Goal: Information Seeking & Learning: Learn about a topic

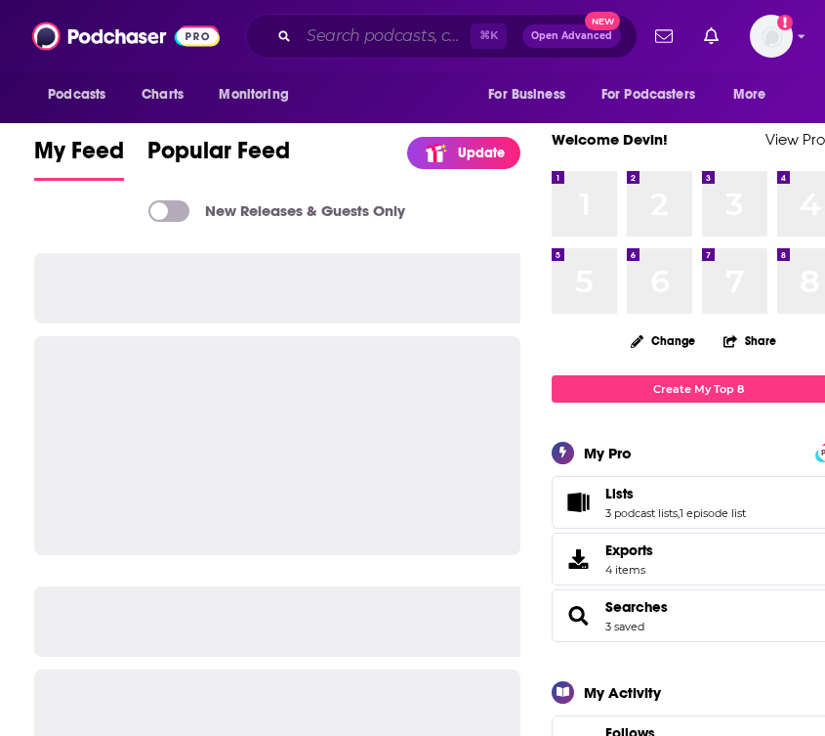
click at [338, 41] on input "Search podcasts, credits, & more..." at bounding box center [385, 36] width 172 height 31
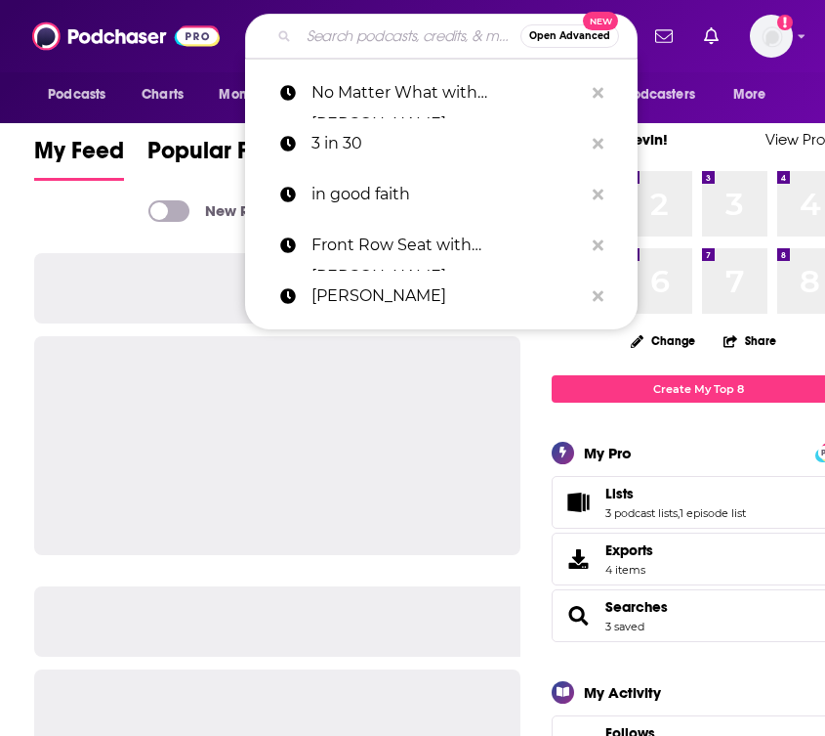
paste input "Life with Loverly"
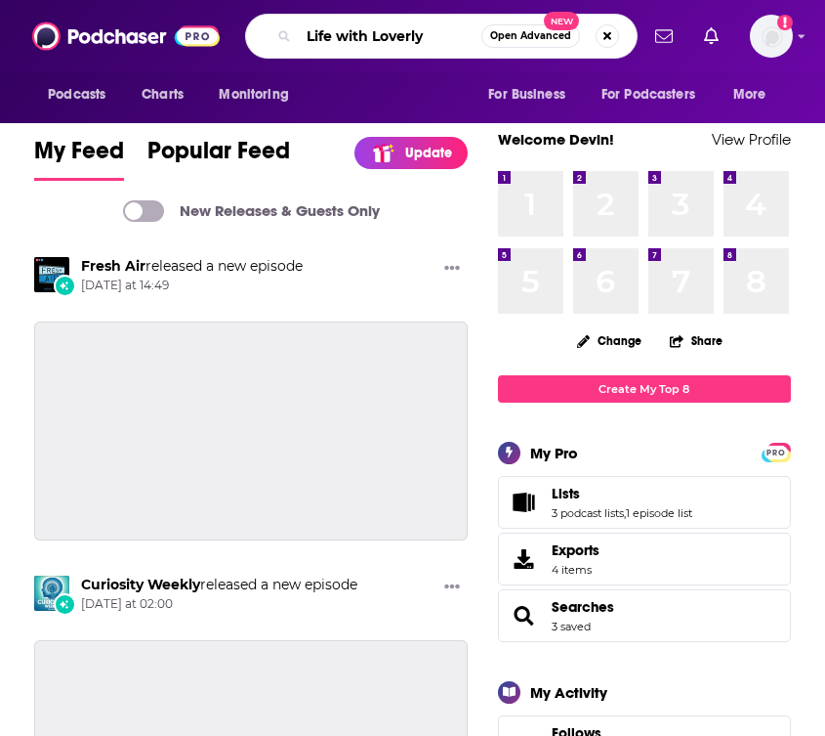
type input "Life with Loverly"
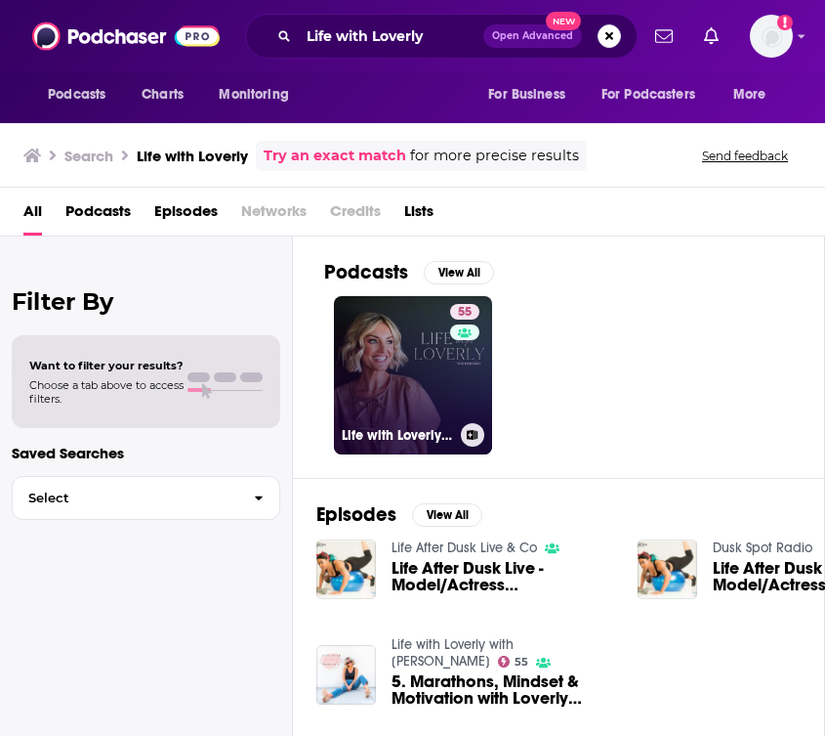
click at [412, 373] on link "55 Life with Loverly with Brittany Sjogren" at bounding box center [413, 375] width 158 height 158
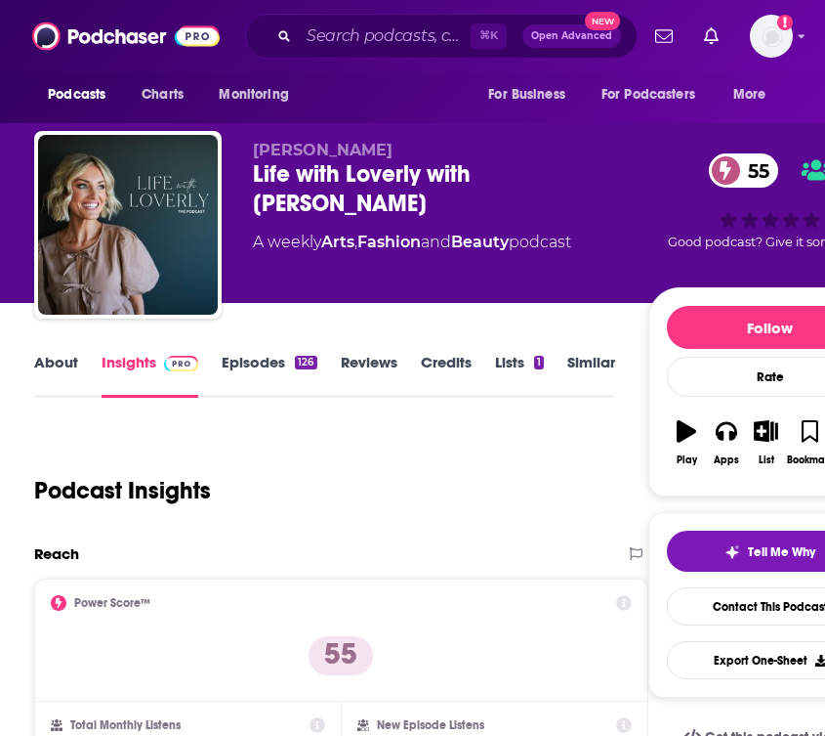
drag, startPoint x: 349, startPoint y: 207, endPoint x: 251, endPoint y: 179, distance: 101.7
click at [251, 179] on div "Brittany Sjogren Life with Loverly with Brittany Sjogren 55 A weekly Arts , Fas…" at bounding box center [463, 228] width 859 height 195
copy h2 "Life with Loverly with Brittany Sjogren"
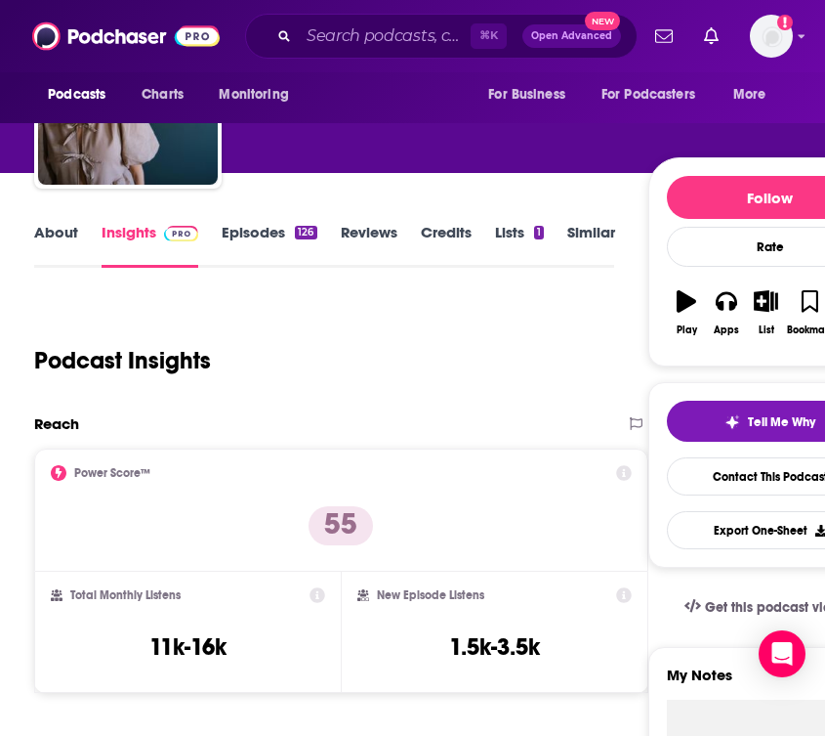
scroll to position [137, 0]
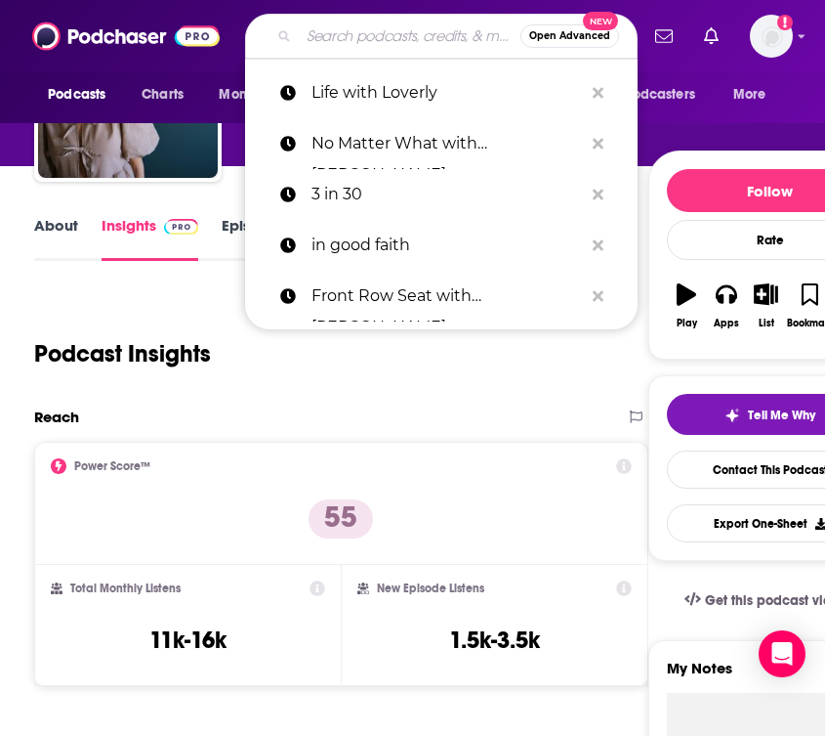
click at [352, 35] on input "Search podcasts, credits, & more..." at bounding box center [410, 36] width 222 height 31
paste input "Lighthouse Faith with Lauren Green"
type input "Lighthouse Faith with Lauren Green"
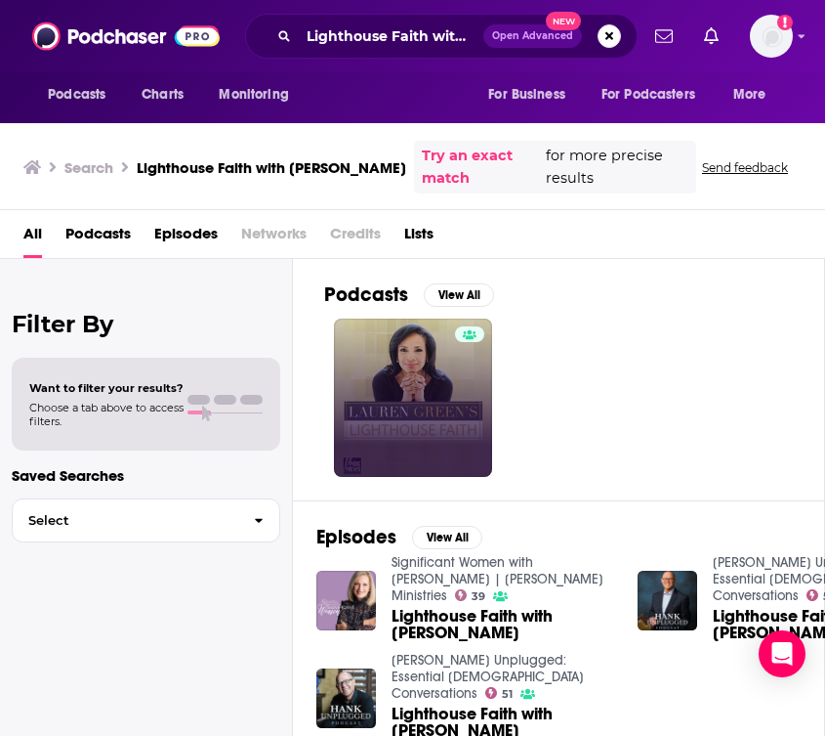
click at [338, 387] on link at bounding box center [413, 397] width 158 height 158
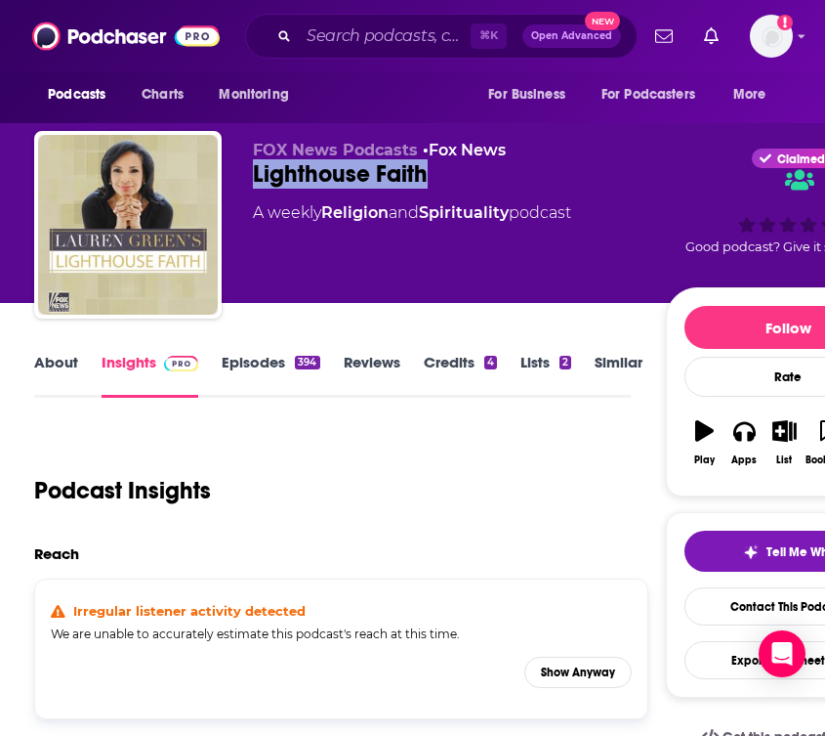
drag, startPoint x: 435, startPoint y: 174, endPoint x: 246, endPoint y: 178, distance: 188.6
click at [246, 178] on div "FOX News Podcasts • Fox News Lighthouse Faith A weekly Religion and Spiritualit…" at bounding box center [472, 228] width 876 height 195
copy h2 "Lighthouse Faith"
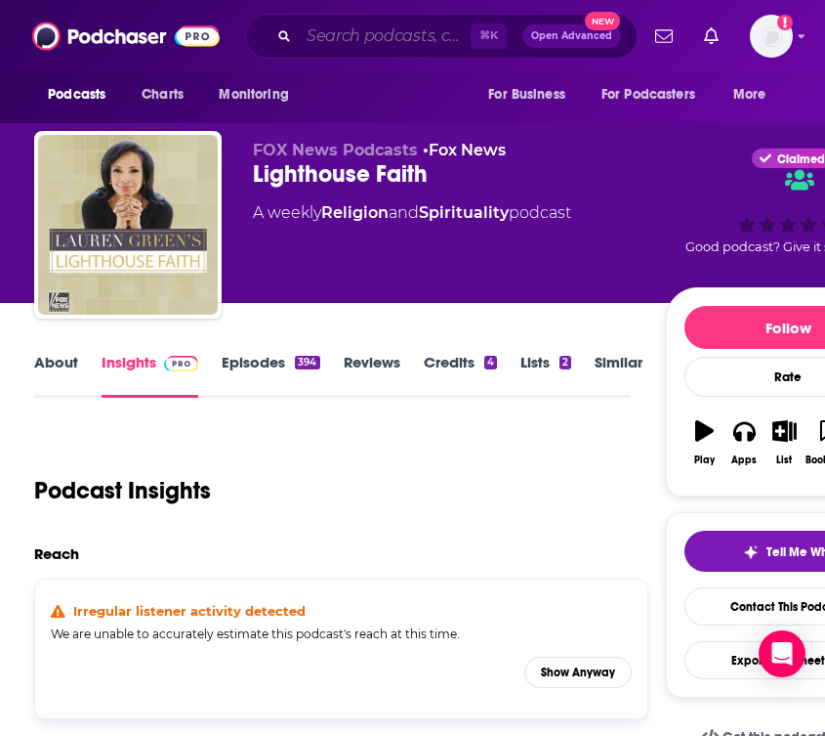
click at [350, 38] on input "Search podcasts, credits, & more..." at bounding box center [385, 36] width 172 height 31
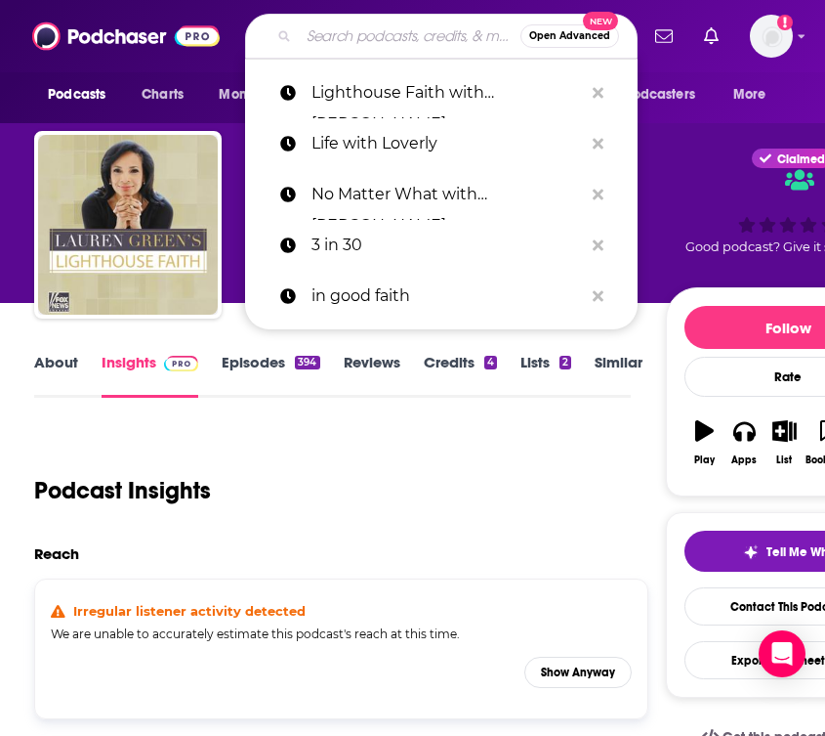
paste input "Lighthouse Faith"
type input "Lighthouse Faith"
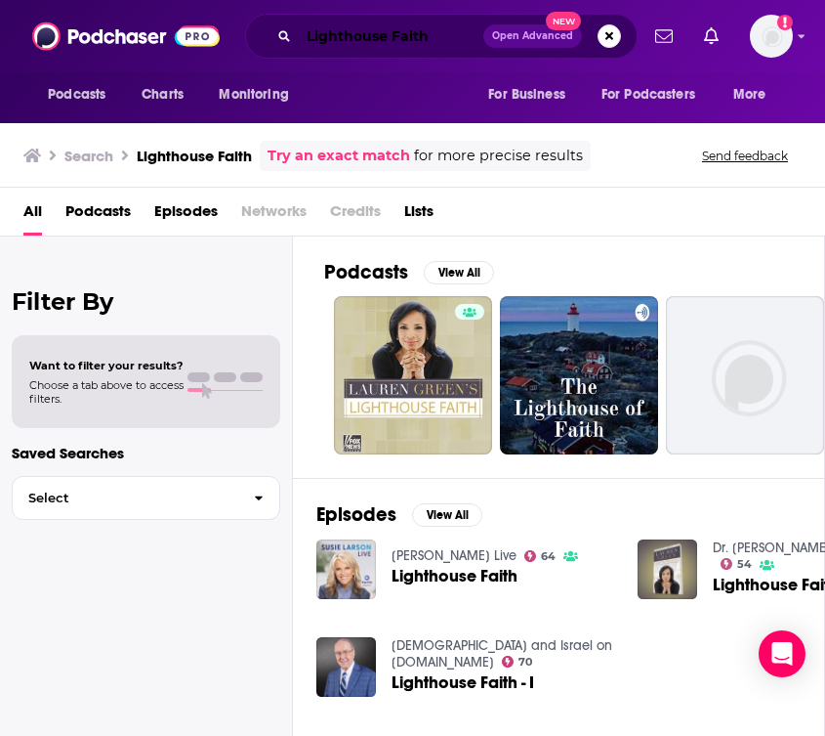
click at [317, 42] on input "Lighthouse Faith" at bounding box center [391, 36] width 185 height 31
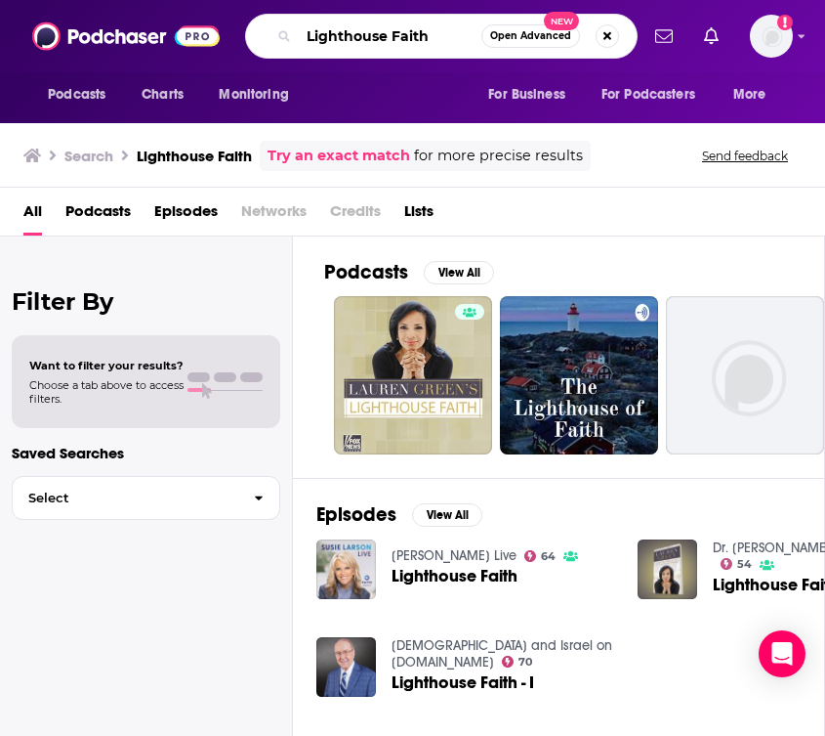
click at [317, 42] on input "Lighthouse Faith" at bounding box center [390, 36] width 183 height 31
paste input "Eric Metaxas Show"
type input "Eric Metaxas Show"
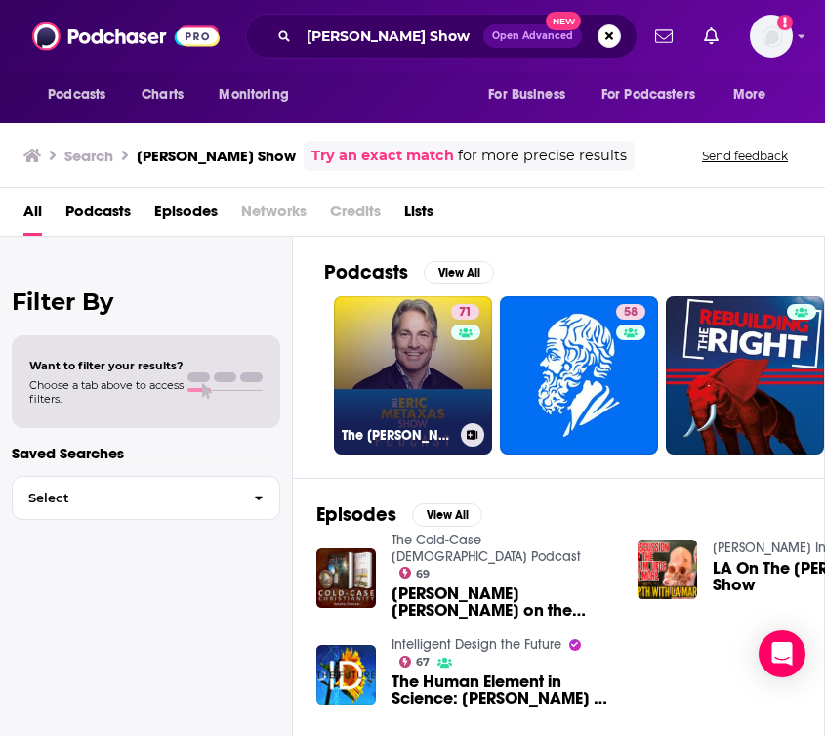
click at [398, 369] on link "71 The Eric Metaxas Show" at bounding box center [413, 375] width 158 height 158
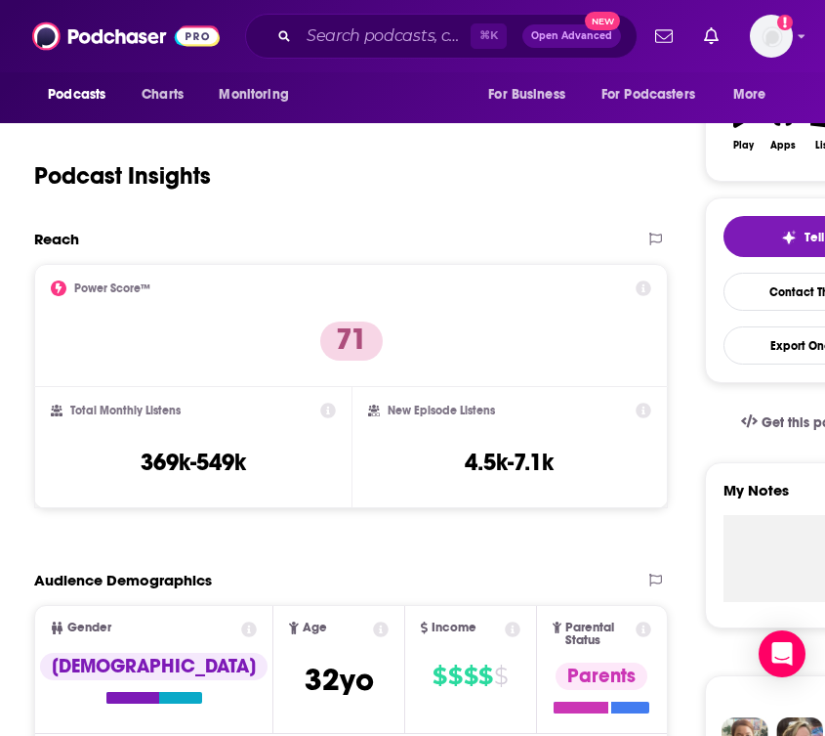
scroll to position [314, 0]
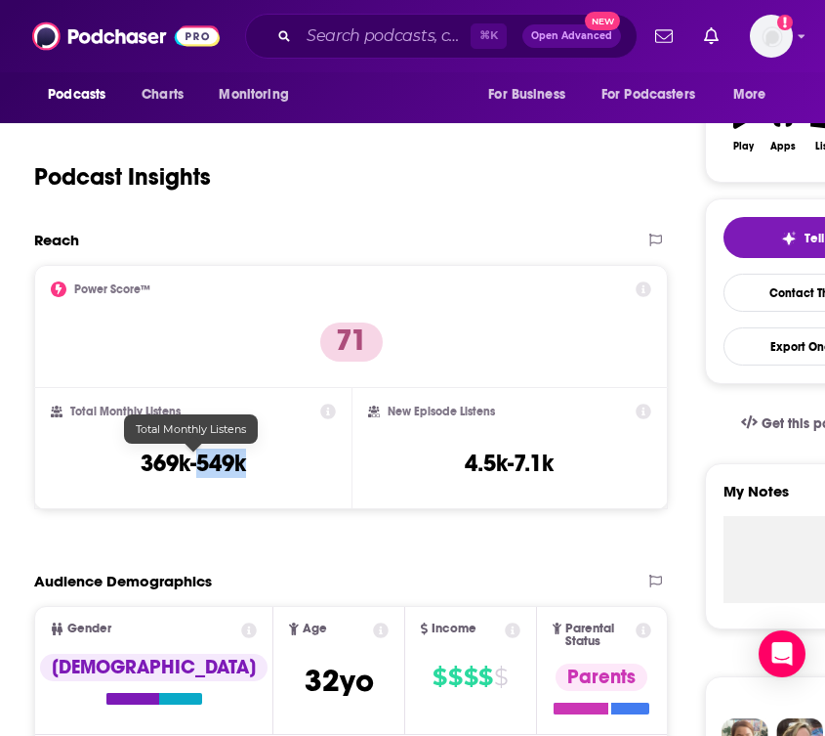
drag, startPoint x: 247, startPoint y: 469, endPoint x: 197, endPoint y: 469, distance: 49.8
click at [197, 469] on div "Total Monthly Listens 369k-549k" at bounding box center [193, 448] width 285 height 90
click at [312, 39] on input "Search podcasts, credits, & more..." at bounding box center [385, 36] width 172 height 31
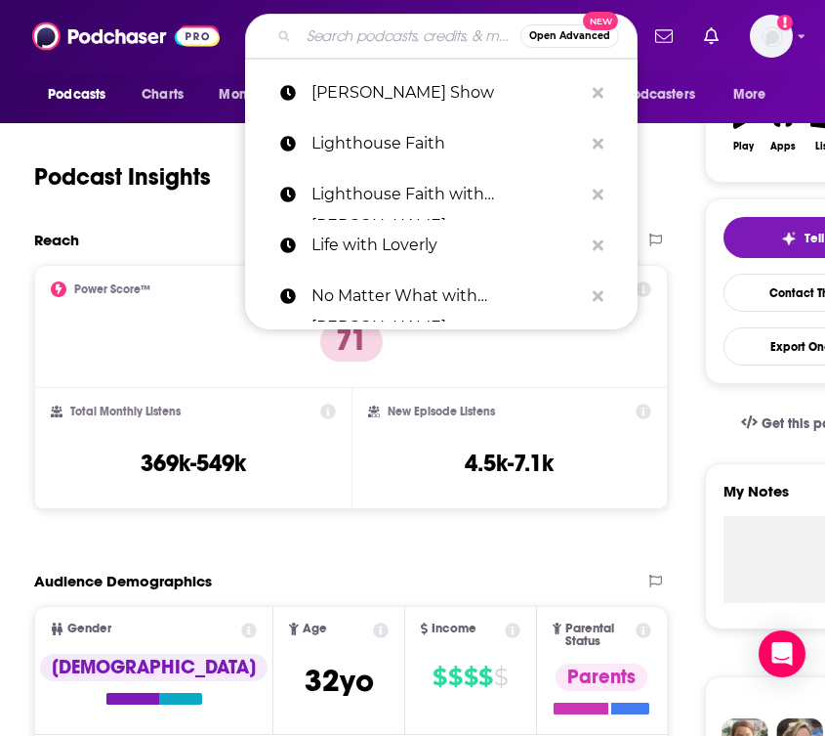
paste input "WHOA That's Good"
type input "WHOA That's Good"
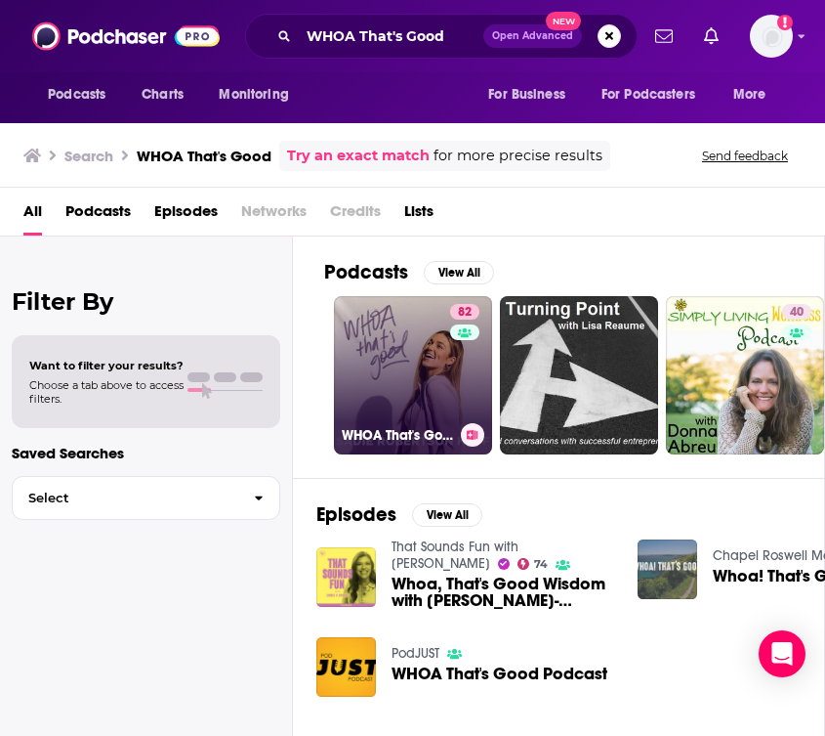
click at [434, 358] on link "82 WHOA That's Good Podcast" at bounding box center [413, 375] width 158 height 158
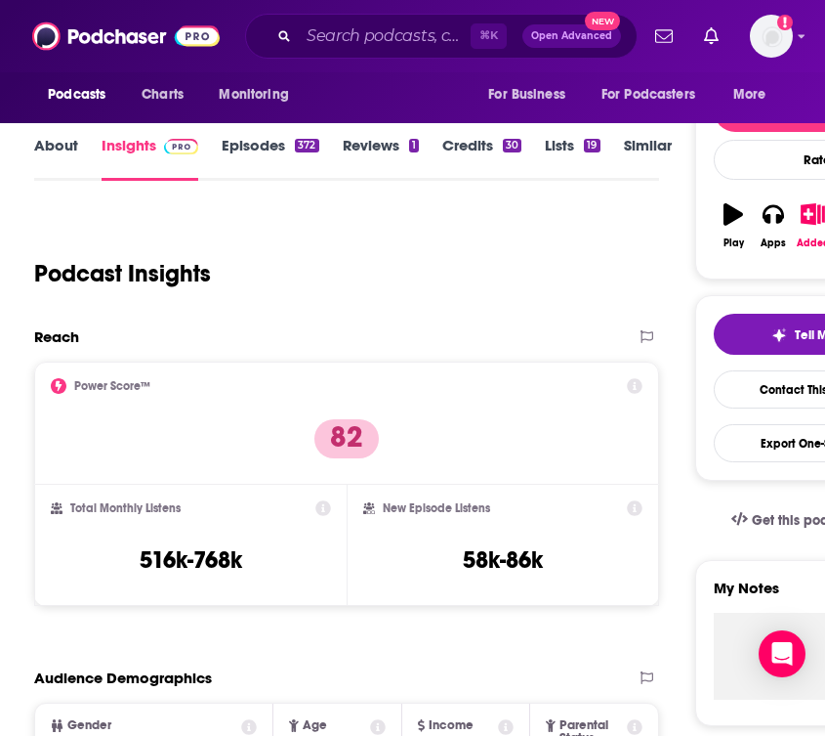
scroll to position [233, 0]
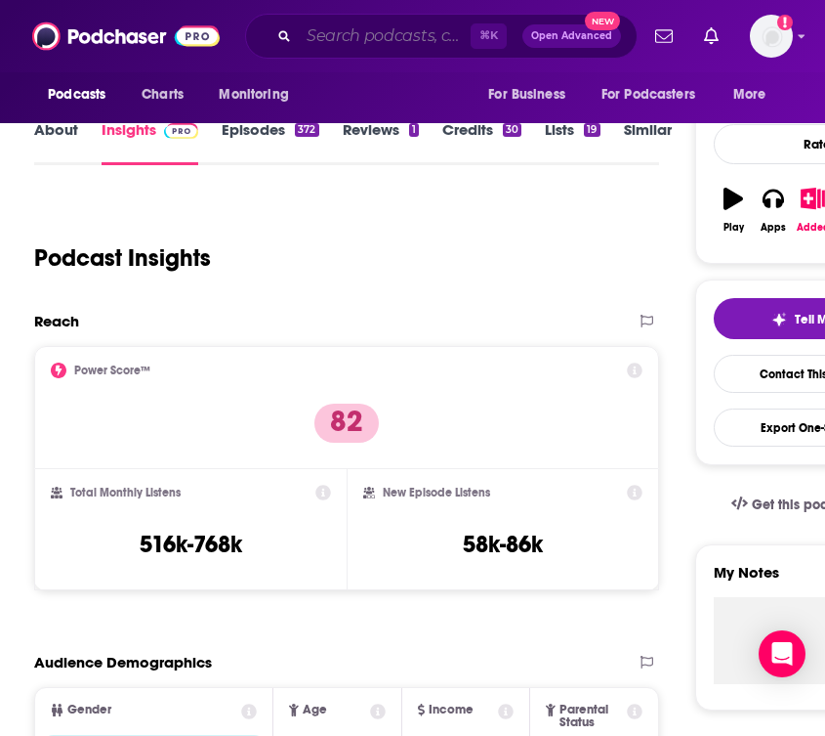
click at [369, 46] on input "Search podcasts, credits, & more..." at bounding box center [385, 36] width 172 height 31
paste input "Allie Beth Stuckey"
type input "Allie Beth Stuckey"
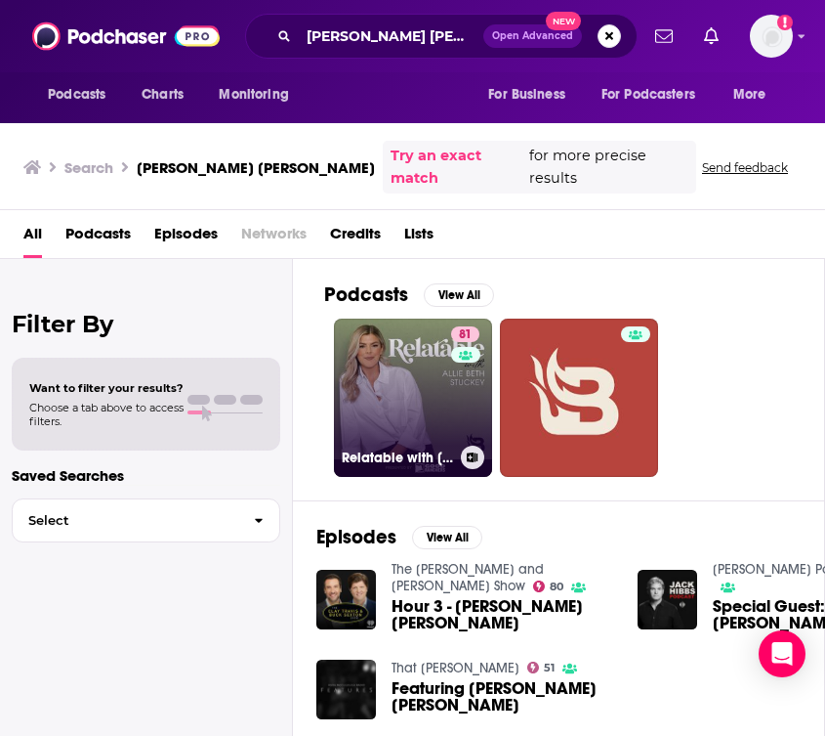
click at [443, 397] on link "81 Relatable with Allie Beth Stuckey" at bounding box center [413, 397] width 158 height 158
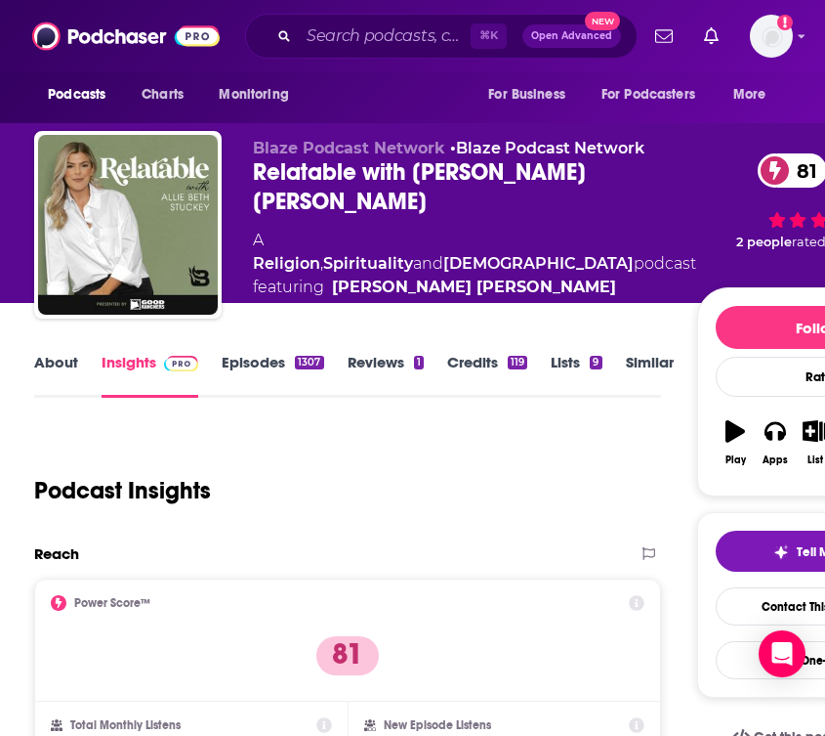
click at [609, 173] on div "Relatable with Allie Beth Stuckey 81" at bounding box center [475, 186] width 444 height 59
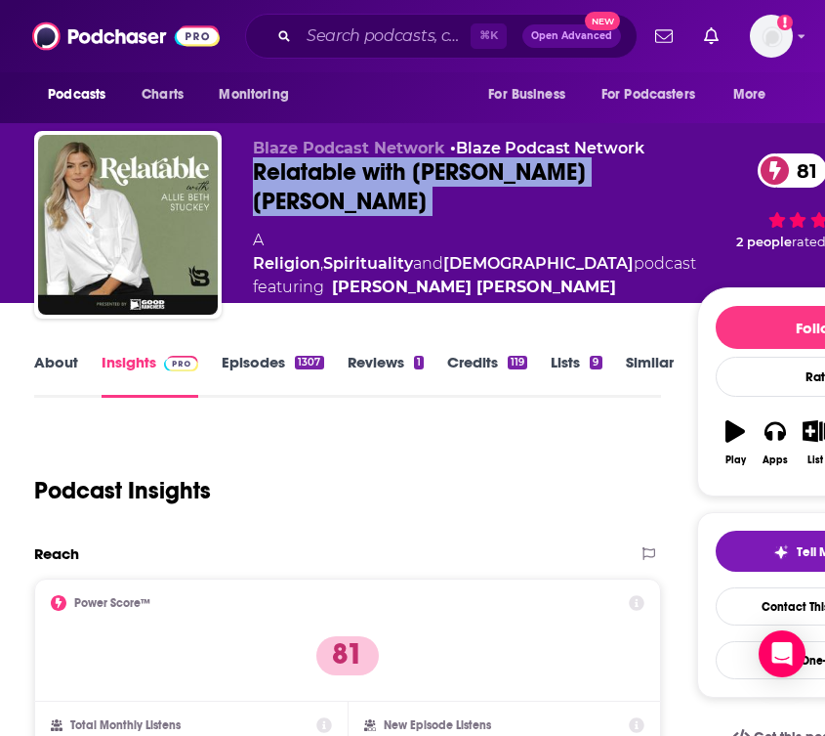
drag, startPoint x: 607, startPoint y: 173, endPoint x: 245, endPoint y: 172, distance: 361.5
click at [245, 172] on div "Blaze Podcast Network • Blaze Podcast Network Relatable with Allie Beth Stuckey…" at bounding box center [487, 228] width 907 height 195
copy div "Relatable with Allie Beth Stuckey 81"
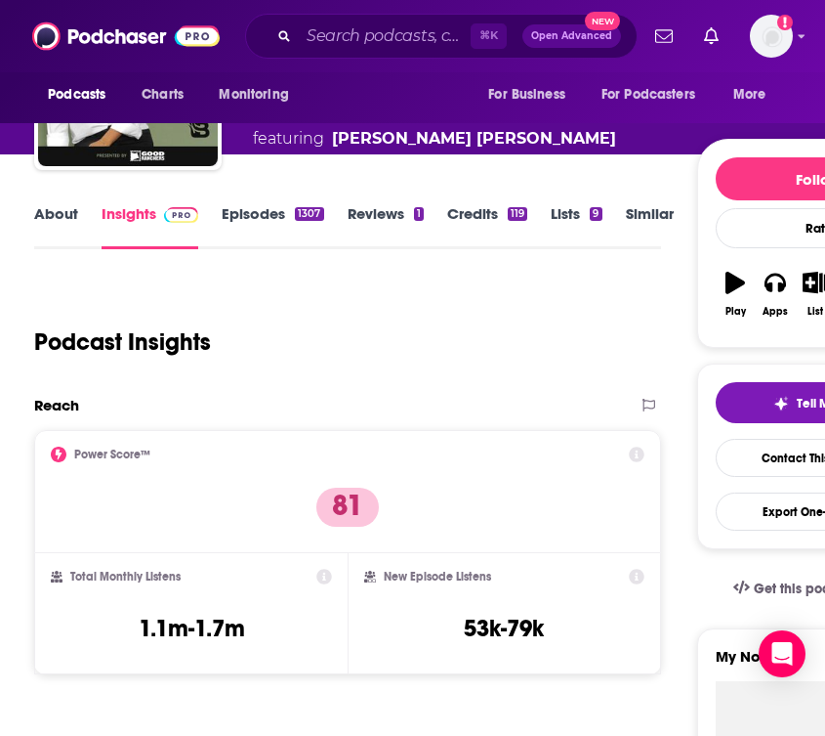
scroll to position [164, 0]
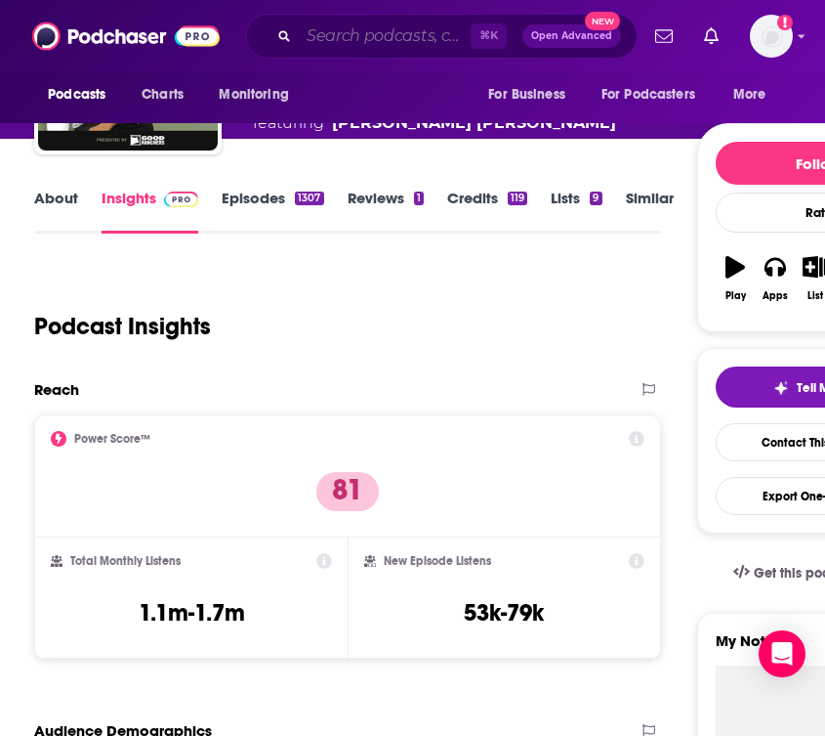
click at [351, 50] on input "Search podcasts, credits, & more..." at bounding box center [385, 36] width 172 height 31
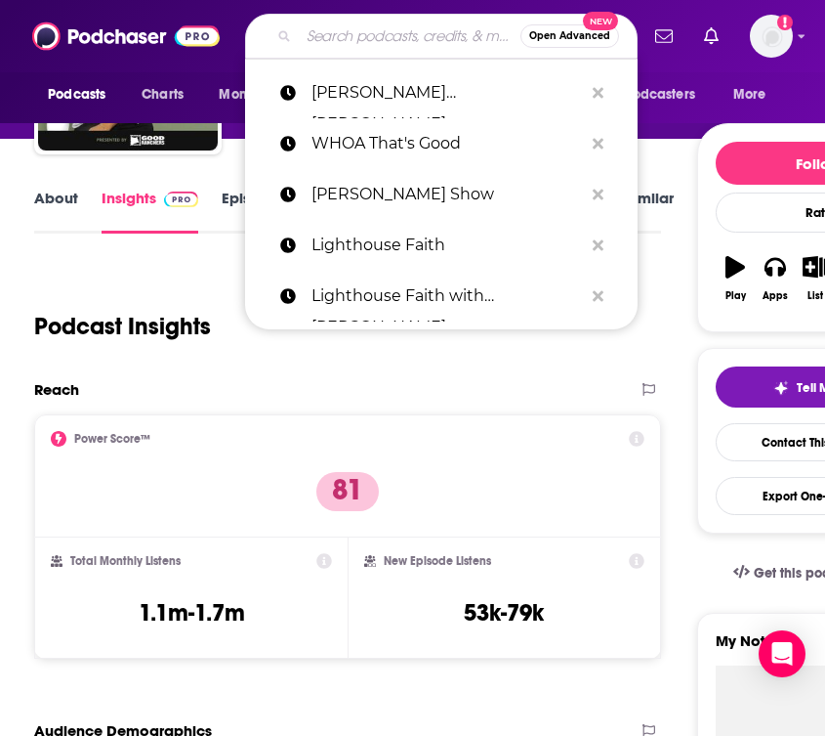
paste input "The Mel Robbins Show"
type input "The Mel Robbins Show"
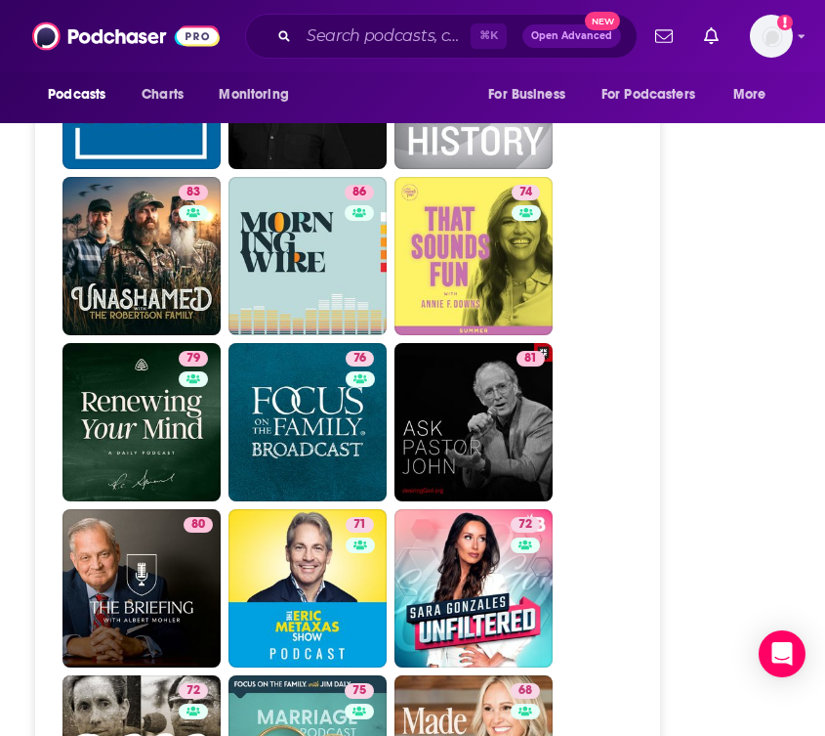
scroll to position [5847, 0]
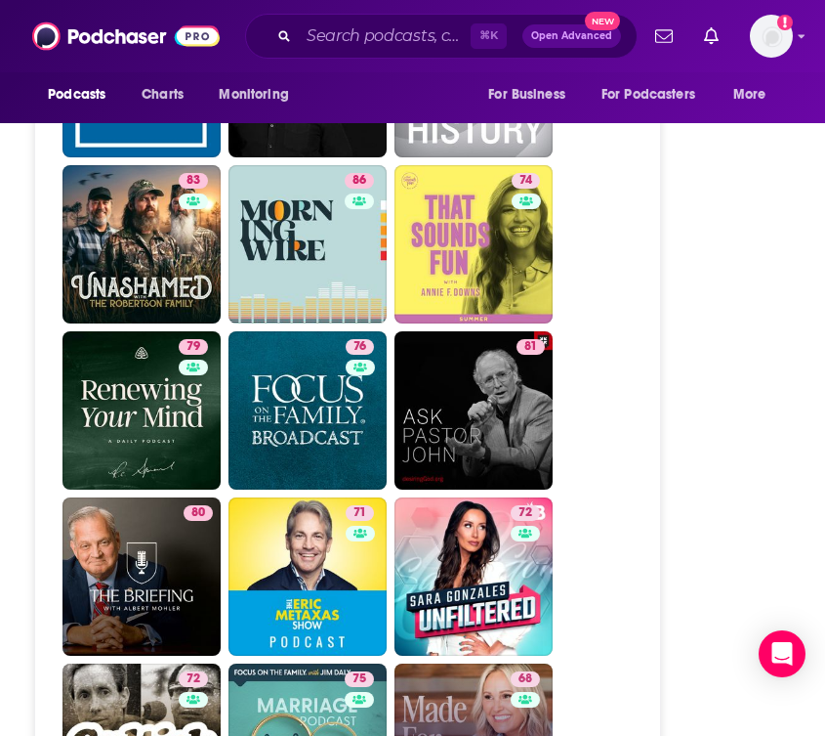
click at [450, 663] on link "68 Made For This with Jennie Allen" at bounding box center [474, 742] width 158 height 158
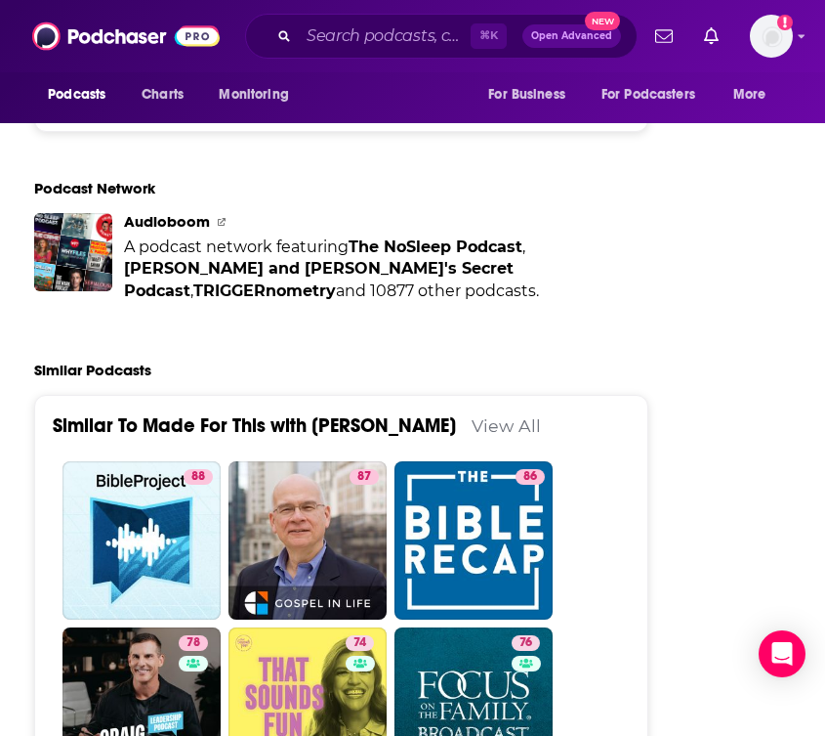
scroll to position [5060, 0]
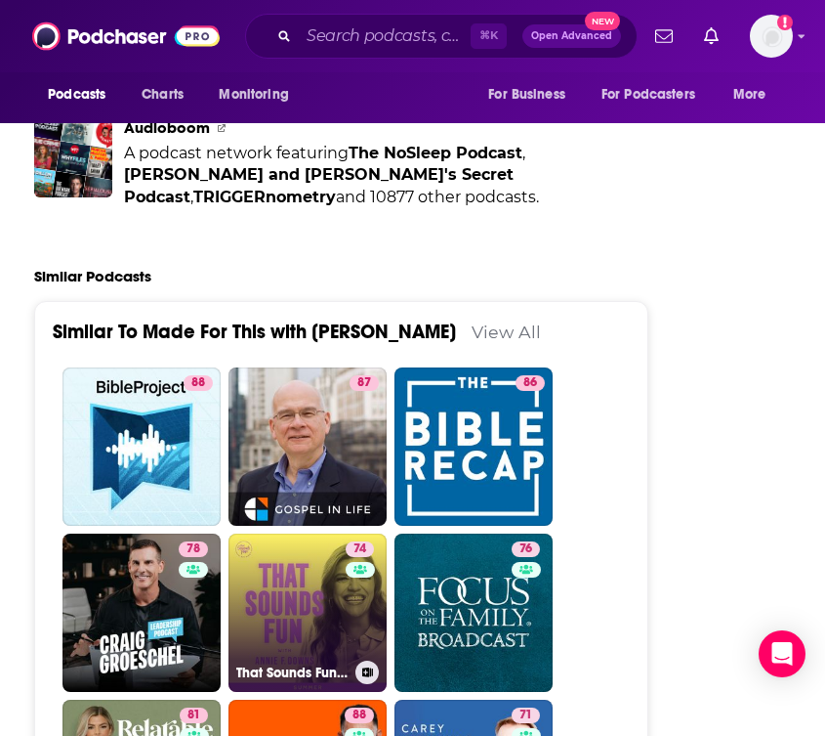
click at [321, 533] on link "74 That Sounds Fun with Annie F. Downs" at bounding box center [308, 612] width 158 height 158
type input "https://www.podchaser.com/podcasts/that-sounds-fun-with-annie-f-d-40956"
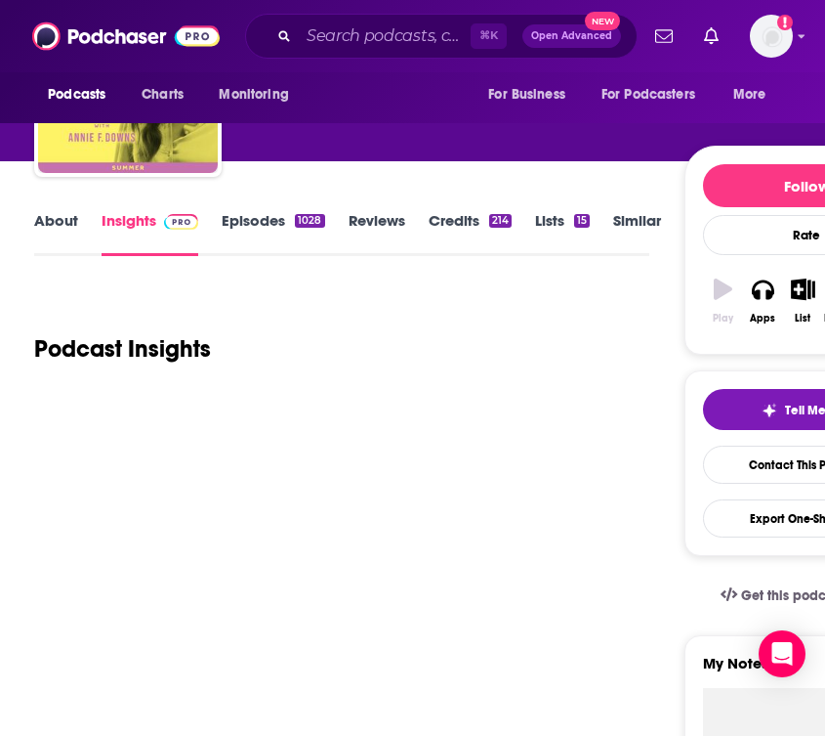
scroll to position [144, 0]
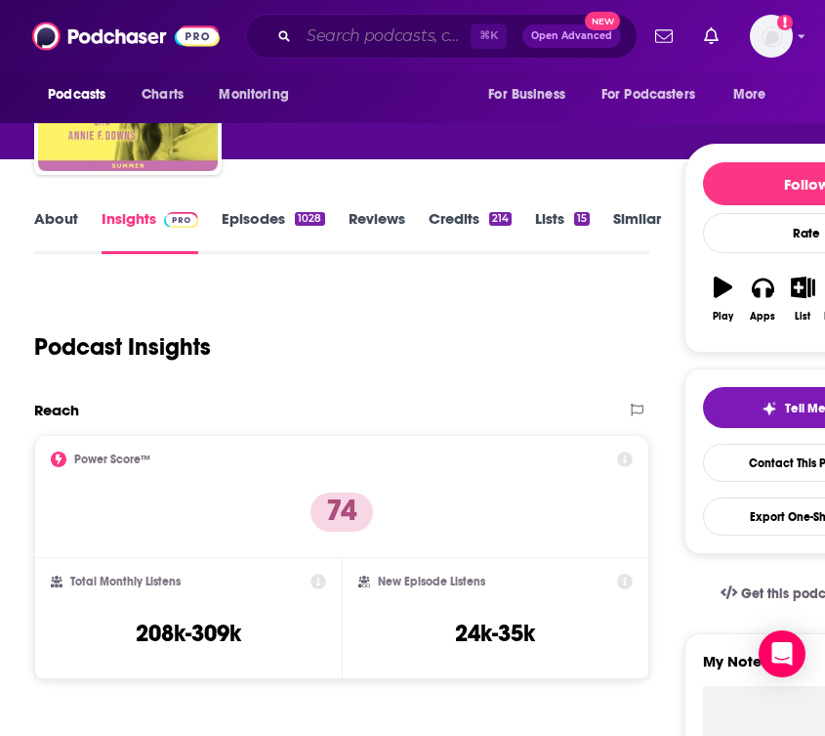
click at [354, 42] on input "Search podcasts, credits, & more..." at bounding box center [385, 36] width 172 height 31
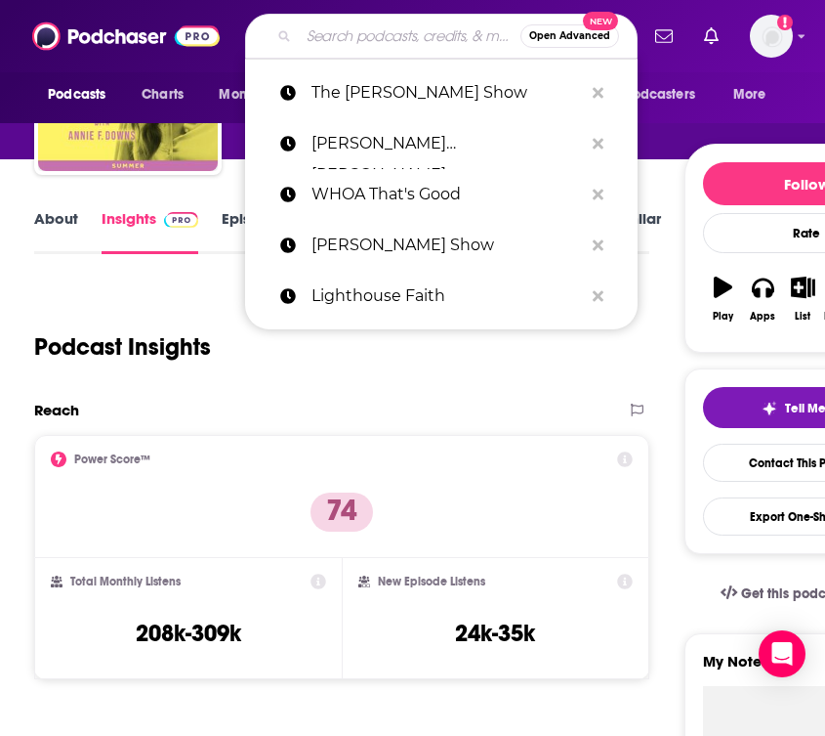
paste input "The Mel Robbins Show"
type input "The Mel Robbins Show"
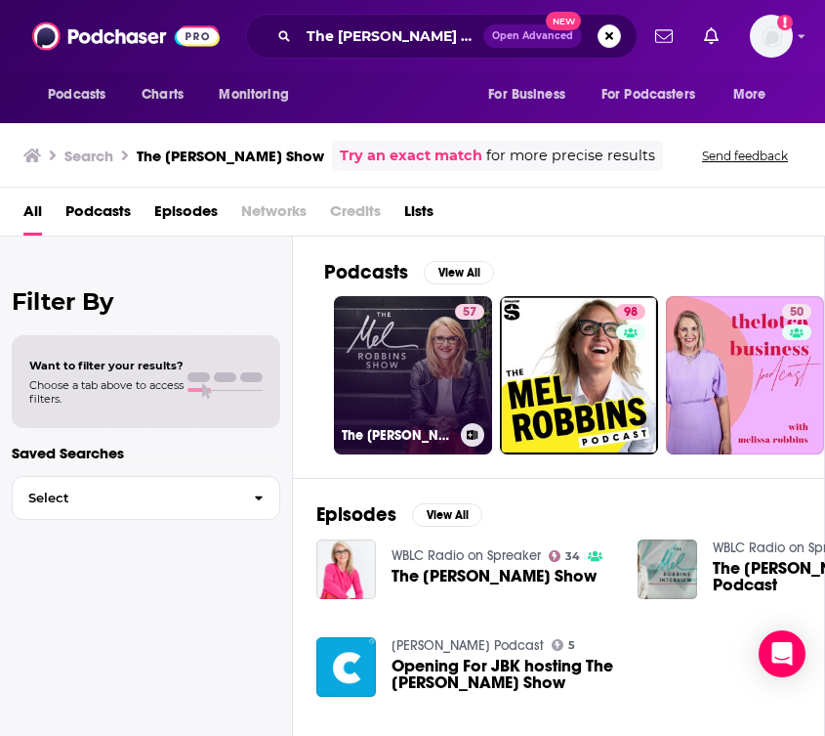
click at [436, 361] on link "57 The Mel Robbins Show" at bounding box center [413, 375] width 158 height 158
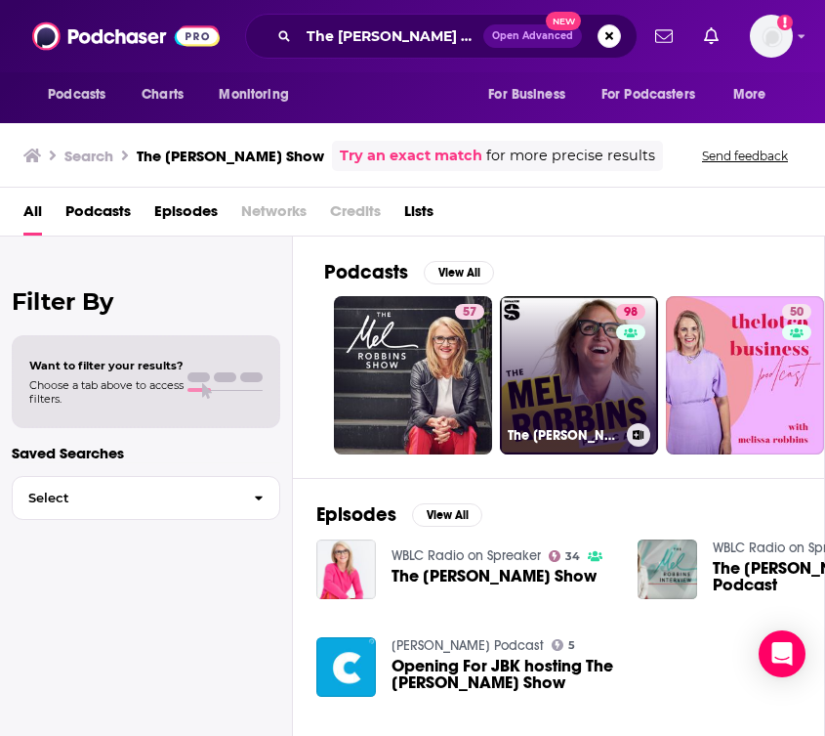
click at [570, 357] on link "98 The Mel Robbins Podcast" at bounding box center [579, 375] width 158 height 158
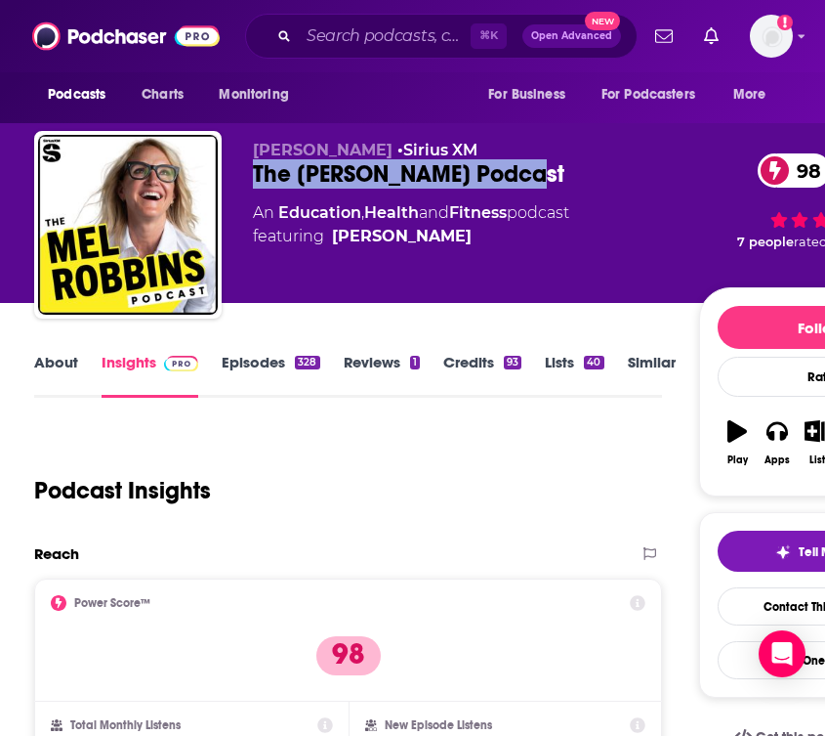
drag, startPoint x: 538, startPoint y: 178, endPoint x: 252, endPoint y: 176, distance: 286.2
click at [252, 176] on div "Mel Robbins • Sirius XM The Mel Robbins Podcast 98 An Education , Health and Fi…" at bounding box center [488, 228] width 909 height 195
copy h2 "The Mel Robbins Podcast"
click at [324, 39] on input "Search podcasts, credits, & more..." at bounding box center [385, 36] width 172 height 31
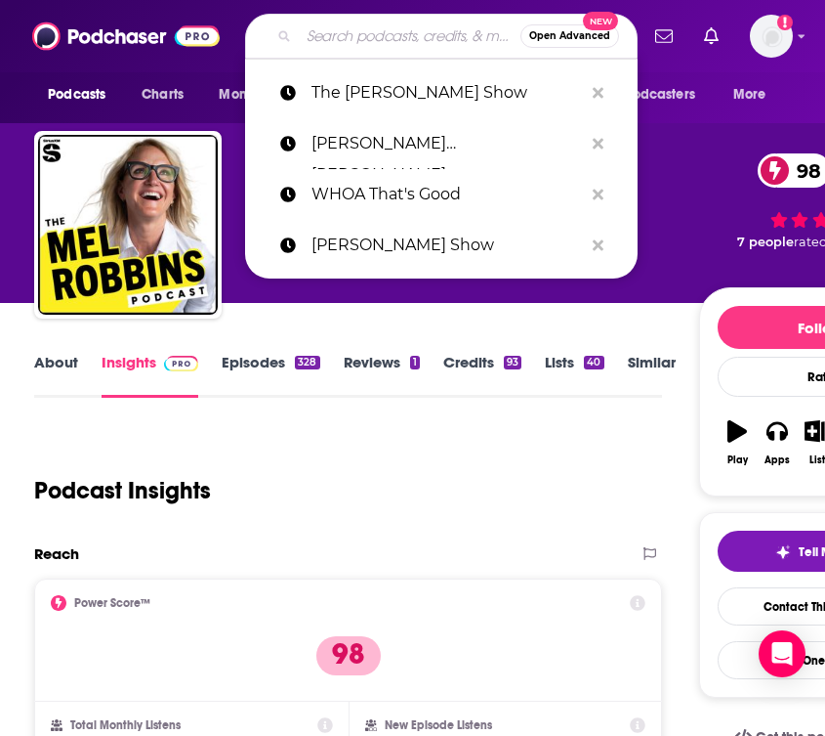
paste input "Joe Rogan"
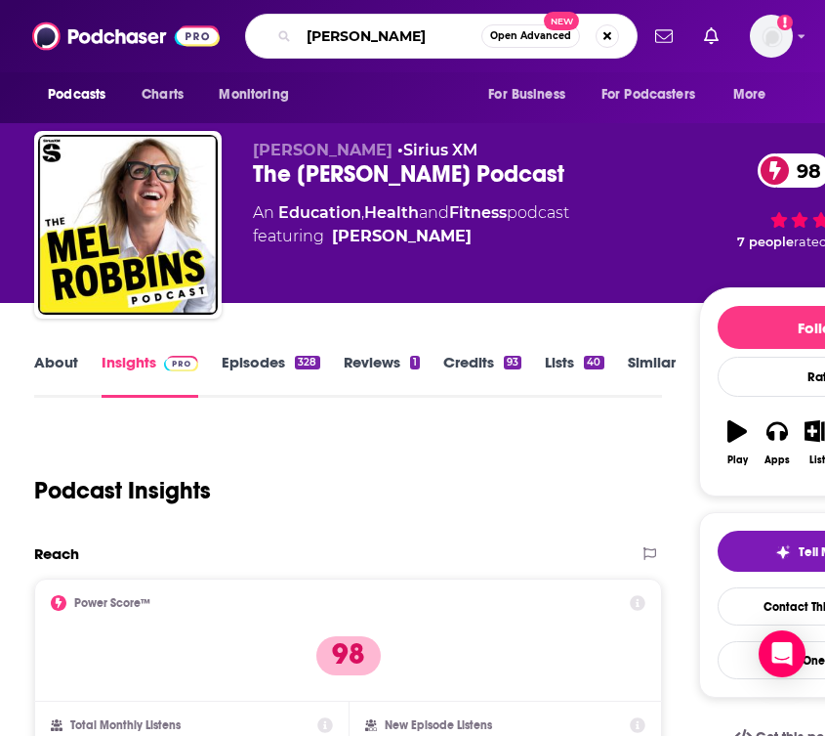
type input "Joe Rogan"
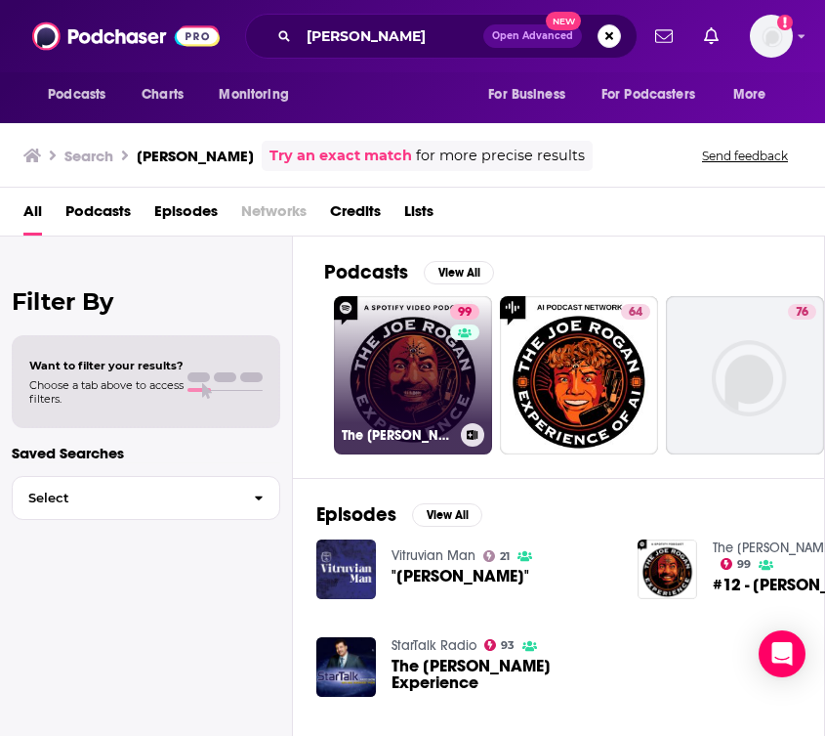
click at [477, 377] on div "99" at bounding box center [467, 363] width 34 height 119
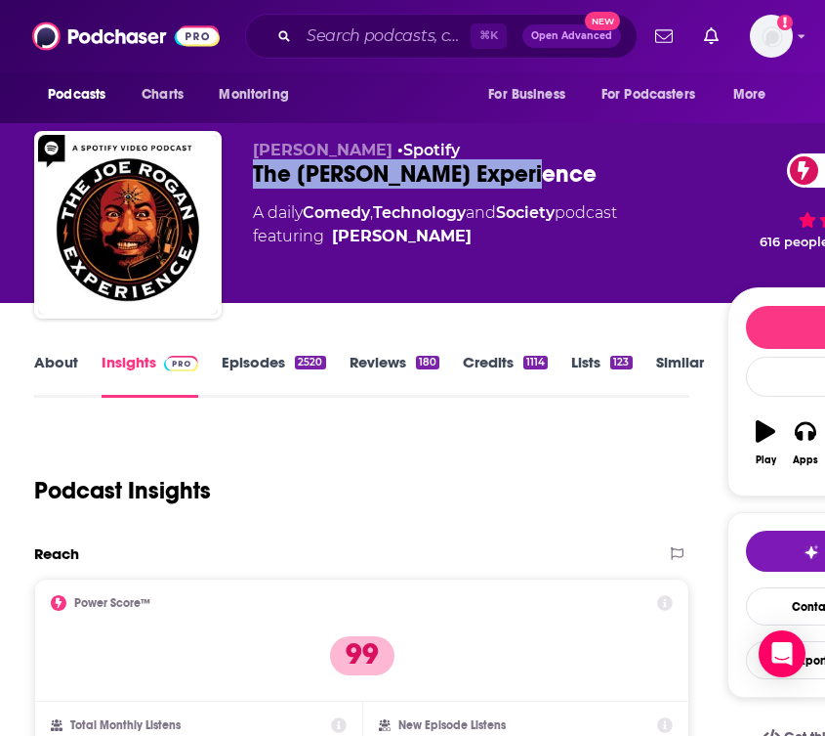
drag, startPoint x: 536, startPoint y: 176, endPoint x: 257, endPoint y: 178, distance: 279.4
click at [257, 178] on div "The Joe Rogan Experience 99" at bounding box center [490, 173] width 474 height 29
click at [356, 42] on input "Search podcasts, credits, & more..." at bounding box center [385, 36] width 172 height 31
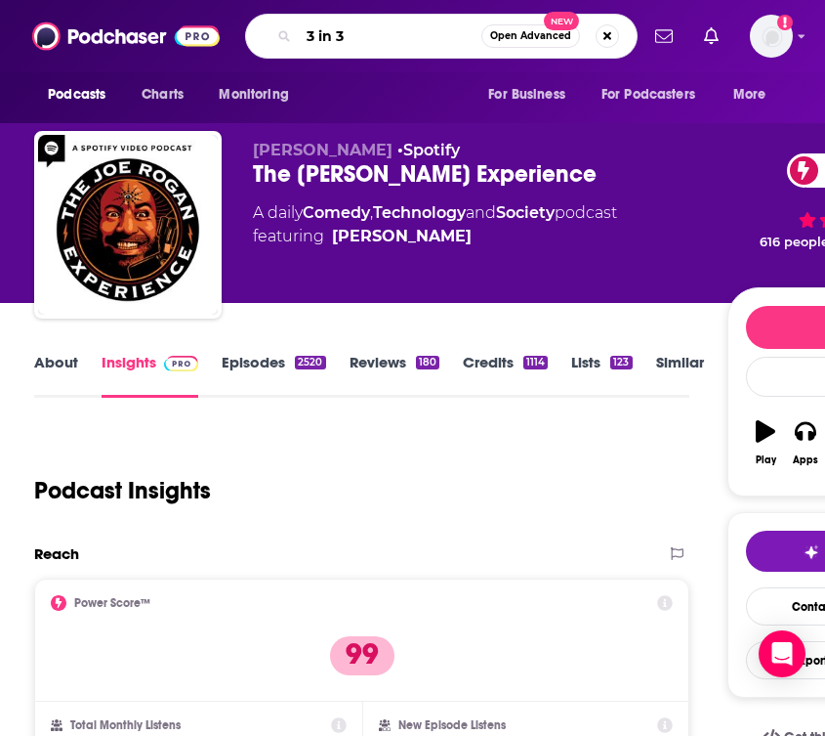
type input "3 in 30"
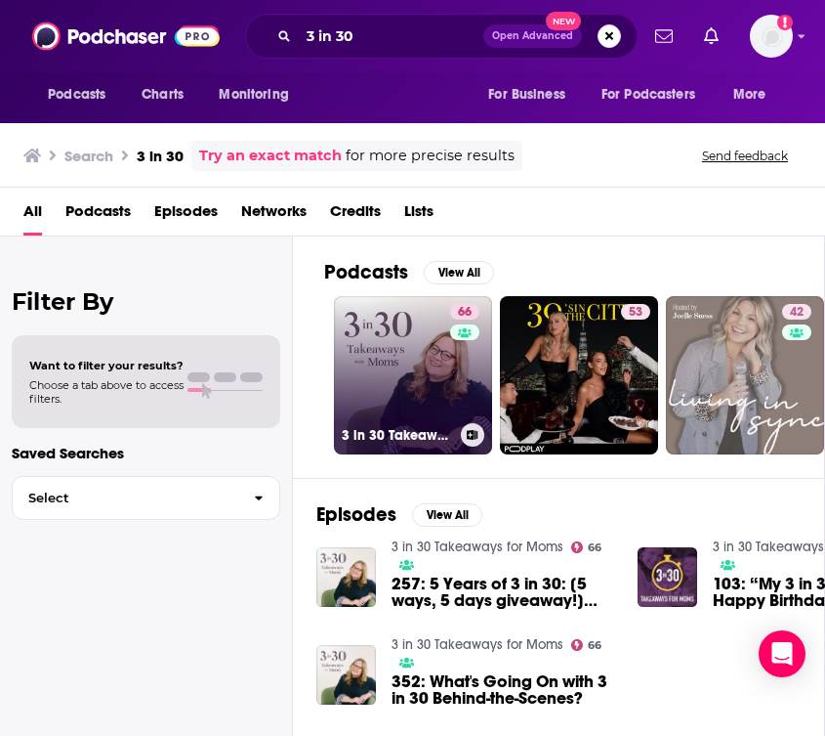
click at [411, 390] on link "66 3 in 30 Takeaways for Moms" at bounding box center [413, 375] width 158 height 158
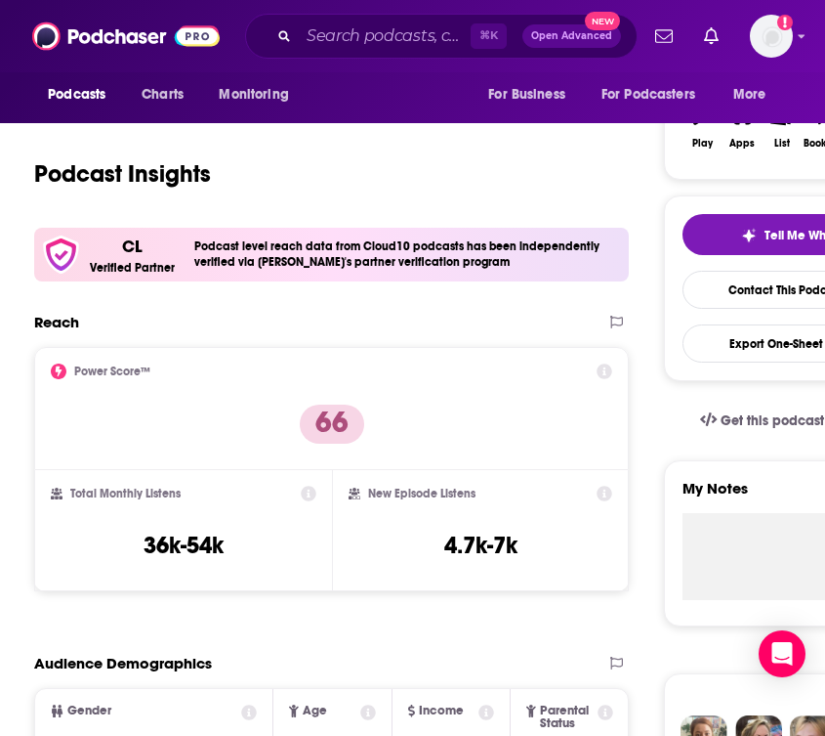
scroll to position [332, 0]
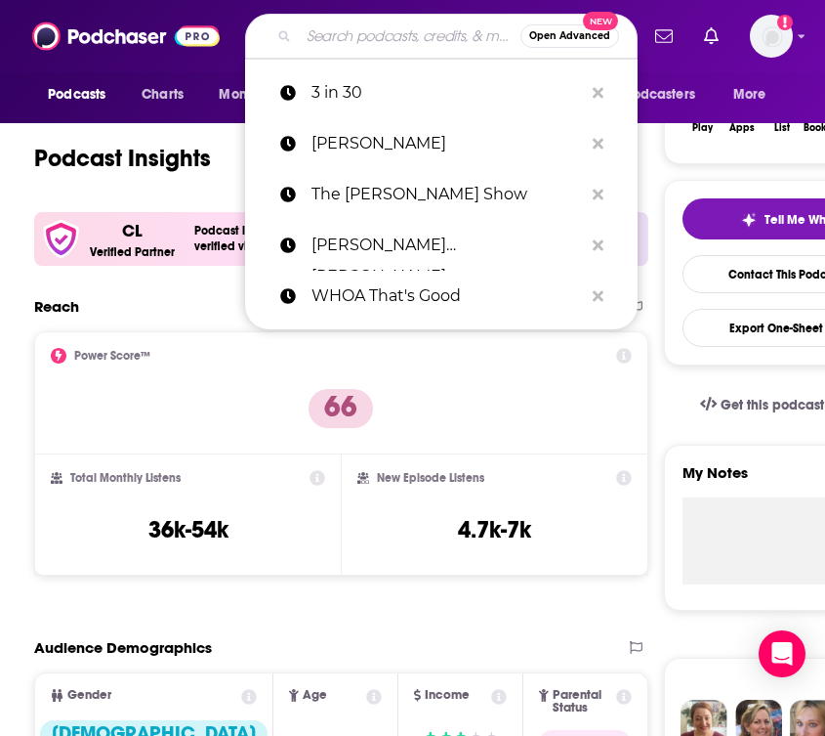
click at [346, 46] on input "Search podcasts, credits, & more..." at bounding box center [410, 36] width 222 height 31
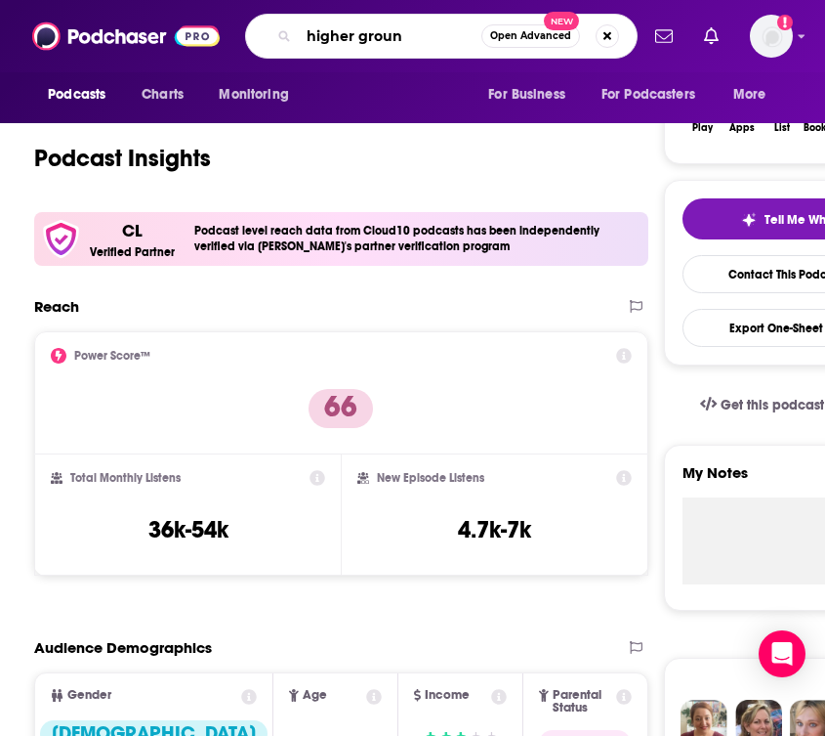
type input "higher ground"
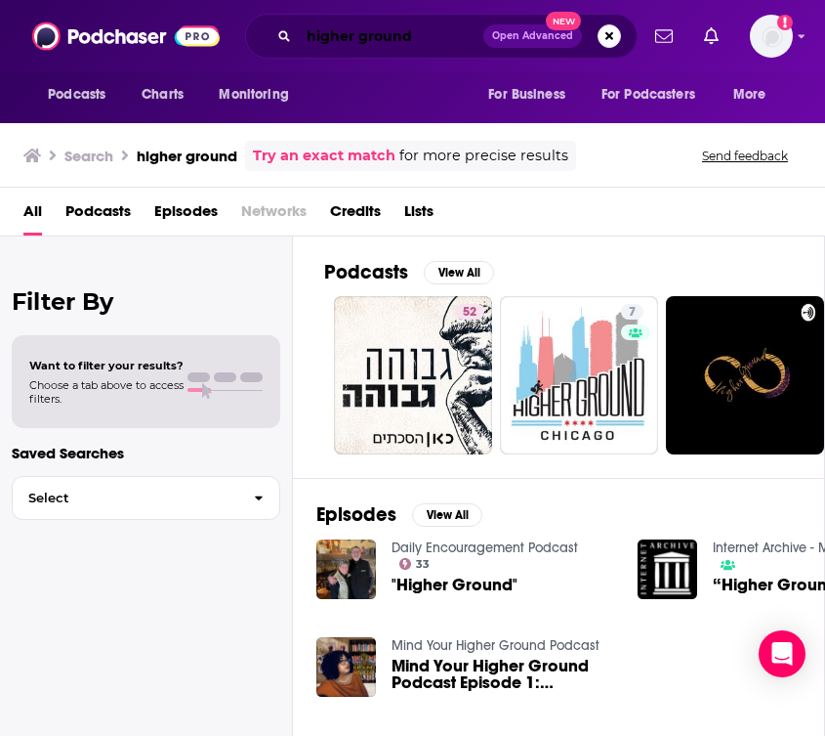
click at [343, 31] on input "higher ground" at bounding box center [391, 36] width 185 height 31
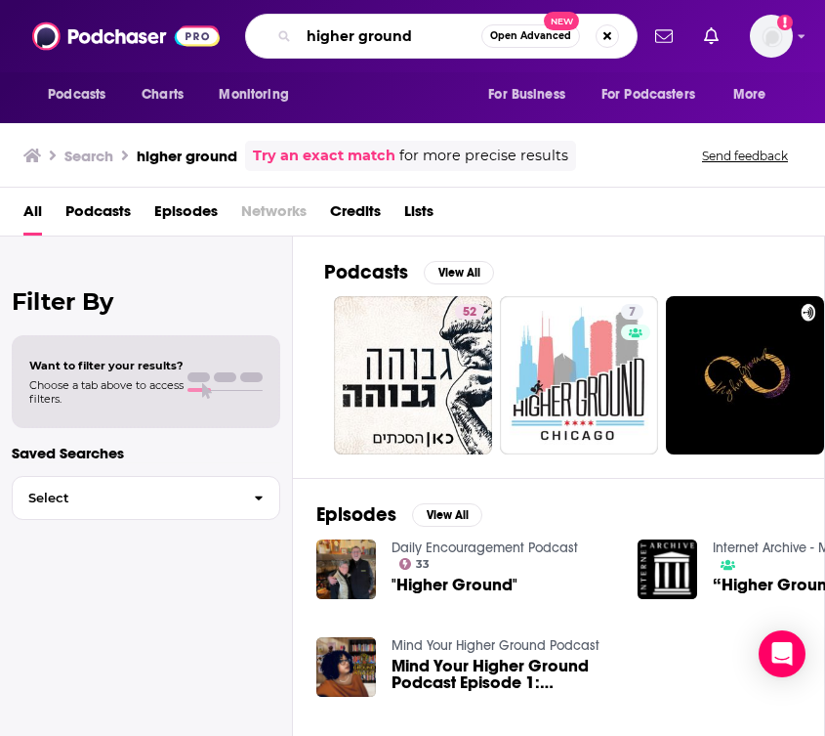
click at [343, 31] on input "higher ground" at bounding box center [390, 36] width 183 height 31
paste input "Billy Hallowell"
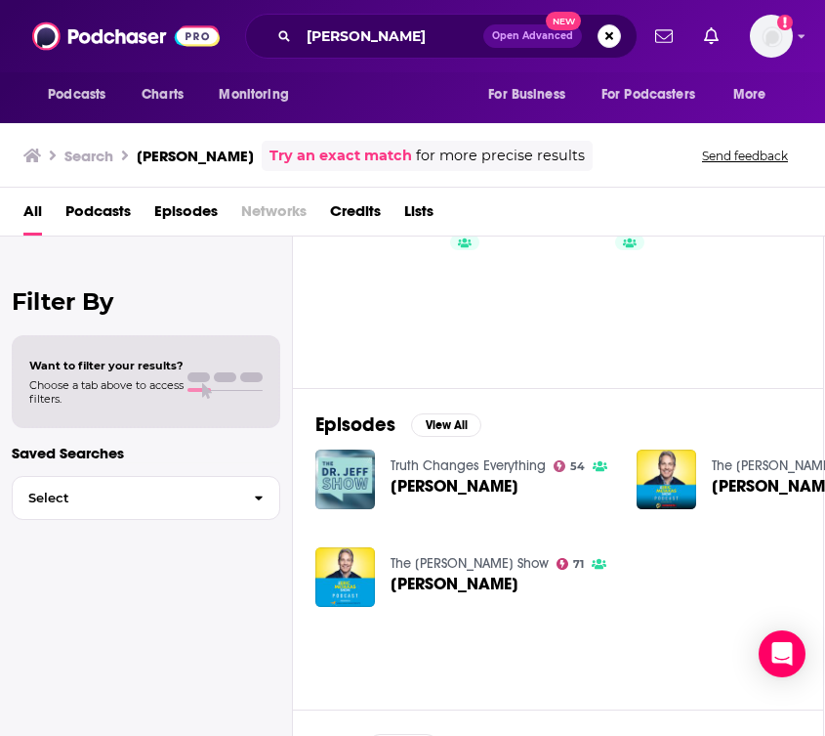
scroll to position [431, 1]
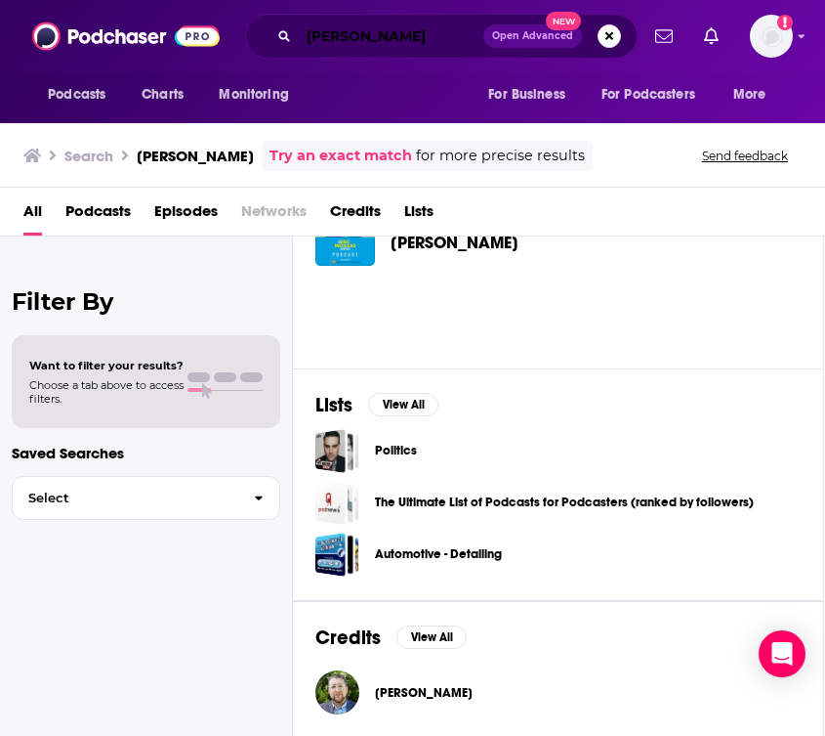
click at [340, 29] on input "Billy Hallowell" at bounding box center [391, 36] width 185 height 31
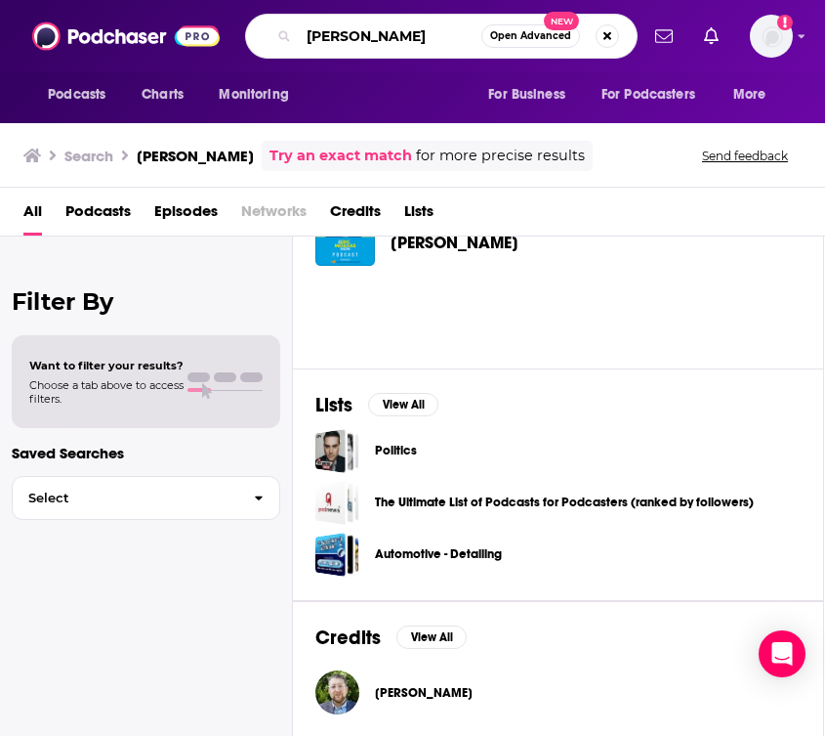
click at [340, 29] on input "Billy Hallowell" at bounding box center [390, 36] width 183 height 31
paste input "Higher Ground With"
type input "Higher Ground With Billy Hallowell"
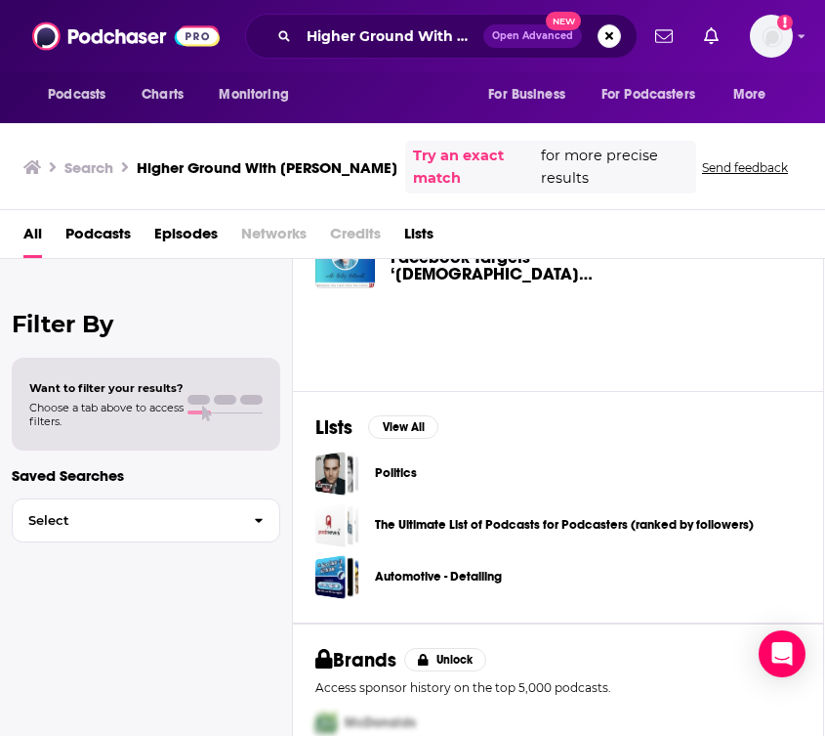
scroll to position [0, 1]
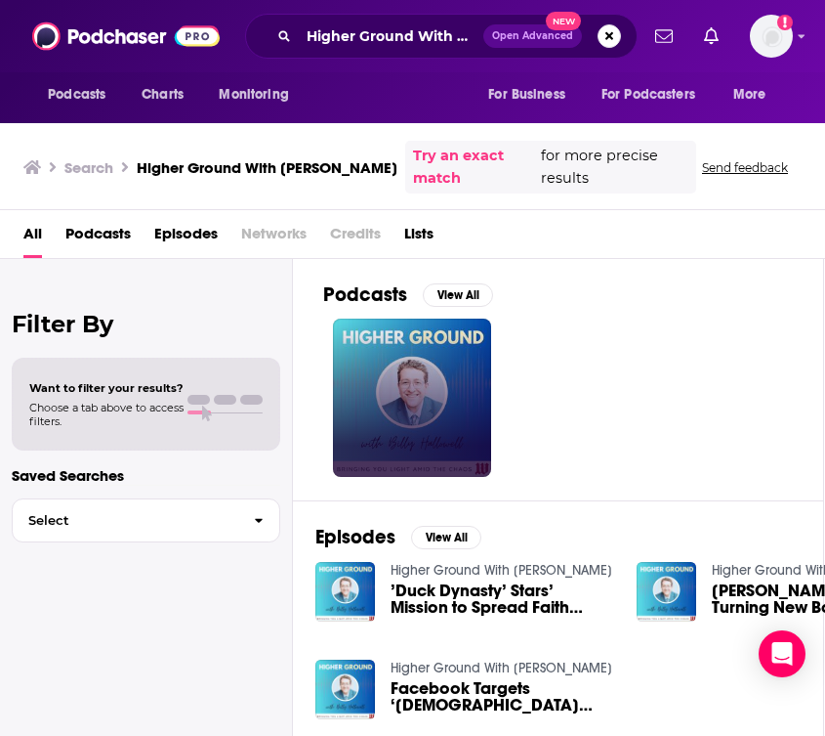
click at [462, 398] on link at bounding box center [412, 397] width 158 height 158
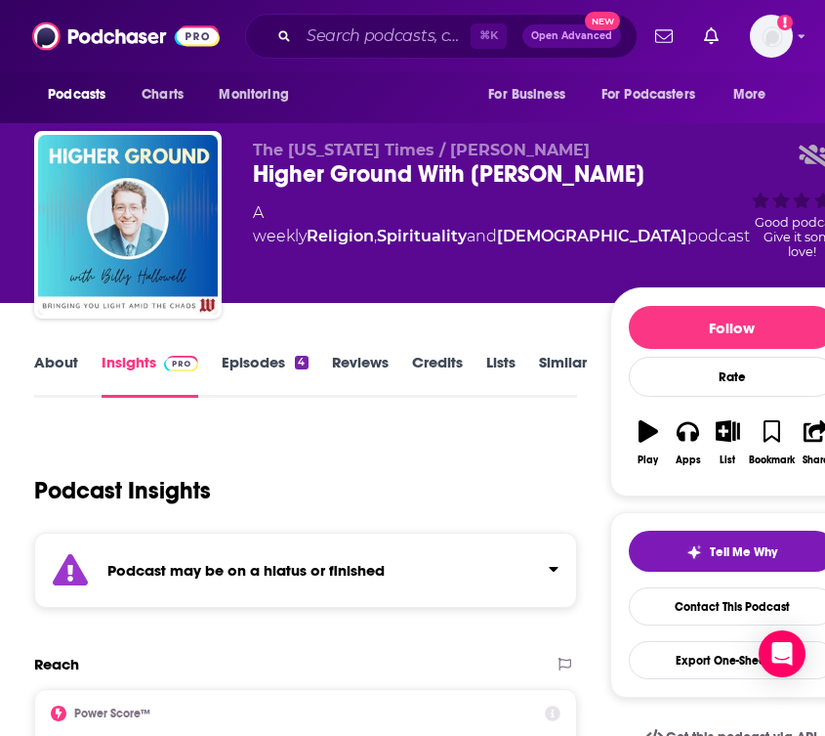
click at [274, 372] on link "Episodes 4" at bounding box center [265, 375] width 86 height 45
click at [351, 46] on input "Search podcasts, credits, & more..." at bounding box center [385, 36] width 172 height 31
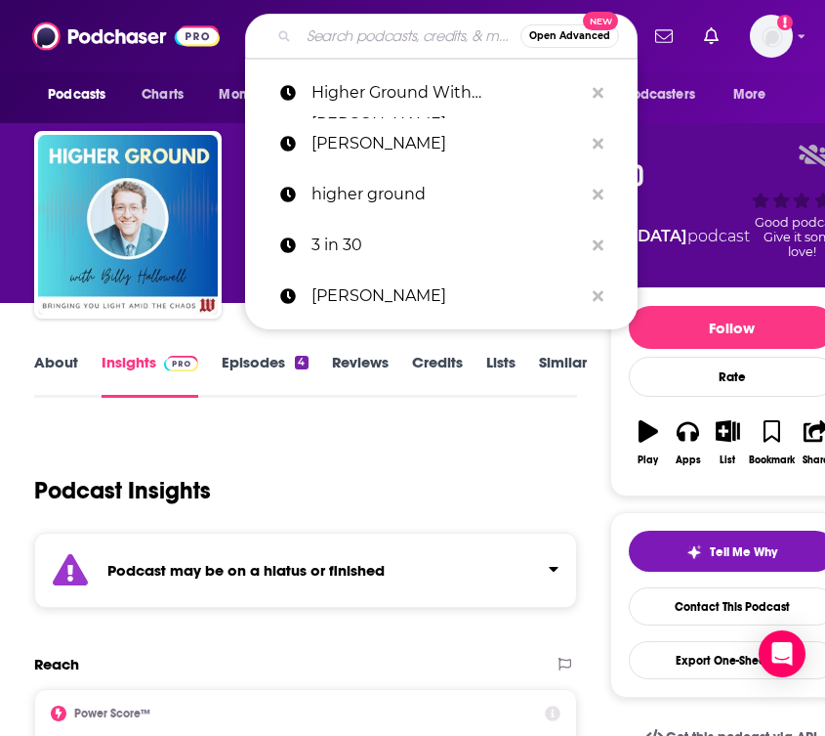
paste input "Billy Hallowell"
type input "Billy Hallowell"
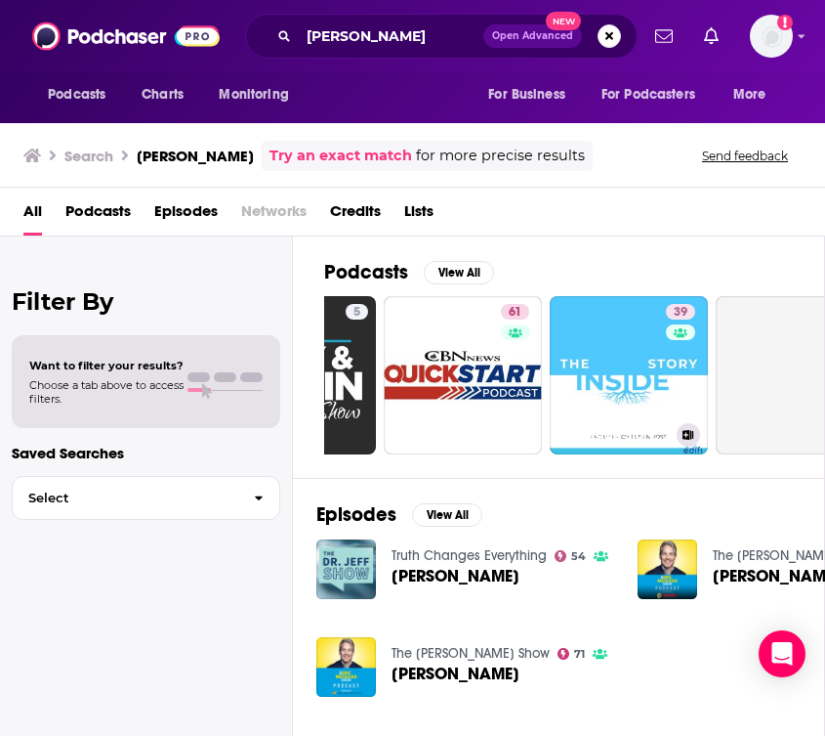
scroll to position [0, 795]
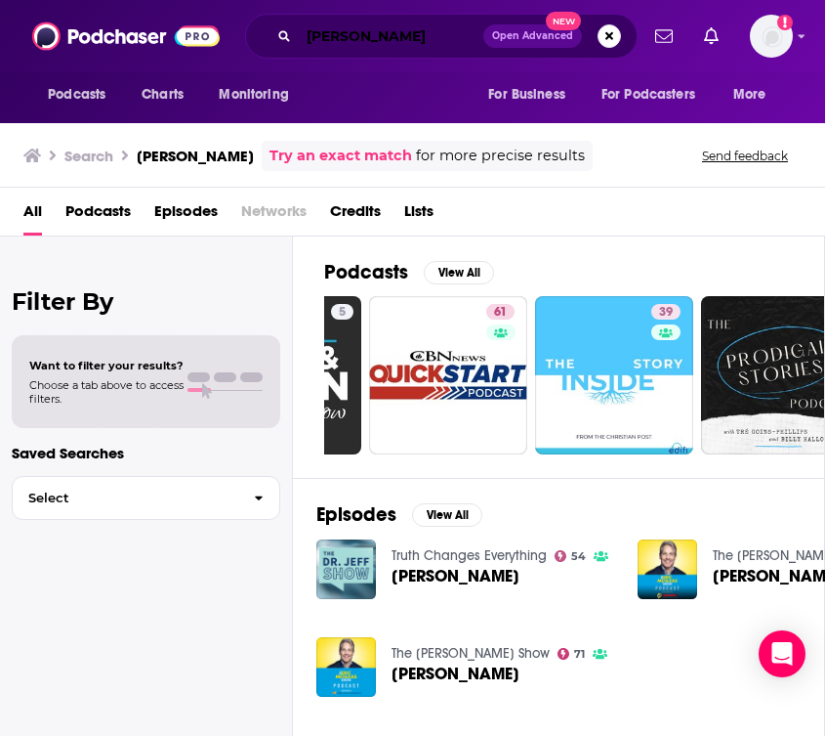
click at [403, 30] on input "Billy Hallowell" at bounding box center [391, 36] width 185 height 31
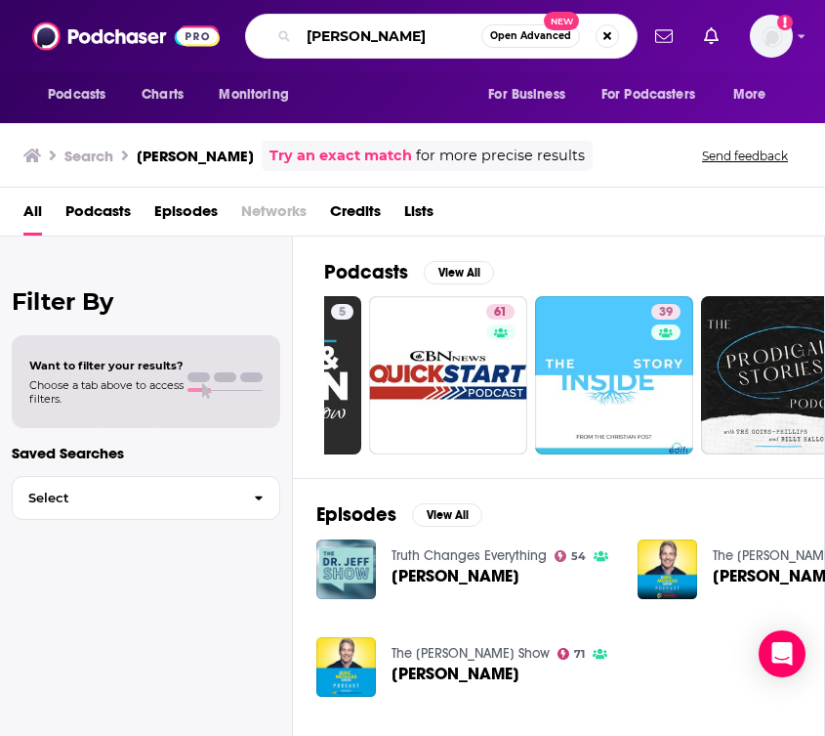
click at [403, 30] on input "Billy Hallowell" at bounding box center [390, 36] width 183 height 31
type input "hannah brown"
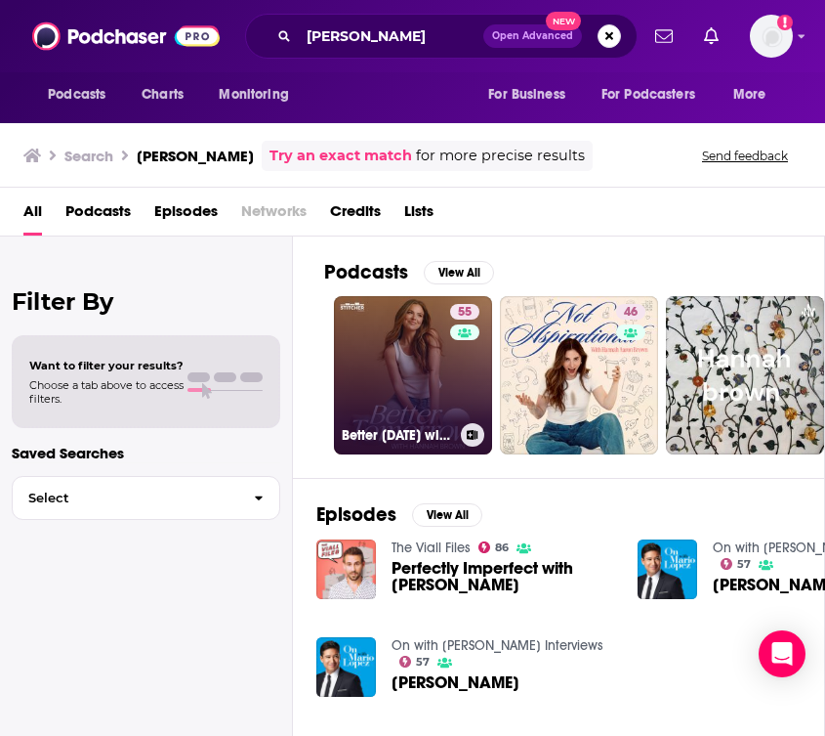
click at [446, 391] on link "55 Better Tomorrow with Hannah Brown" at bounding box center [413, 375] width 158 height 158
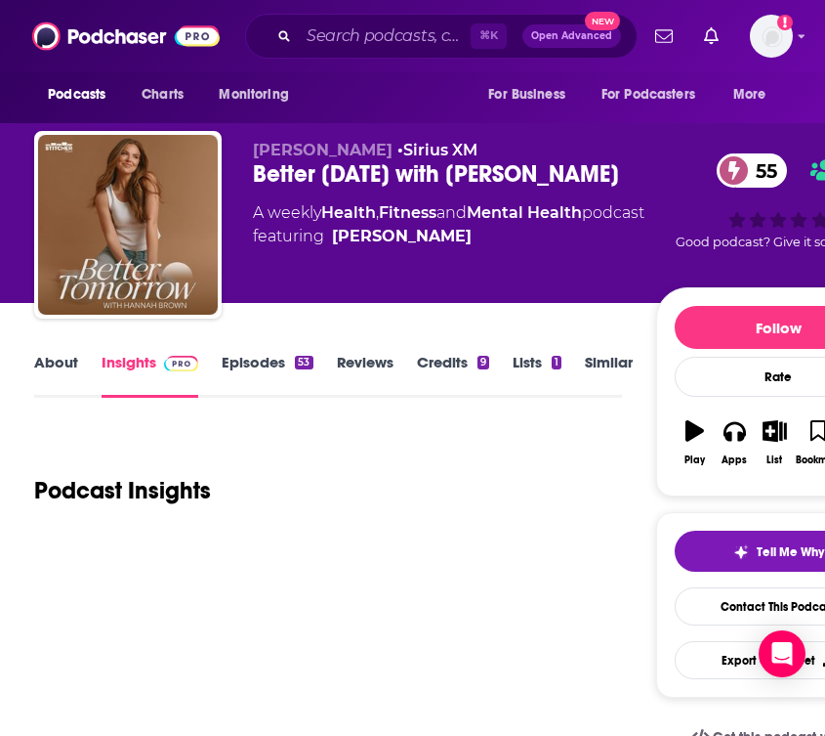
click at [262, 371] on link "Episodes 53" at bounding box center [267, 375] width 91 height 45
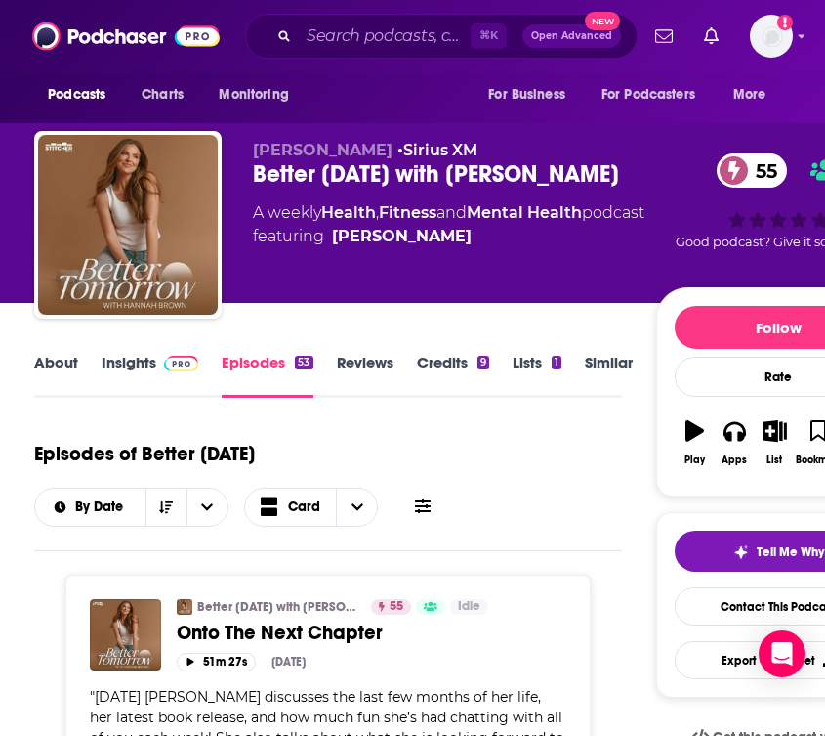
click at [73, 366] on link "About" at bounding box center [56, 375] width 44 height 45
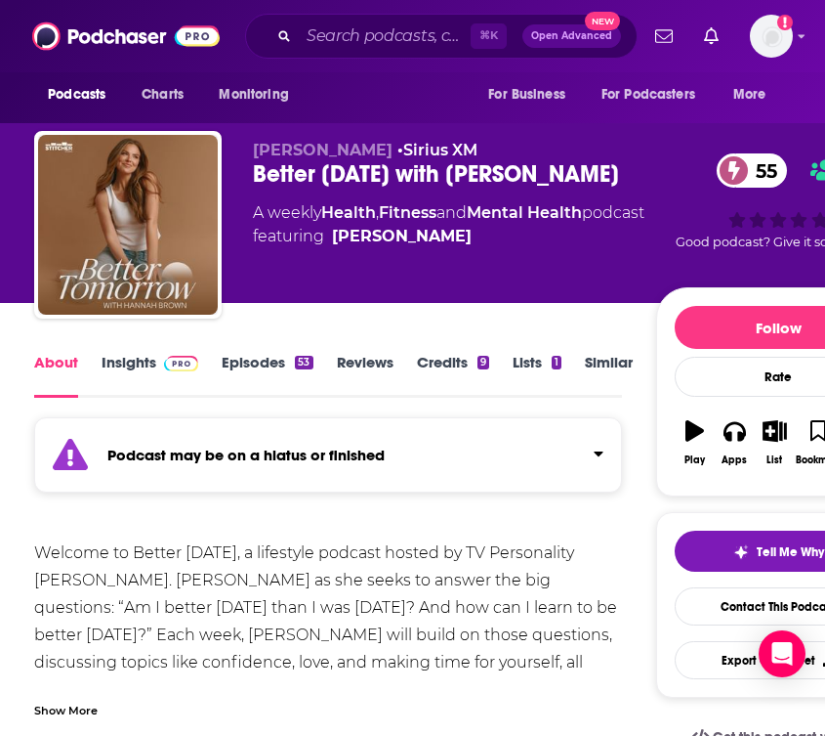
click at [242, 360] on link "Episodes 53" at bounding box center [267, 375] width 91 height 45
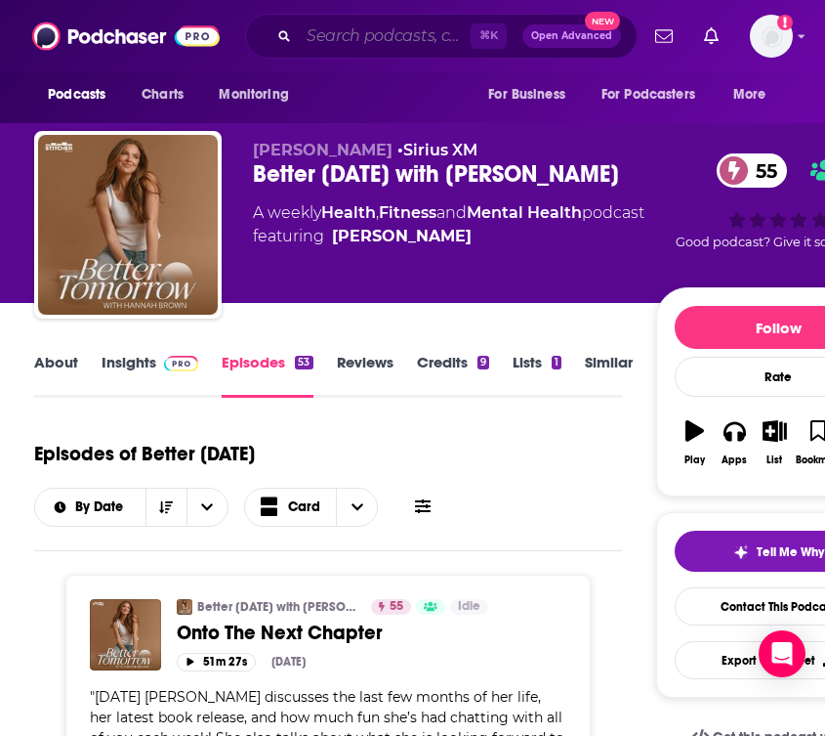
click at [347, 40] on input "Search podcasts, credits, & more..." at bounding box center [385, 36] width 172 height 31
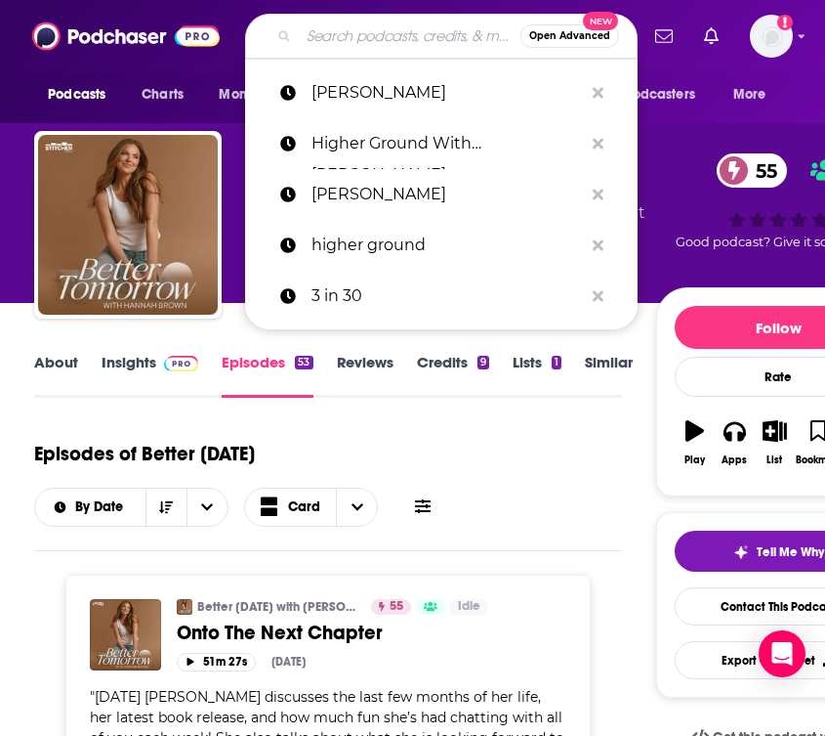
paste input "Mallory Erwin"
type input "Mallory Erwin"
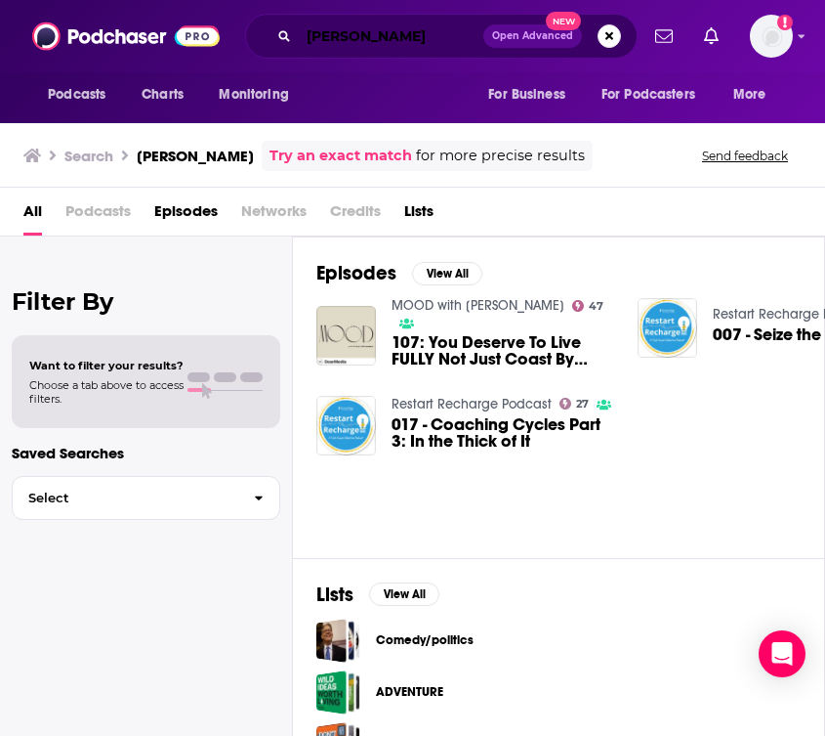
click at [329, 29] on input "Mallory Erwin" at bounding box center [391, 36] width 185 height 31
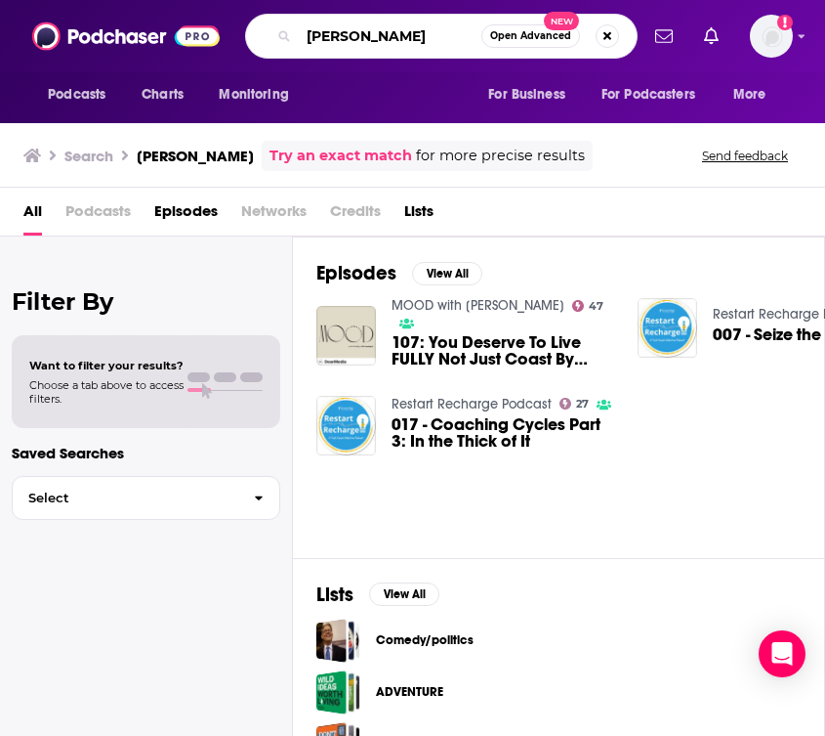
click at [329, 29] on input "Mallory Erwin" at bounding box center [390, 36] width 183 height 31
paste input "Worship is my Weapon Podcast with Rita Springer"
type input "Worship is my Weapon Podcast with Rita Springer"
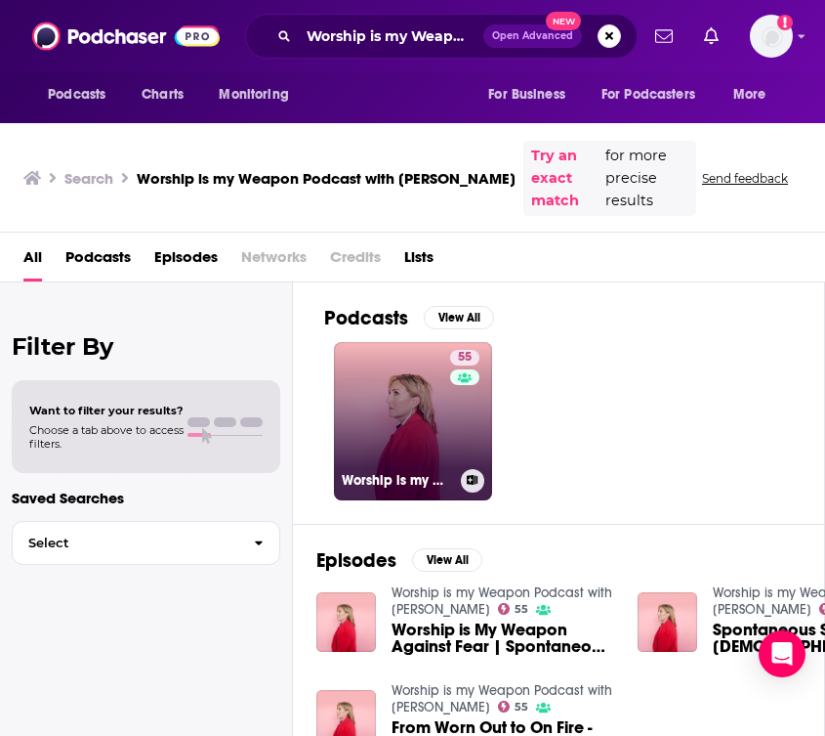
click at [411, 460] on link "55 Worship is my Weapon Podcast with Rita Springer" at bounding box center [413, 421] width 158 height 158
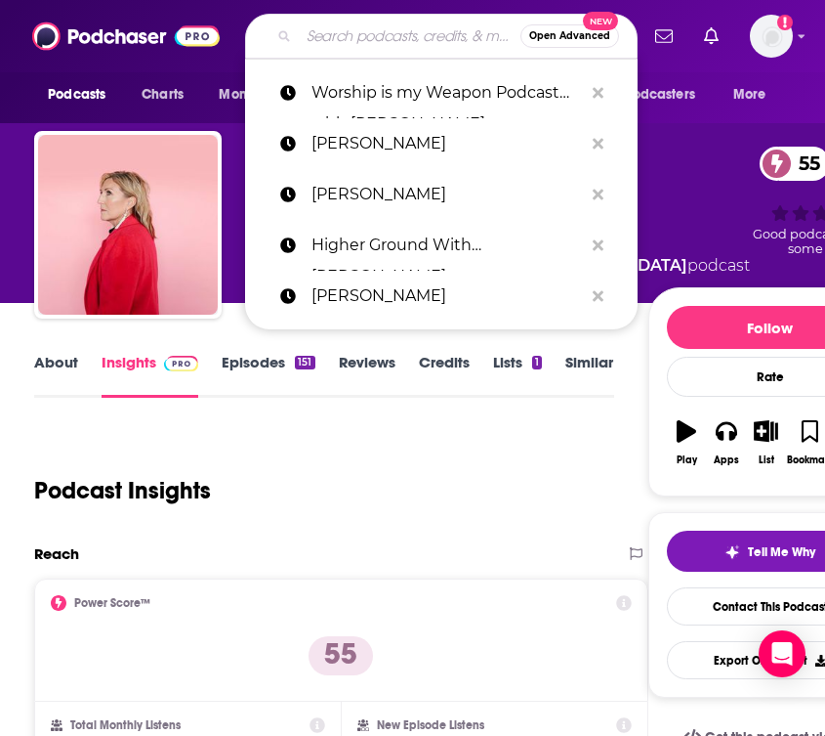
click at [379, 33] on input "Search podcasts, credits, & more..." at bounding box center [410, 36] width 222 height 31
paste input "The Matthew West Podcast"
type input "The Matthew West Podcast"
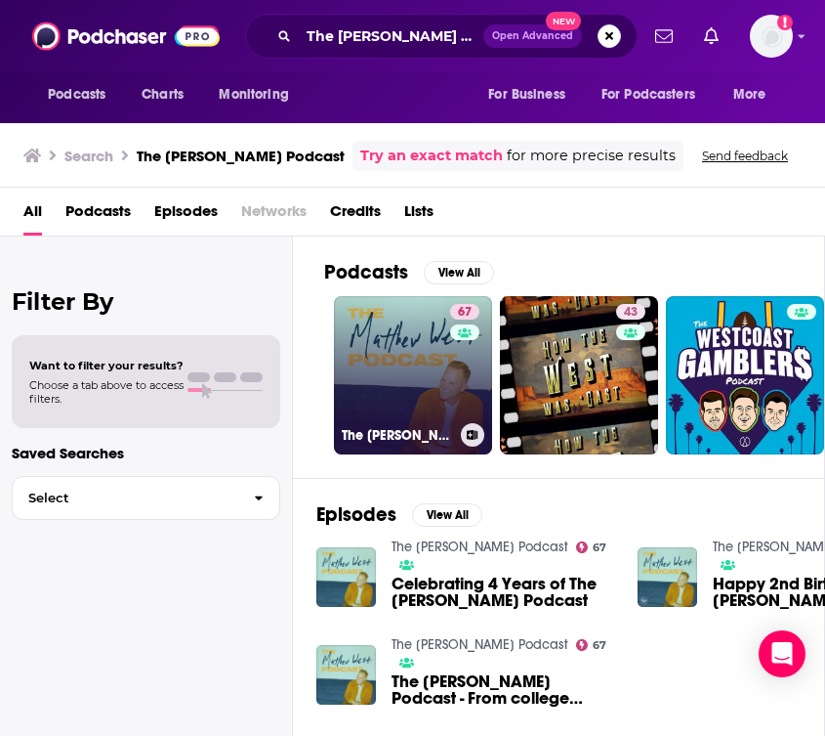
click at [391, 398] on link "67 The Matthew West Podcast" at bounding box center [413, 375] width 158 height 158
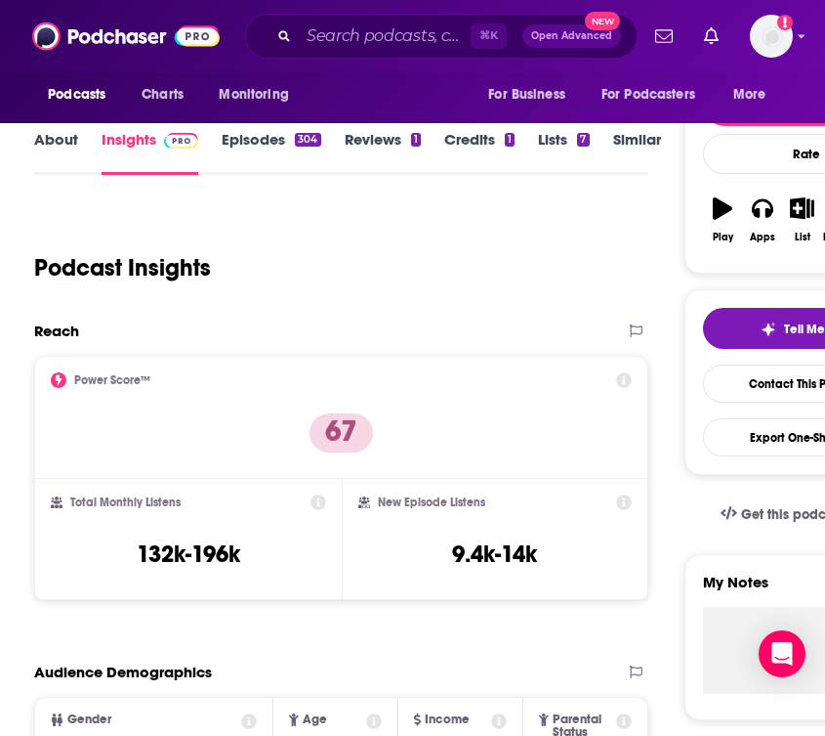
scroll to position [225, 0]
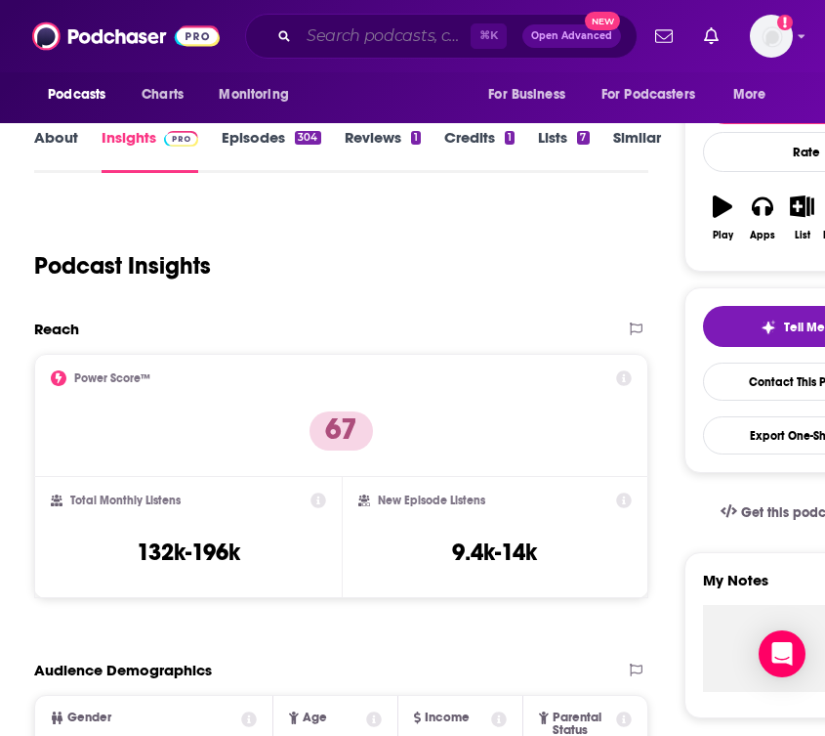
click at [362, 38] on input "Search podcasts, credits, & more..." at bounding box center [385, 36] width 172 height 31
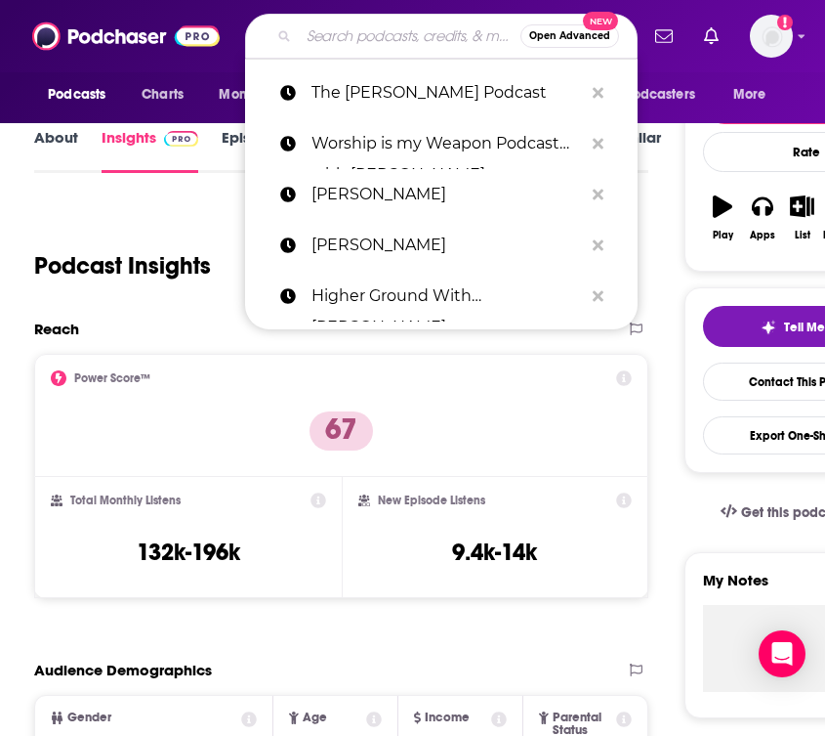
paste input "Couple Things"
type input "Couple Things"
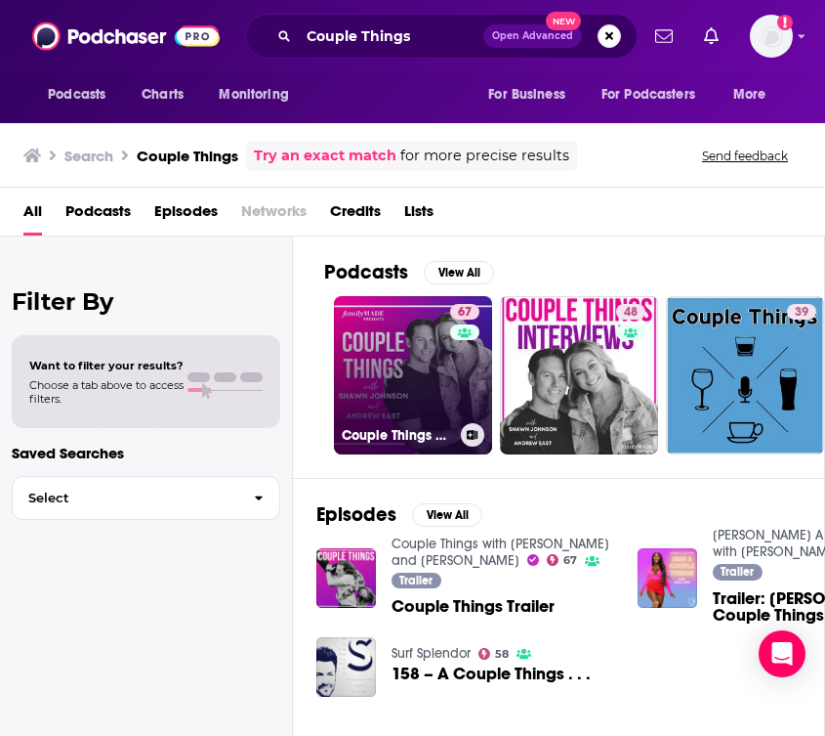
click at [393, 337] on link "67 Couple Things with Shawn and Andrew" at bounding box center [413, 375] width 158 height 158
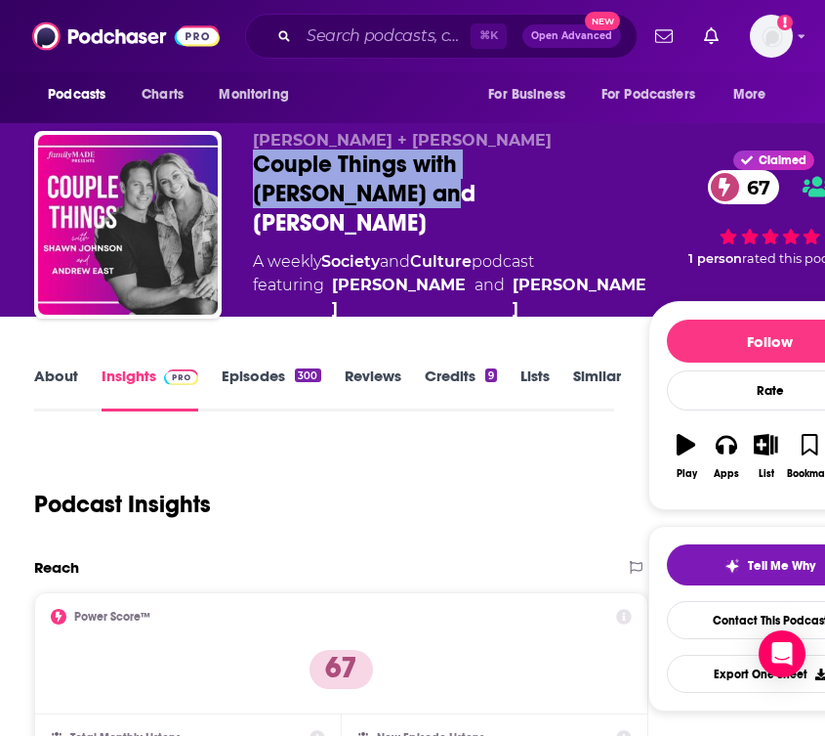
drag, startPoint x: 351, startPoint y: 197, endPoint x: 256, endPoint y: 179, distance: 96.6
click at [256, 179] on div "Couple Things with Shawn and Andrew 67" at bounding box center [451, 193] width 396 height 88
copy h2 "Couple Things with Shawn and Andrew"
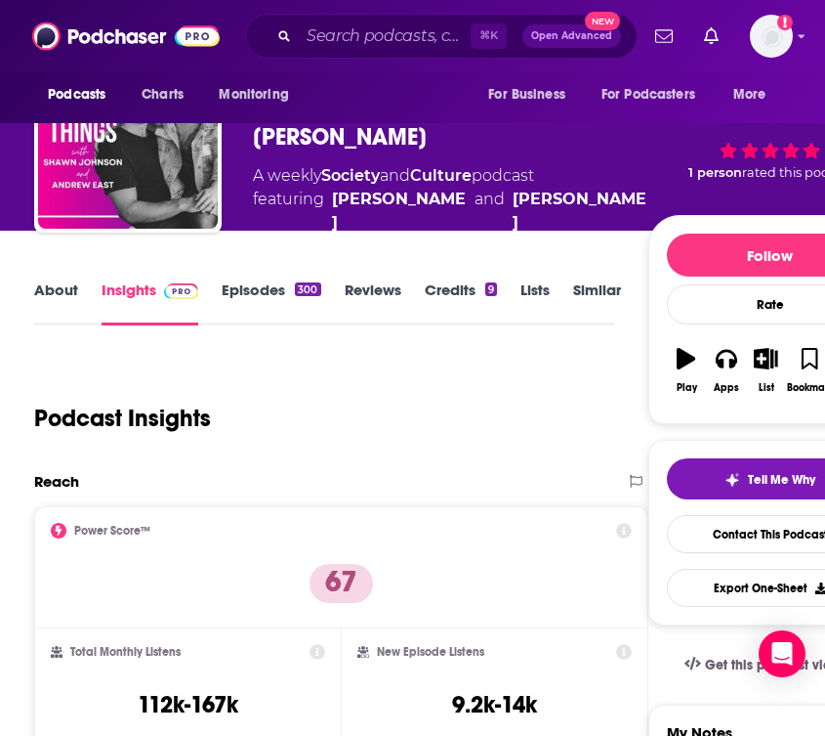
scroll to position [88, 0]
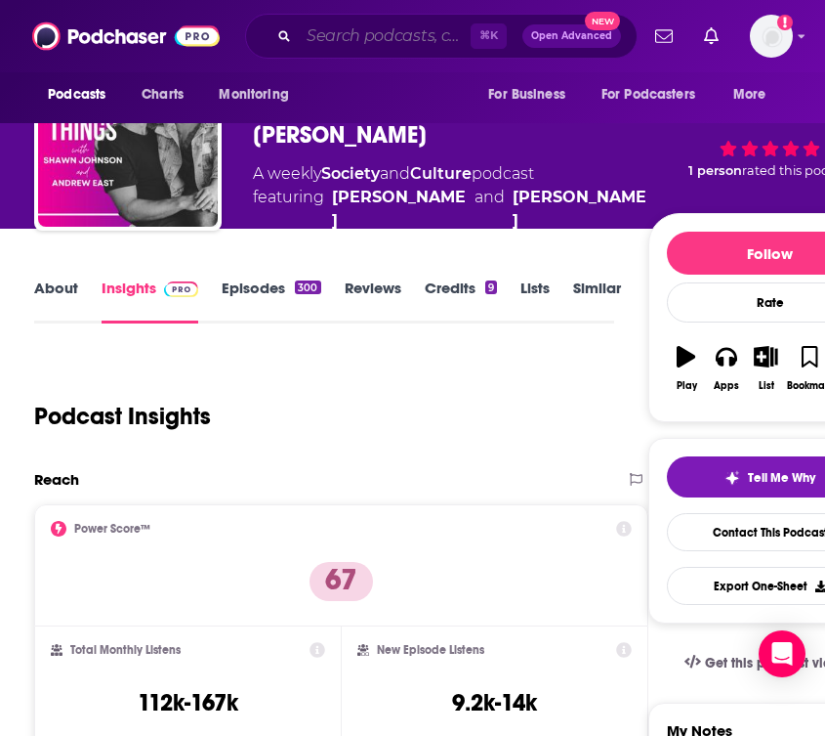
click at [355, 44] on input "Search podcasts, credits, & more..." at bounding box center [385, 36] width 172 height 31
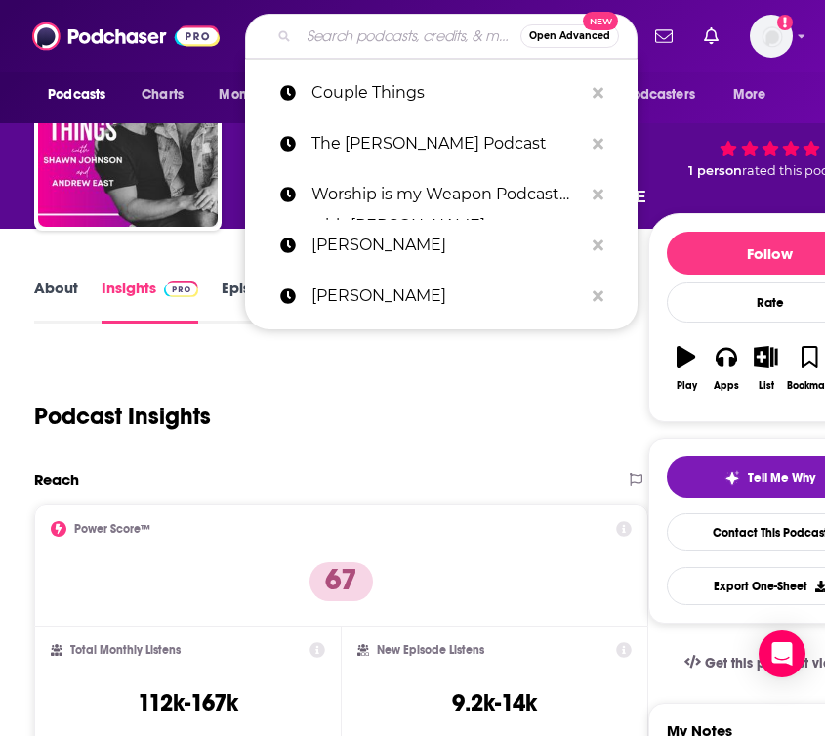
click at [355, 44] on input "Search podcasts, credits, & more..." at bounding box center [410, 36] width 222 height 31
paste input "That Sounds Fun with Annie Downs"
type input "That Sounds Fun with Annie Downs"
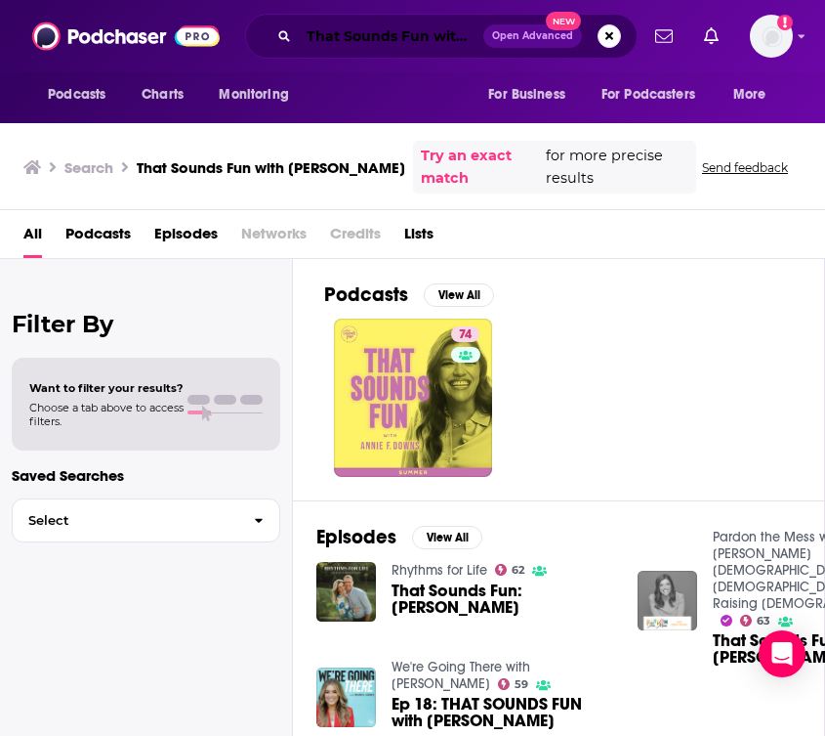
click at [412, 48] on input "That Sounds Fun with Annie Downs" at bounding box center [391, 36] width 185 height 31
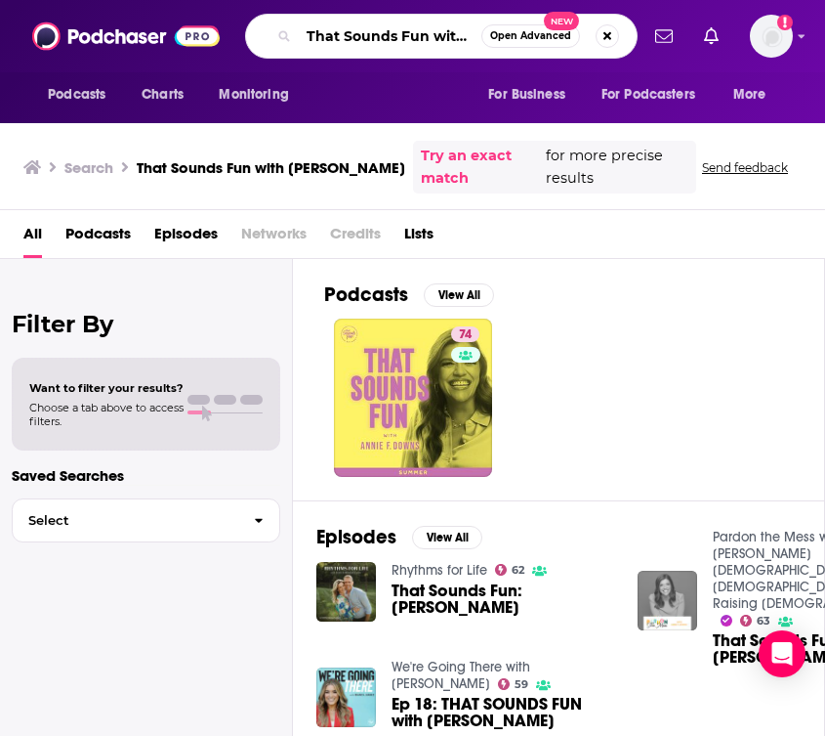
click at [412, 48] on input "That Sounds Fun with Annie Downs" at bounding box center [390, 36] width 183 height 31
paste input "Stay True with Madi"
type input "Stay True with Madi"
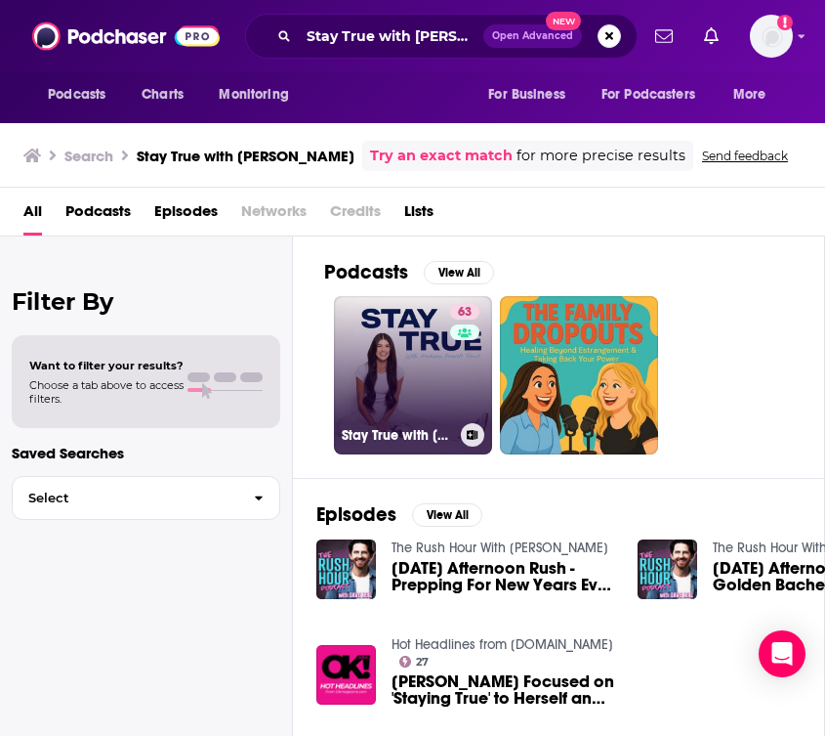
click at [403, 391] on link "63 Stay True with Madison Prewett Troutt" at bounding box center [413, 375] width 158 height 158
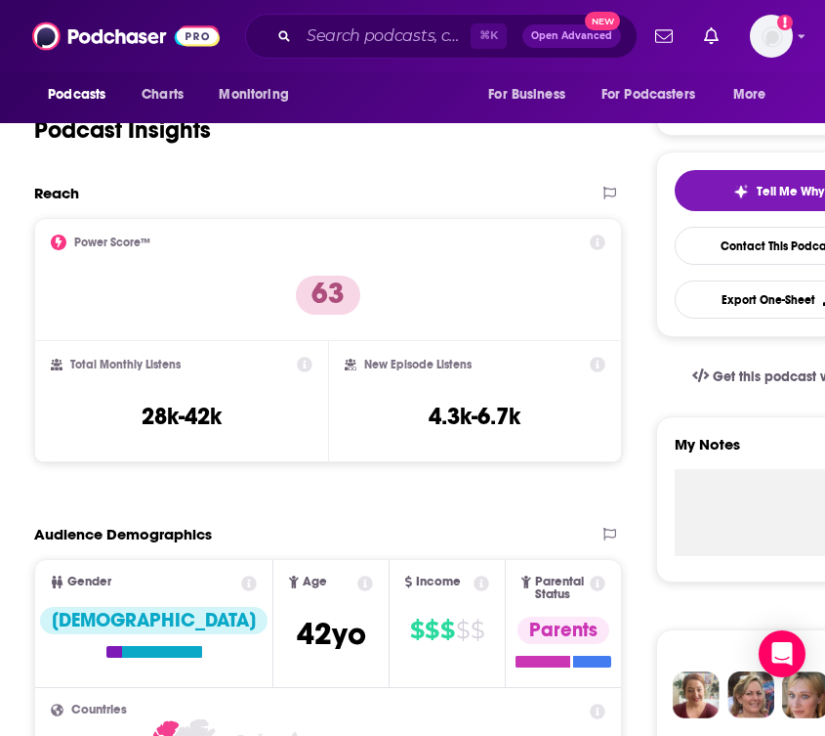
scroll to position [361, 0]
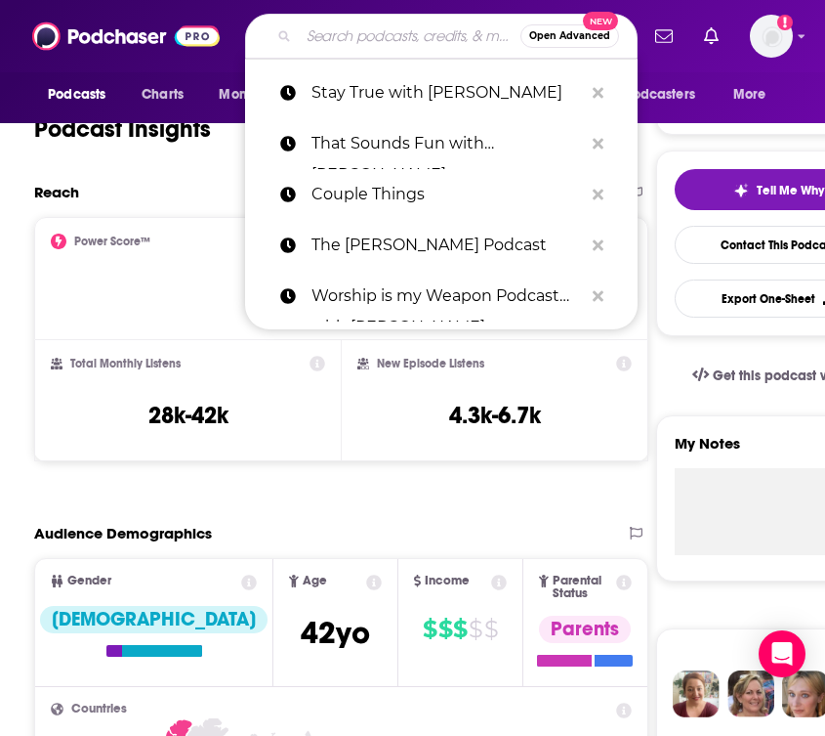
click at [357, 34] on input "Search podcasts, credits, & more..." at bounding box center [410, 36] width 222 height 31
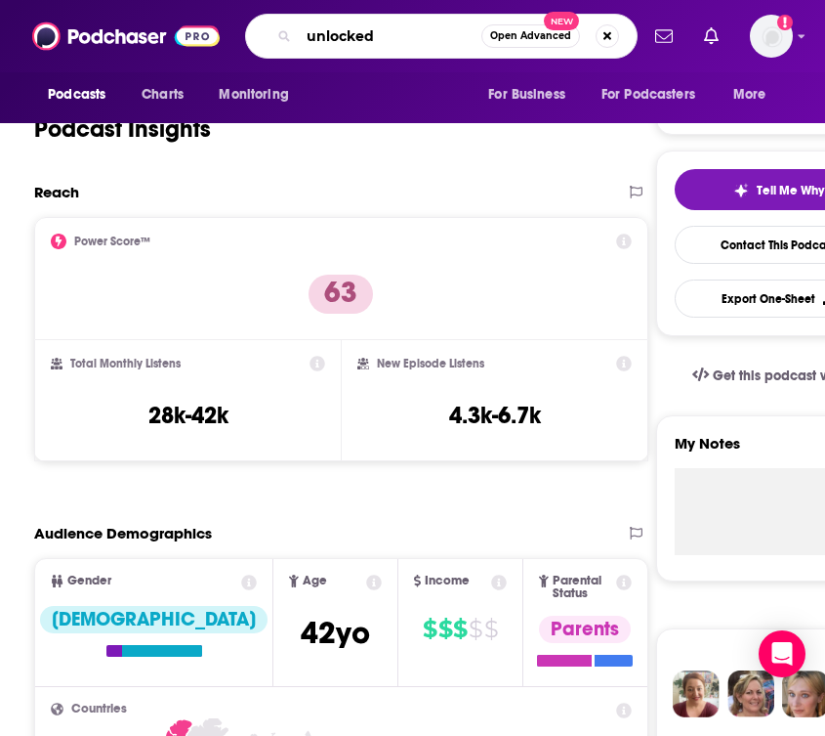
type input "unlocked"
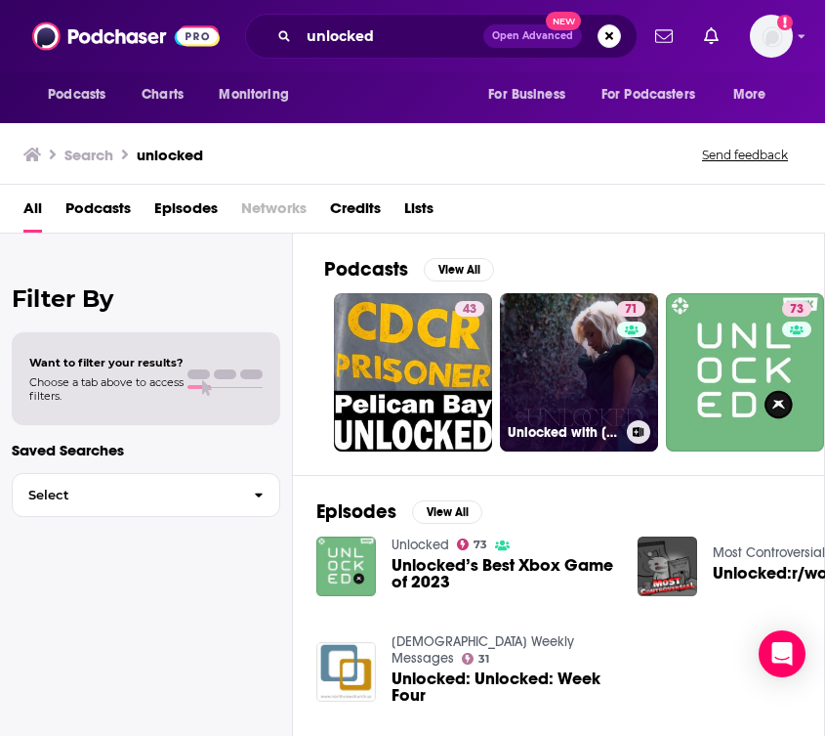
click at [568, 372] on link "71 Unlocked with Savannah Chrisley" at bounding box center [579, 372] width 158 height 158
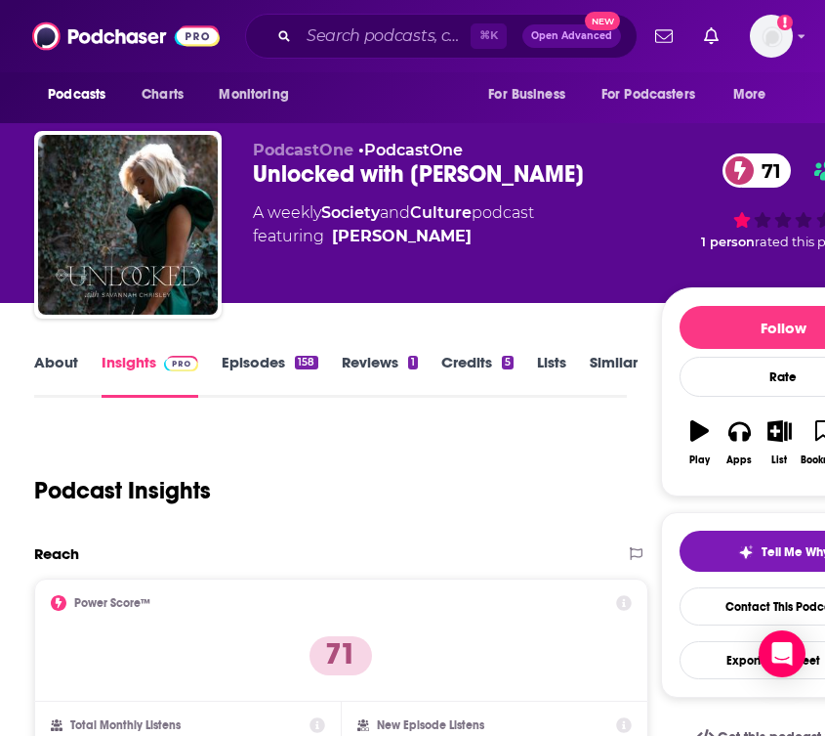
drag, startPoint x: 607, startPoint y: 173, endPoint x: 260, endPoint y: 171, distance: 346.8
click at [260, 171] on div "Unlocked with Savannah Chrisley 71" at bounding box center [457, 173] width 408 height 29
copy h2 "Unlocked with Savannah Chrisley"
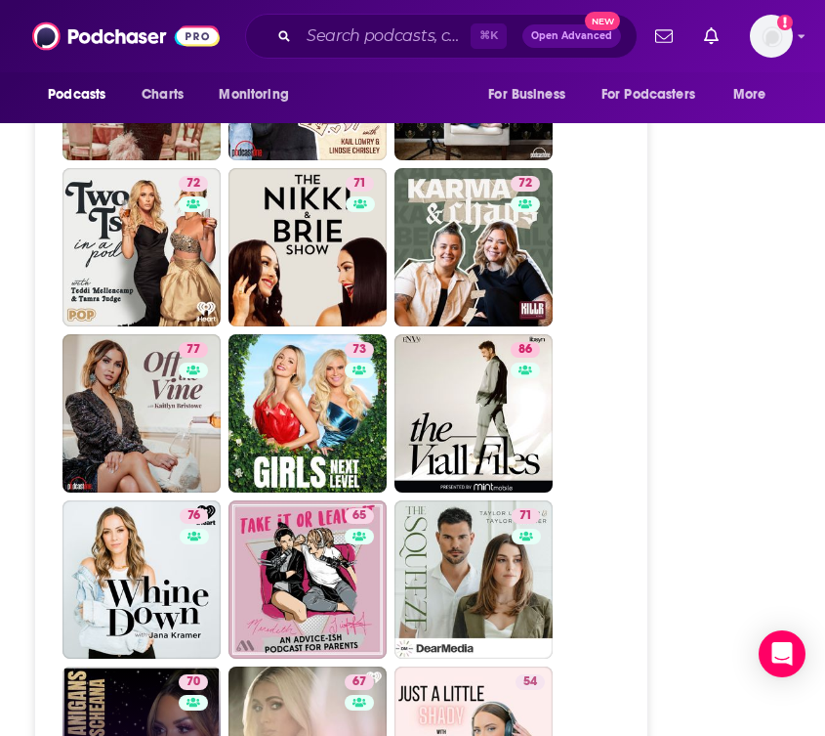
scroll to position [4887, 0]
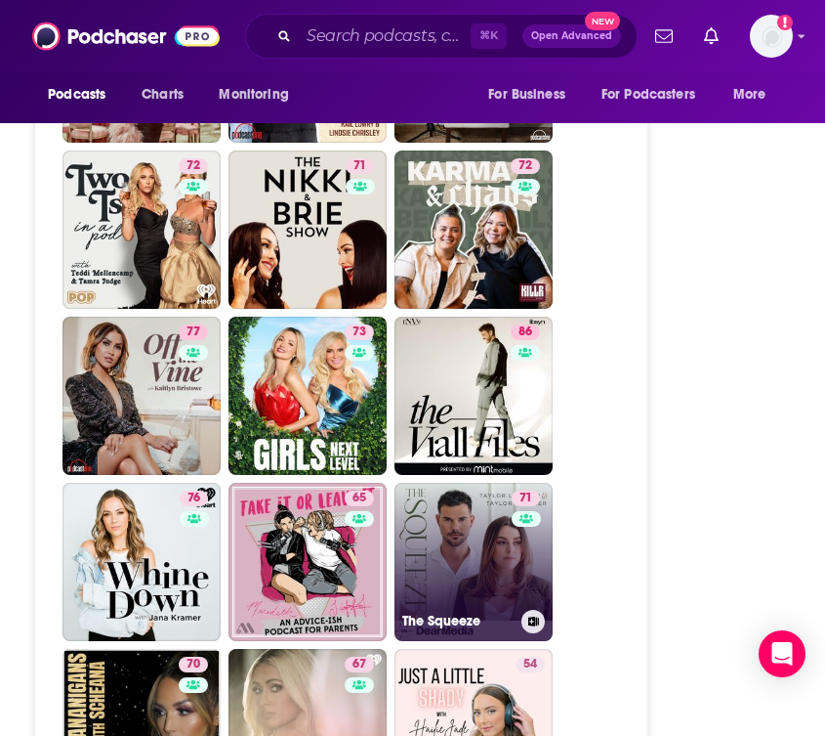
click at [428, 483] on link "71 The Squeeze" at bounding box center [474, 562] width 158 height 158
type input "https://www.podchaser.com/podcasts/the-squeeze-5094937"
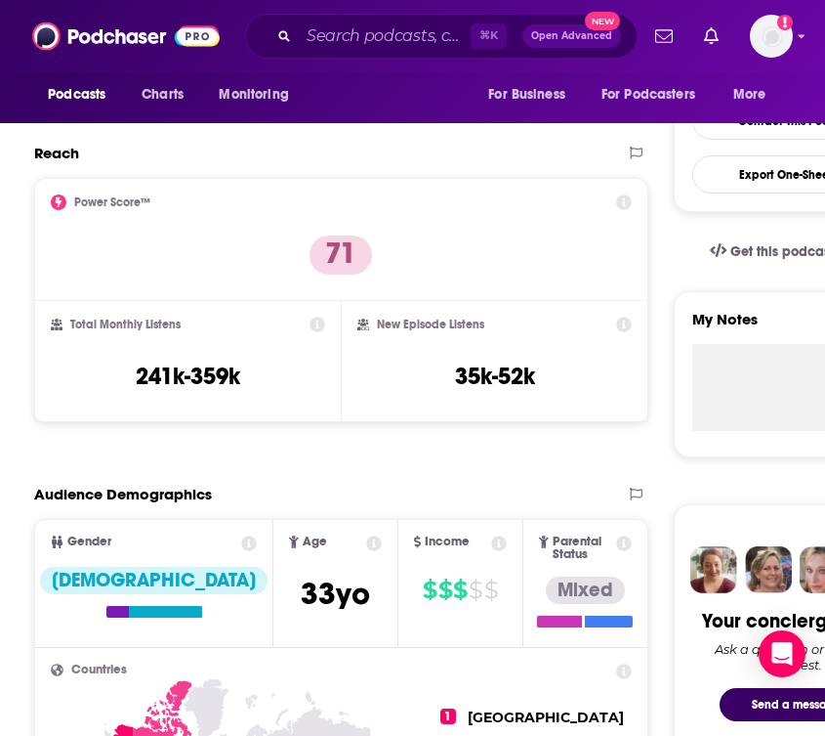
scroll to position [500, 0]
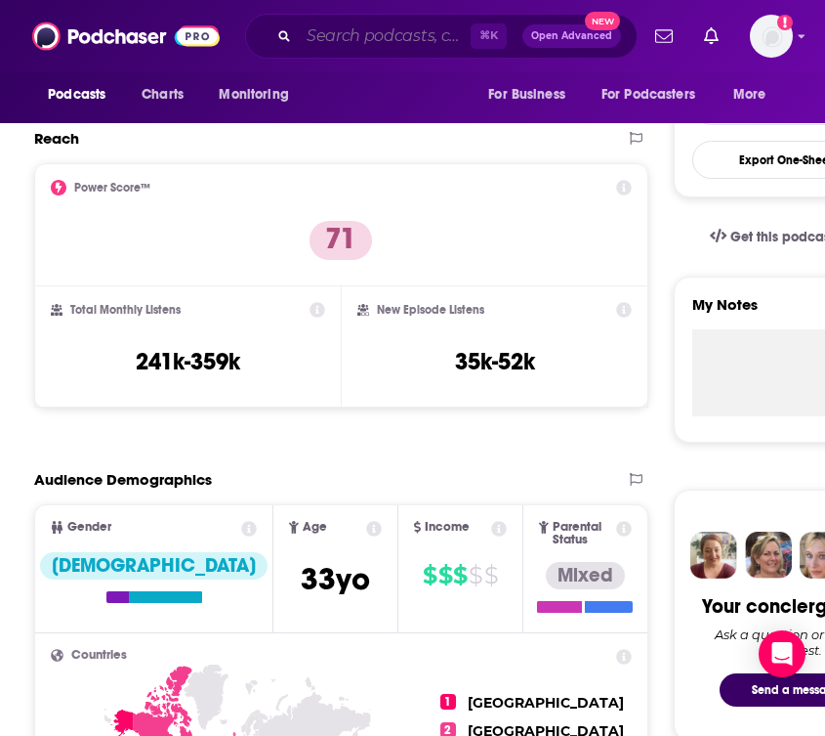
click at [321, 36] on input "Search podcasts, credits, & more..." at bounding box center [385, 36] width 172 height 31
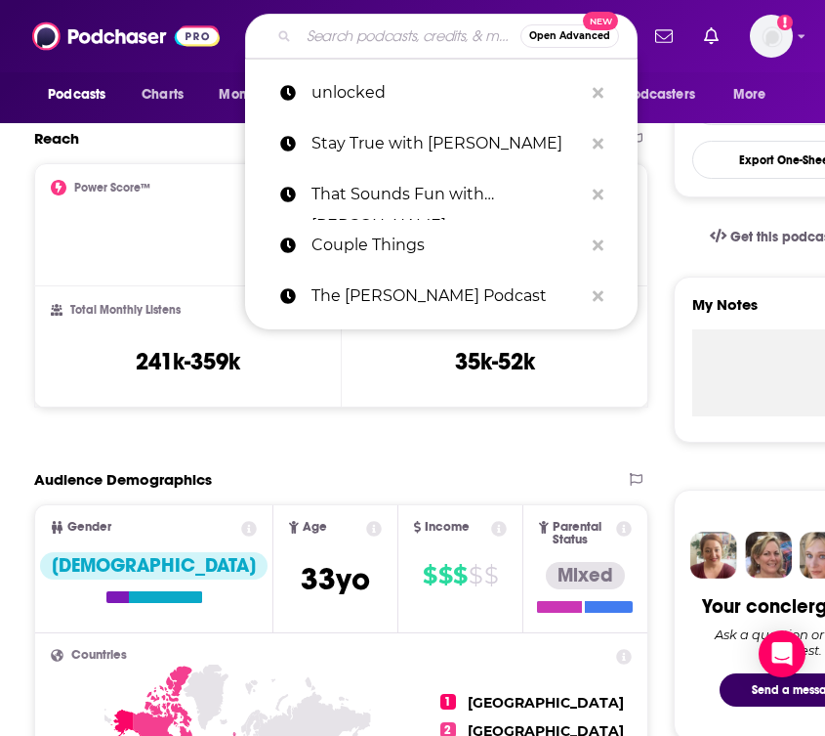
paste input "Pardon the Mess Podcast"
type input "Pardon the Mess Podcast"
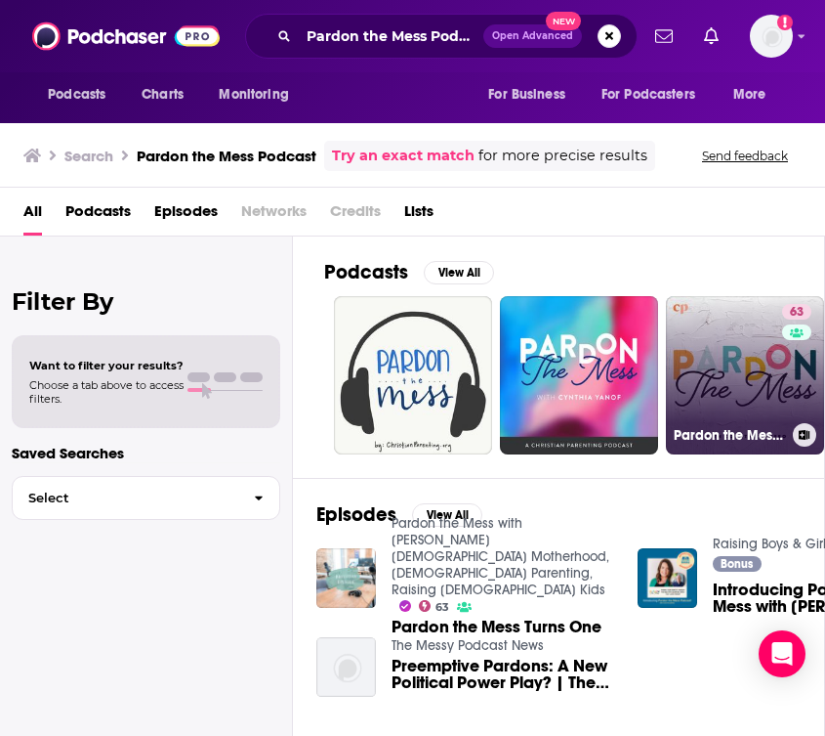
click at [743, 386] on link "63 Pardon the Mess with Courtney DeFeo - Christian Motherhood, Biblical Parenti…" at bounding box center [745, 375] width 158 height 158
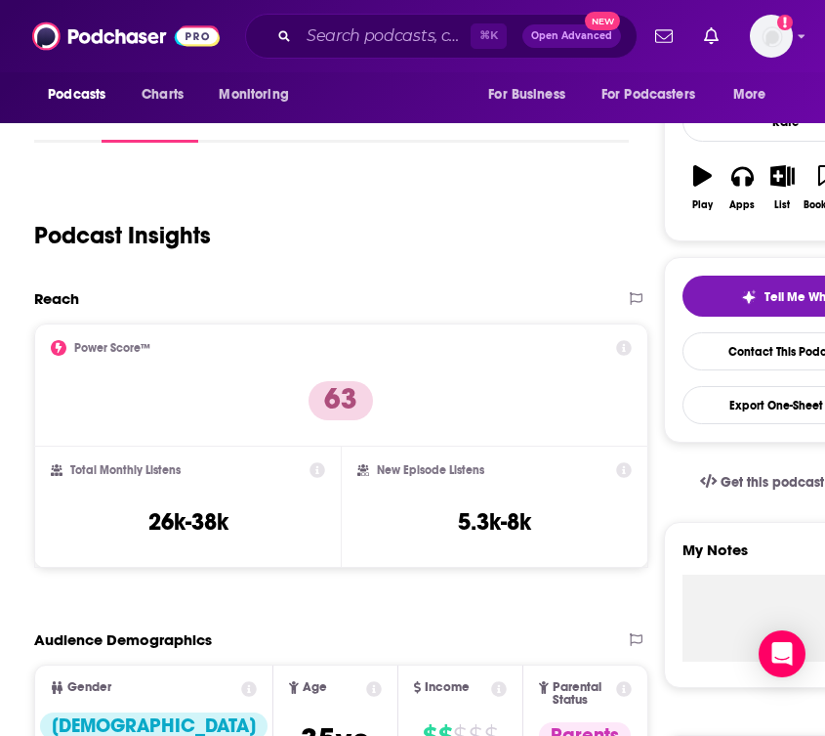
scroll to position [290, 0]
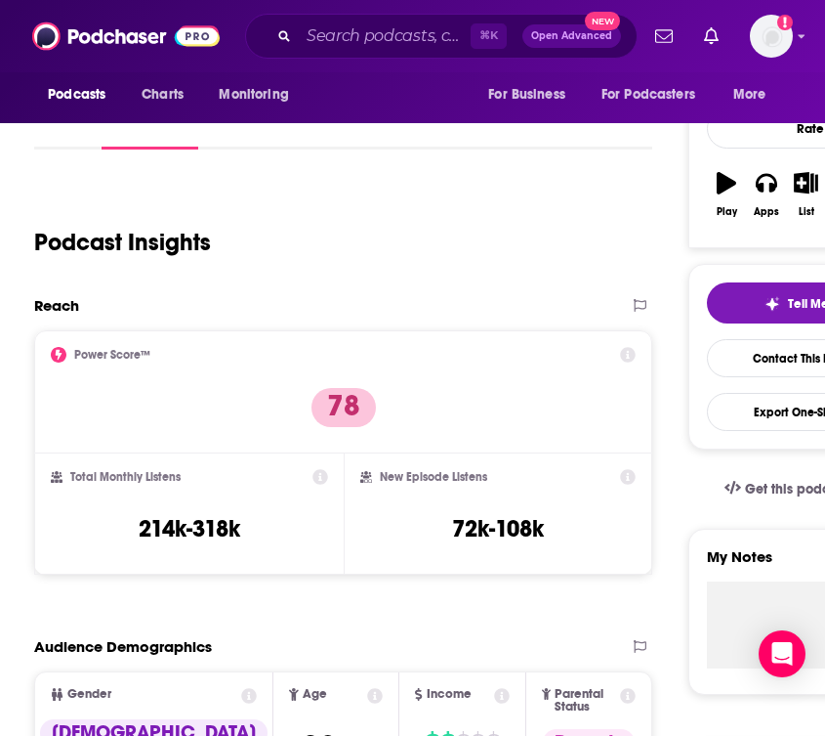
scroll to position [277, 0]
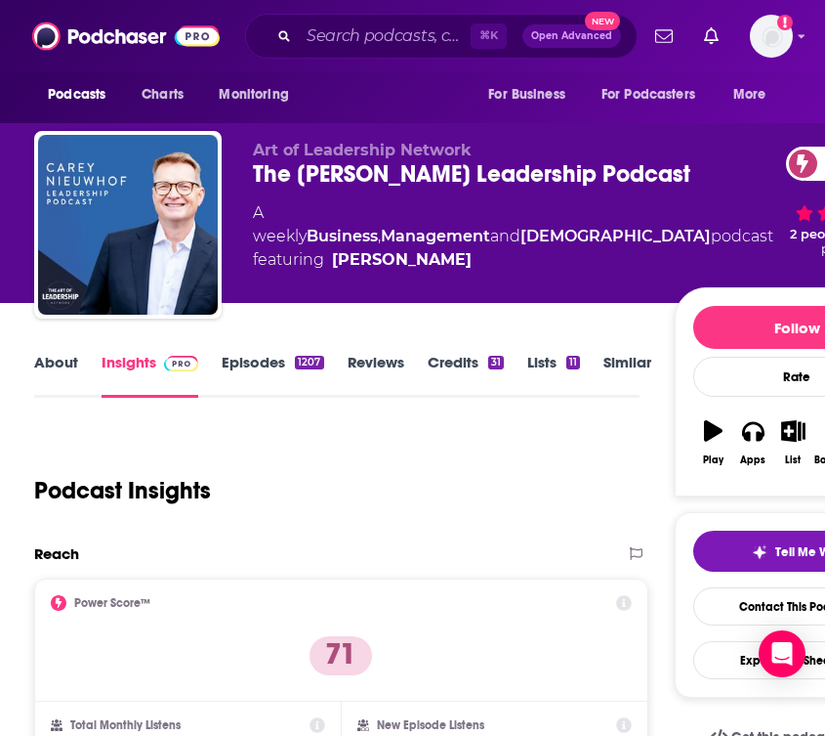
drag, startPoint x: 343, startPoint y: 198, endPoint x: 243, endPoint y: 169, distance: 103.9
click at [243, 169] on div "Art of Leadership Network The [PERSON_NAME] Leadership Podcast 71 A weekly Busi…" at bounding box center [476, 228] width 885 height 195
copy h2 "The [PERSON_NAME] Leadership Podcast"
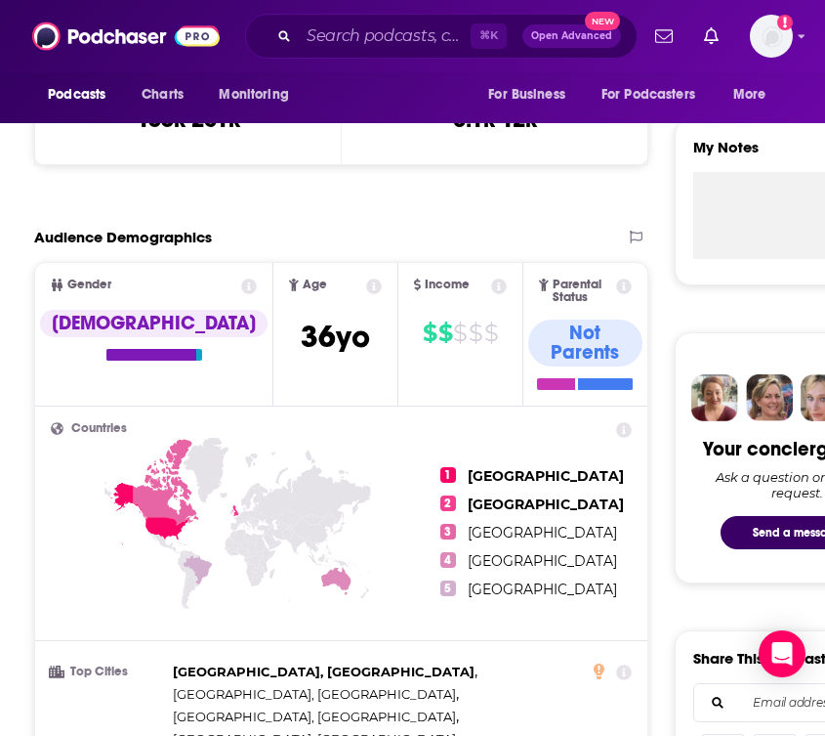
scroll to position [666, 0]
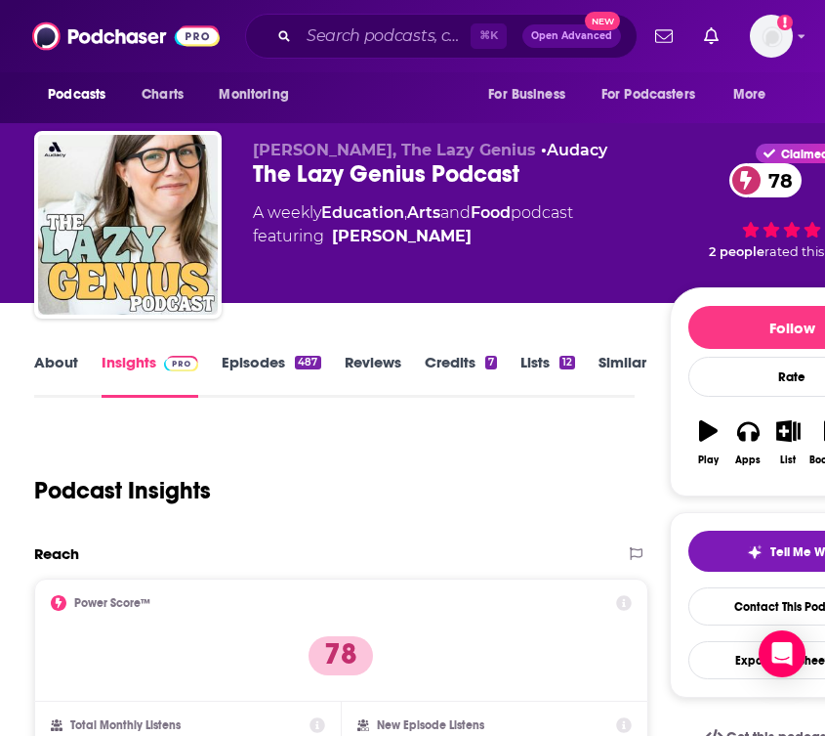
click at [259, 353] on link "Episodes 487" at bounding box center [271, 375] width 99 height 45
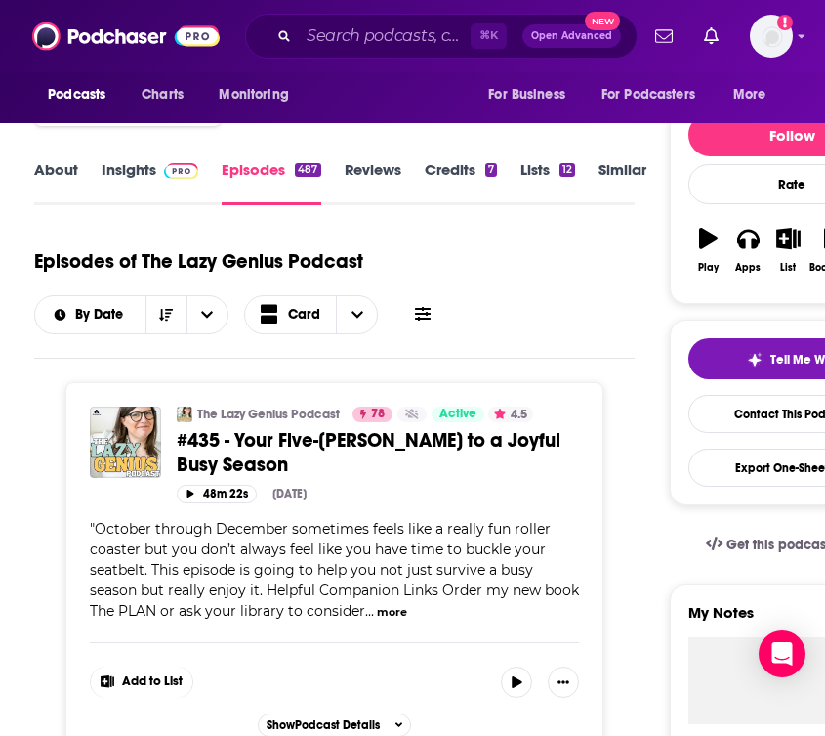
scroll to position [174, 0]
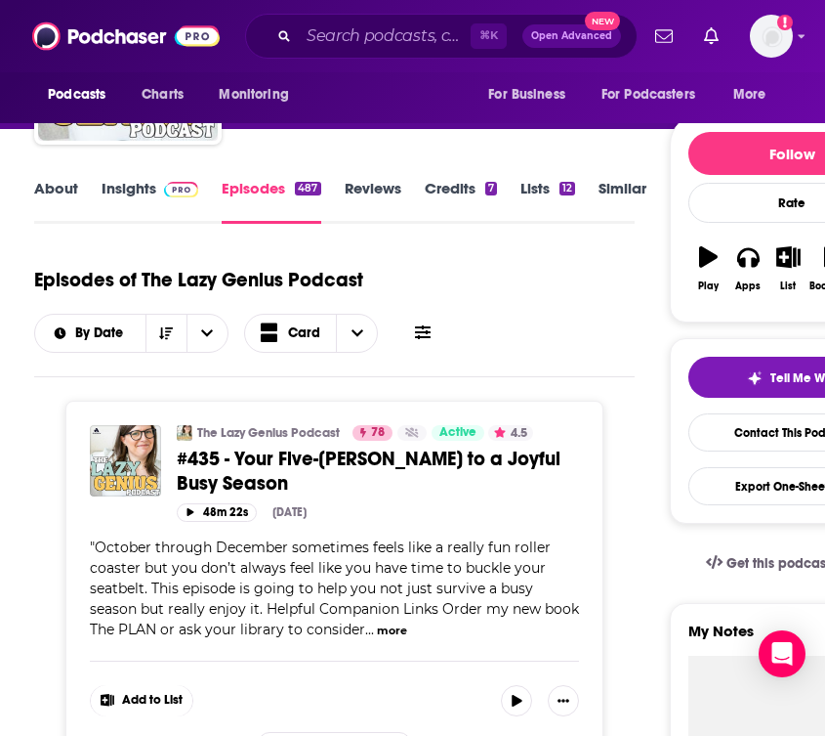
click at [70, 190] on link "About" at bounding box center [56, 201] width 44 height 45
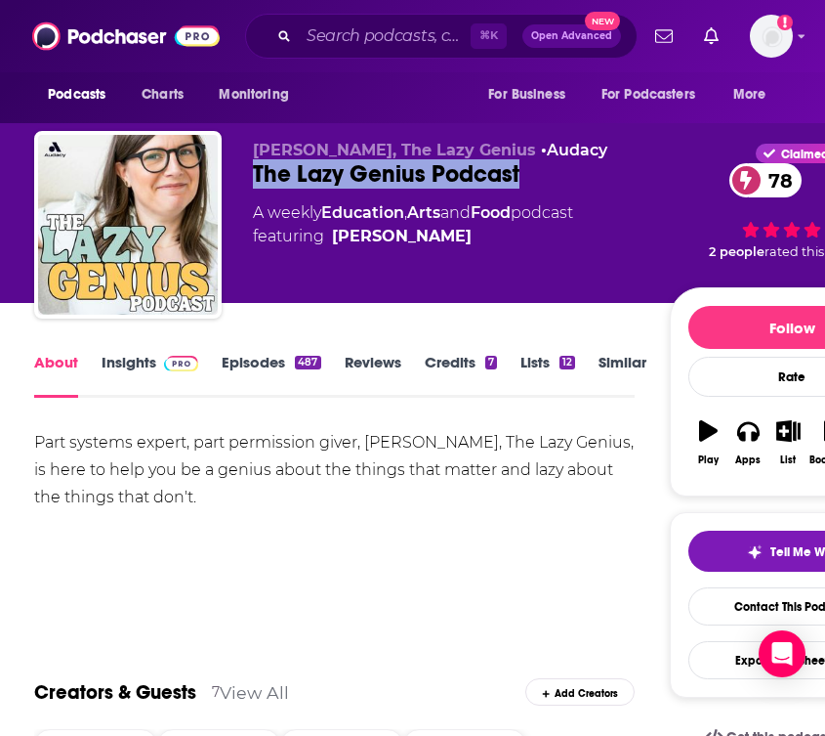
drag, startPoint x: 524, startPoint y: 181, endPoint x: 256, endPoint y: 180, distance: 267.7
click at [256, 180] on div "The Lazy Genius Podcast 78" at bounding box center [461, 173] width 417 height 29
copy h1 "The Lazy Genius Podcast"
click at [134, 359] on link "Insights" at bounding box center [150, 375] width 97 height 45
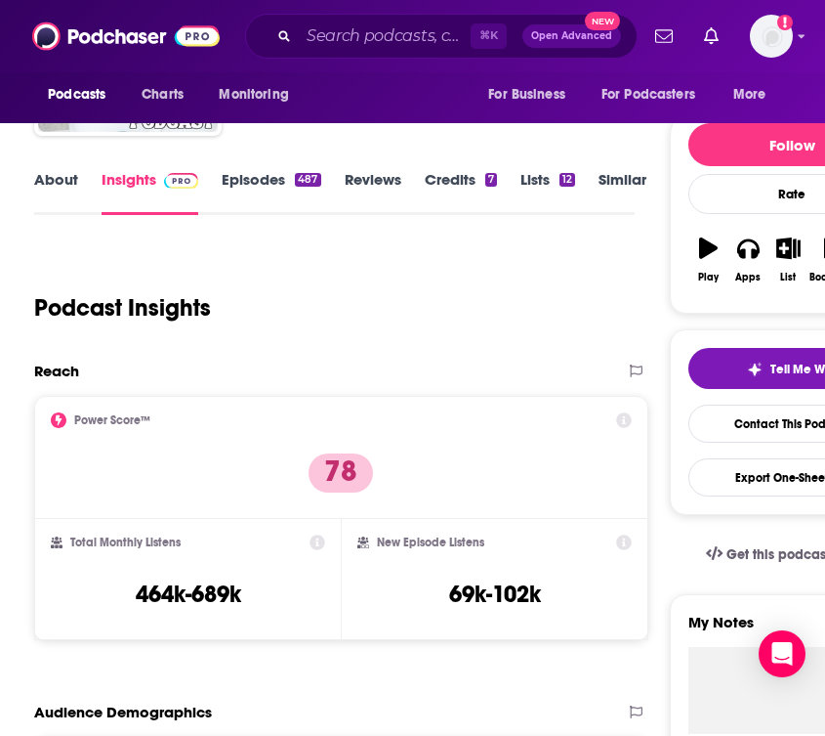
scroll to position [186, 0]
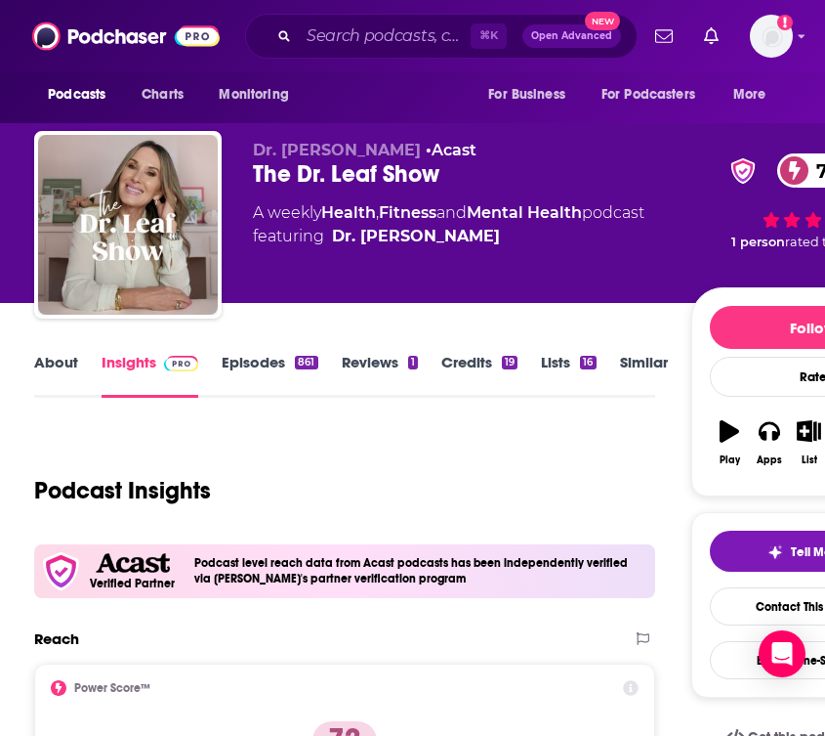
click at [268, 367] on link "Episodes 861" at bounding box center [270, 375] width 96 height 45
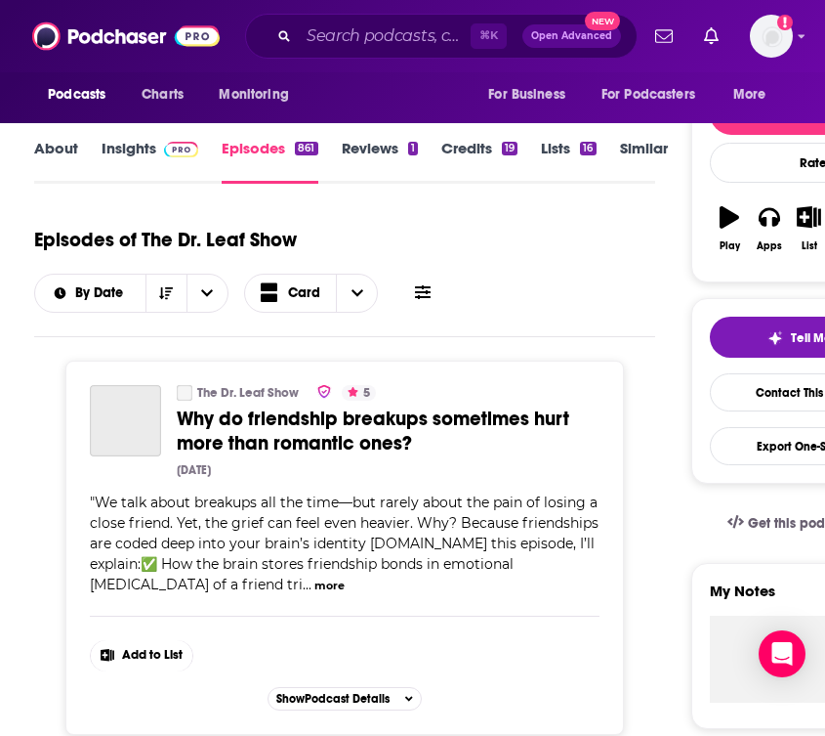
scroll to position [209, 0]
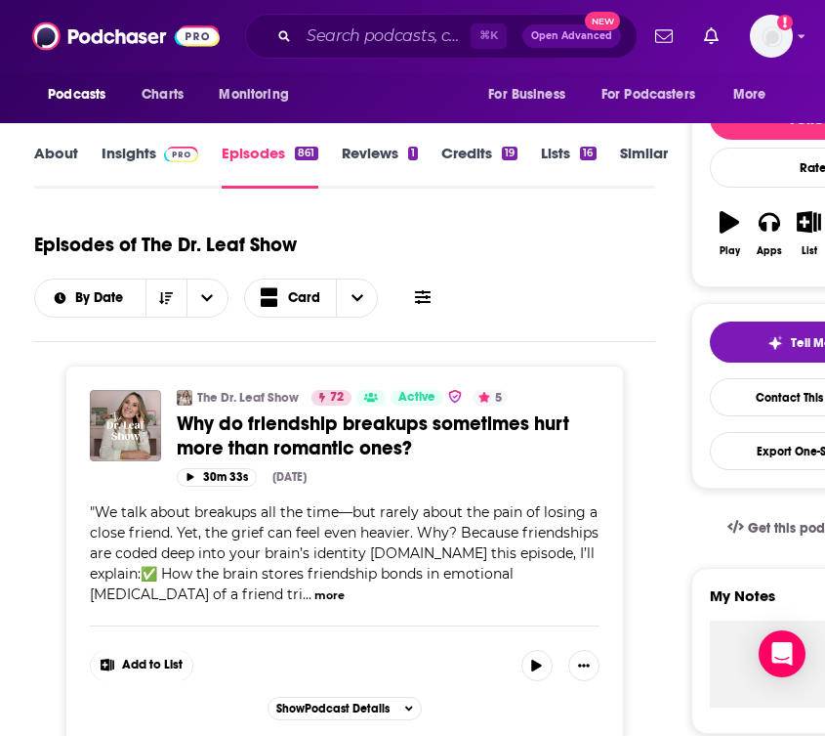
click at [54, 160] on link "About" at bounding box center [56, 166] width 44 height 45
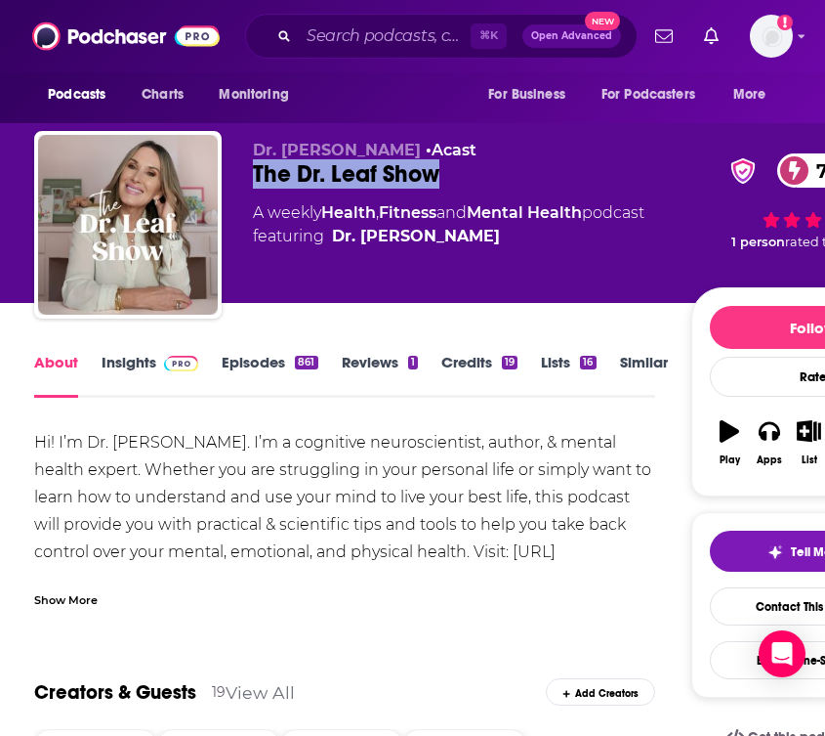
drag, startPoint x: 443, startPoint y: 174, endPoint x: 257, endPoint y: 175, distance: 185.6
click at [257, 175] on div "The Dr. Leaf Show 72" at bounding box center [472, 173] width 438 height 29
copy h1 "The Dr. Leaf Show"
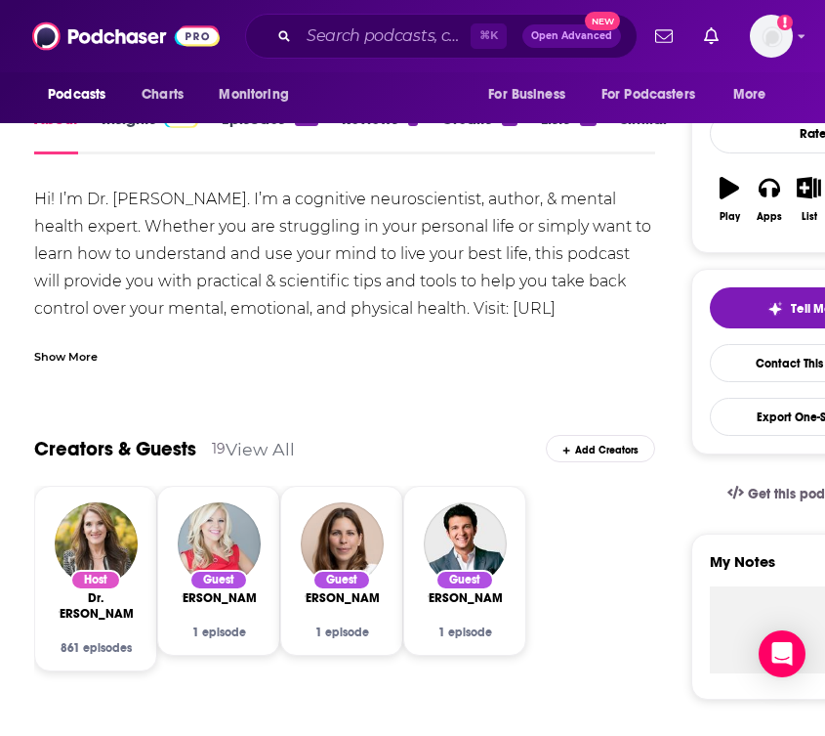
scroll to position [44, 0]
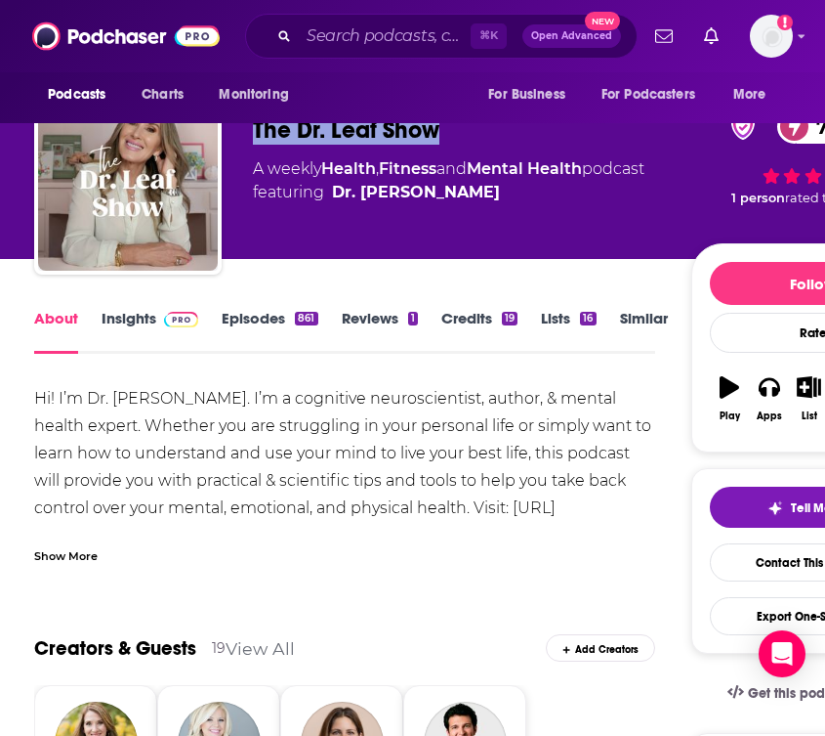
click at [251, 312] on link "Episodes 861" at bounding box center [270, 331] width 96 height 45
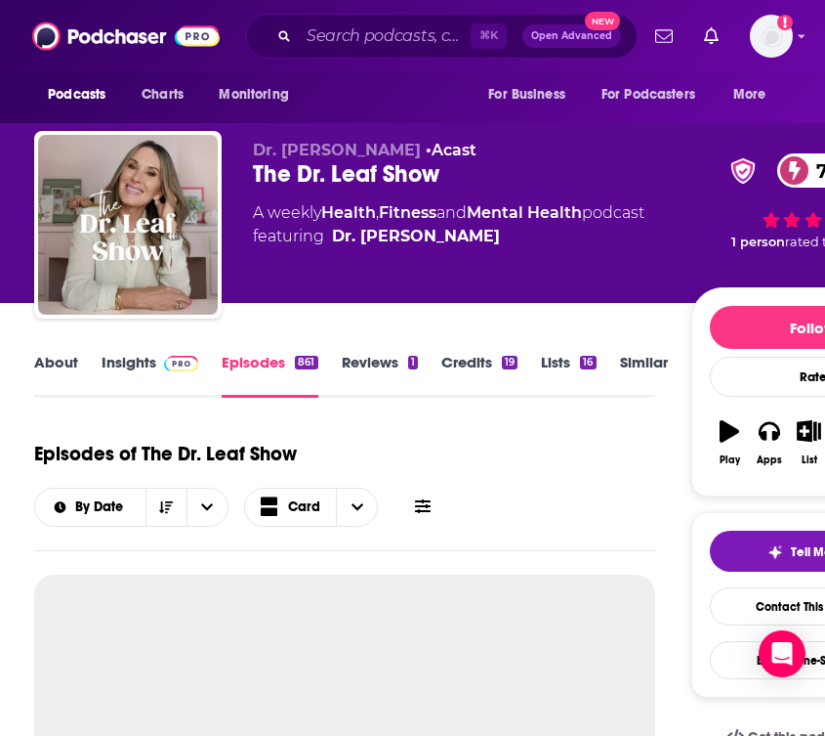
click at [148, 371] on link "Insights" at bounding box center [150, 375] width 97 height 45
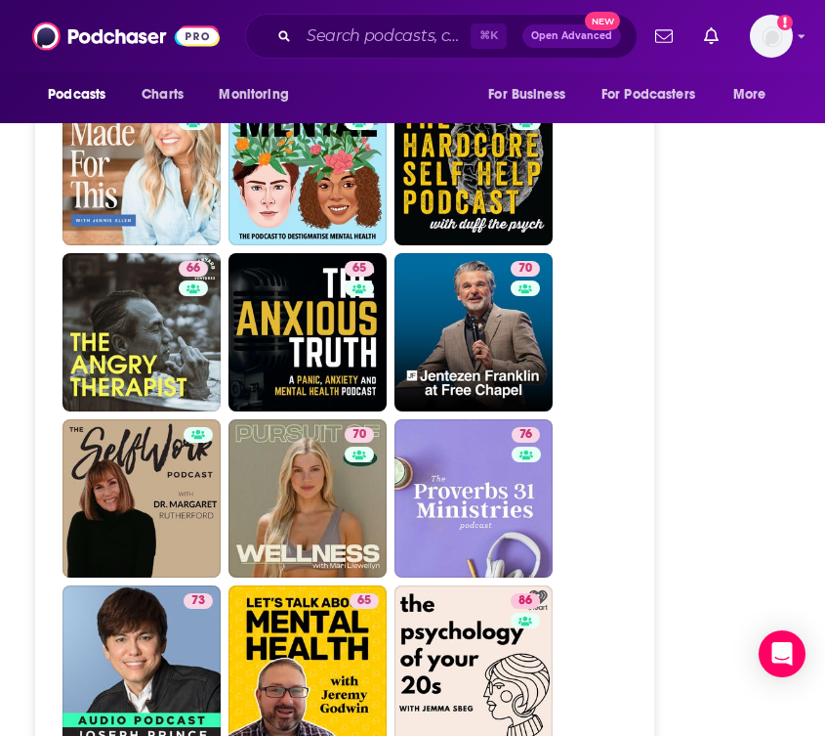
scroll to position [6139, 0]
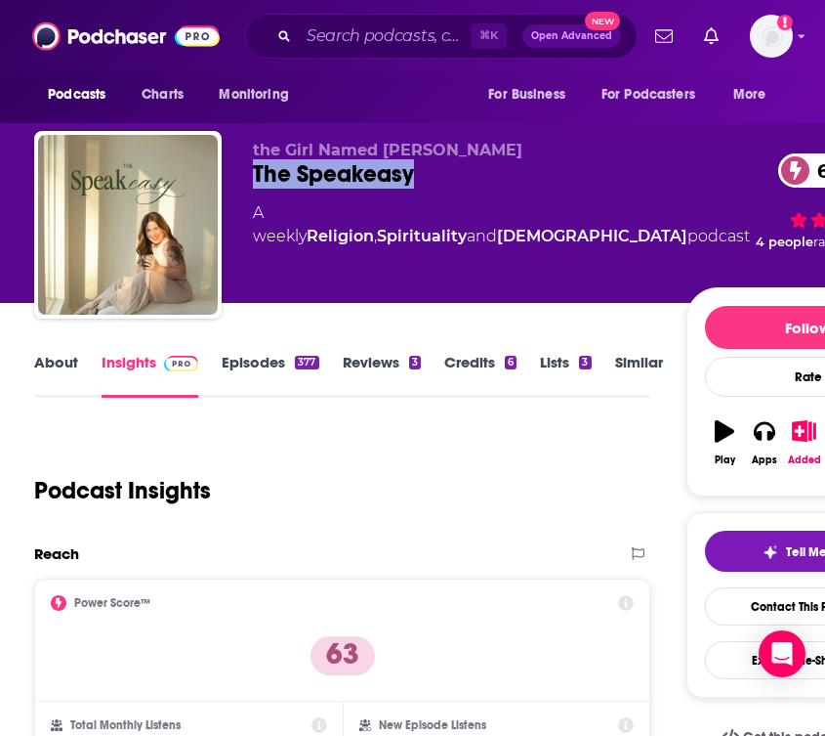
drag, startPoint x: 417, startPoint y: 175, endPoint x: 256, endPoint y: 177, distance: 161.2
click at [256, 177] on div "The Speakeasy 63" at bounding box center [501, 173] width 497 height 29
copy h2 "The Speakeasy"
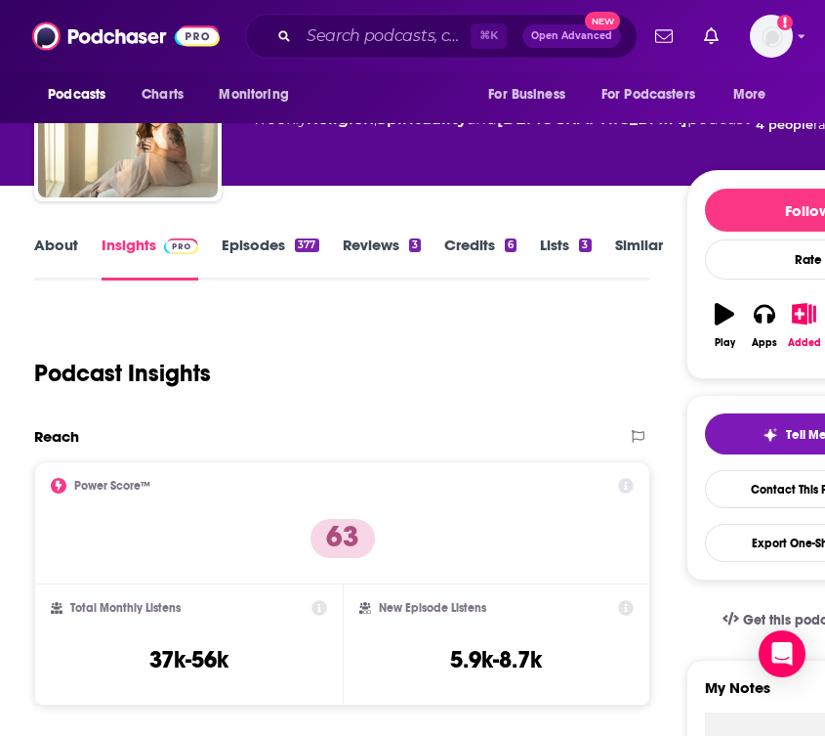
scroll to position [147, 0]
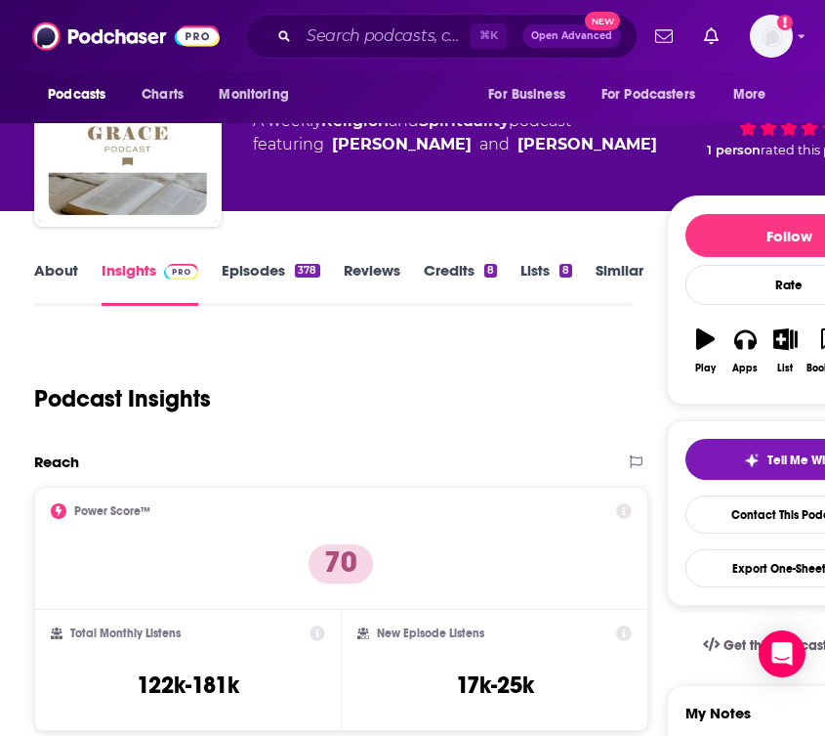
scroll to position [132, 0]
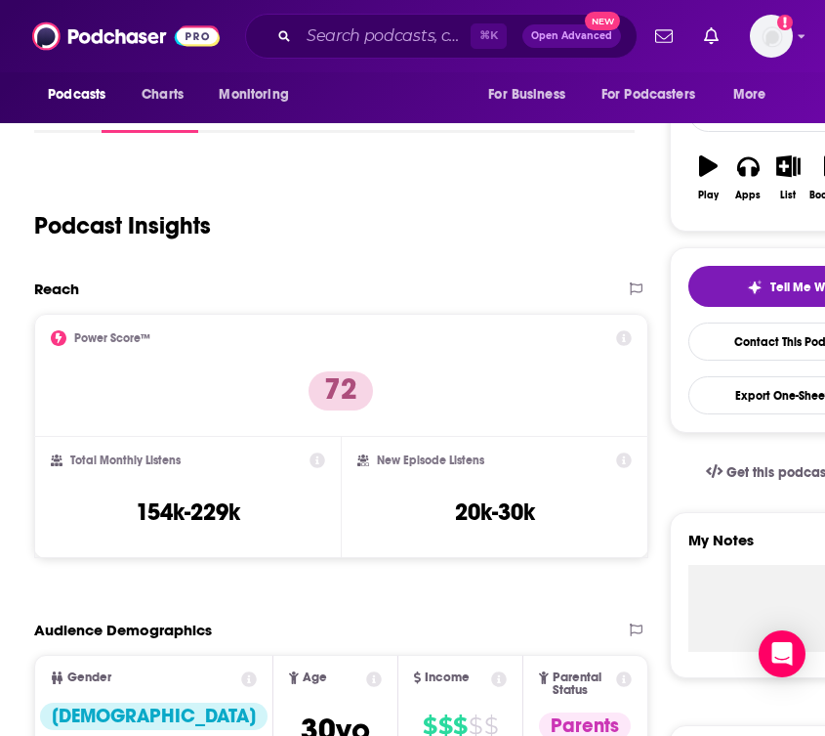
scroll to position [283, 0]
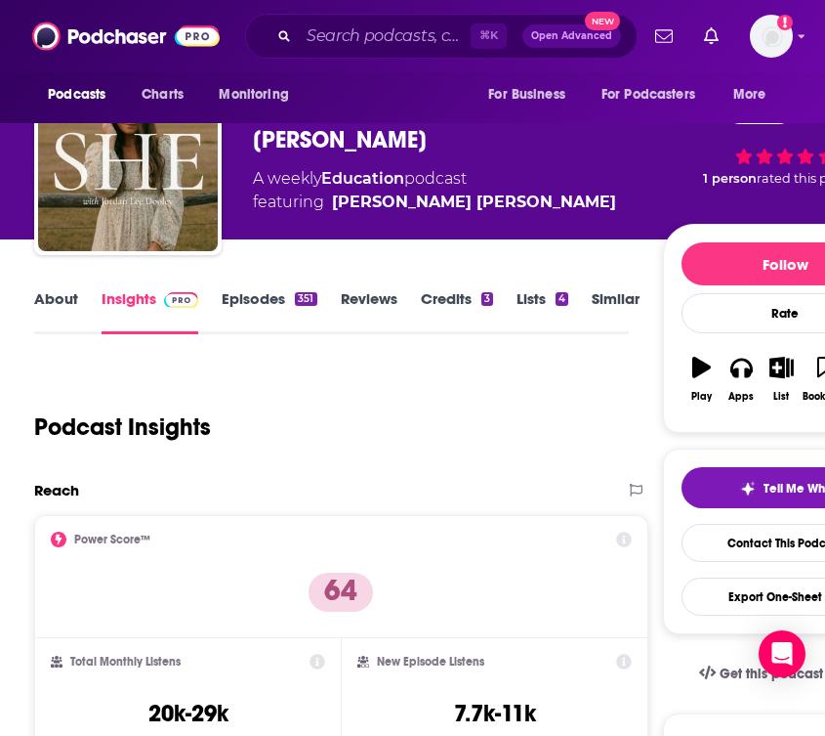
scroll to position [29, 0]
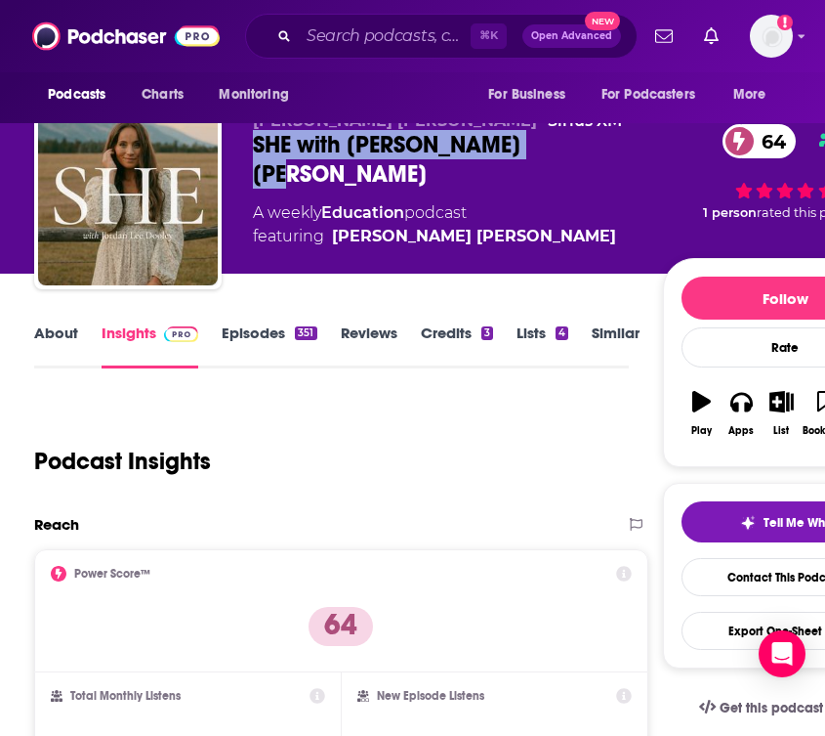
drag, startPoint x: 481, startPoint y: 147, endPoint x: 257, endPoint y: 148, distance: 223.7
click at [257, 148] on div "SHE with [PERSON_NAME] [PERSON_NAME] 64" at bounding box center [458, 159] width 410 height 59
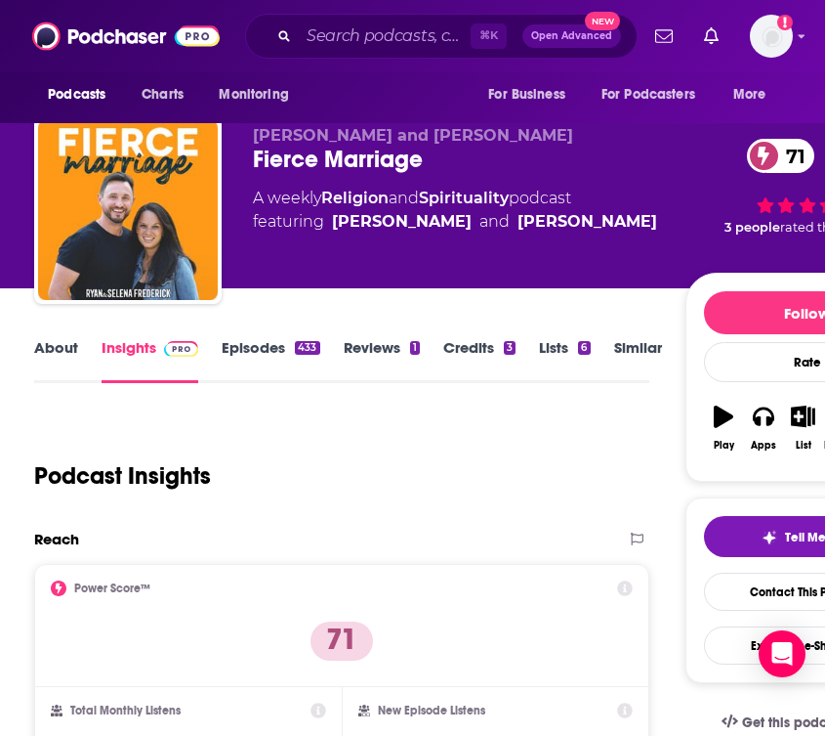
scroll to position [9, 0]
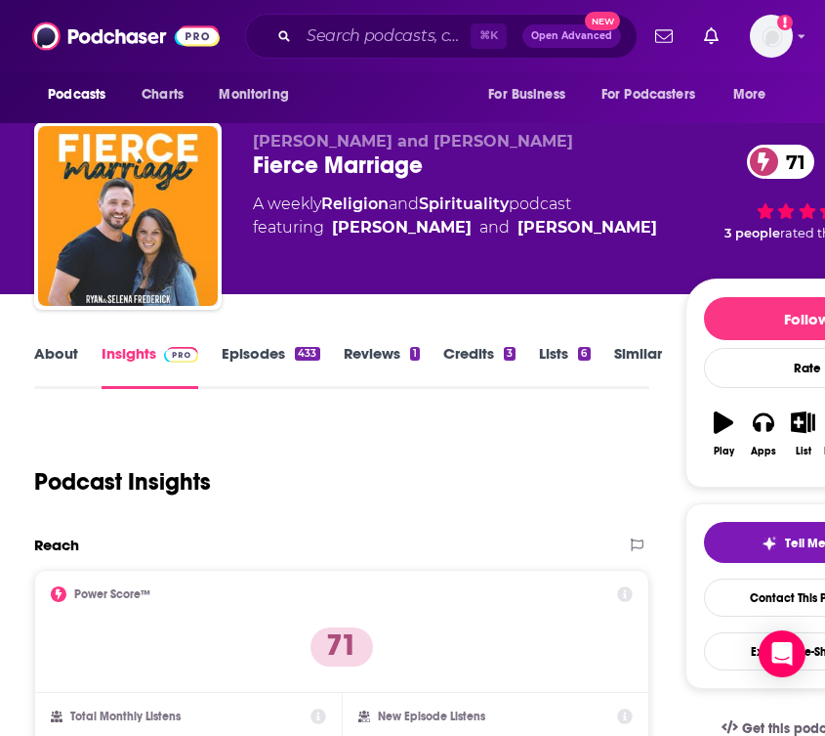
click at [70, 366] on link "About" at bounding box center [56, 366] width 44 height 45
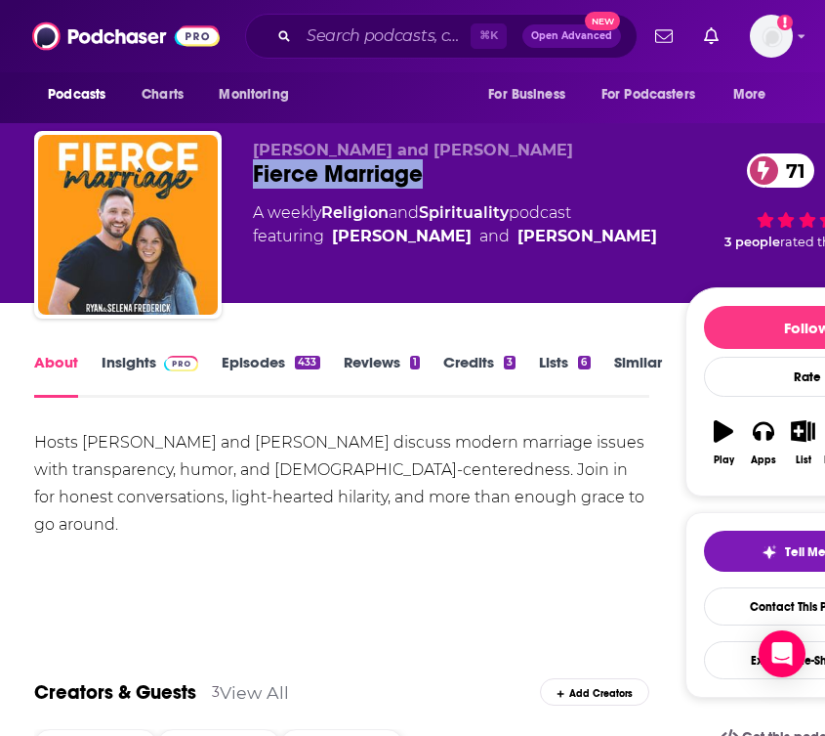
drag, startPoint x: 432, startPoint y: 180, endPoint x: 250, endPoint y: 184, distance: 181.7
click at [250, 184] on div "Ryan and Selena Frederick Fierce Marriage 71 A weekly Religion and Spirituality…" at bounding box center [481, 228] width 895 height 195
copy h1 "Fierce Marriage"
click at [132, 360] on link "Insights" at bounding box center [150, 375] width 97 height 45
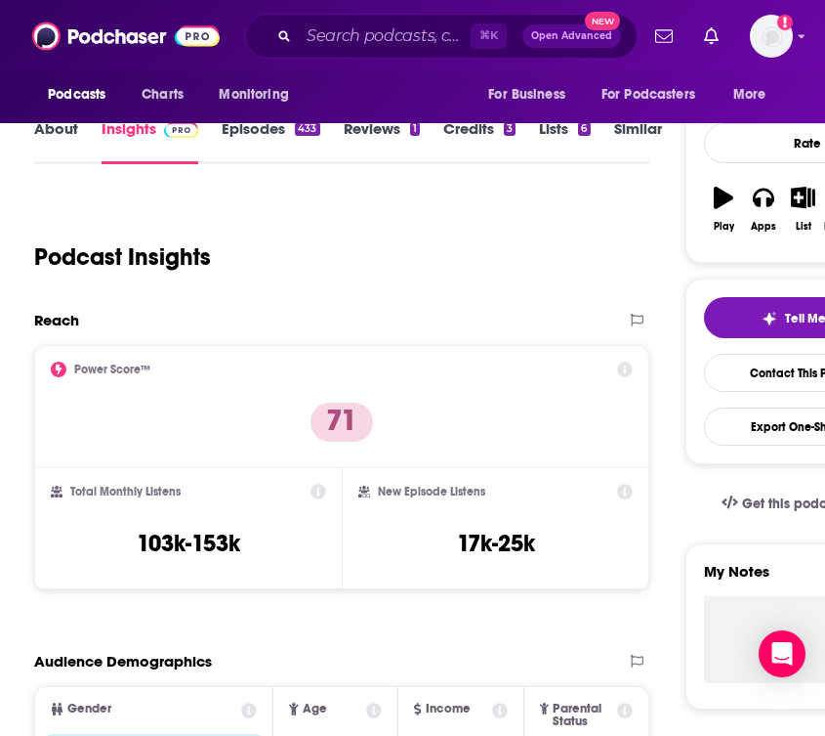
scroll to position [234, 0]
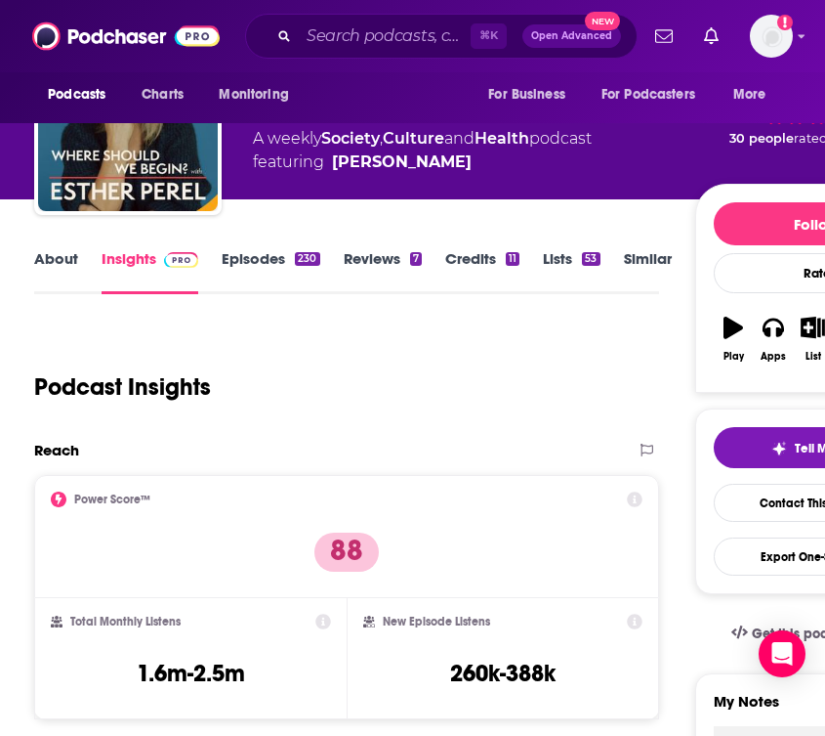
scroll to position [12, 0]
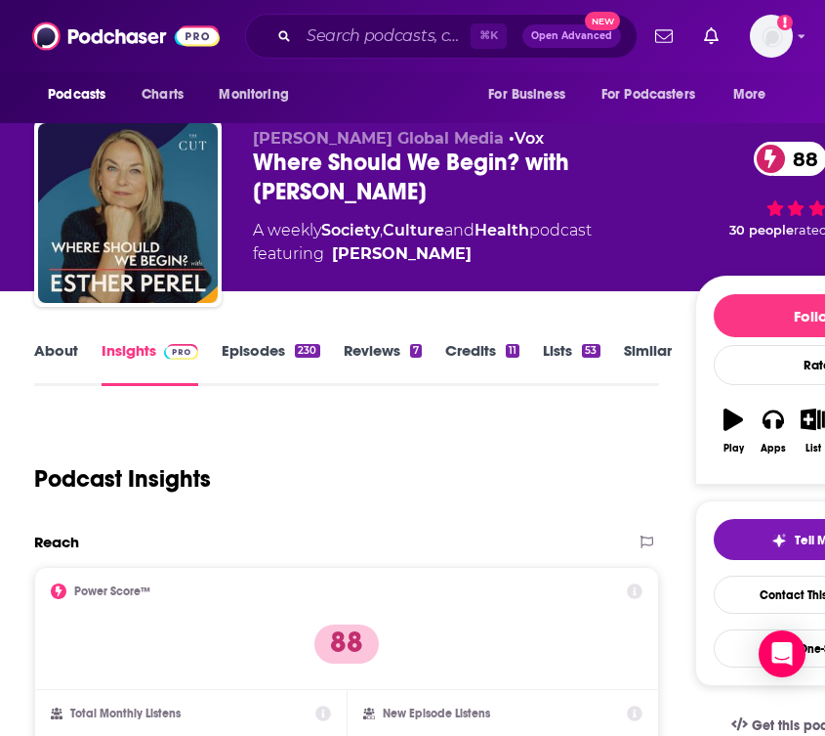
click at [49, 356] on link "About" at bounding box center [56, 363] width 44 height 45
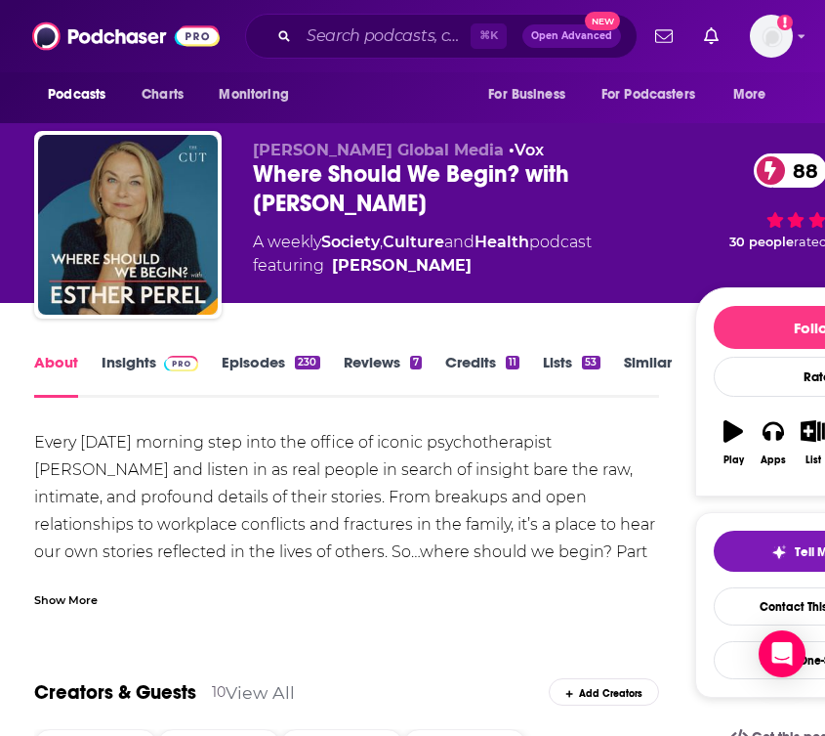
scroll to position [34, 0]
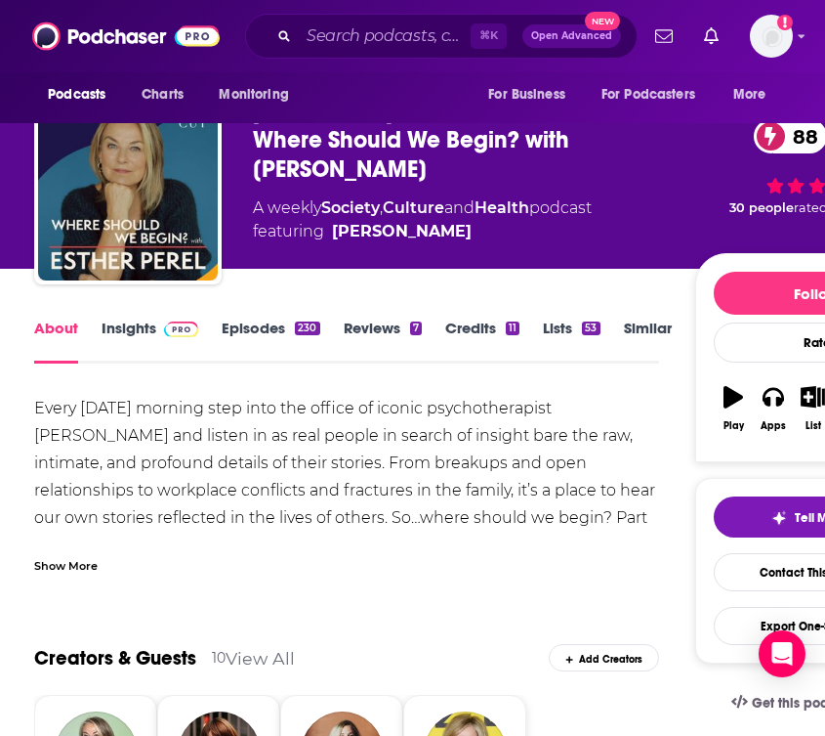
click at [92, 565] on div "Show More" at bounding box center [65, 564] width 63 height 19
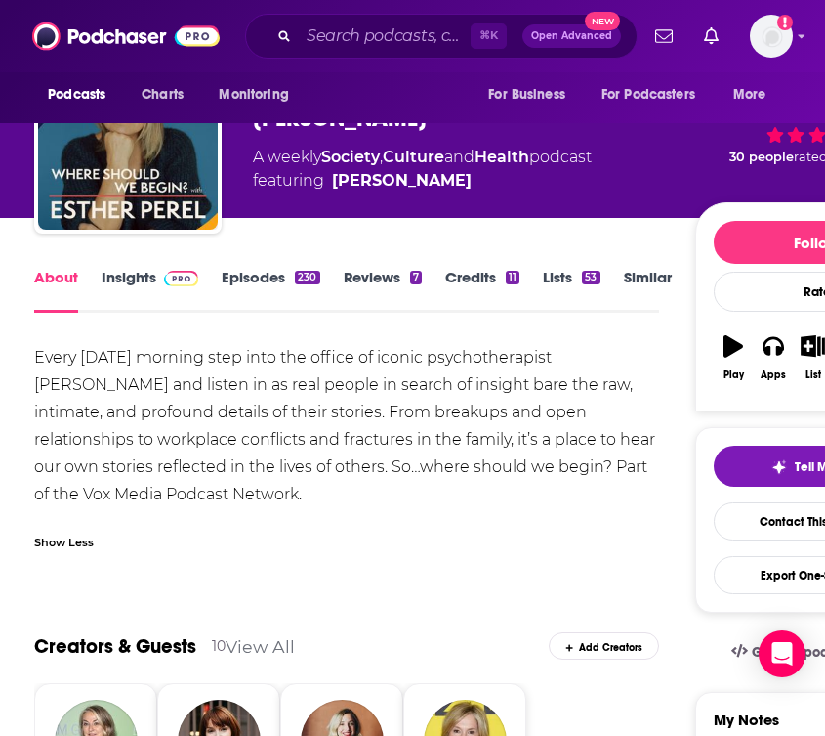
scroll to position [60, 0]
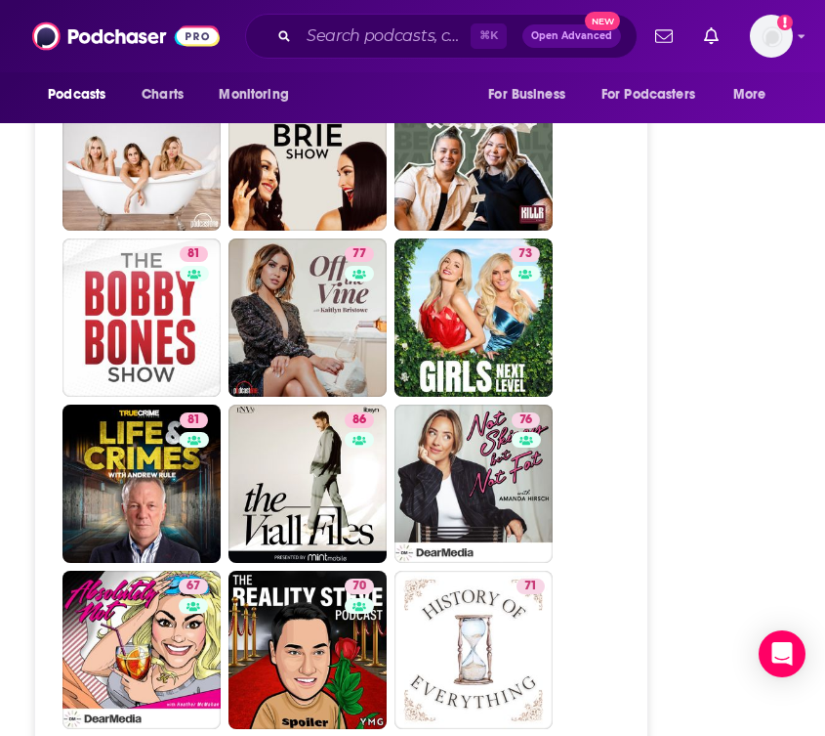
scroll to position [5991, 0]
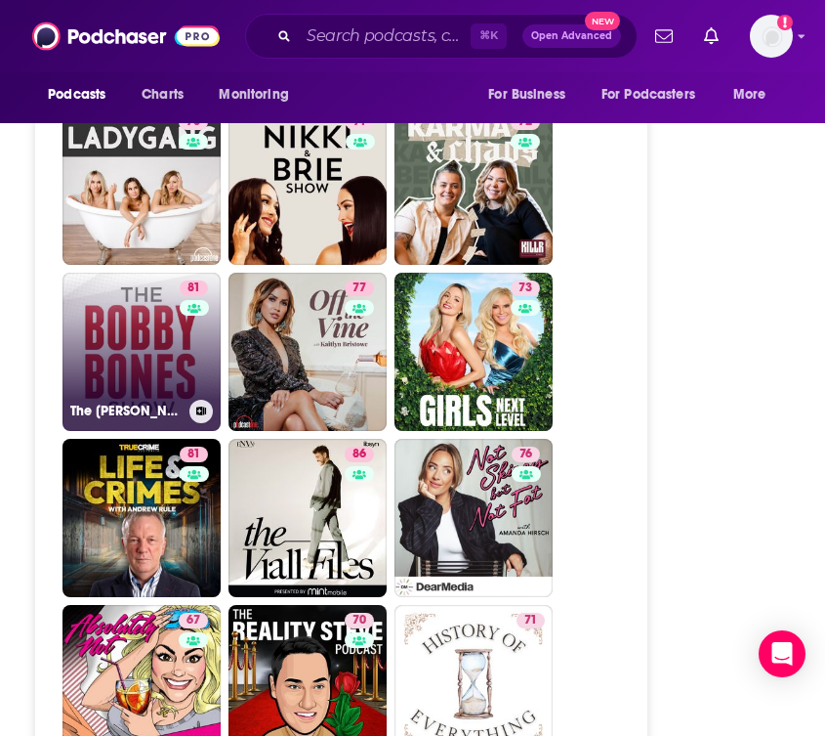
click at [148, 273] on link "81 The Bobby Bones Show" at bounding box center [142, 352] width 158 height 158
type input "https://www.podchaser.com/podcasts/the-bobby-bones-show-532009"
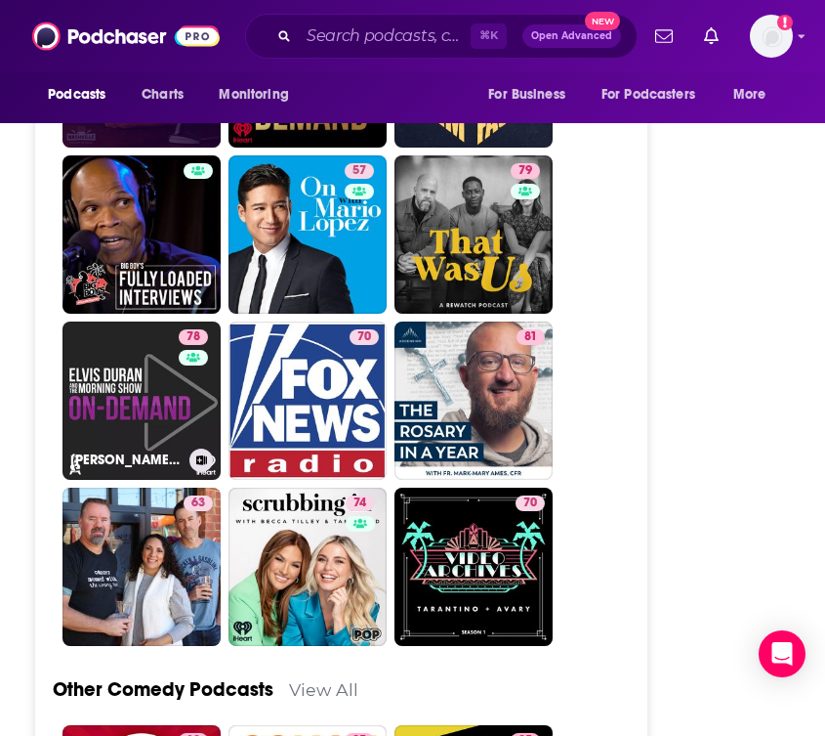
scroll to position [6252, 0]
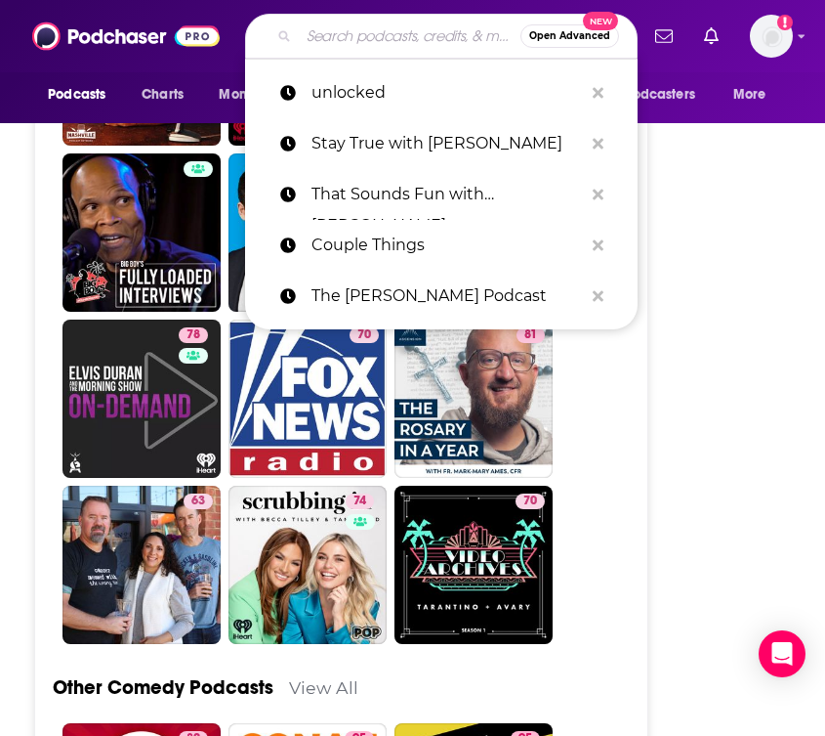
click at [337, 49] on input "Search podcasts, credits, & more..." at bounding box center [410, 36] width 222 height 31
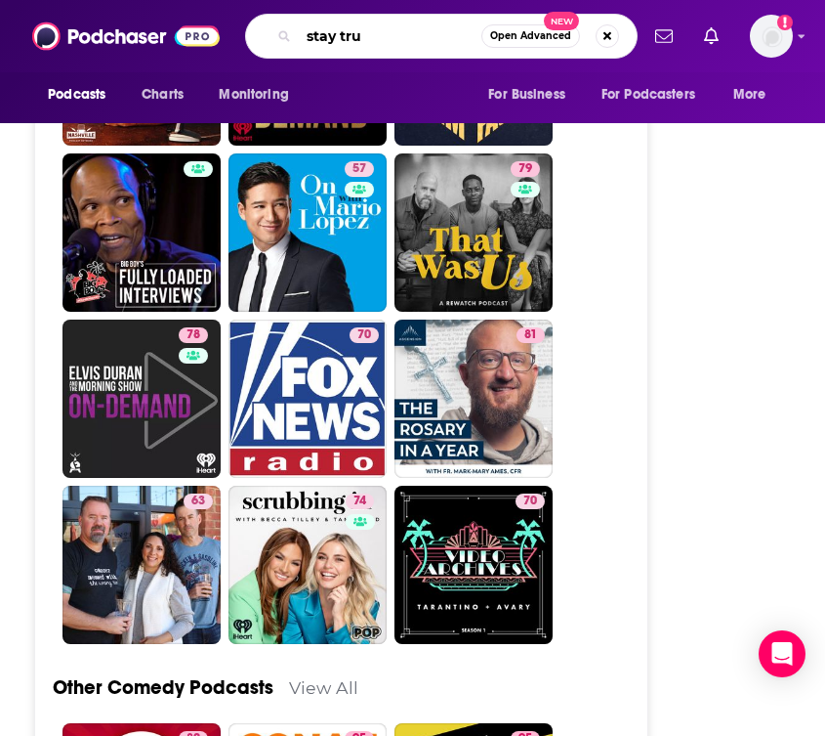
type input "stay true"
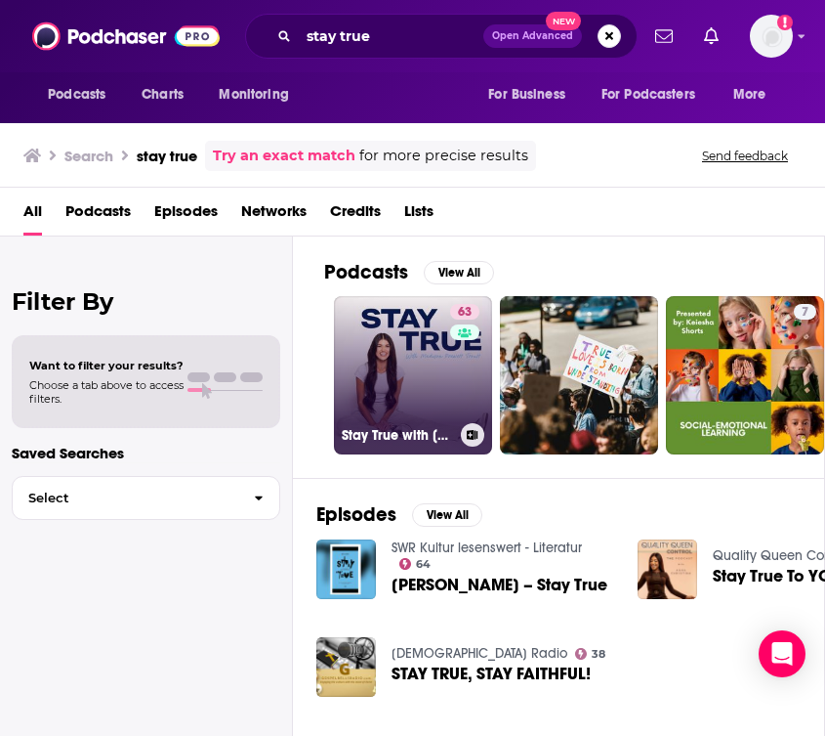
click at [421, 416] on link "63 Stay True with Madison Prewett Troutt" at bounding box center [413, 375] width 158 height 158
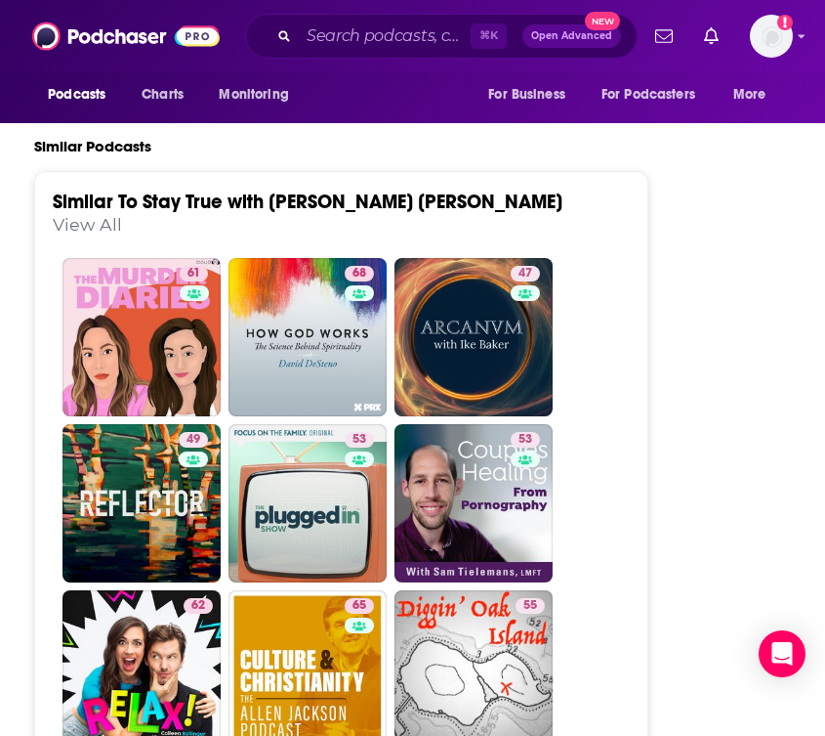
scroll to position [4004, 0]
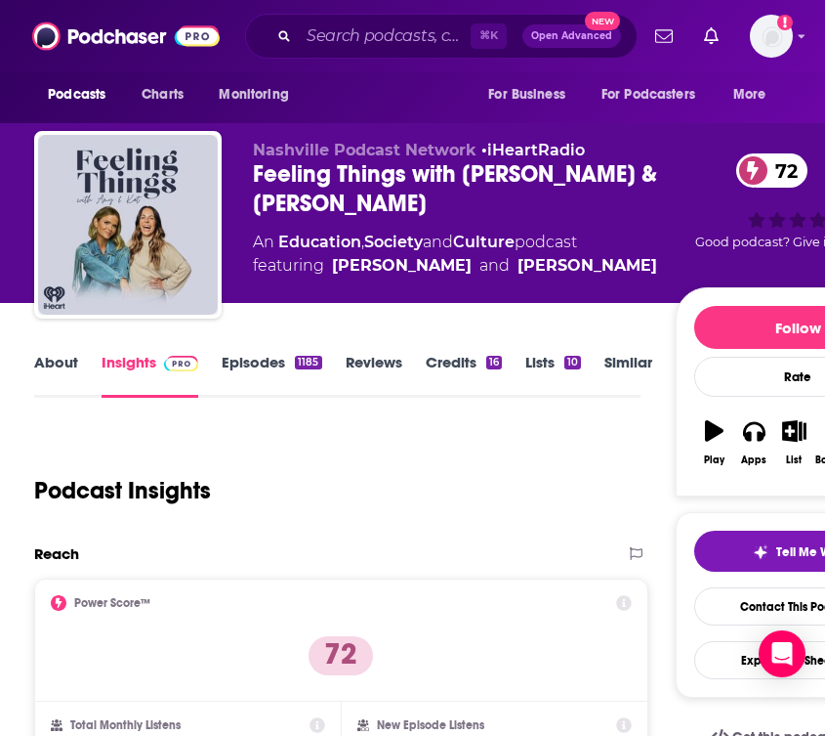
click at [61, 370] on link "About" at bounding box center [56, 375] width 44 height 45
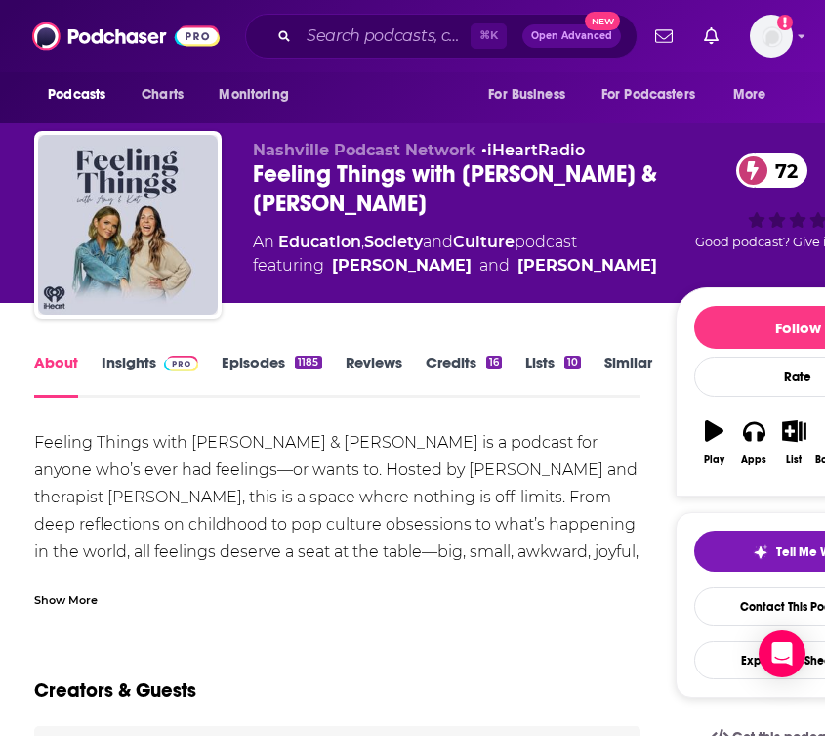
click at [86, 606] on div "Show More" at bounding box center [65, 598] width 63 height 19
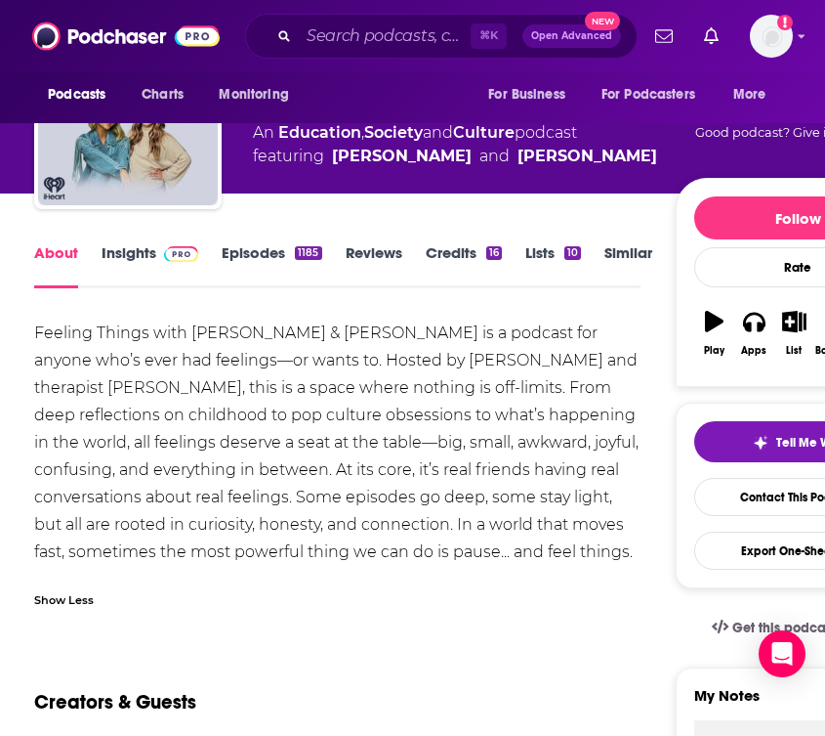
scroll to position [125, 0]
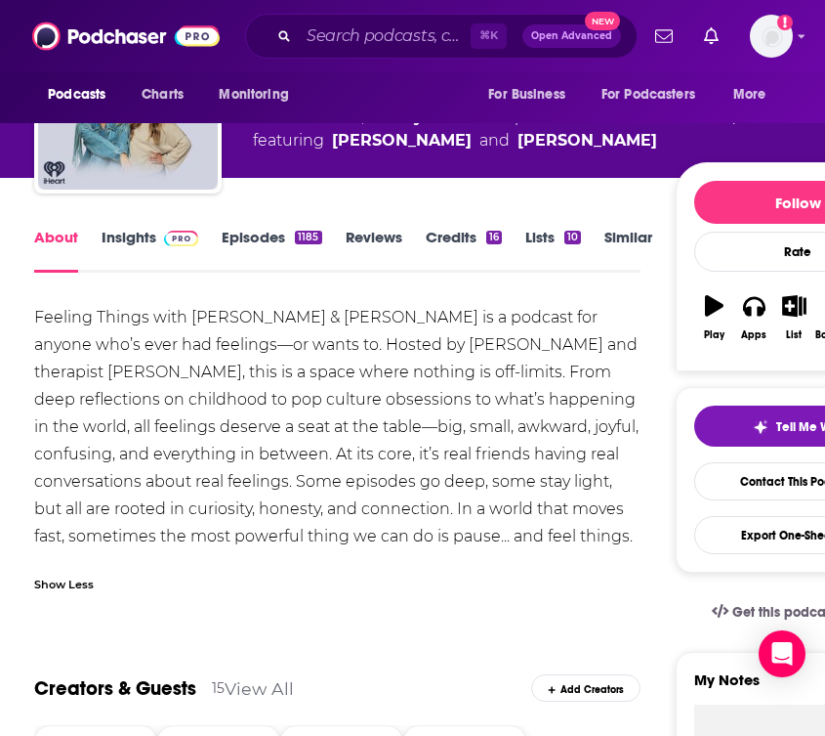
click at [133, 236] on link "Insights" at bounding box center [150, 250] width 97 height 45
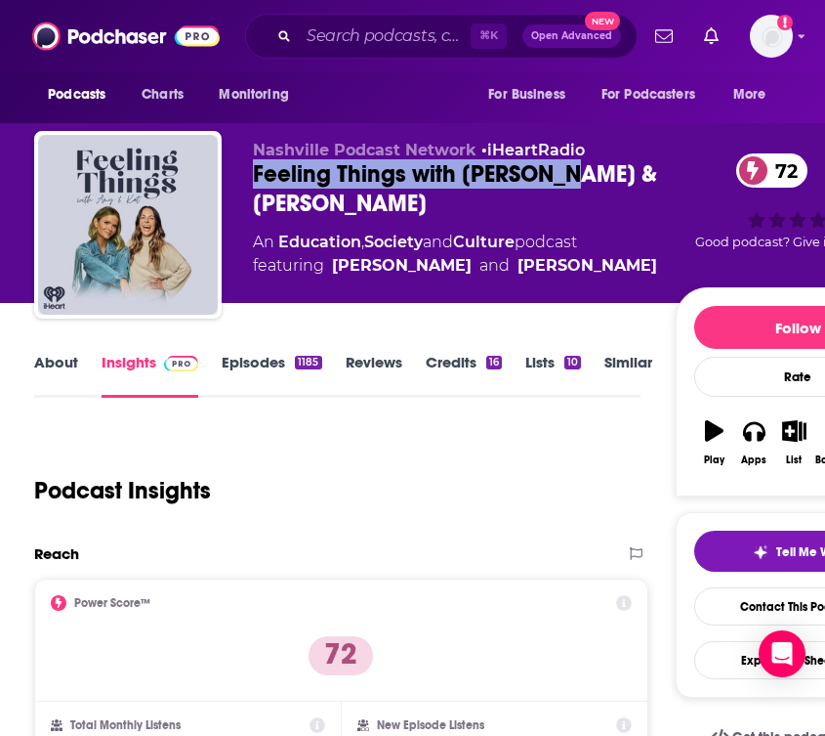
drag, startPoint x: 577, startPoint y: 176, endPoint x: 235, endPoint y: 177, distance: 341.9
click at [235, 177] on div "Nashville Podcast Network • iHeartRadio Feeling Things with Amy & Kat 72 An Edu…" at bounding box center [477, 228] width 886 height 195
copy h2 "Feeling Things with Amy & Kat"
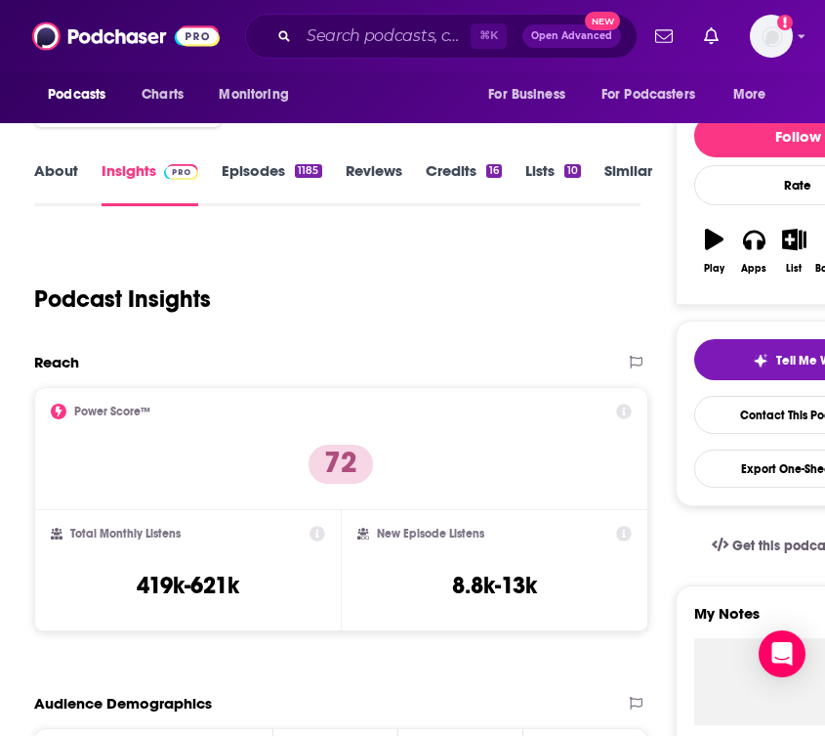
scroll to position [323, 0]
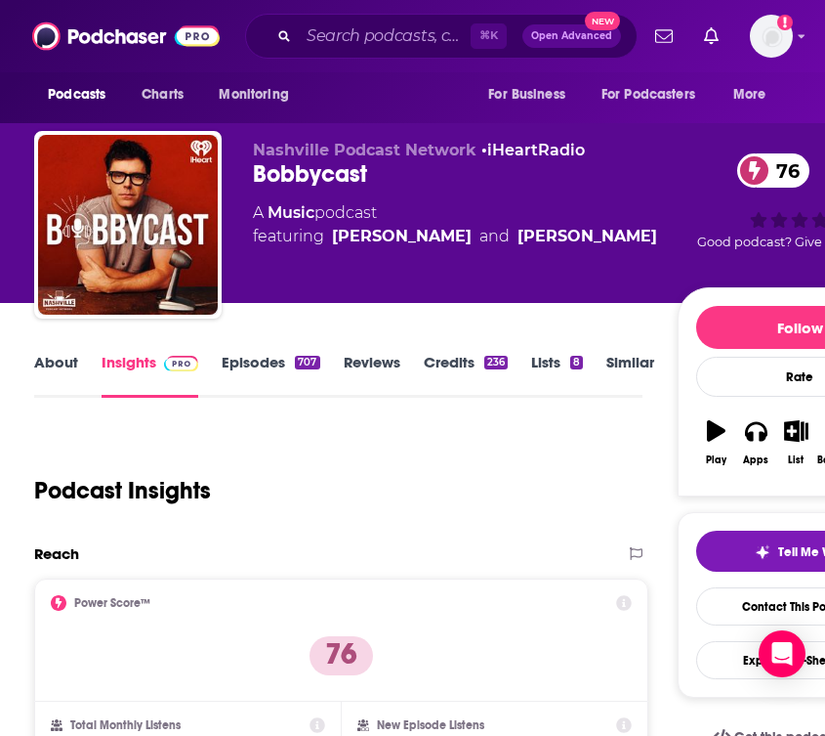
click at [65, 365] on link "About" at bounding box center [56, 375] width 44 height 45
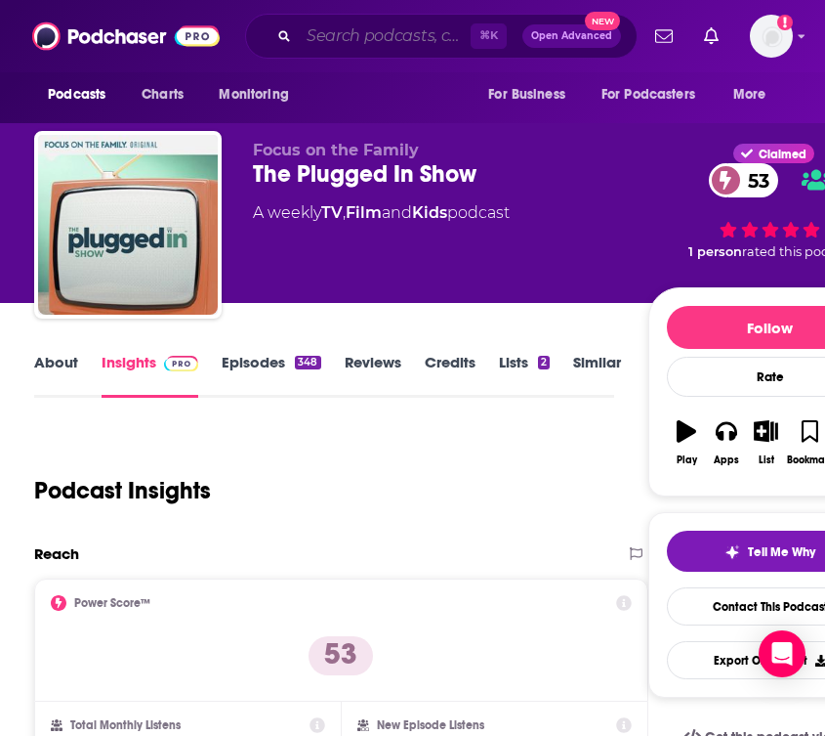
click at [372, 45] on input "Search podcasts, credits, & more..." at bounding box center [385, 36] width 172 height 31
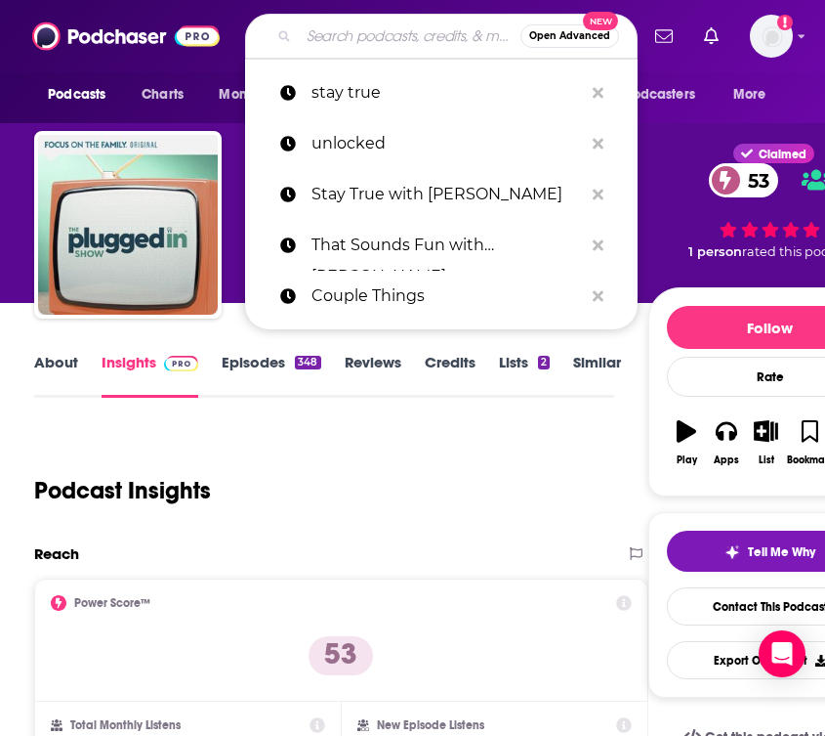
paste input "Unseriously podcast"
type input "Unseriously podcast"
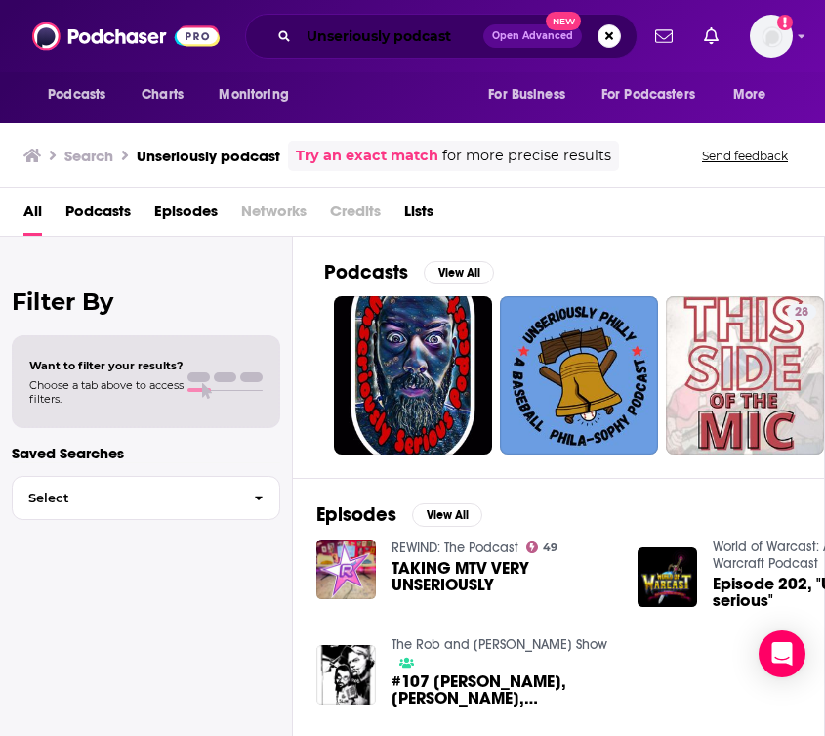
click at [422, 24] on input "Unseriously podcast" at bounding box center [391, 36] width 185 height 31
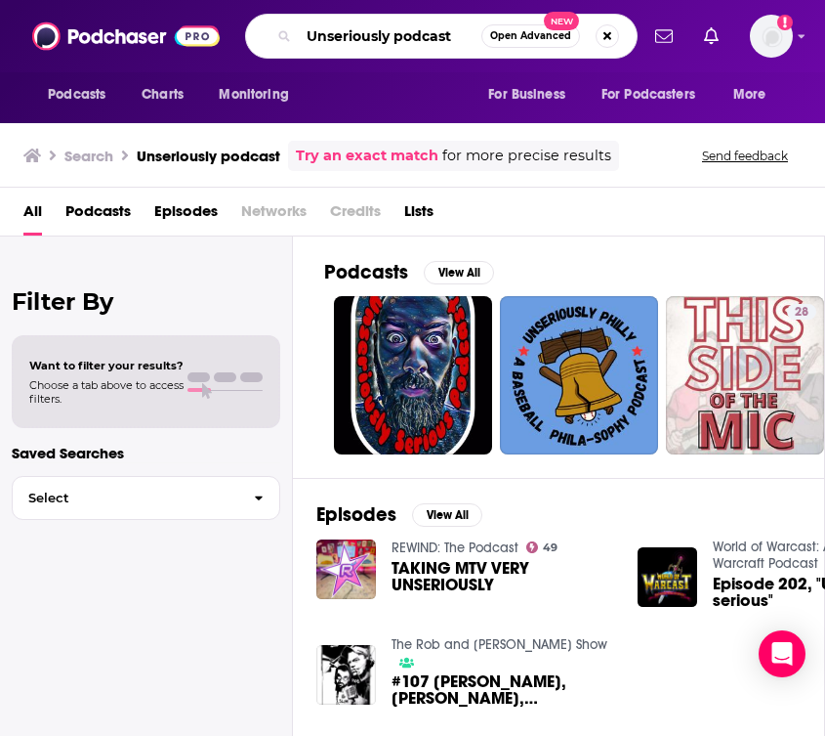
click at [422, 24] on input "Unseriously podcast" at bounding box center [390, 36] width 183 height 31
click at [407, 42] on input "Unseriously podcast" at bounding box center [390, 36] width 183 height 31
type input "Unseriousl"
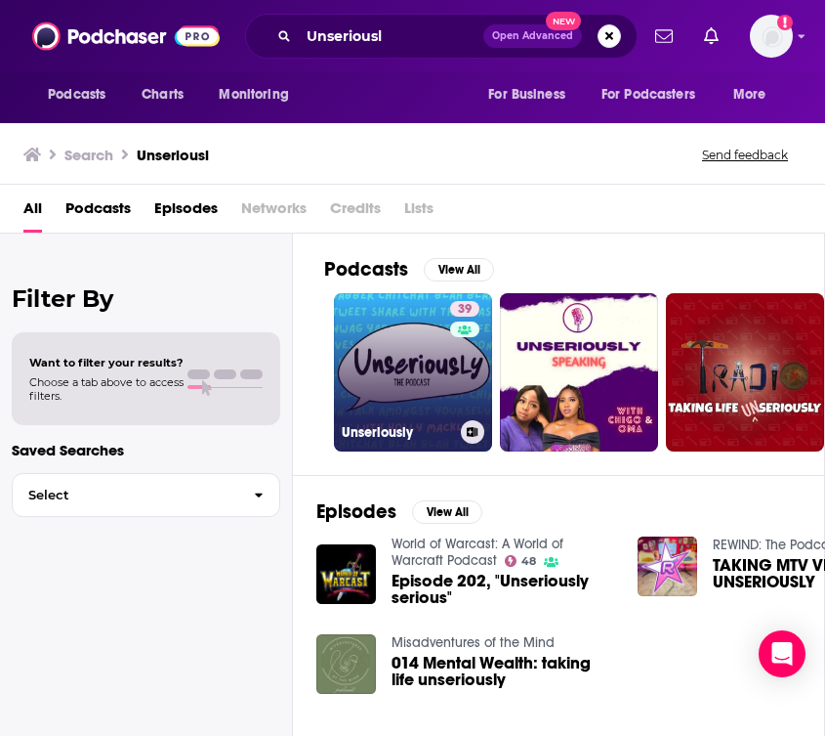
click at [409, 416] on link "39 Unseriously" at bounding box center [413, 372] width 158 height 158
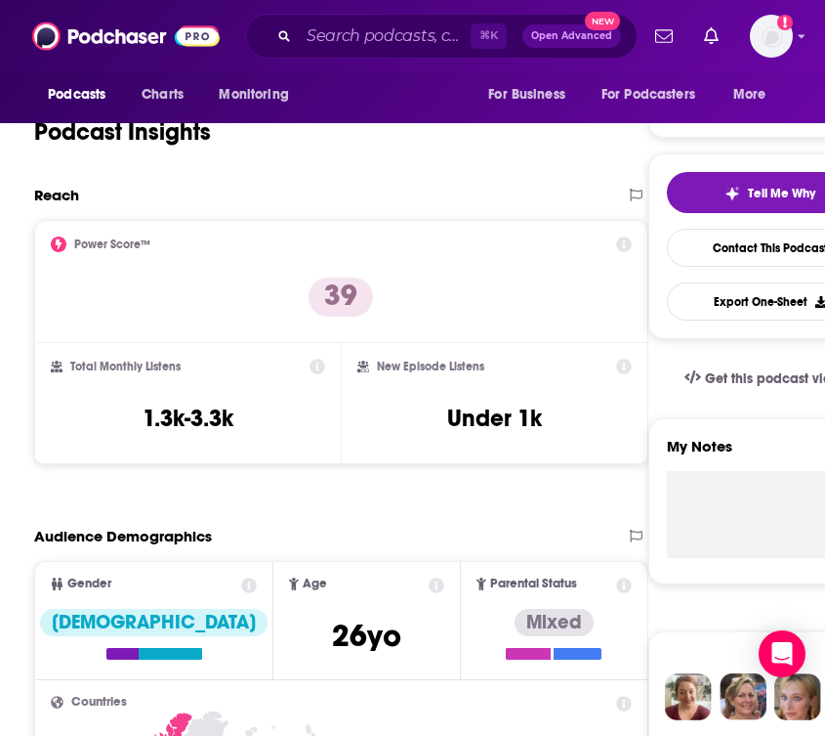
scroll to position [388, 0]
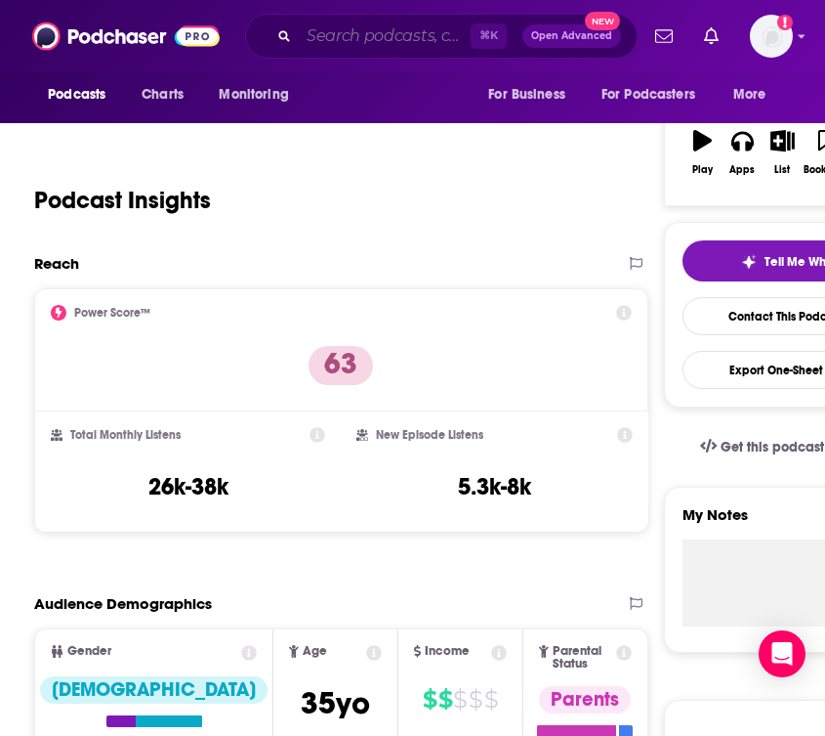
click at [317, 37] on input "Search podcasts, credits, & more..." at bounding box center [385, 36] width 172 height 31
paste input "Dear Young Married Couple"
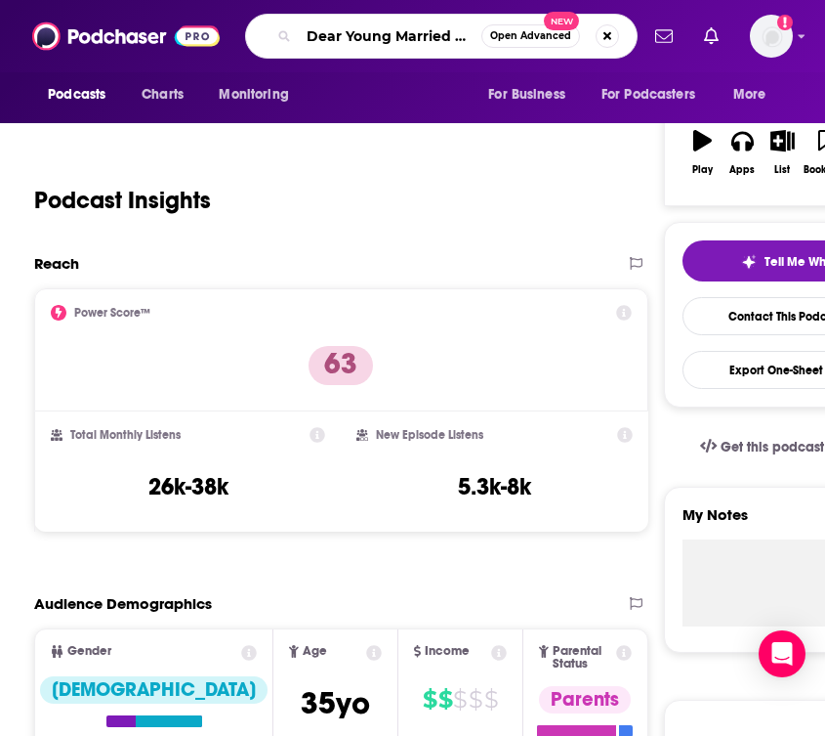
type input "Dear Young Married Couple"
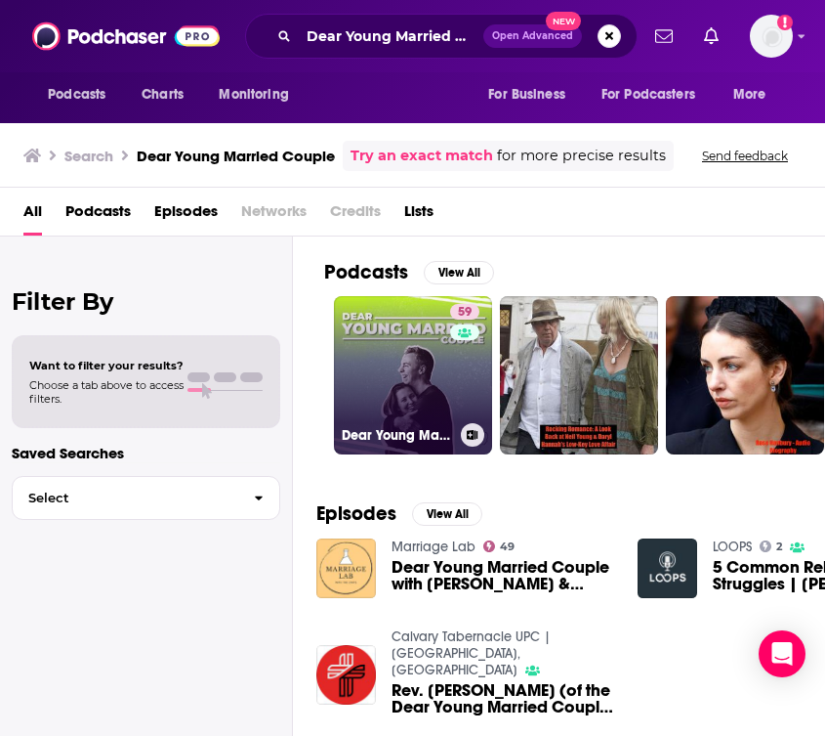
click at [354, 321] on link "59 Dear Young Married Couple" at bounding box center [413, 375] width 158 height 158
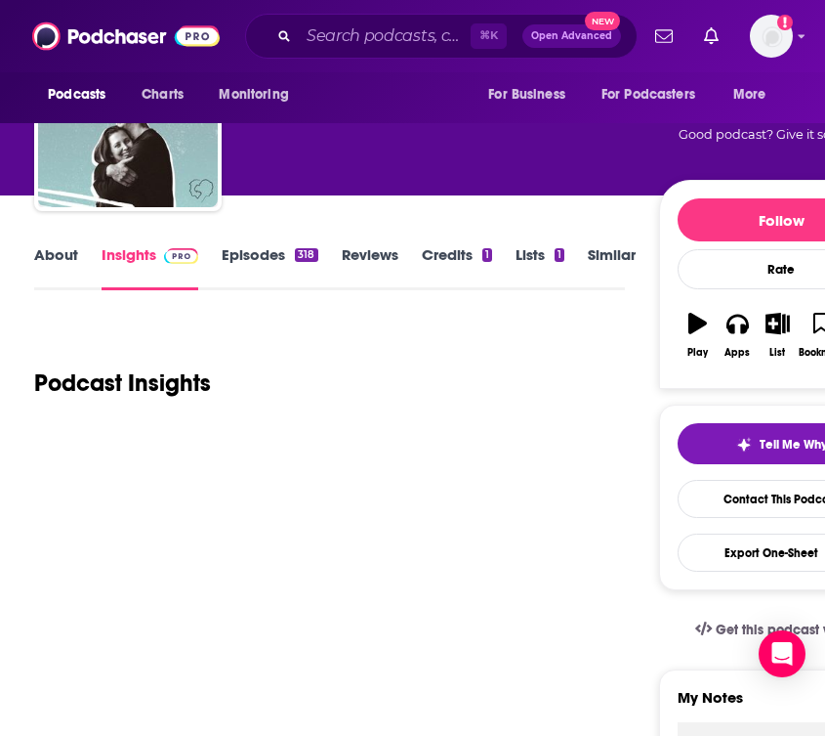
scroll to position [108, 0]
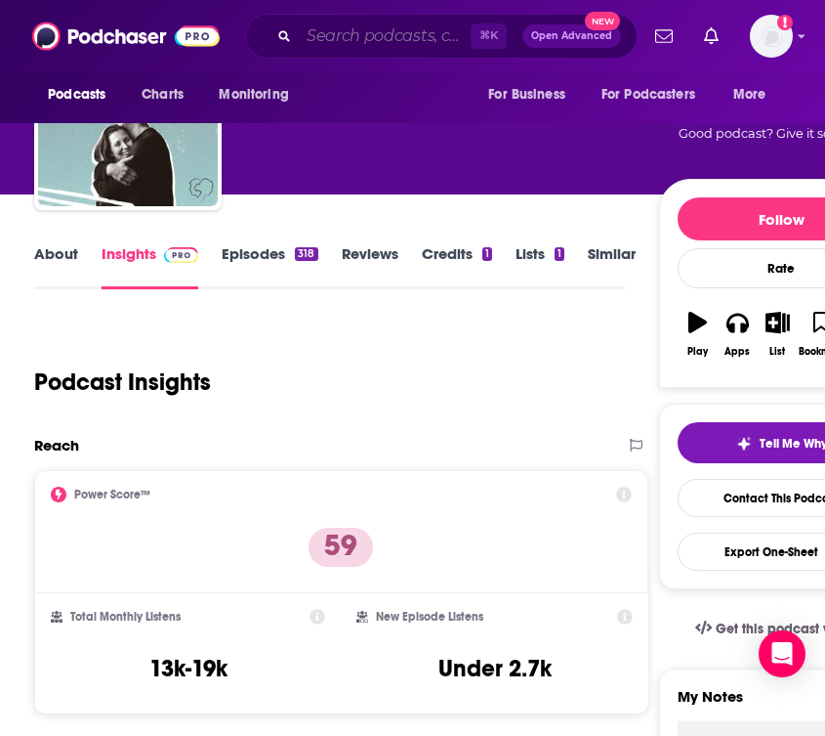
click at [333, 40] on input "Search podcasts, credits, & more..." at bounding box center [385, 36] width 172 height 31
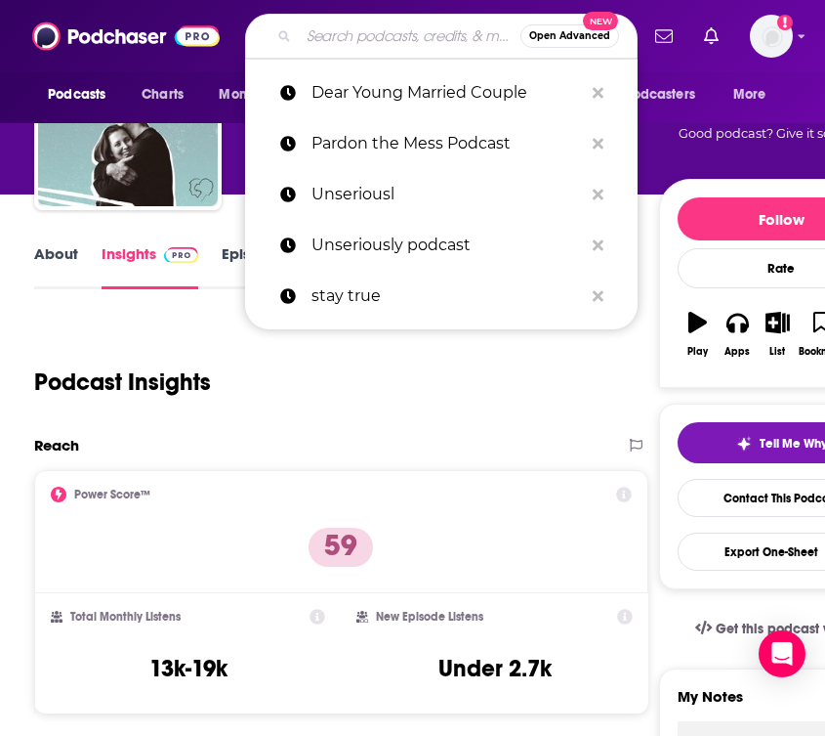
paste input "Minimal-ish"
type input "Minimal-ish"
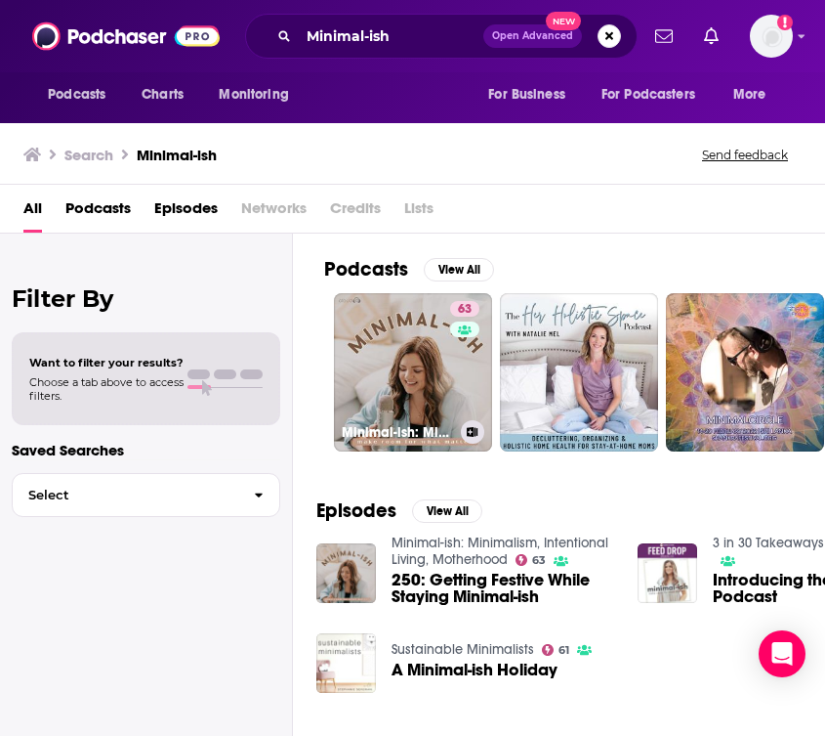
click at [445, 344] on link "63 Minimal-ish: Minimalism, Intentional Living, Motherhood" at bounding box center [413, 372] width 158 height 158
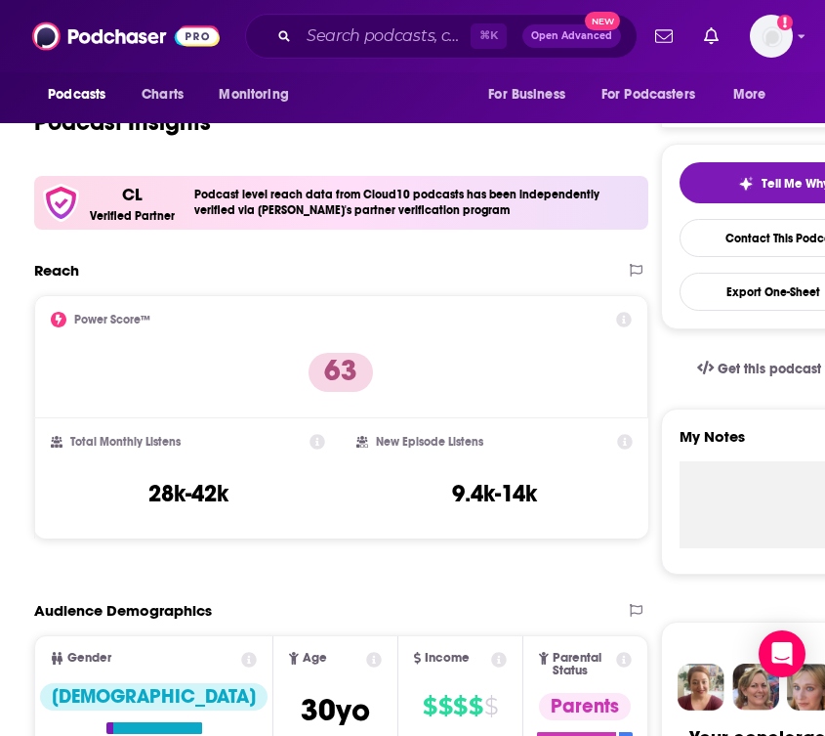
scroll to position [379, 0]
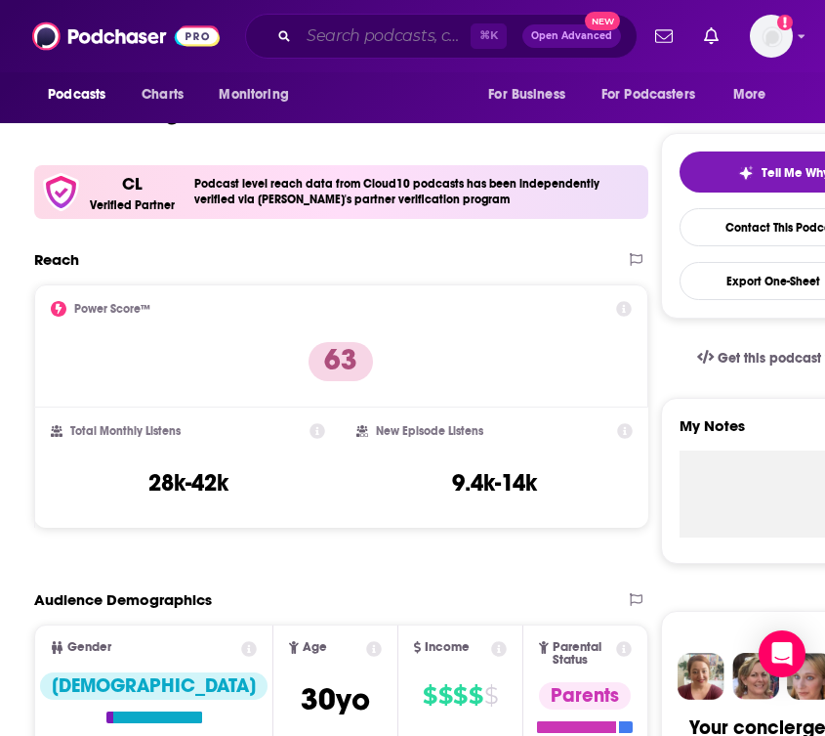
click at [327, 39] on input "Search podcasts, credits, & more..." at bounding box center [385, 36] width 172 height 31
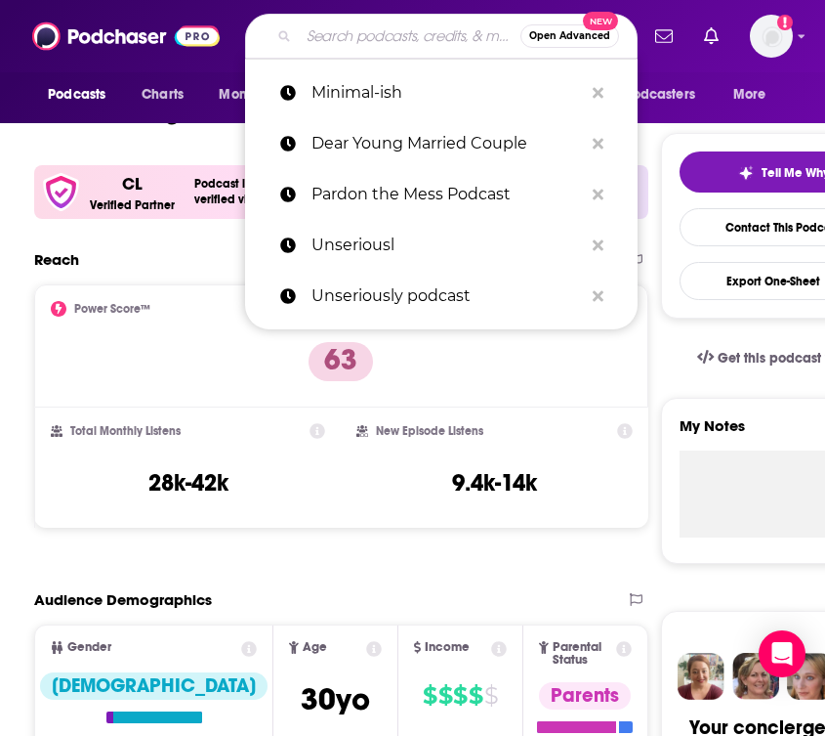
paste input "The Best of You with [PERSON_NAME]"
type input "The Best of You with [PERSON_NAME]"
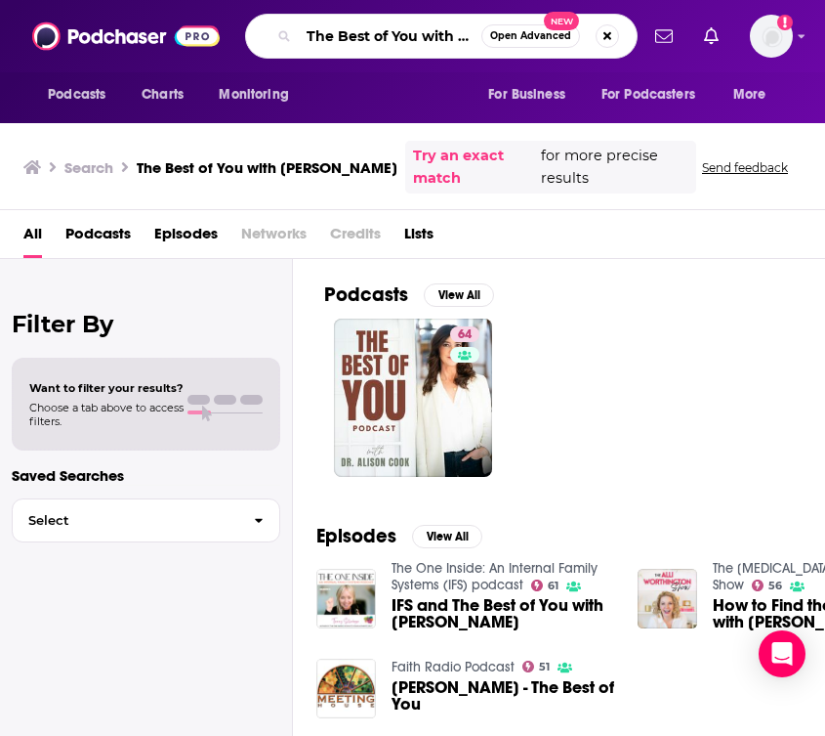
click at [375, 46] on input "The Best of You with [PERSON_NAME]" at bounding box center [390, 36] width 183 height 31
paste input "Man Within Podcast"
type input "Man Within Podcast"
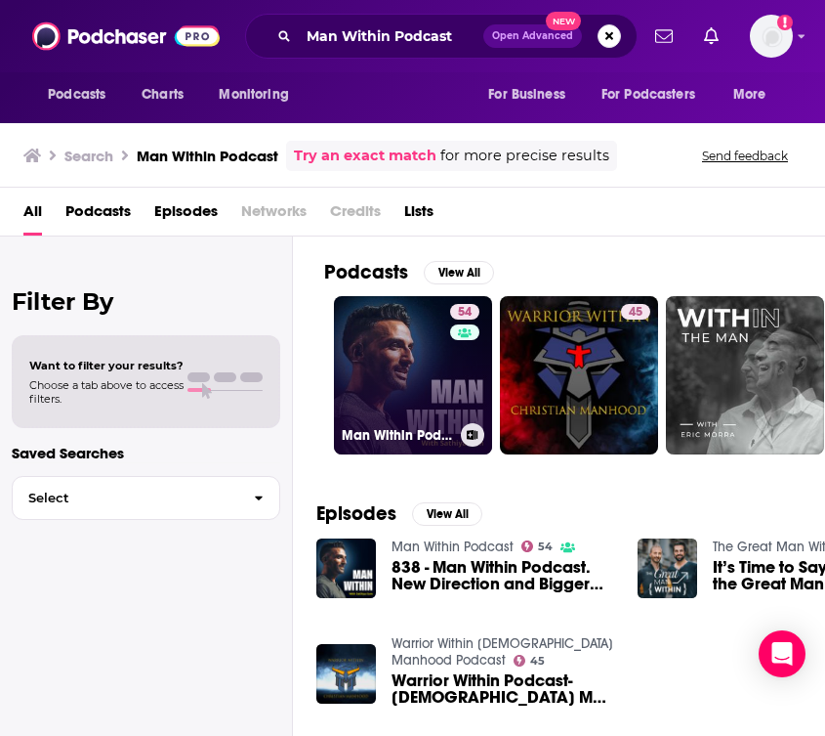
click at [396, 403] on link "54 Man Within Podcast" at bounding box center [413, 375] width 158 height 158
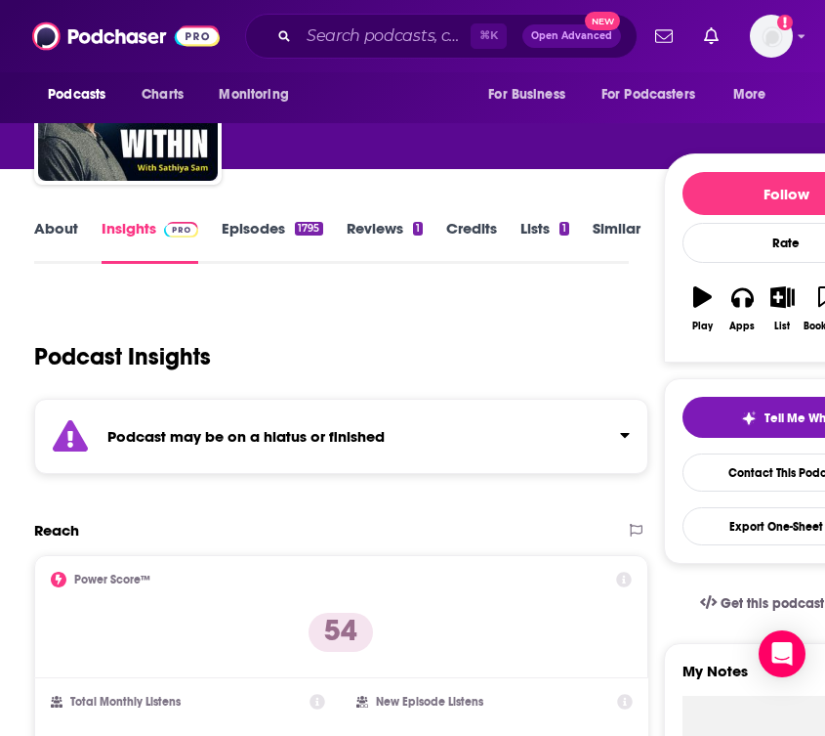
scroll to position [63, 0]
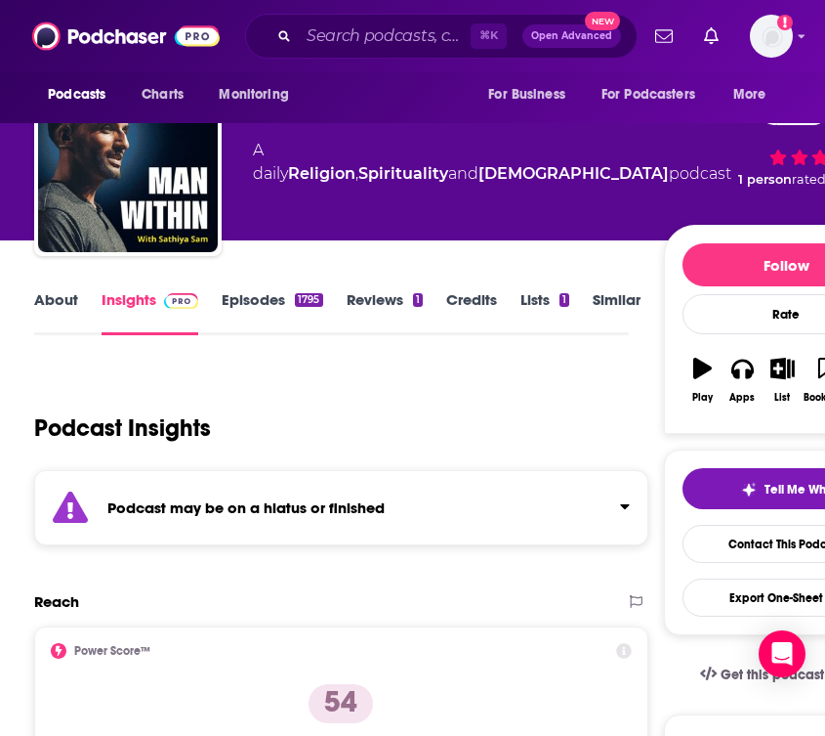
click at [46, 306] on link "About" at bounding box center [56, 312] width 44 height 45
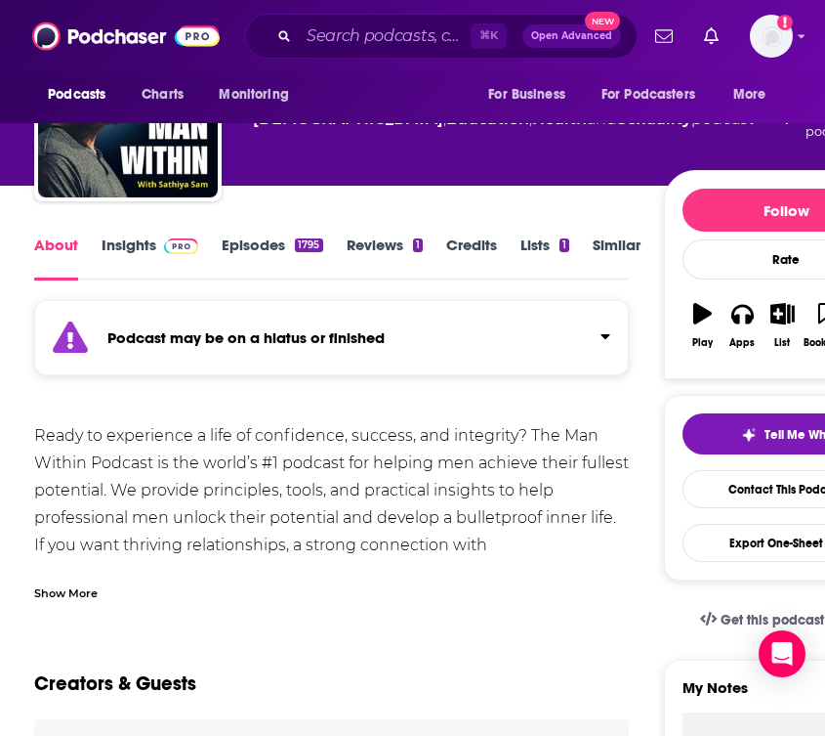
scroll to position [140, 0]
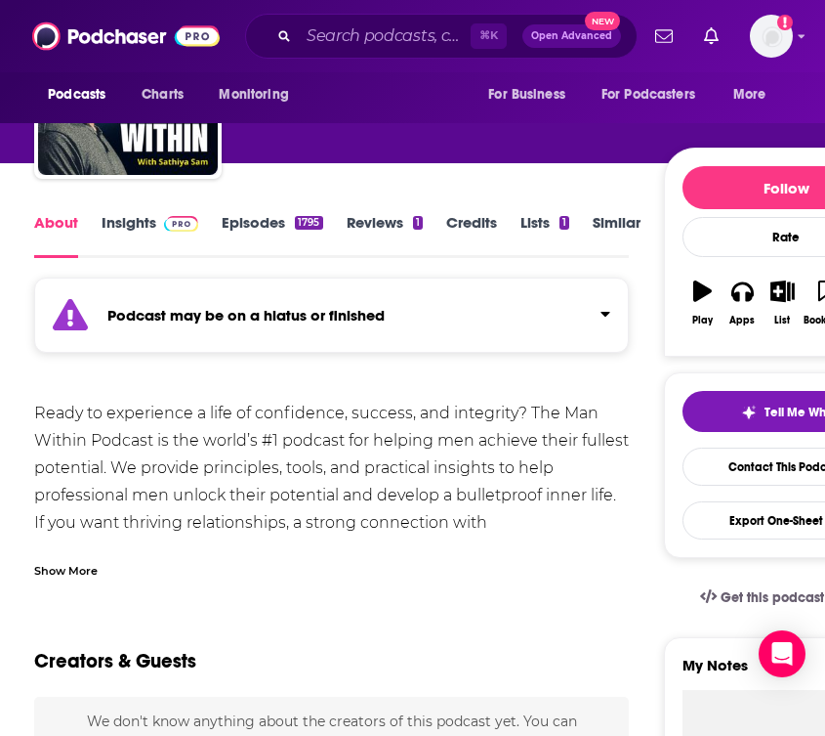
click at [63, 572] on div "Show More" at bounding box center [65, 569] width 63 height 19
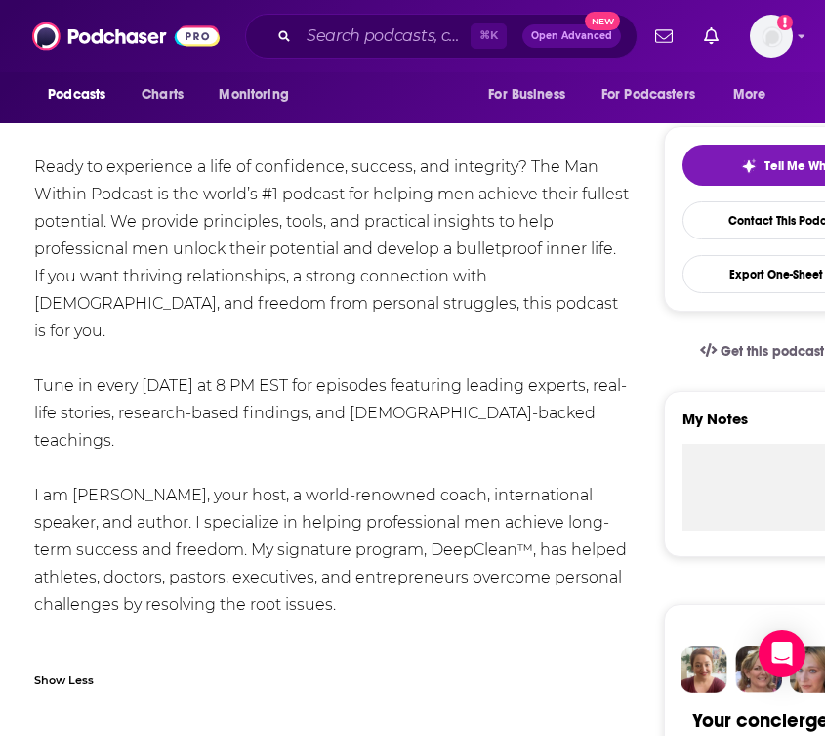
scroll to position [405, 0]
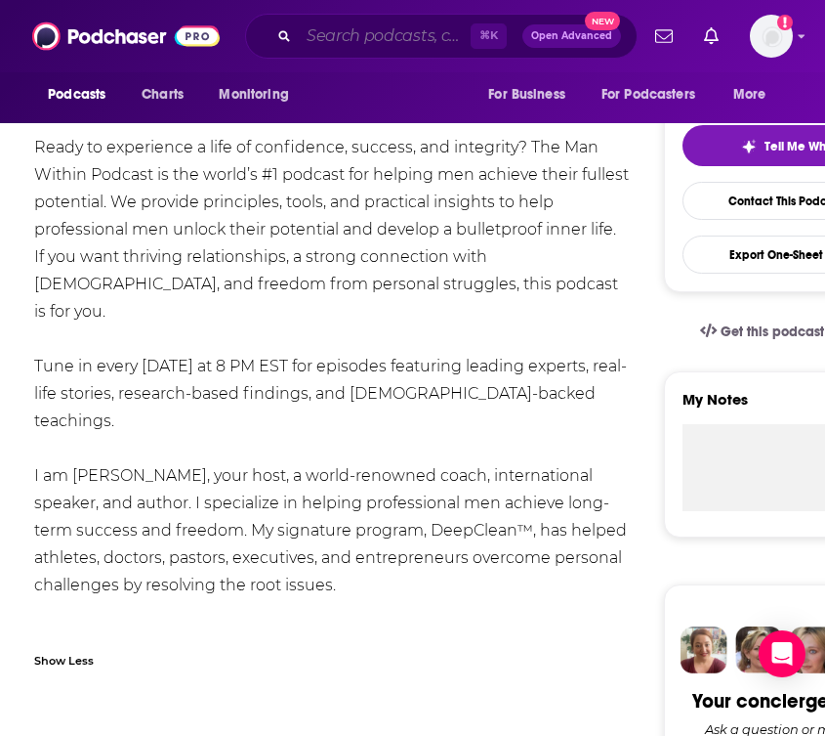
click at [352, 27] on input "Search podcasts, credits, & more..." at bounding box center [385, 36] width 172 height 31
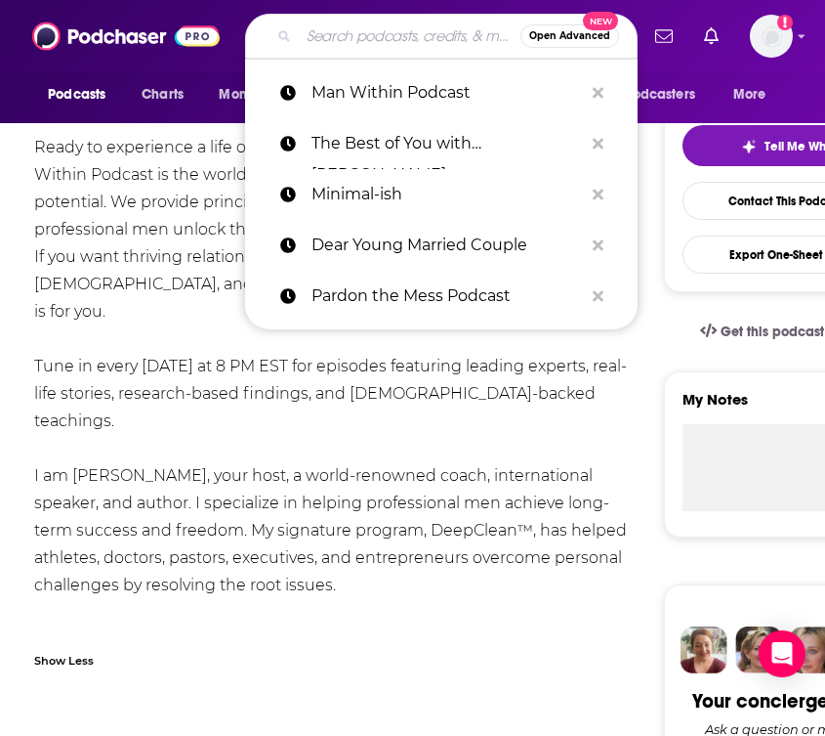
paste input "The Best of You with [PERSON_NAME]"
type input "The Best of You with [PERSON_NAME]"
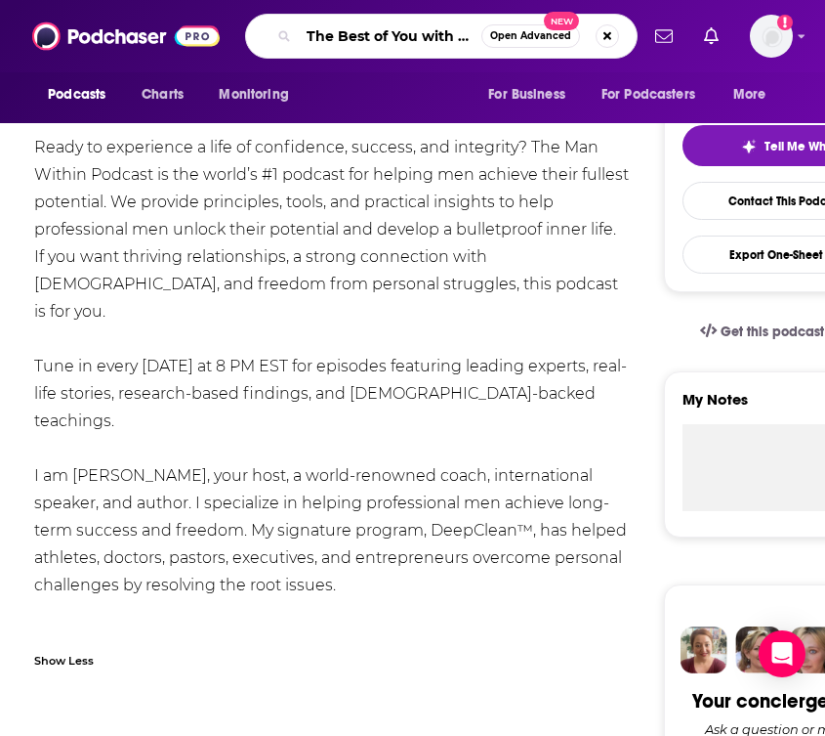
scroll to position [0, 70]
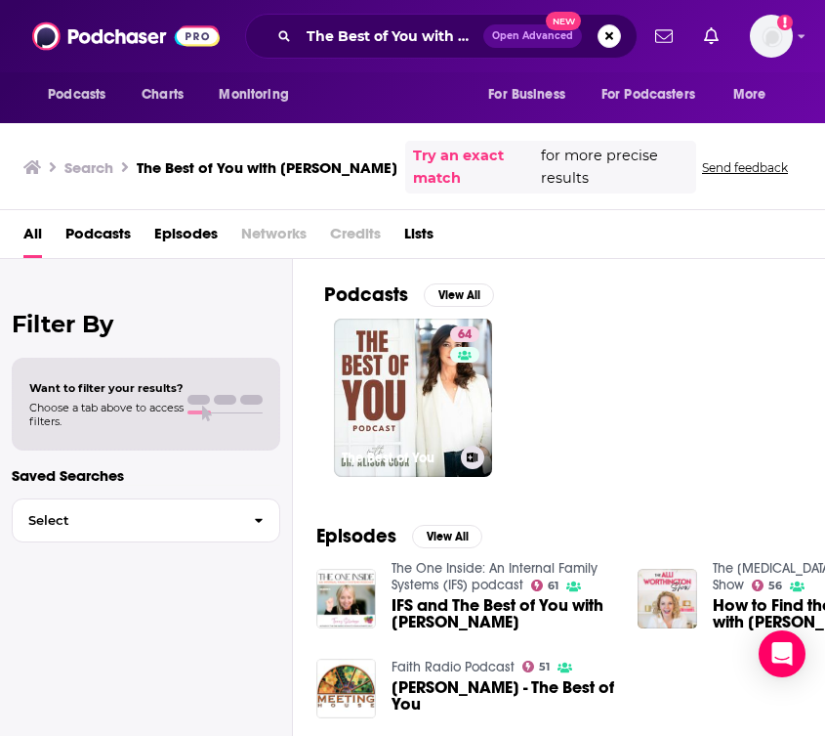
click at [449, 378] on link "64 The Best of You" at bounding box center [413, 397] width 158 height 158
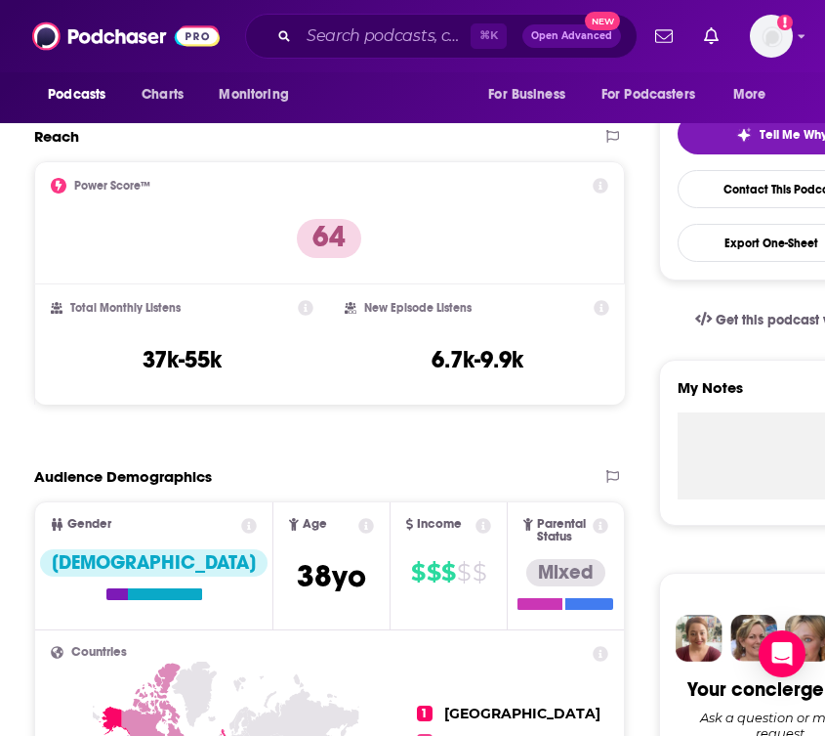
scroll to position [430, 0]
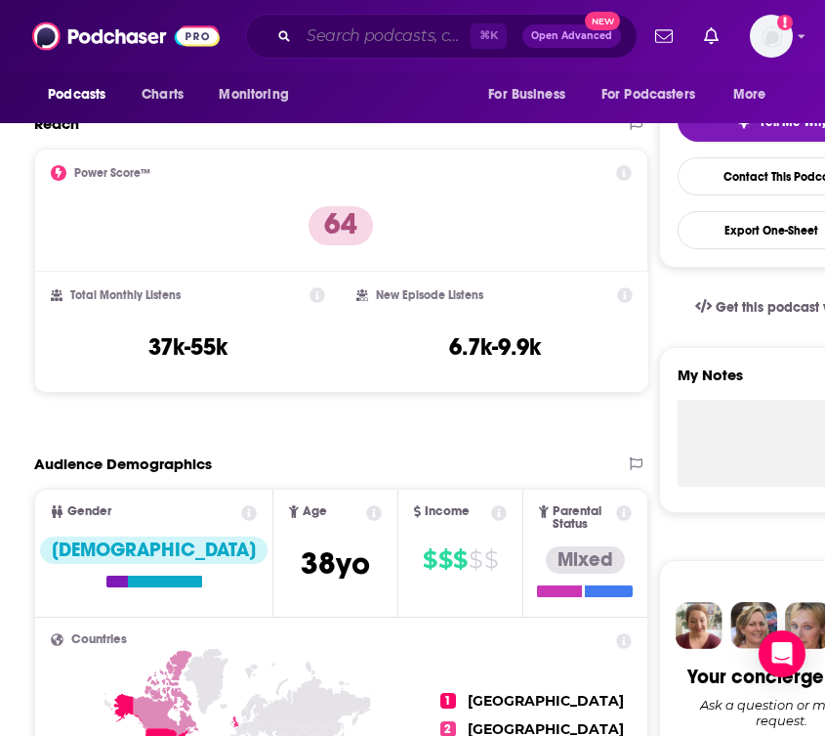
click at [312, 36] on input "Search podcasts, credits, & more..." at bounding box center [385, 36] width 172 height 31
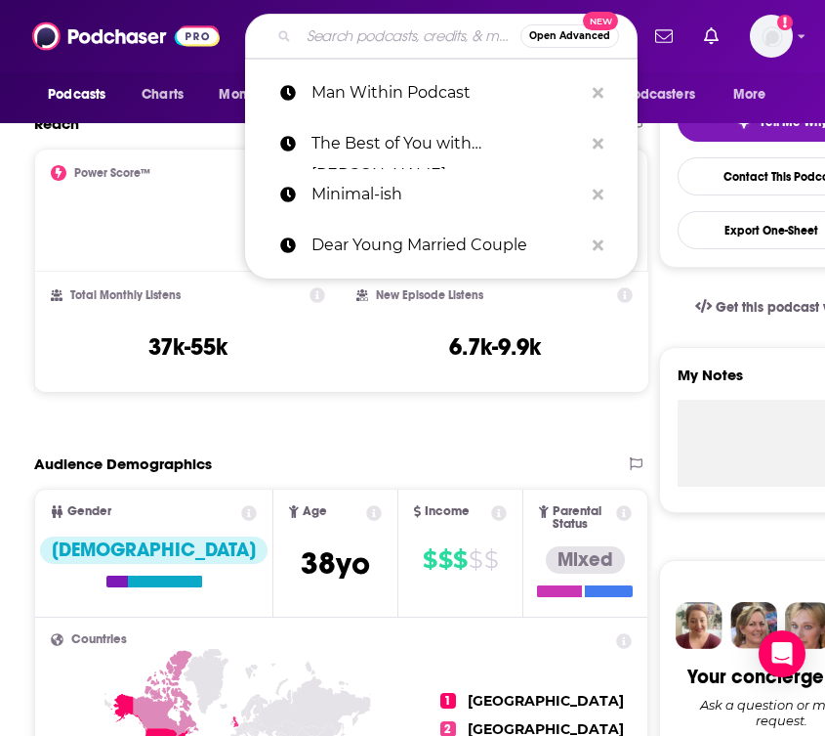
paste input "Captivated Podcast"
type input "Captivated Podcast"
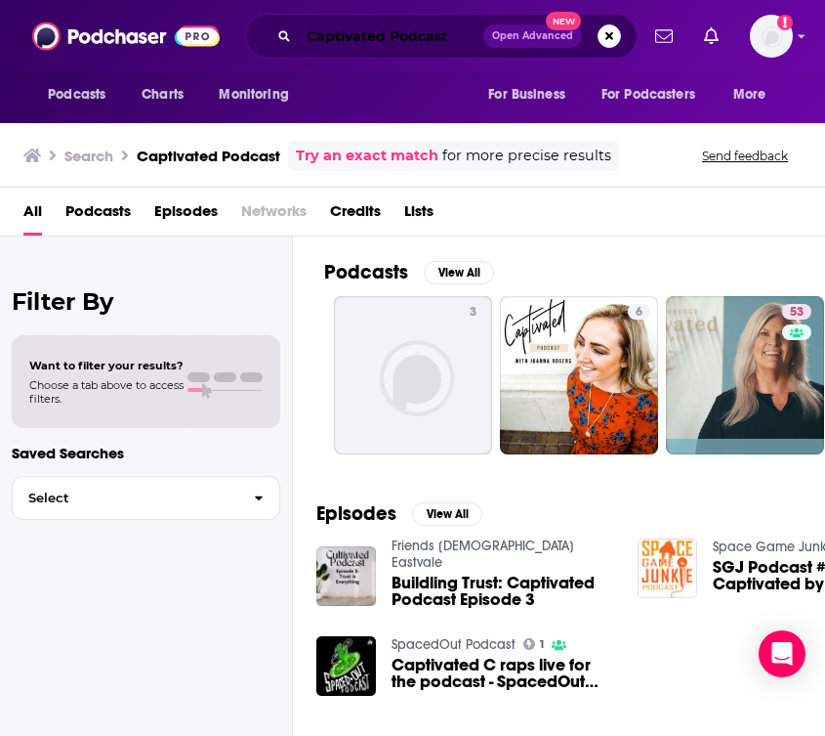
click at [412, 35] on input "Captivated Podcast" at bounding box center [391, 36] width 185 height 31
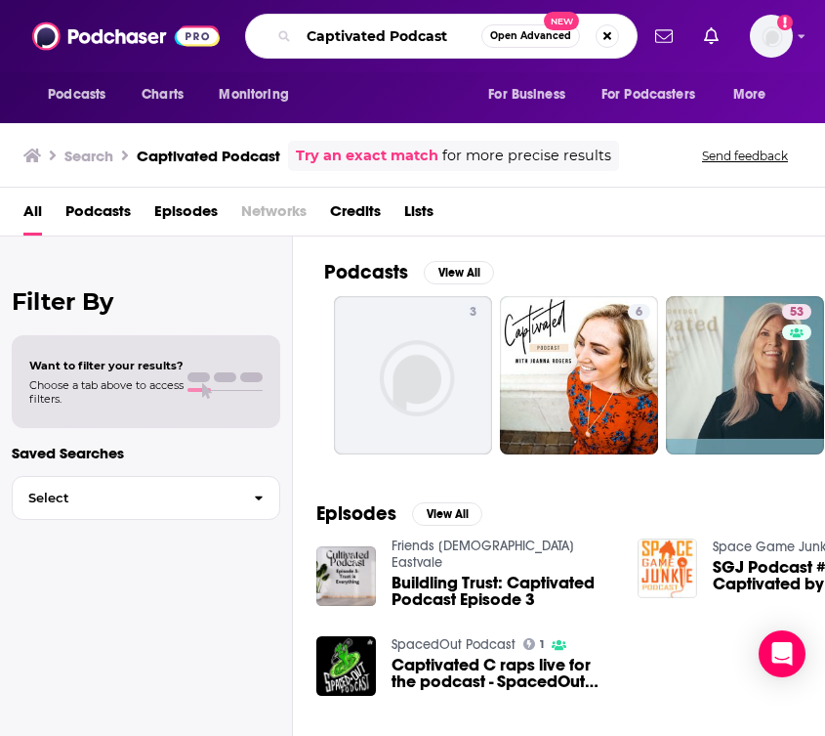
click at [412, 35] on input "Captivated Podcast" at bounding box center [390, 36] width 183 height 31
type input "Captivated"
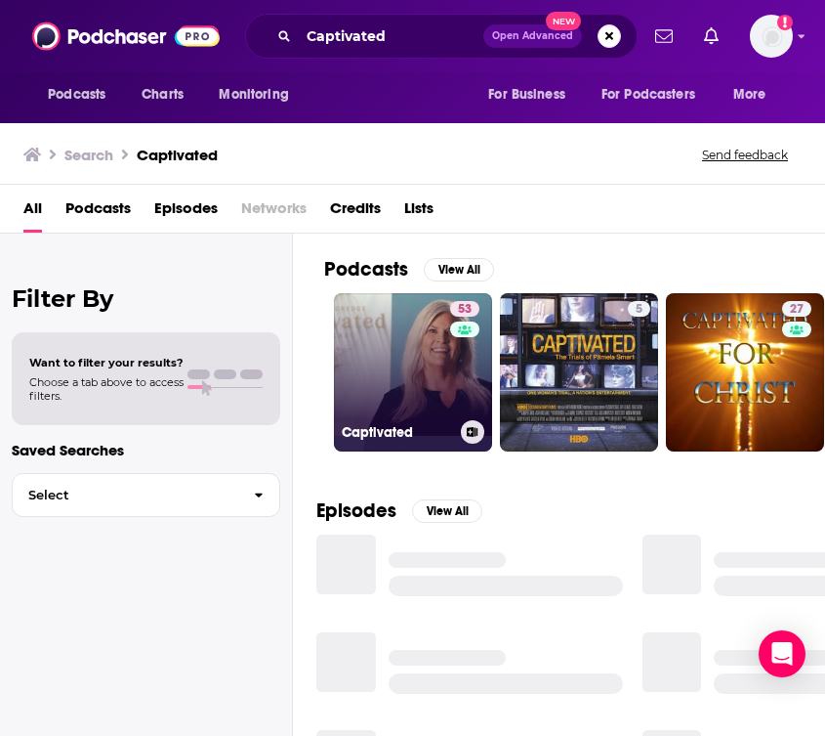
click at [404, 329] on link "53 Captivated" at bounding box center [413, 372] width 158 height 158
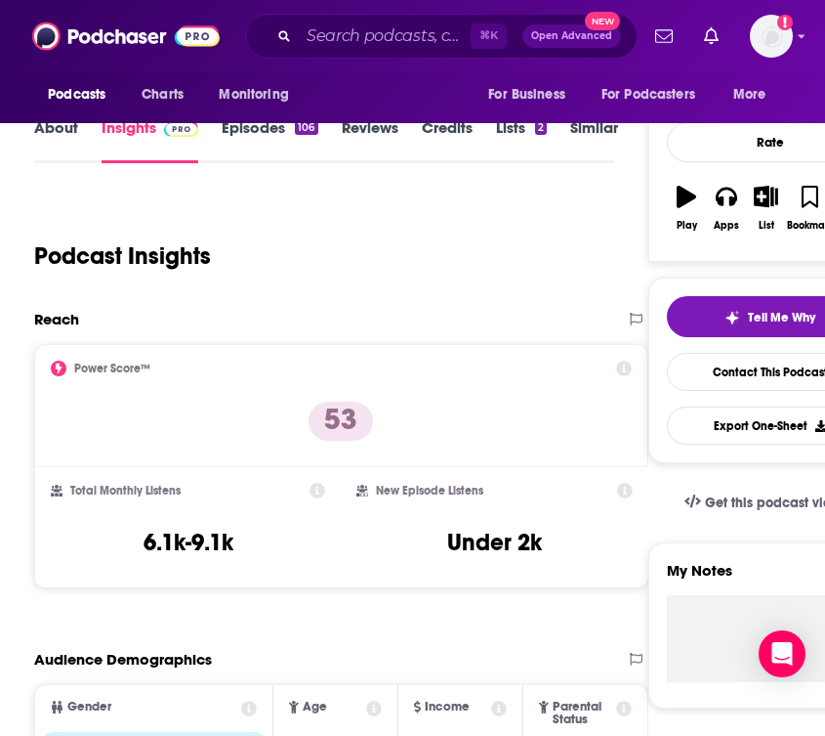
scroll to position [245, 0]
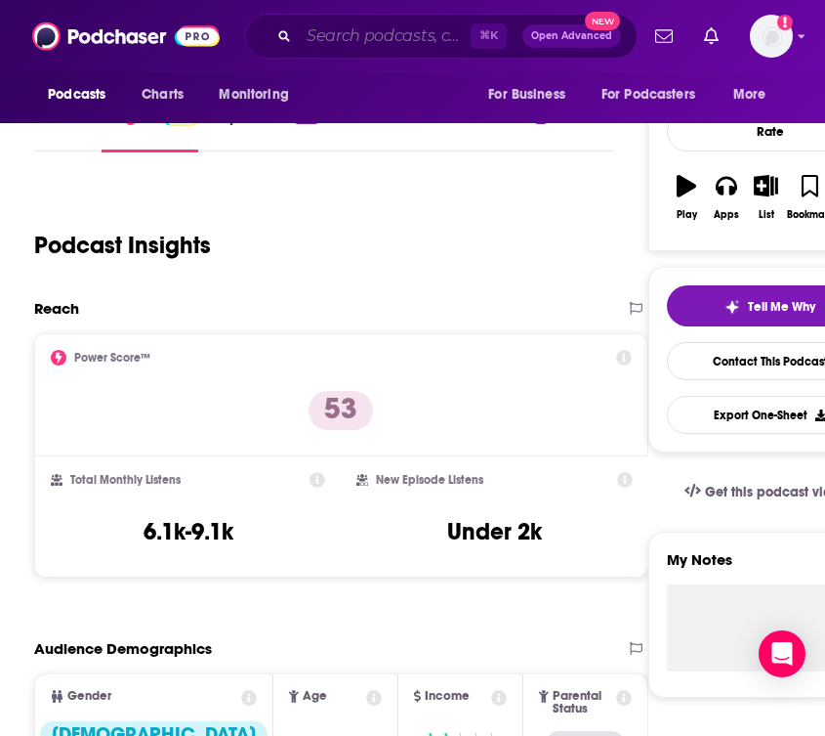
click at [322, 42] on input "Search podcasts, credits, & more..." at bounding box center [385, 36] width 172 height 31
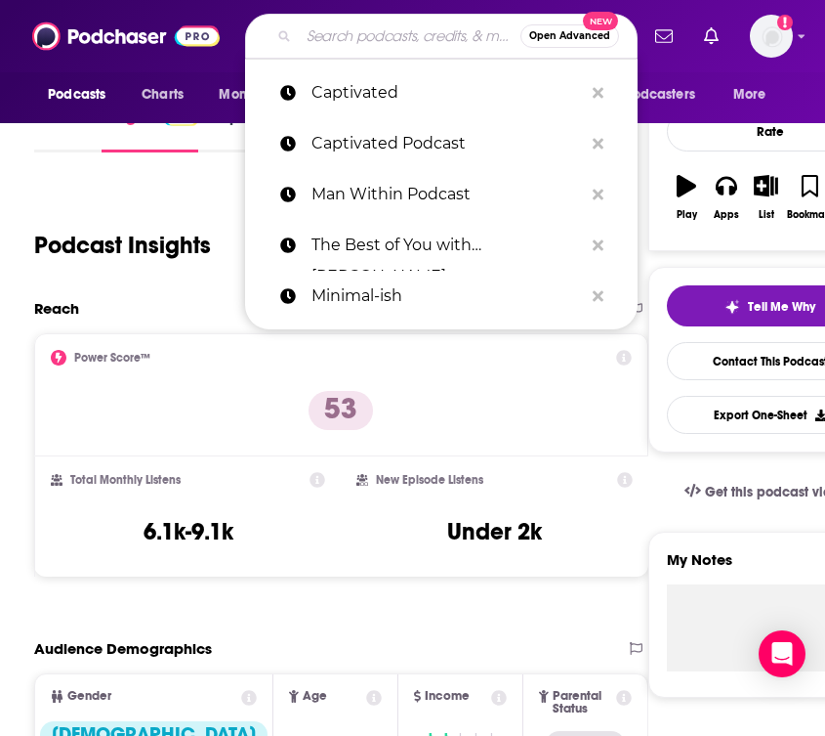
paste input "Faith Over Fear"
type input "Faith Over Fear"
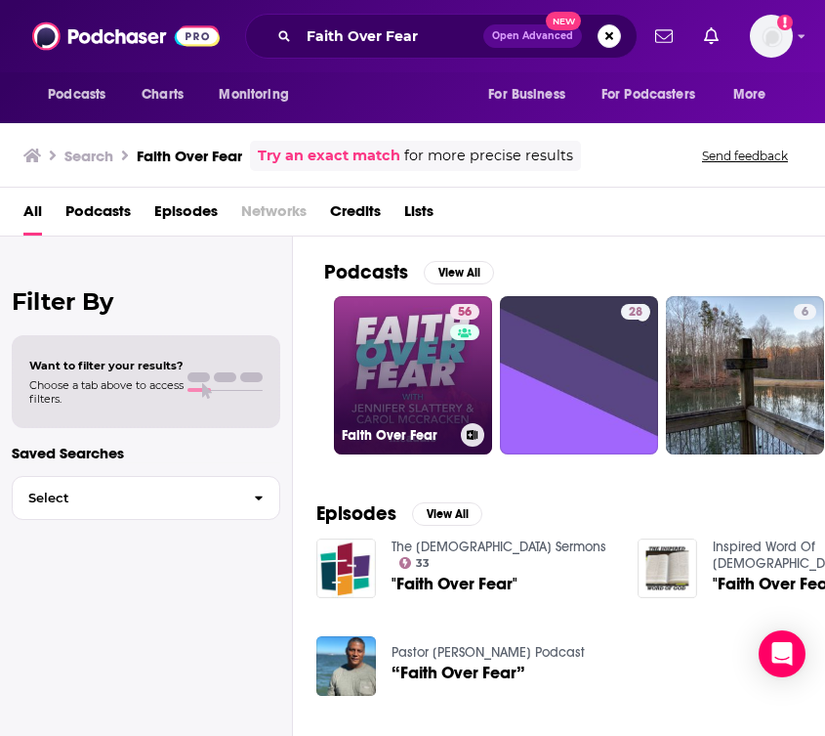
click at [369, 367] on link "56 Faith Over Fear" at bounding box center [413, 375] width 158 height 158
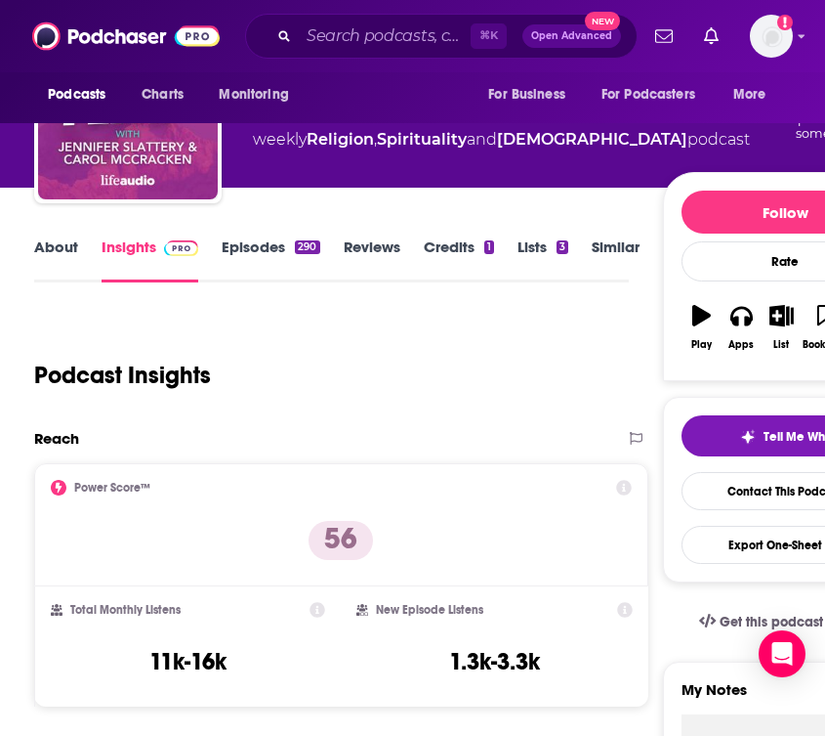
scroll to position [154, 0]
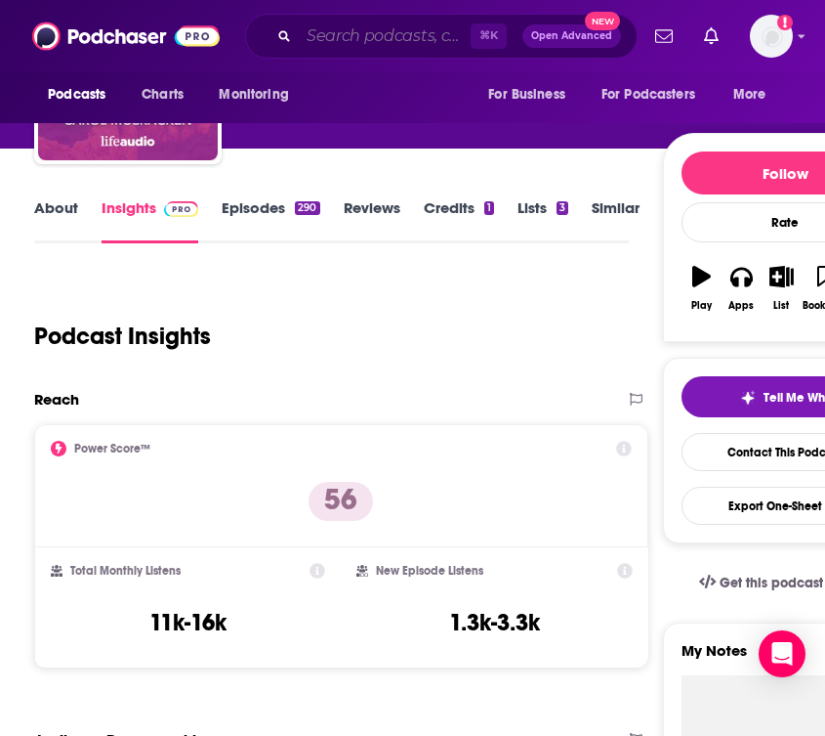
click at [361, 36] on input "Search podcasts, credits, & more..." at bounding box center [385, 36] width 172 height 31
paste input "Moms at Work Podcast"
type input "Moms at Work Podcast"
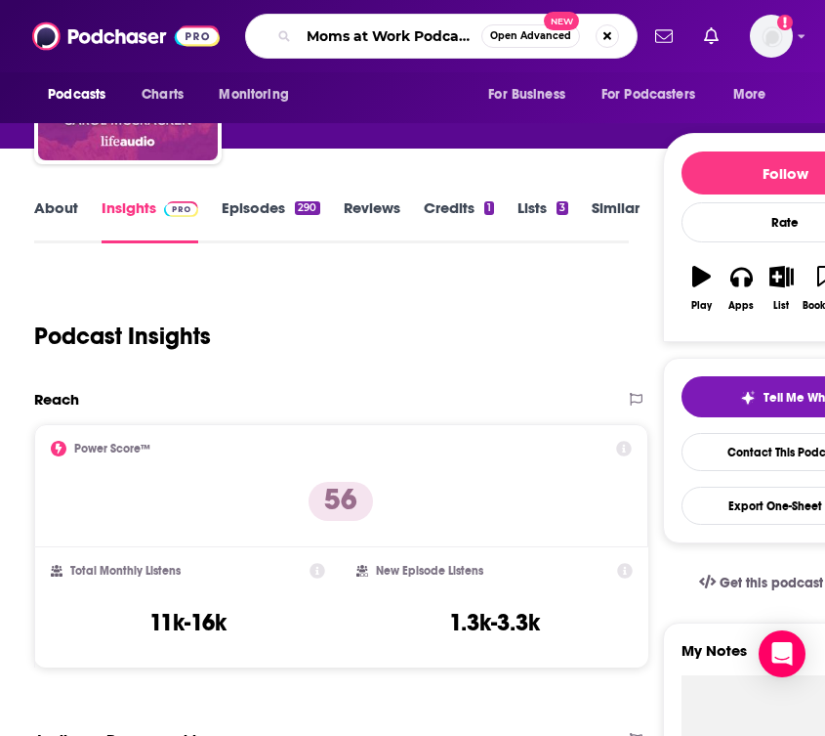
scroll to position [0, 0]
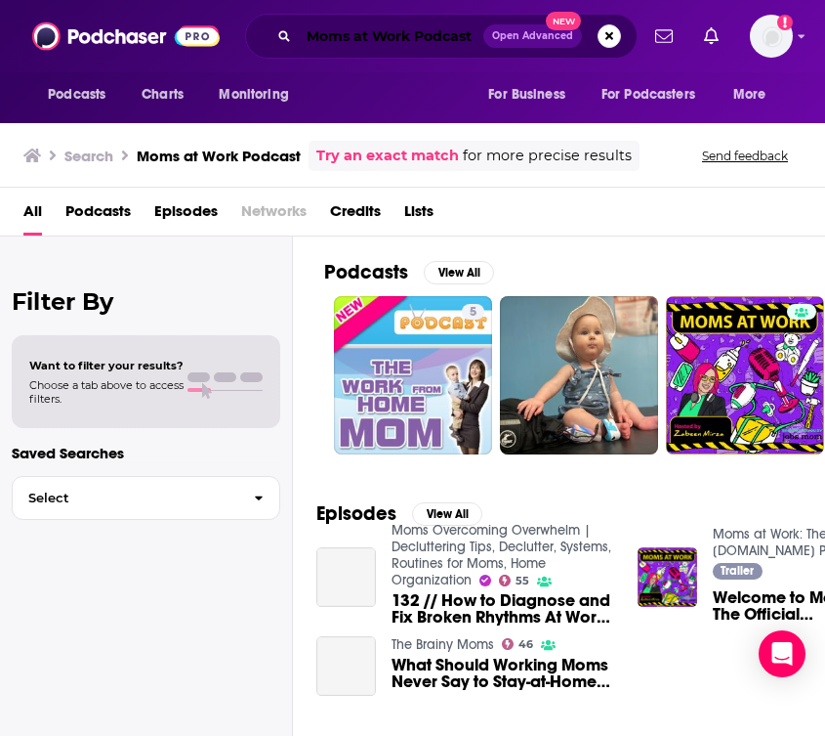
click at [418, 35] on input "Moms at Work Podcast" at bounding box center [391, 36] width 185 height 31
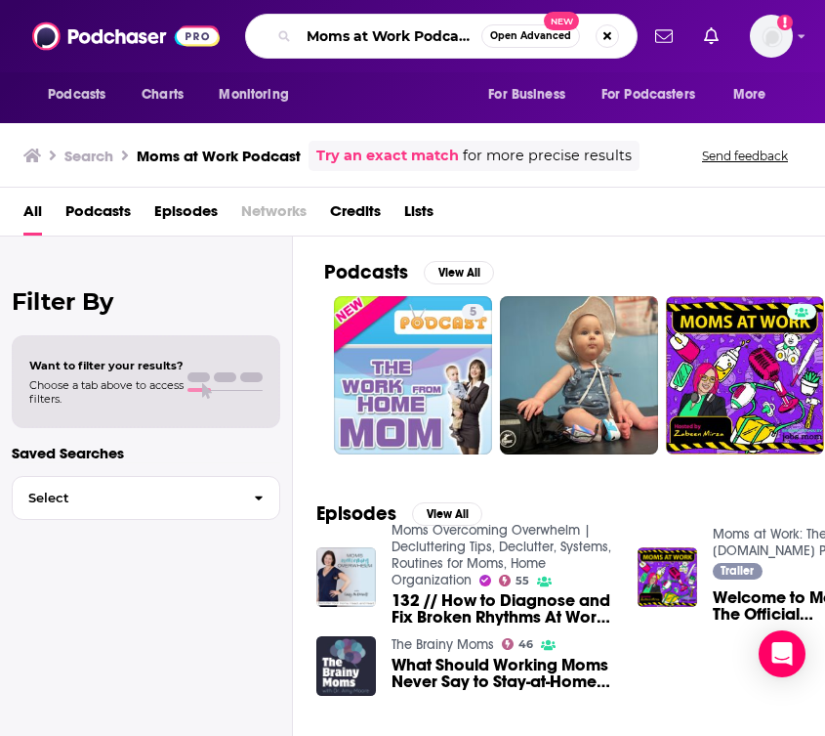
drag, startPoint x: 418, startPoint y: 35, endPoint x: 470, endPoint y: 33, distance: 51.8
click at [471, 34] on input "Moms at Work Podcast" at bounding box center [390, 36] width 183 height 31
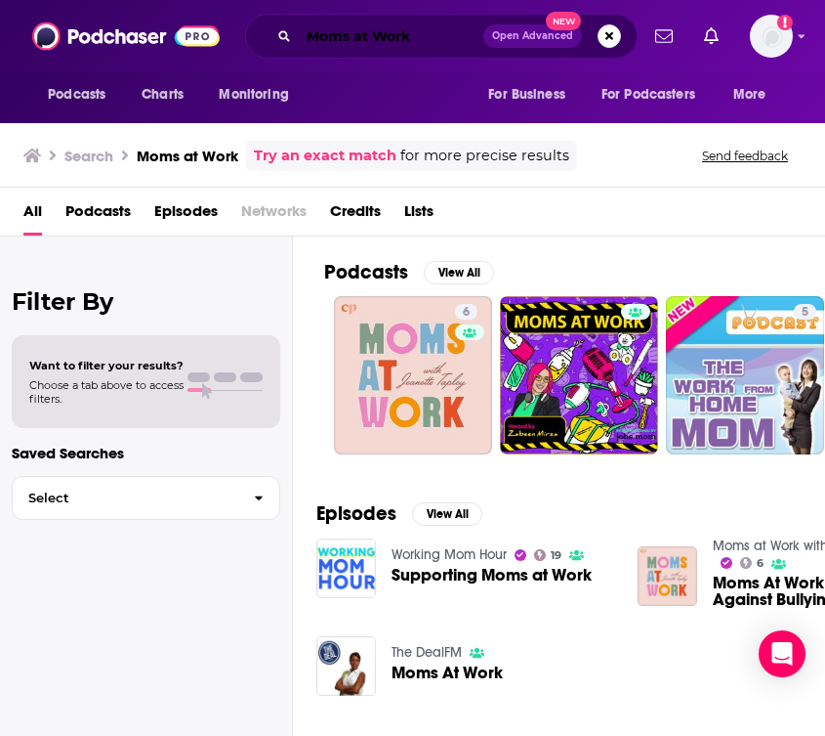
click at [331, 36] on input "Moms at Work" at bounding box center [391, 36] width 185 height 31
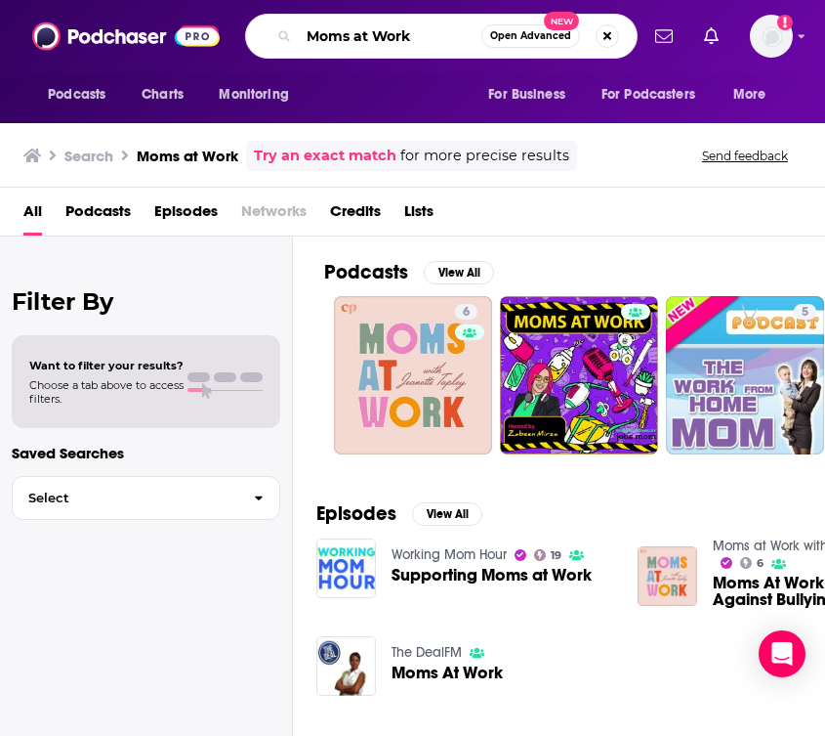
click at [331, 36] on input "Moms at Work" at bounding box center [390, 36] width 183 height 31
paste input "[PERSON_NAME]"
type input "[PERSON_NAME]"
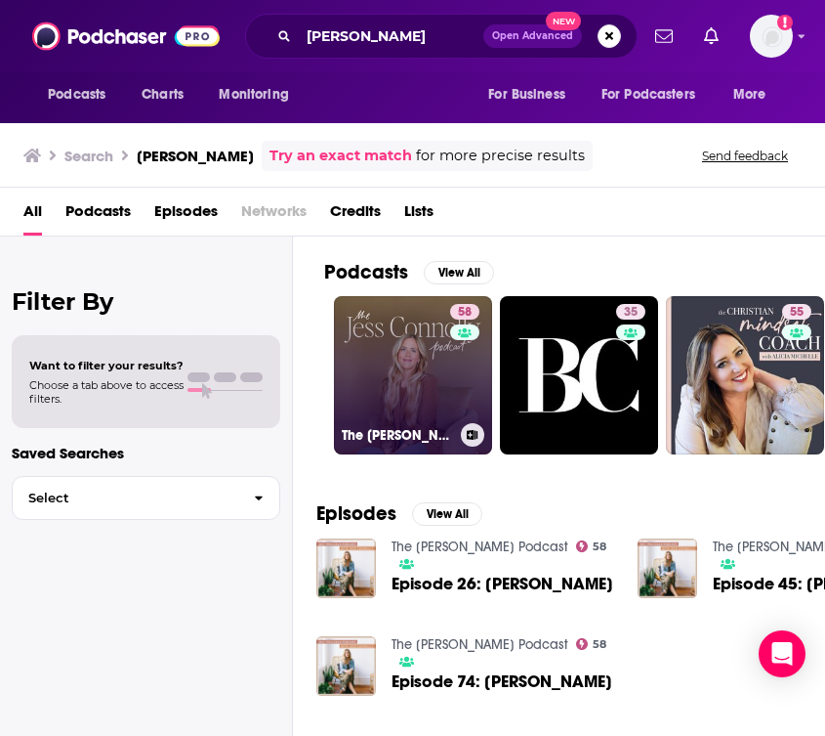
click at [431, 376] on link "58 The [PERSON_NAME] Podcast" at bounding box center [413, 375] width 158 height 158
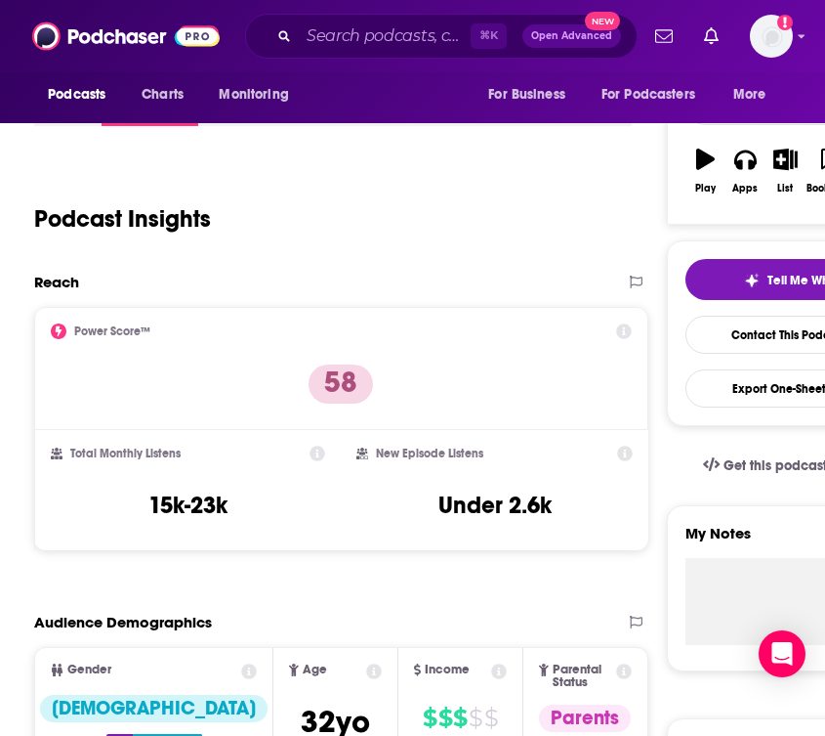
scroll to position [292, 0]
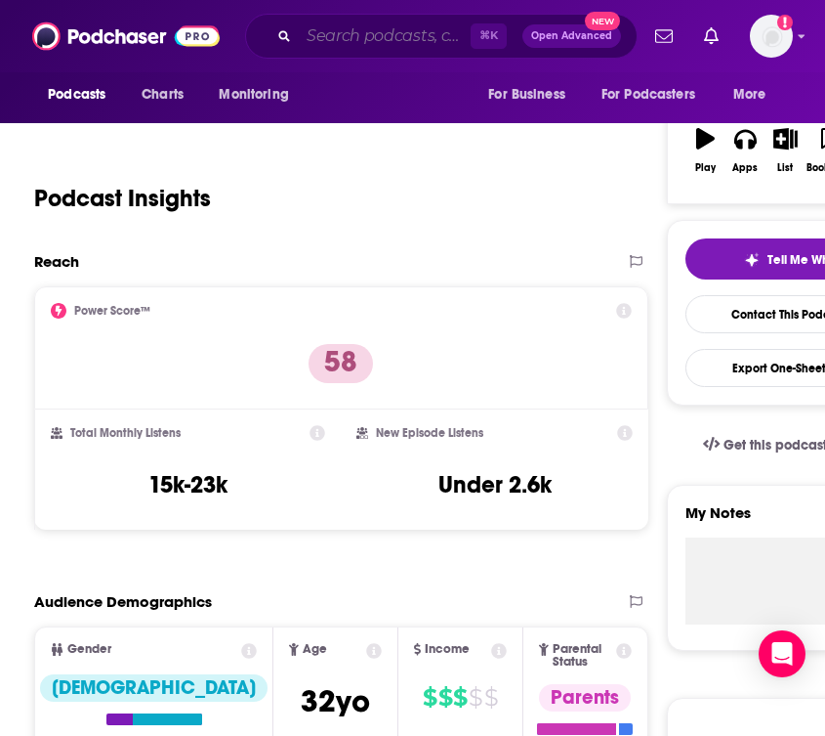
click at [385, 42] on input "Search podcasts, credits, & more..." at bounding box center [385, 36] width 172 height 31
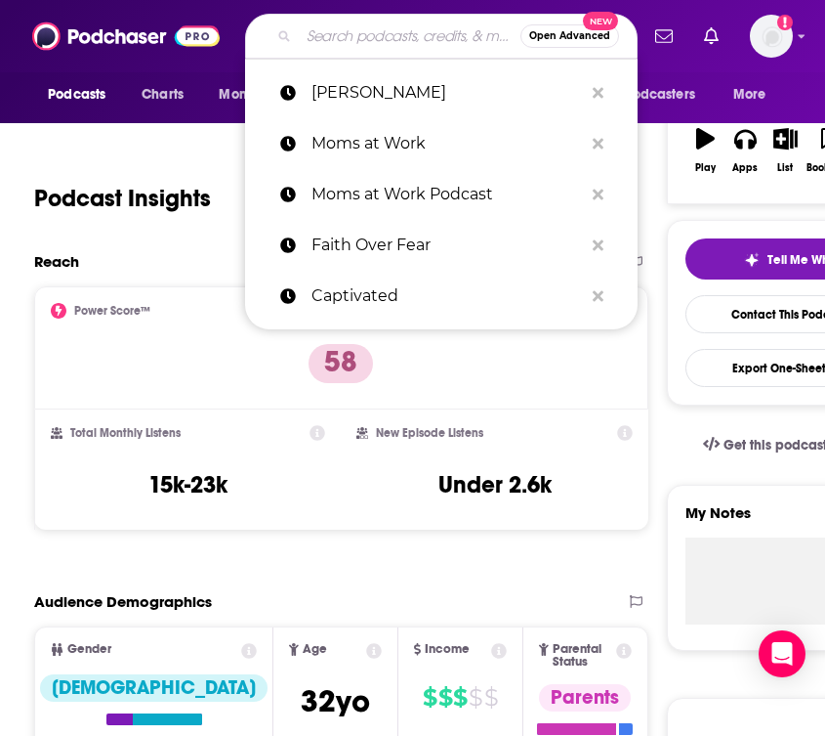
paste input "The [MEDICAL_DATA][PERSON_NAME] Show"
type input "The [MEDICAL_DATA][PERSON_NAME] Show"
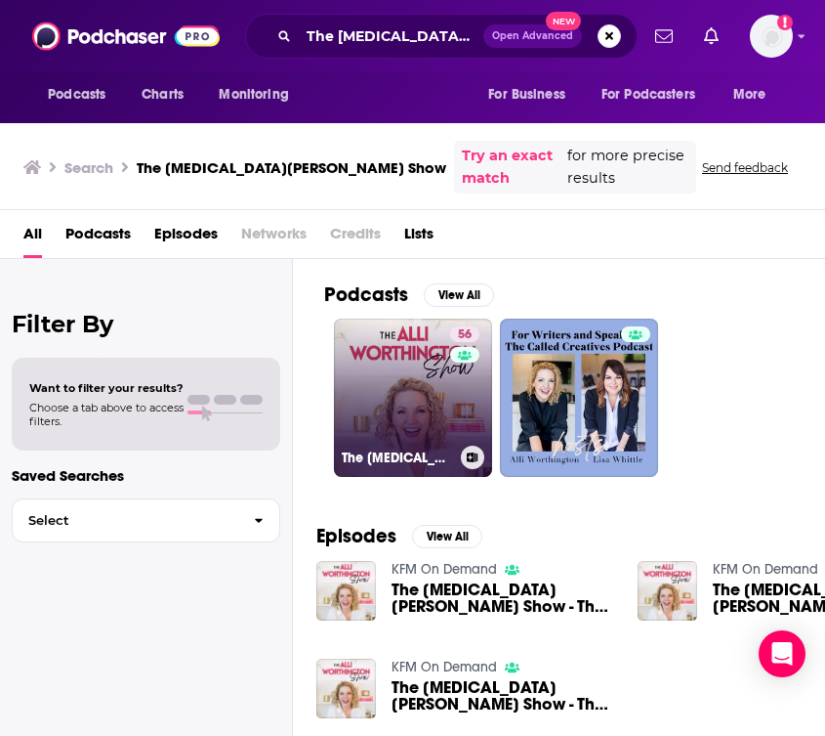
click at [463, 356] on div "56" at bounding box center [467, 385] width 34 height 119
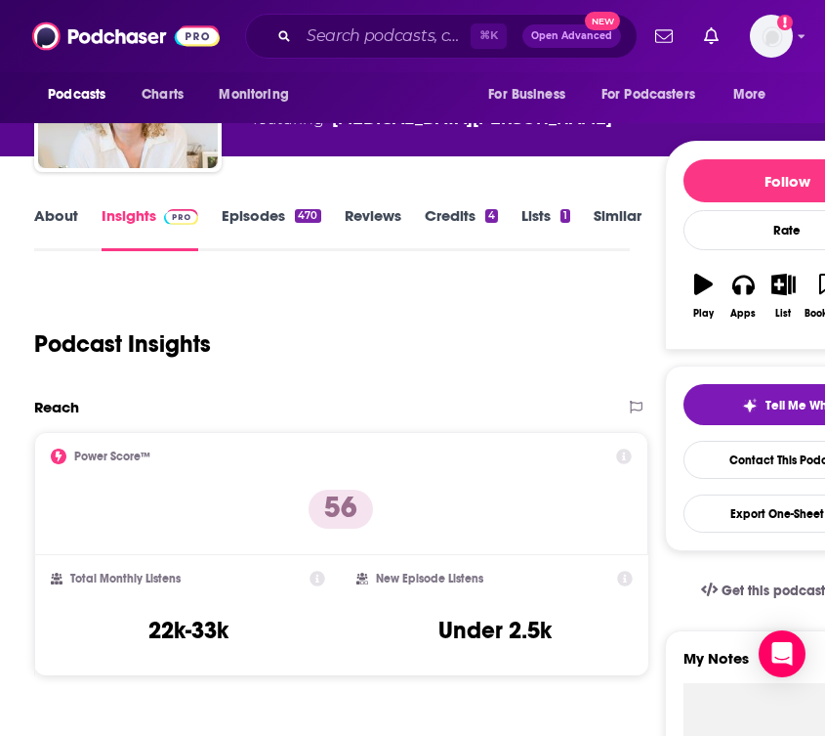
scroll to position [172, 0]
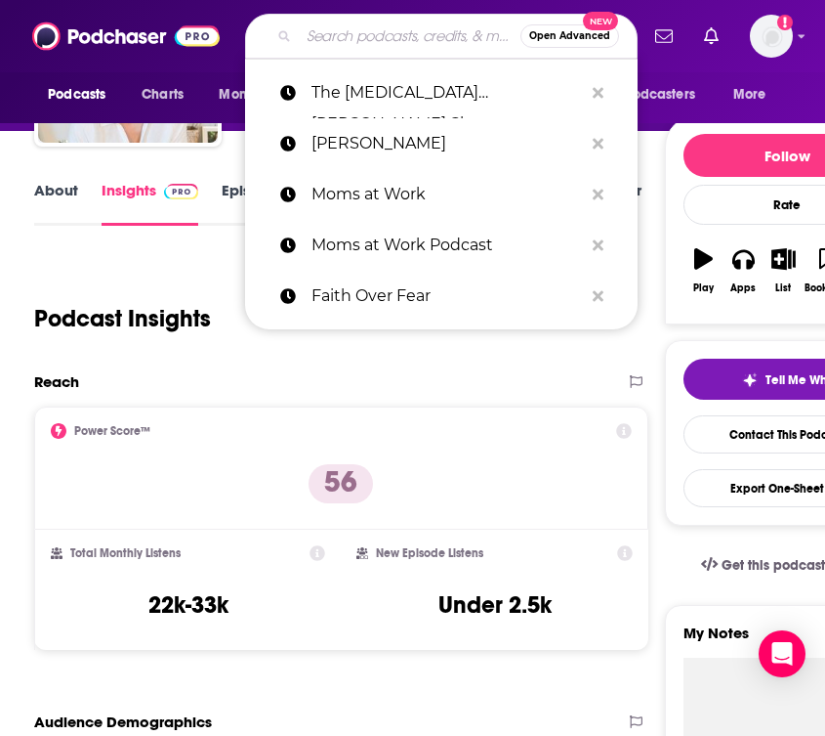
click at [402, 47] on input "Search podcasts, credits, & more..." at bounding box center [410, 36] width 222 height 31
paste input "Live Inspired Podcast with [PERSON_NAME]"
type input "Live Inspired Podcast with [PERSON_NAME]"
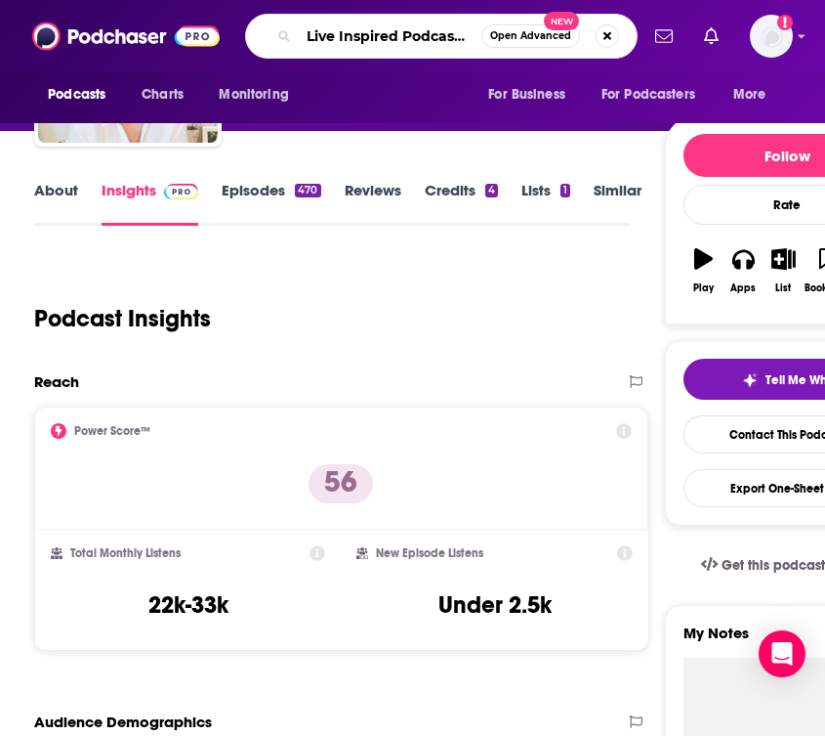
scroll to position [0, 120]
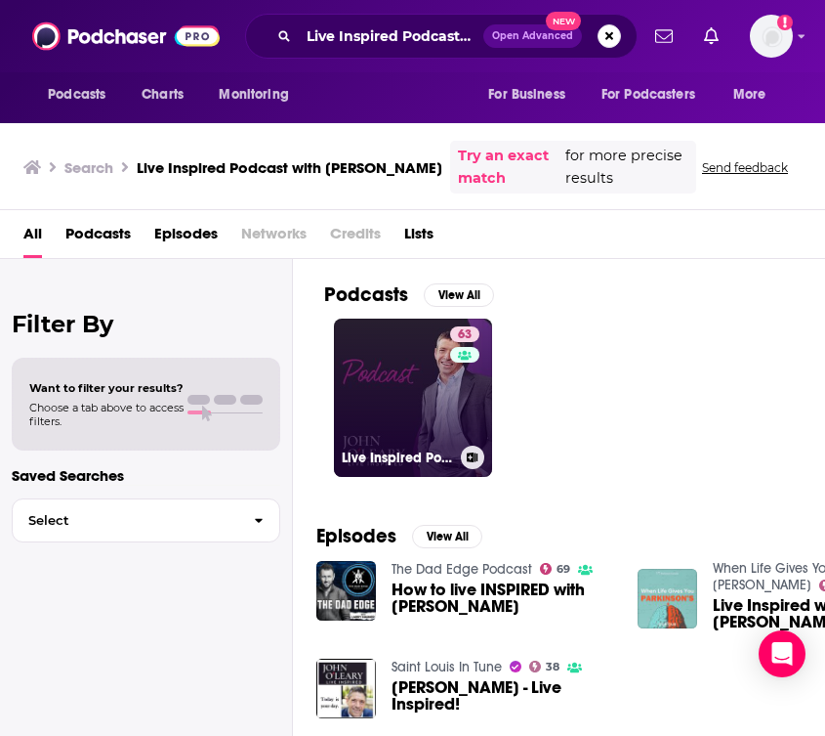
click at [402, 342] on link "63 Live Inspired Podcast with [PERSON_NAME]" at bounding box center [413, 397] width 158 height 158
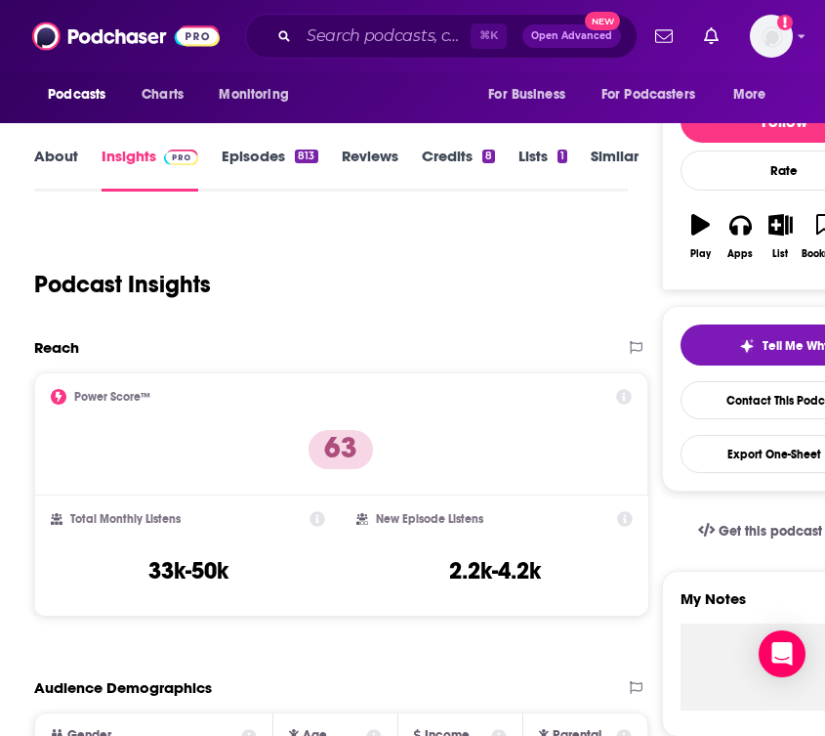
scroll to position [241, 0]
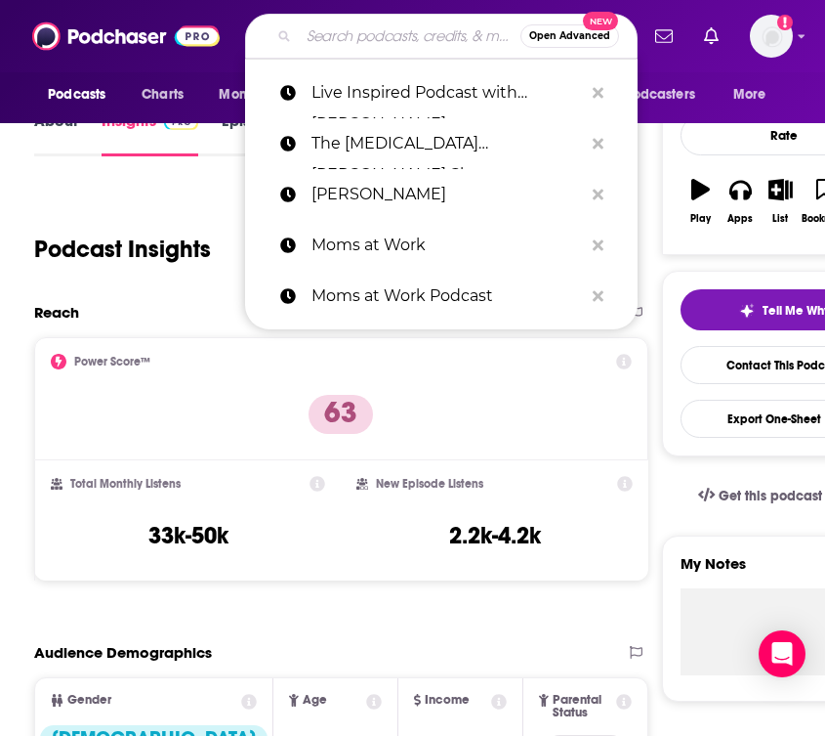
click at [359, 41] on input "Search podcasts, credits, & more..." at bounding box center [410, 36] width 222 height 31
paste input "Shifting Culture"
type input "Shifting Culture"
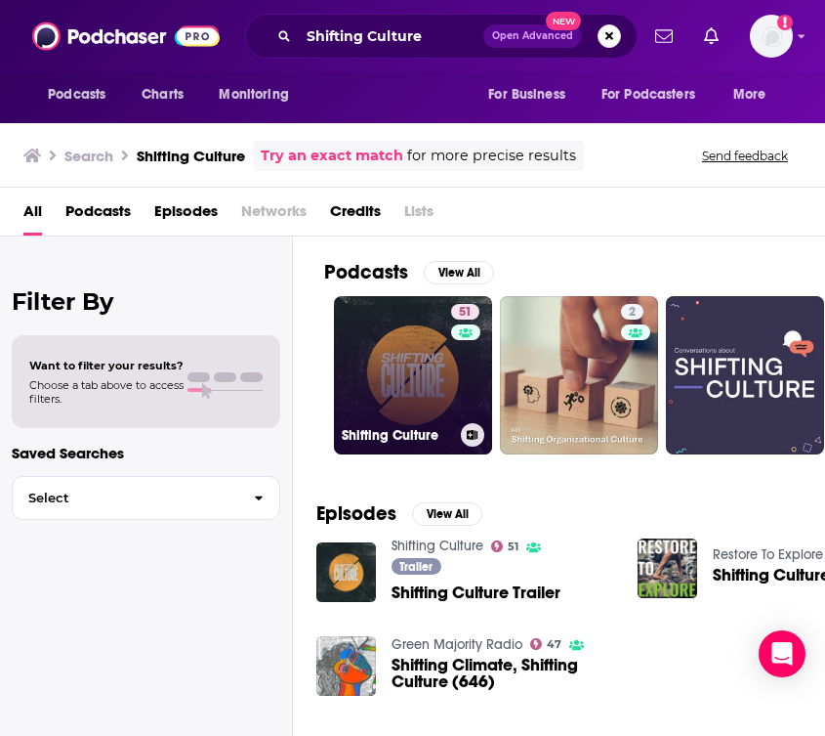
click at [404, 343] on link "51 Shifting Culture" at bounding box center [413, 375] width 158 height 158
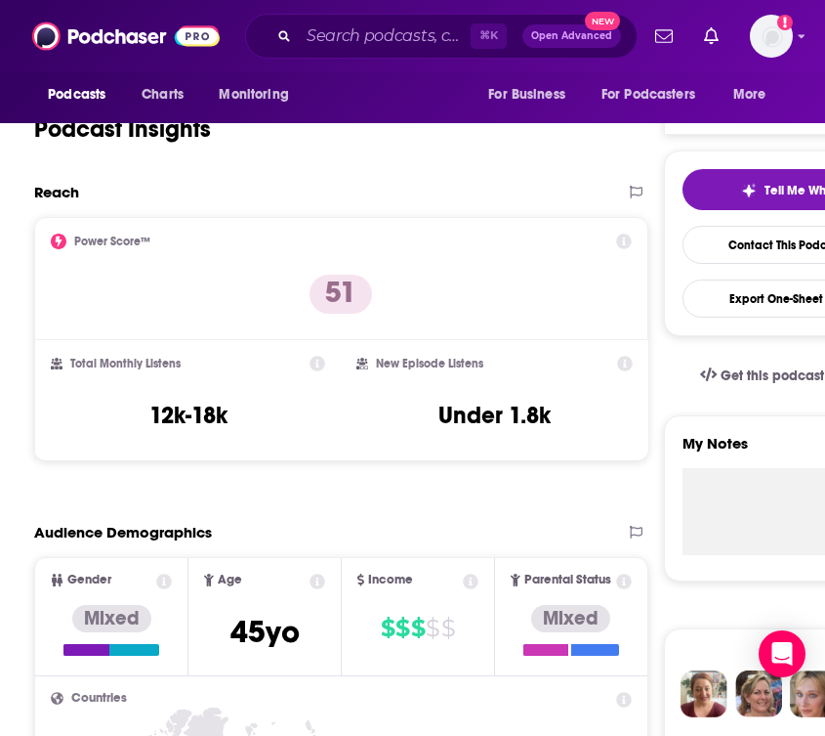
scroll to position [382, 0]
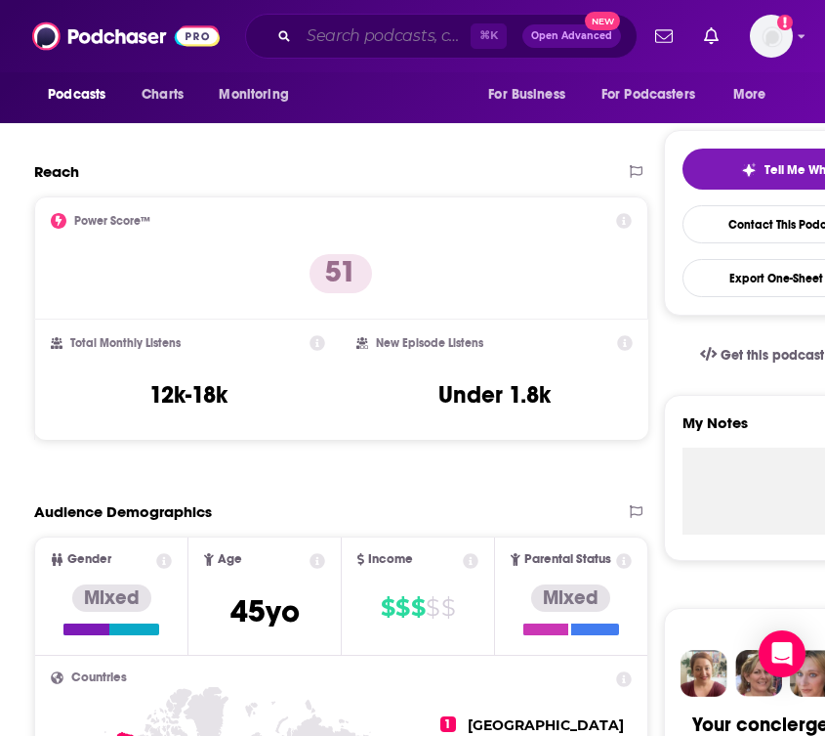
click at [336, 41] on input "Search podcasts, credits, & more..." at bounding box center [385, 36] width 172 height 31
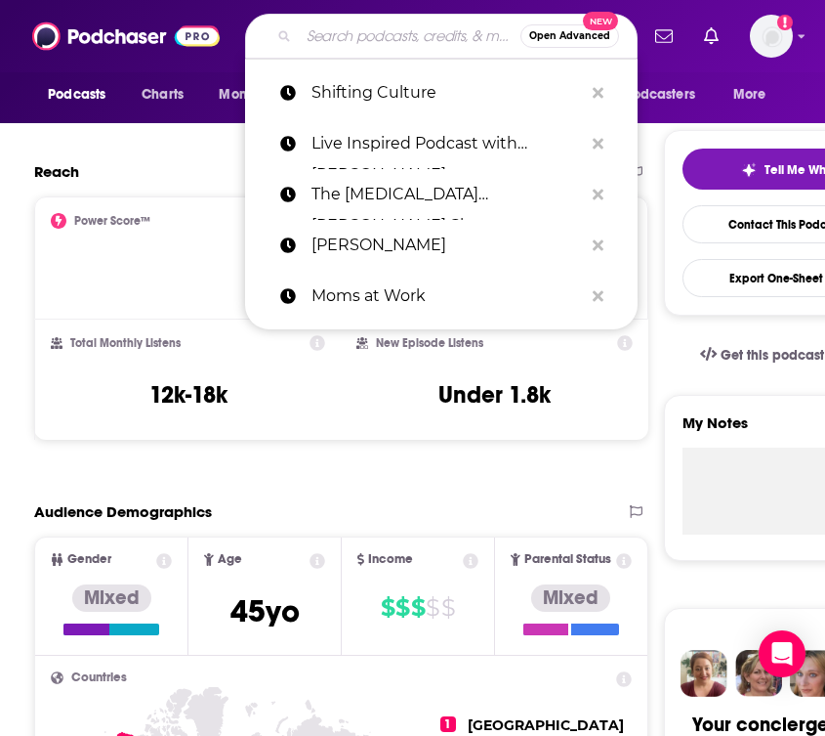
paste input "[DEMOGRAPHIC_DATA] Hears Her Podcast"
type input "[DEMOGRAPHIC_DATA] Hears Her Podcast"
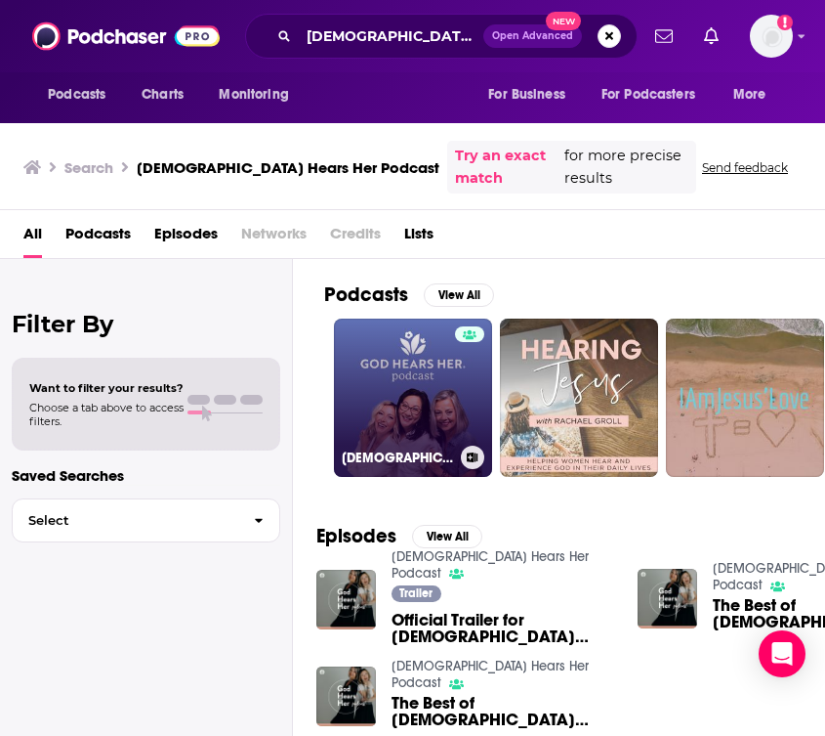
click at [396, 324] on link "[DEMOGRAPHIC_DATA] Hears Her Podcast" at bounding box center [413, 397] width 158 height 158
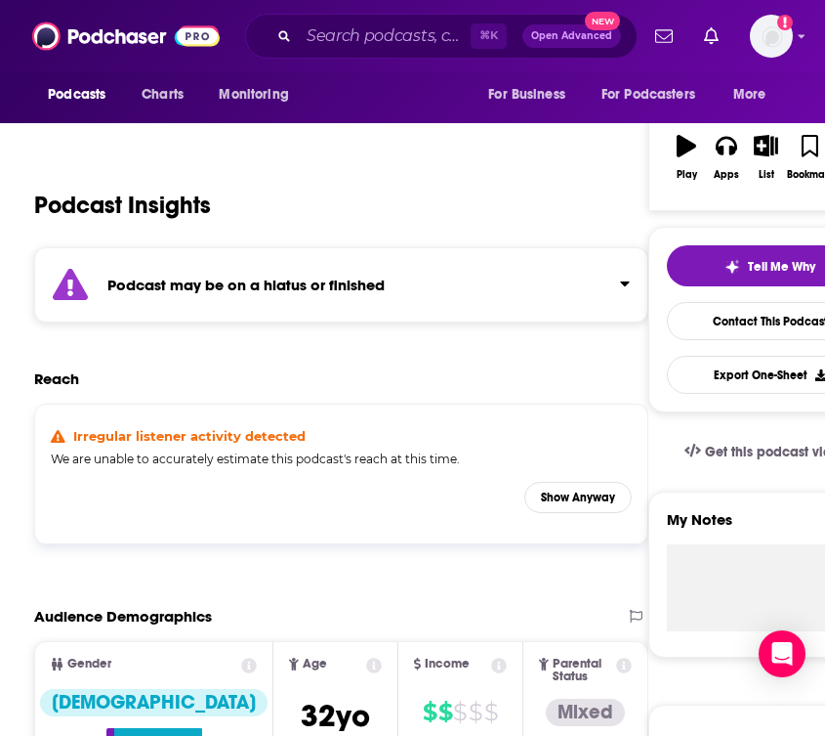
scroll to position [346, 0]
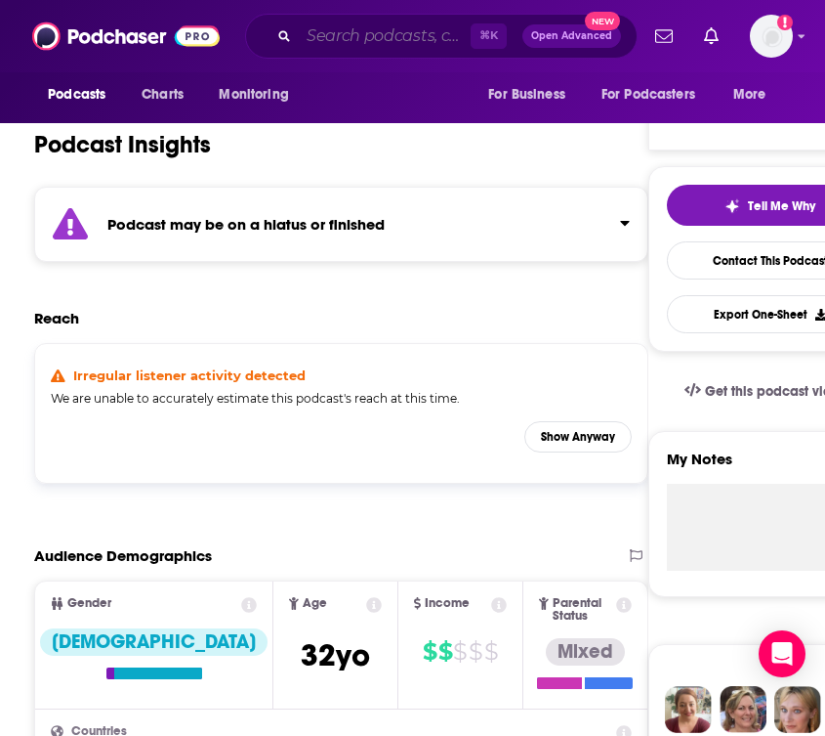
click at [392, 42] on input "Search podcasts, credits, & more..." at bounding box center [385, 36] width 172 height 31
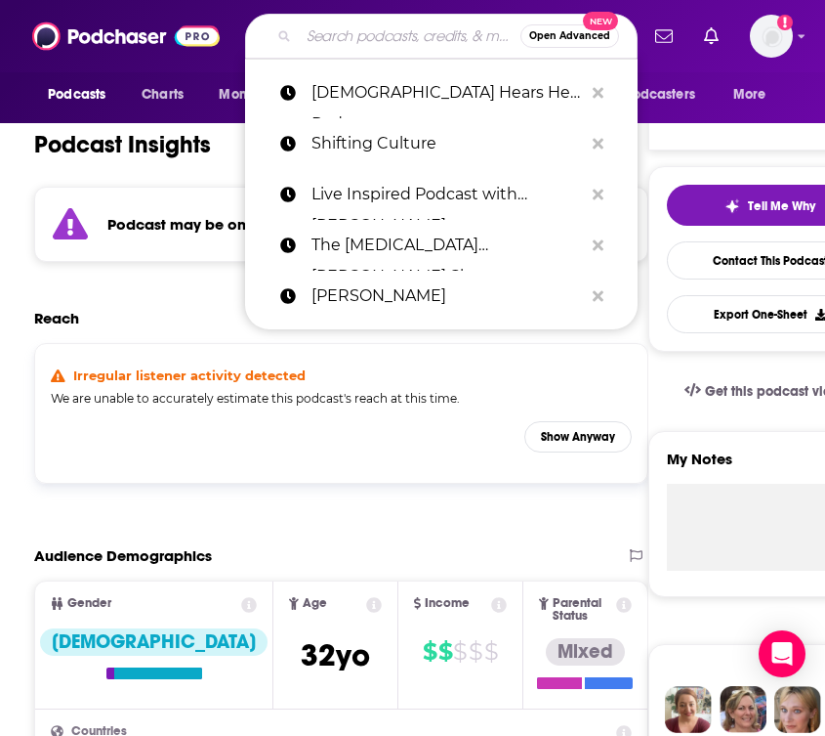
paste input "Win [DATE]"
type input "Win [DATE]"
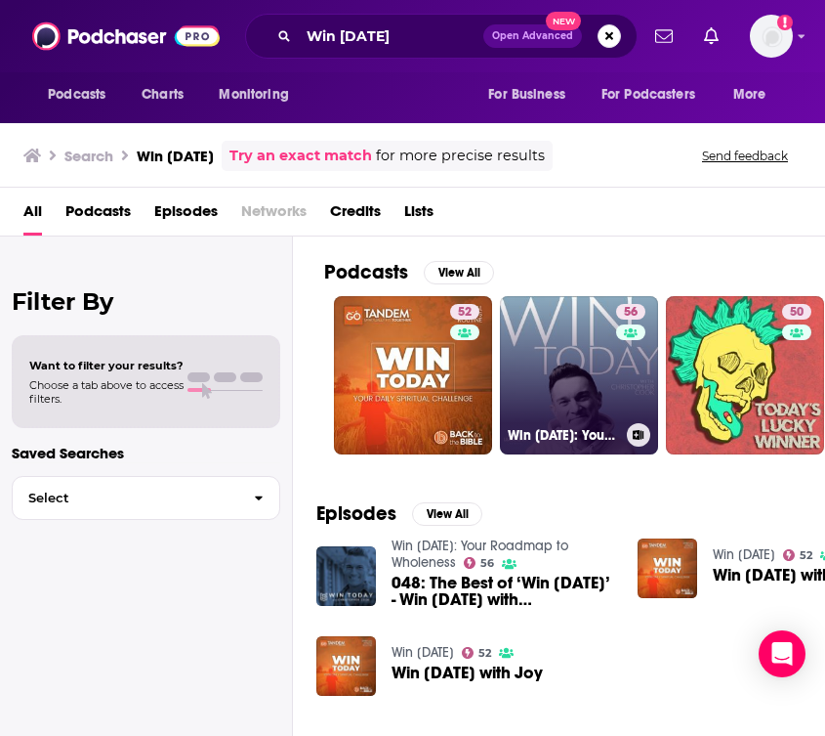
click at [612, 399] on link "56 Win [DATE]: Your Roadmap to Wholeness" at bounding box center [579, 375] width 158 height 158
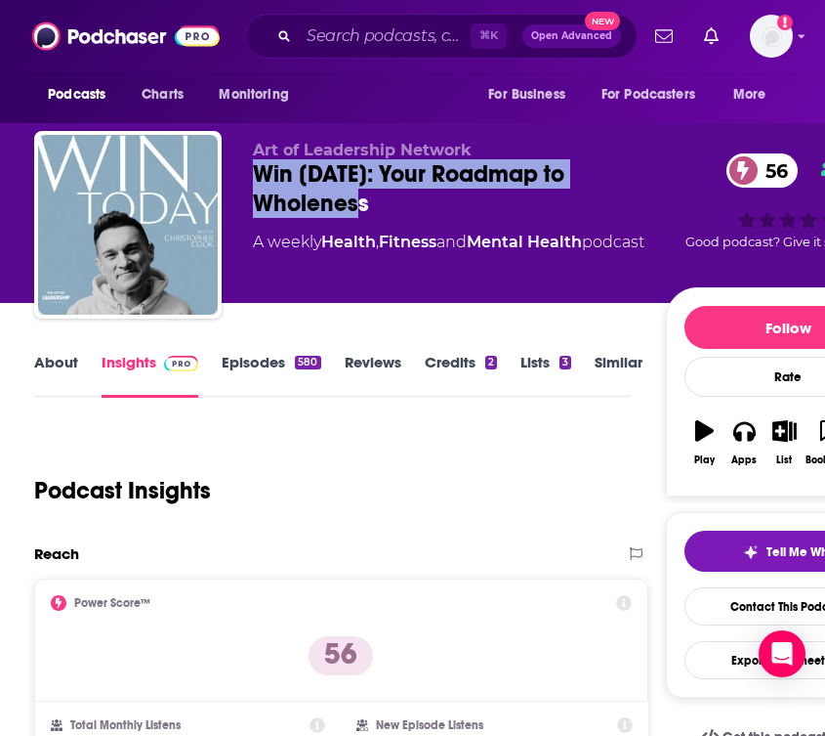
drag, startPoint x: 370, startPoint y: 201, endPoint x: 243, endPoint y: 181, distance: 128.6
click at [243, 181] on div "Art of Leadership Network Win [DATE]: Your Roadmap to Wholeness 56 A weekly Hea…" at bounding box center [472, 228] width 876 height 195
copy h2 "Win [DATE]: Your Roadmap to Wholeness"
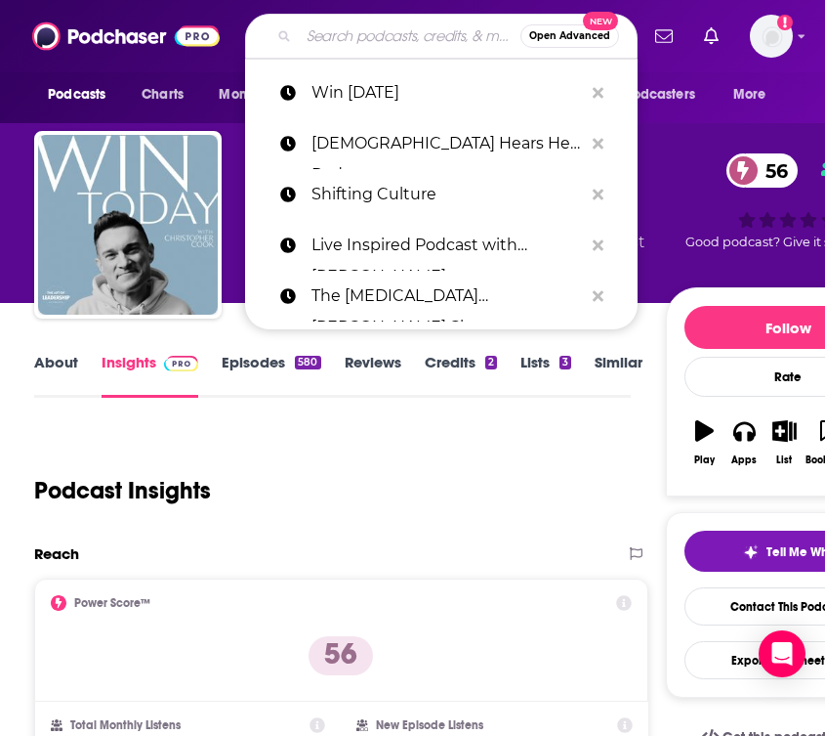
click at [370, 33] on input "Search podcasts, credits, & more..." at bounding box center [410, 36] width 222 height 31
paste input "Famous at Home Podcast"
type input "Famous at Home Podcast"
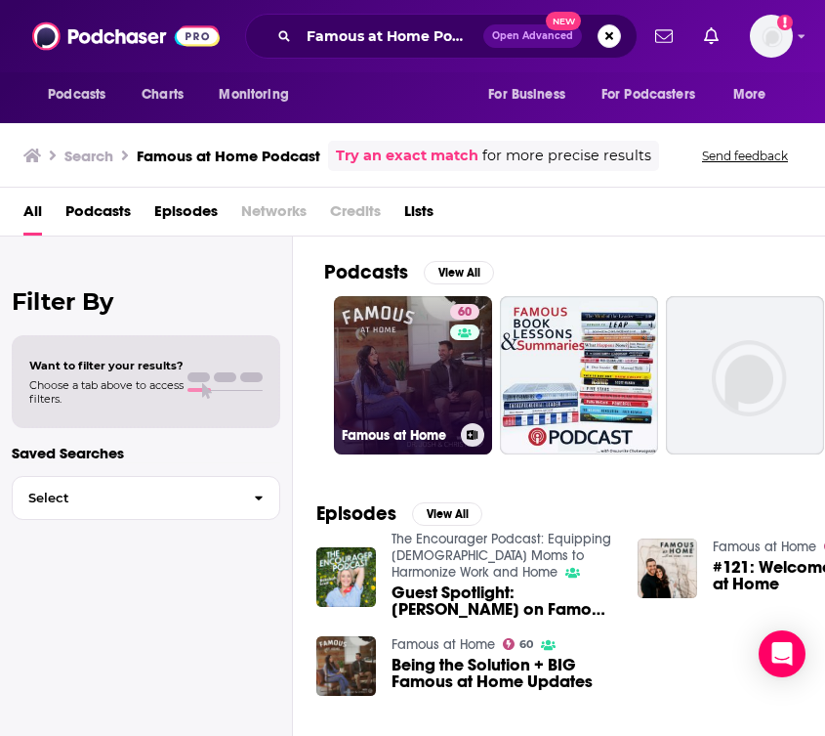
click at [371, 343] on link "60 Famous at Home" at bounding box center [413, 375] width 158 height 158
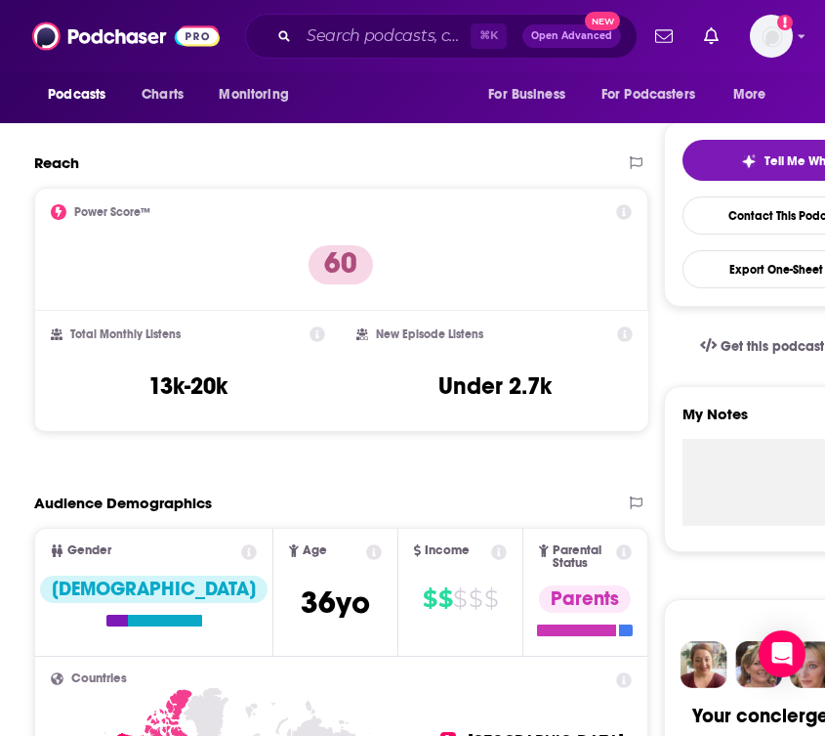
scroll to position [410, 0]
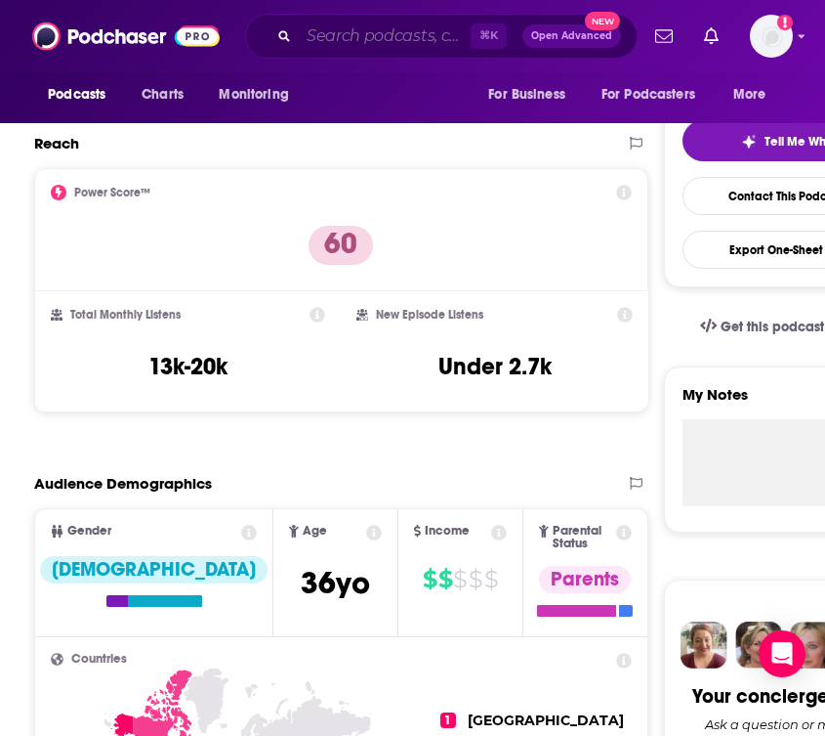
click at [398, 43] on input "Search podcasts, credits, & more..." at bounding box center [385, 36] width 172 height 31
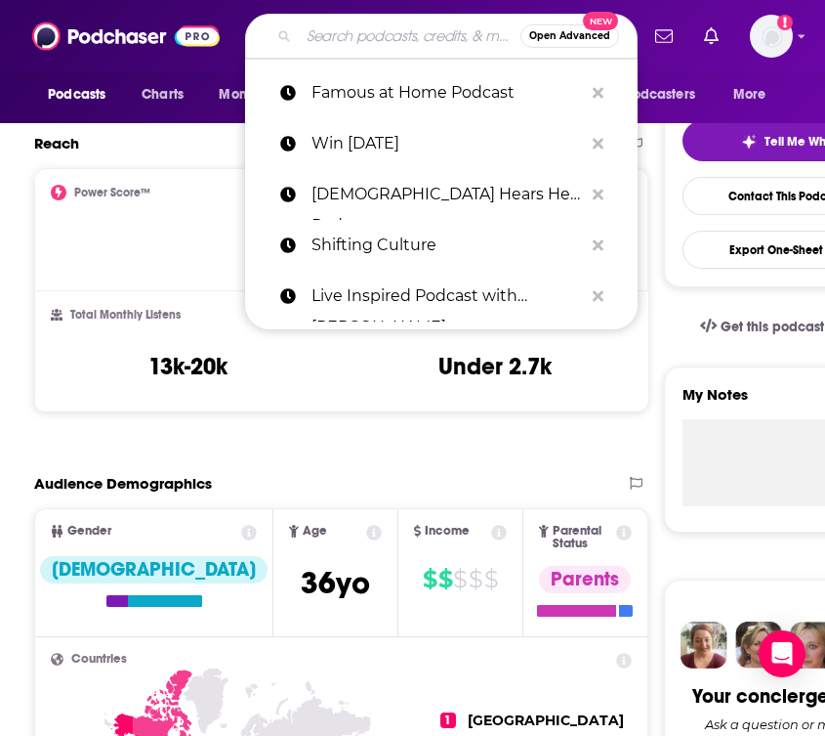
paste input "Going There the Podcast"
type input "Going There the Podcast"
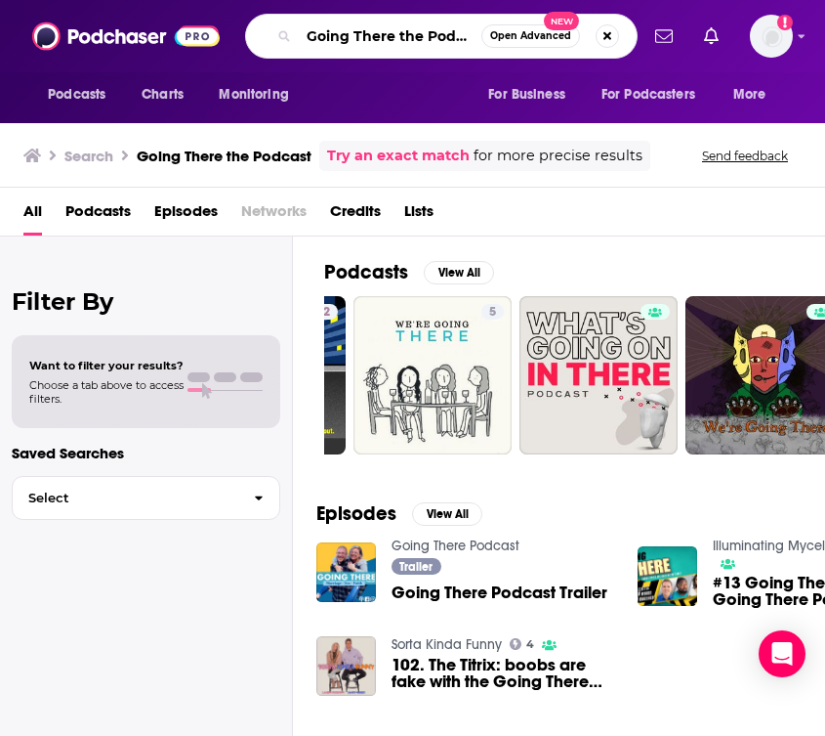
scroll to position [0, 15]
drag, startPoint x: 399, startPoint y: 38, endPoint x: 555, endPoint y: 47, distance: 156.6
click at [555, 47] on div "Going There the Podcast Open Advanced New" at bounding box center [441, 36] width 393 height 45
type input "Going There"
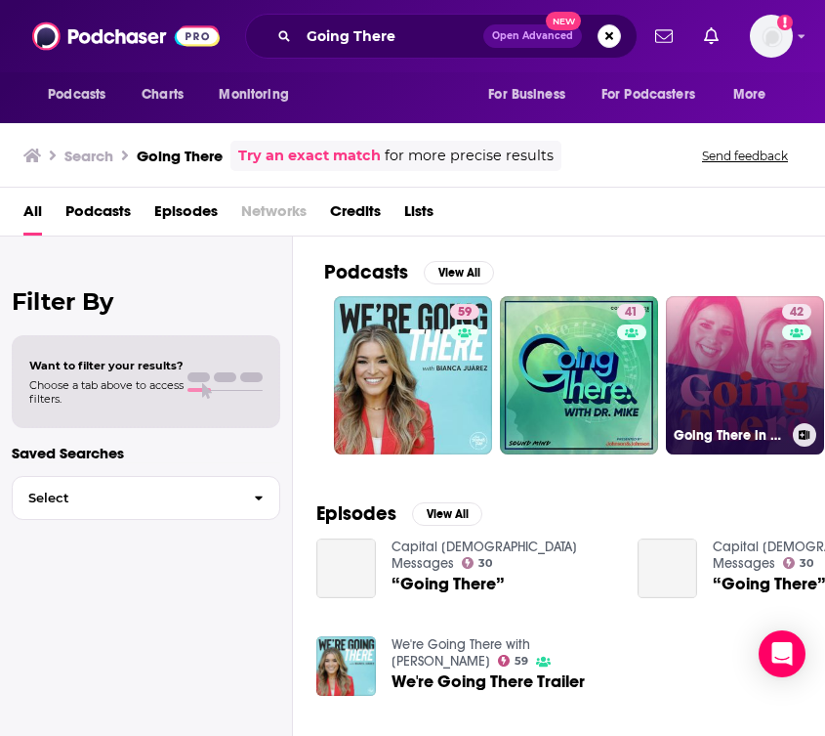
click at [773, 323] on link "42 Going There in Conversations with [DEMOGRAPHIC_DATA] Women" at bounding box center [745, 375] width 158 height 158
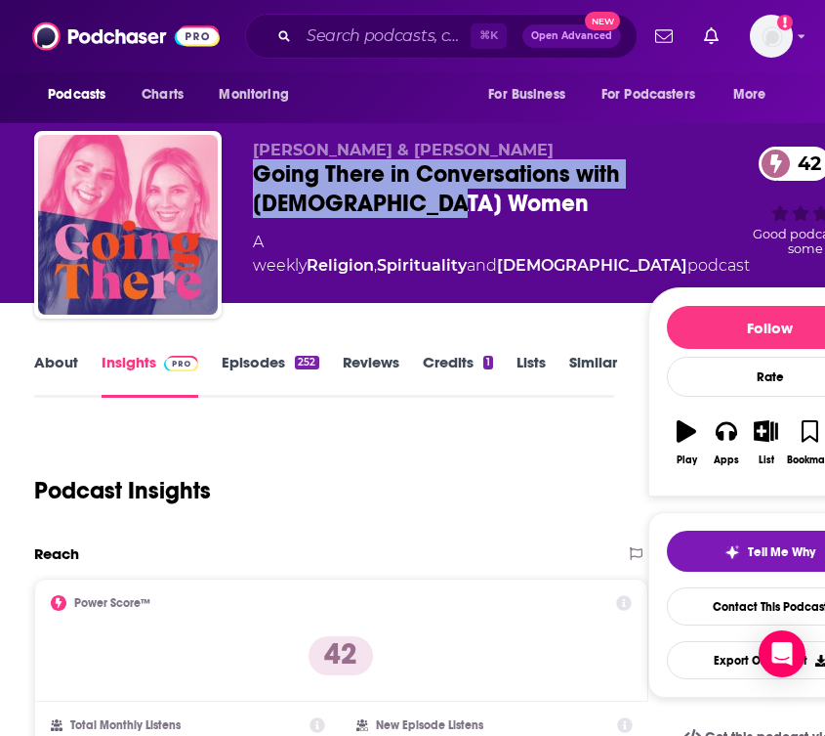
drag, startPoint x: 470, startPoint y: 218, endPoint x: 252, endPoint y: 174, distance: 222.2
click at [252, 174] on div "[DEMOGRAPHIC_DATA][PERSON_NAME] & [PERSON_NAME] Going There in Conversations wi…" at bounding box center [463, 228] width 859 height 195
copy h2 "Going There in Conversations with [DEMOGRAPHIC_DATA] Women"
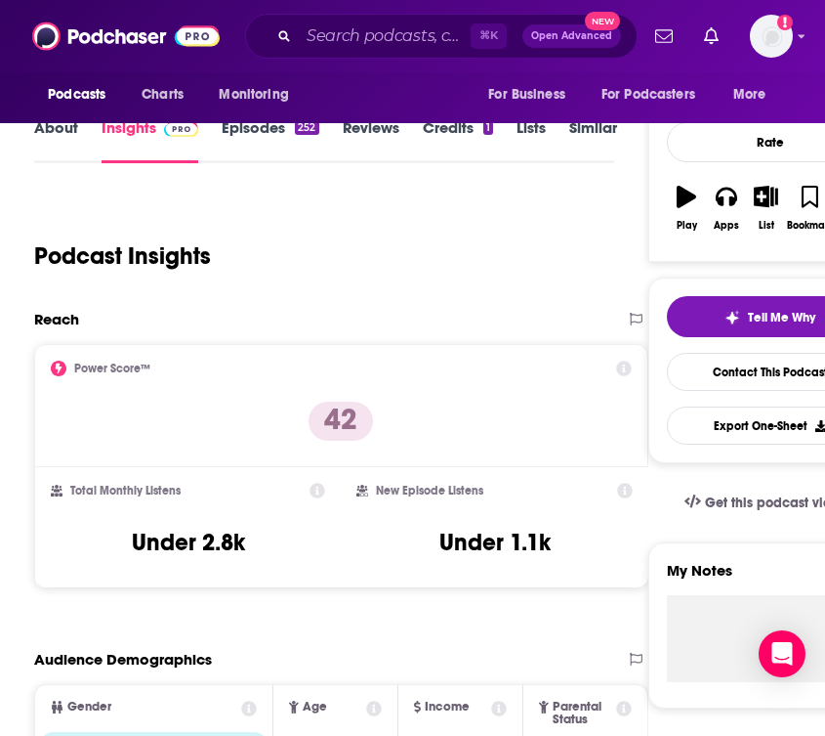
scroll to position [297, 0]
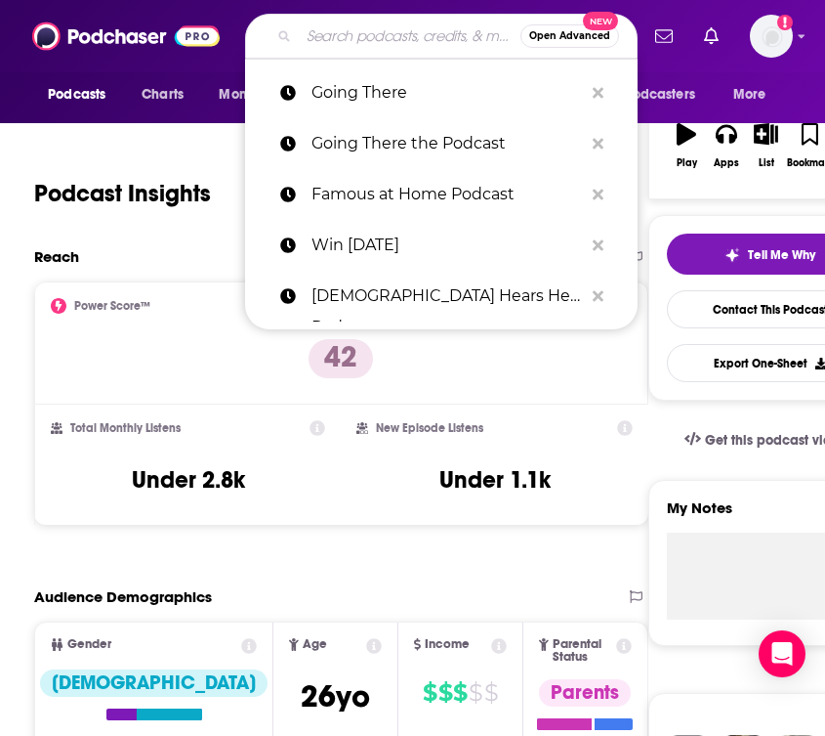
click at [333, 43] on input "Search podcasts, credits, & more..." at bounding box center [410, 36] width 222 height 31
paste input "[PERSON_NAME]"
type input "[PERSON_NAME]"
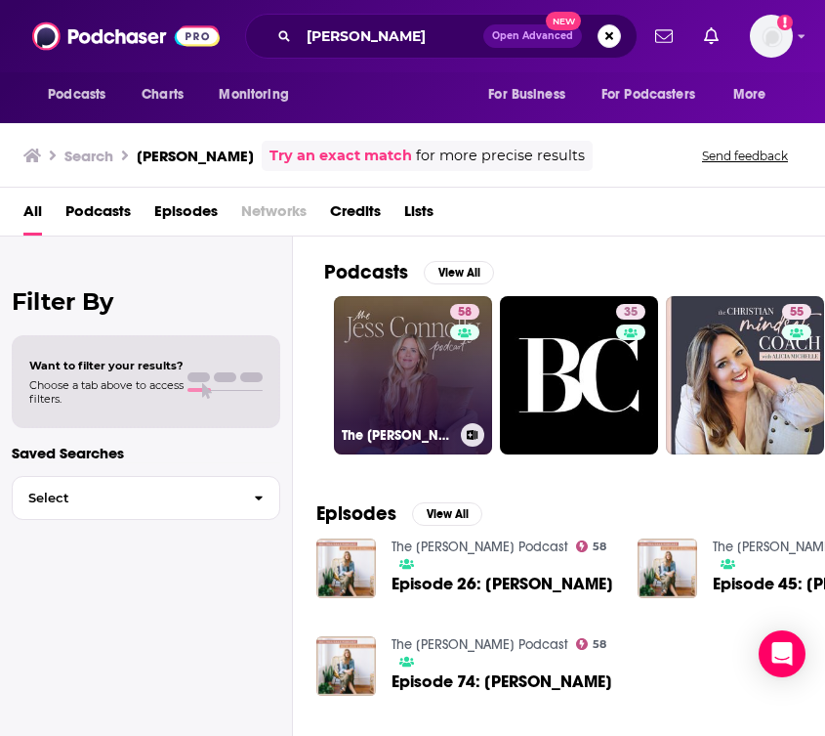
click at [441, 375] on link "58 The [PERSON_NAME] Podcast" at bounding box center [413, 375] width 158 height 158
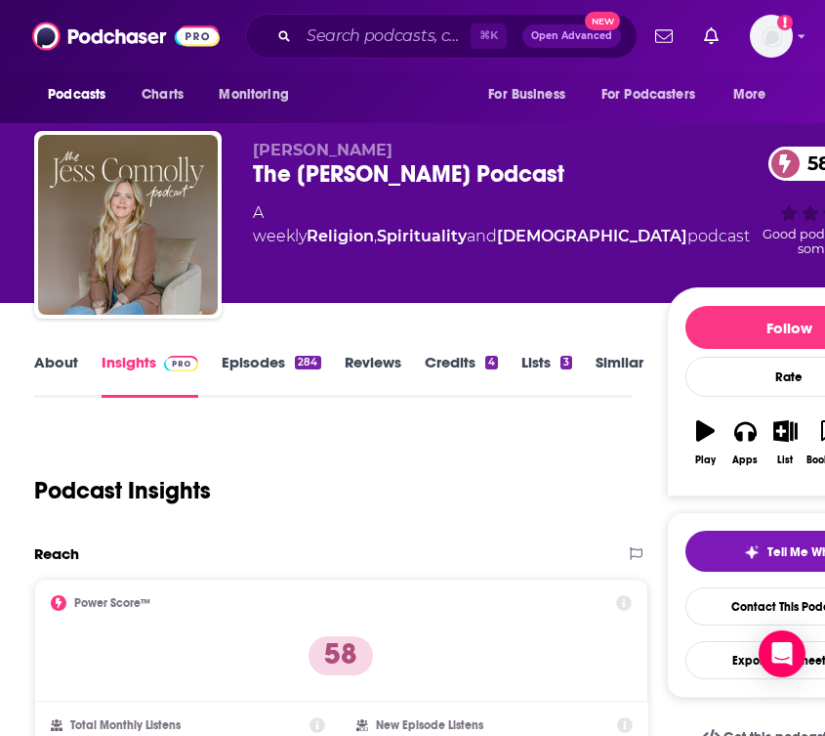
drag, startPoint x: 574, startPoint y: 174, endPoint x: 543, endPoint y: 174, distance: 31.3
click at [543, 174] on div "The [PERSON_NAME] Podcast 58" at bounding box center [501, 173] width 497 height 29
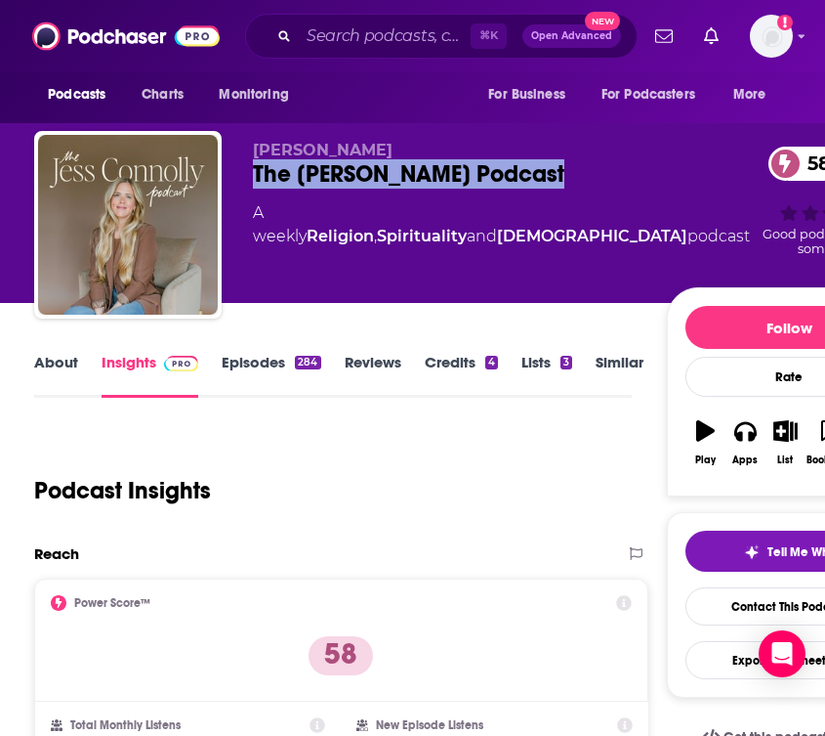
drag, startPoint x: 542, startPoint y: 174, endPoint x: 256, endPoint y: 182, distance: 286.3
click at [256, 182] on div "The [PERSON_NAME] Podcast 58" at bounding box center [501, 173] width 497 height 29
copy h2 "The [PERSON_NAME] Podcast"
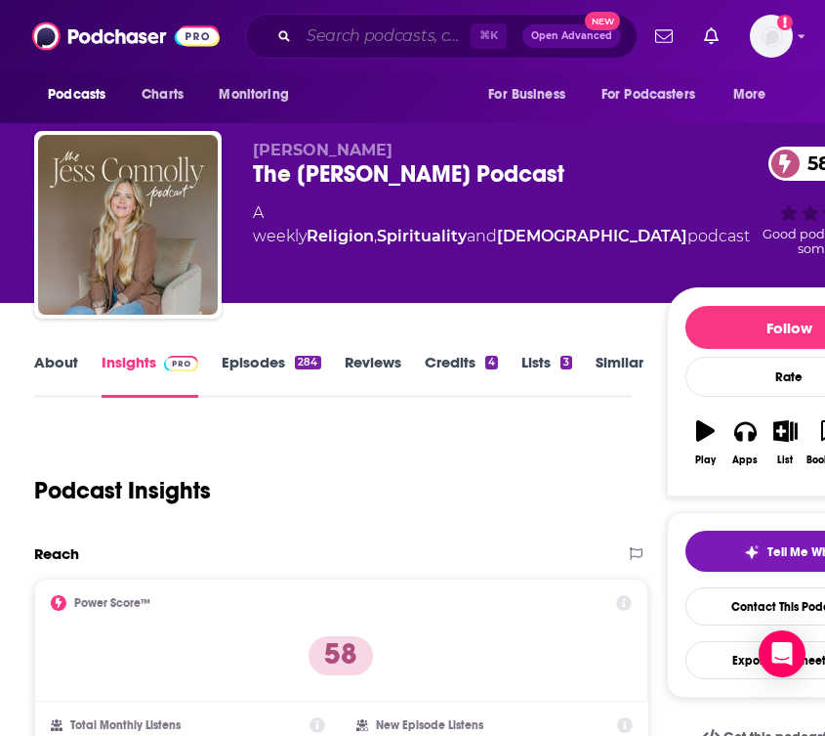
click at [360, 40] on input "Search podcasts, credits, & more..." at bounding box center [385, 36] width 172 height 31
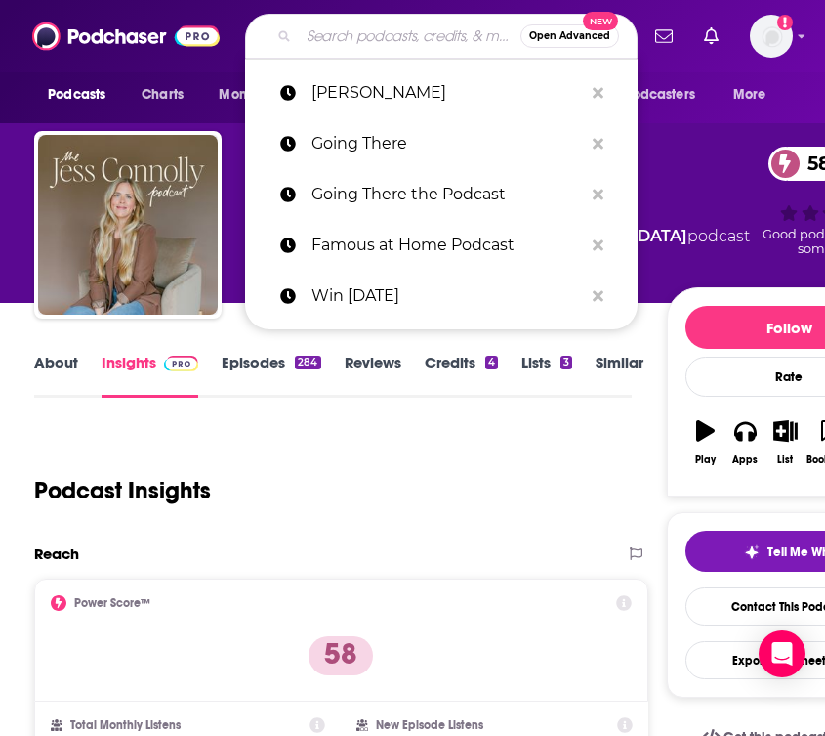
paste input "Heart of Dating Podcast"
type input "Heart of Dating Podcast"
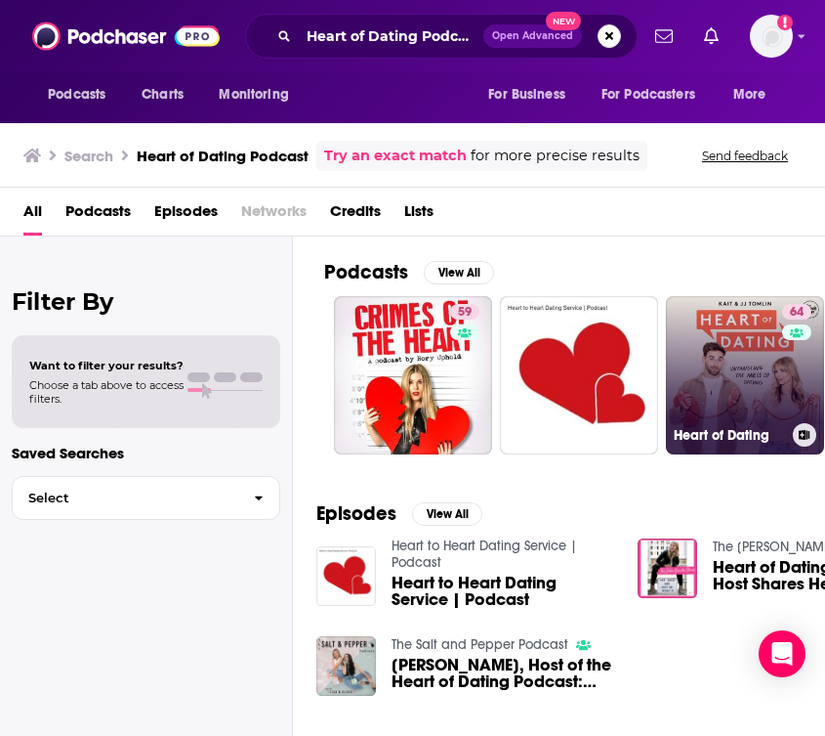
click at [707, 336] on link "64 Heart of Dating" at bounding box center [745, 375] width 158 height 158
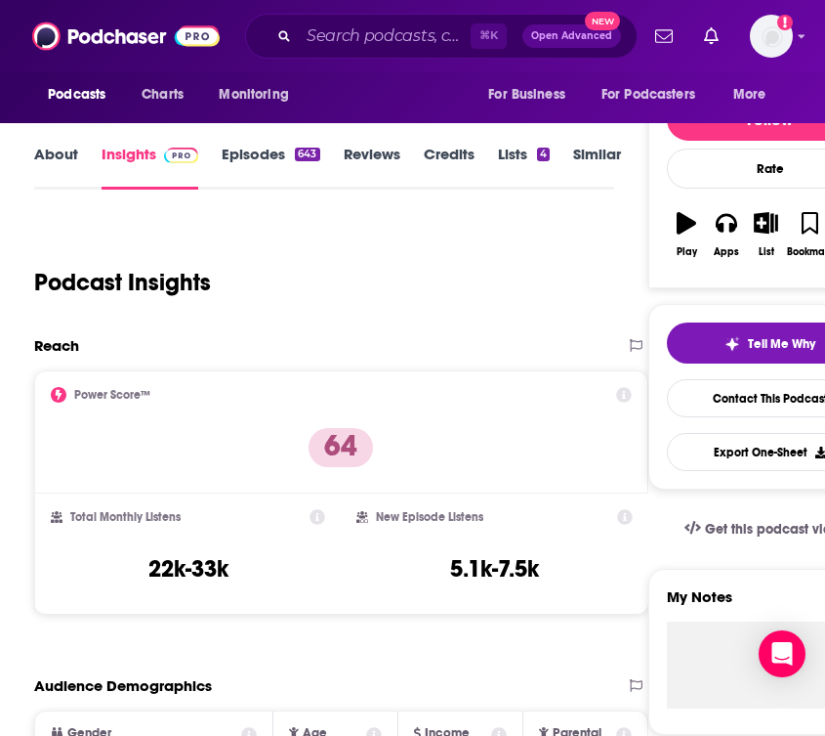
scroll to position [207, 0]
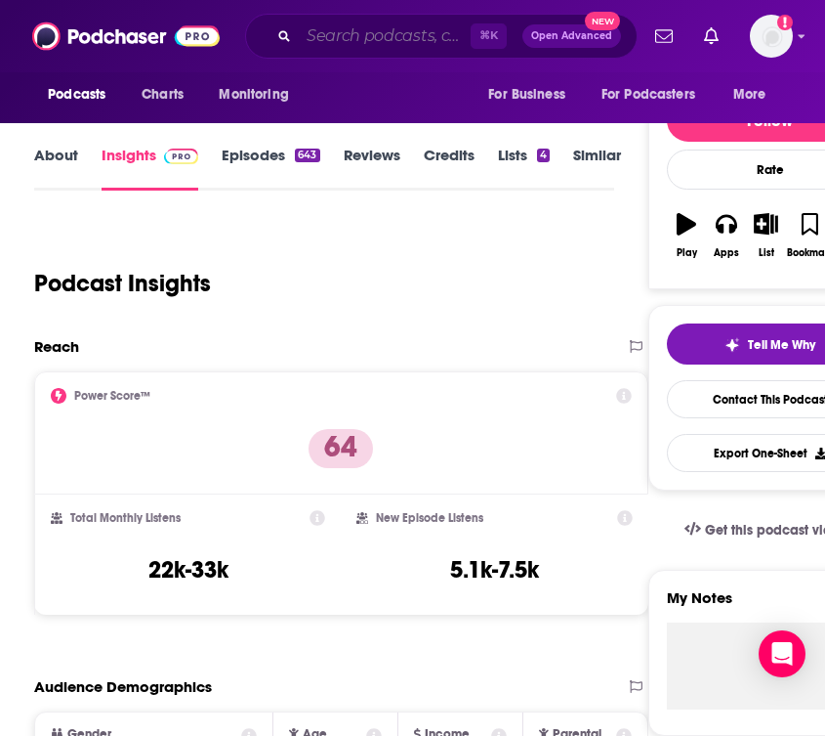
click at [336, 43] on input "Search podcasts, credits, & more..." at bounding box center [385, 36] width 172 height 31
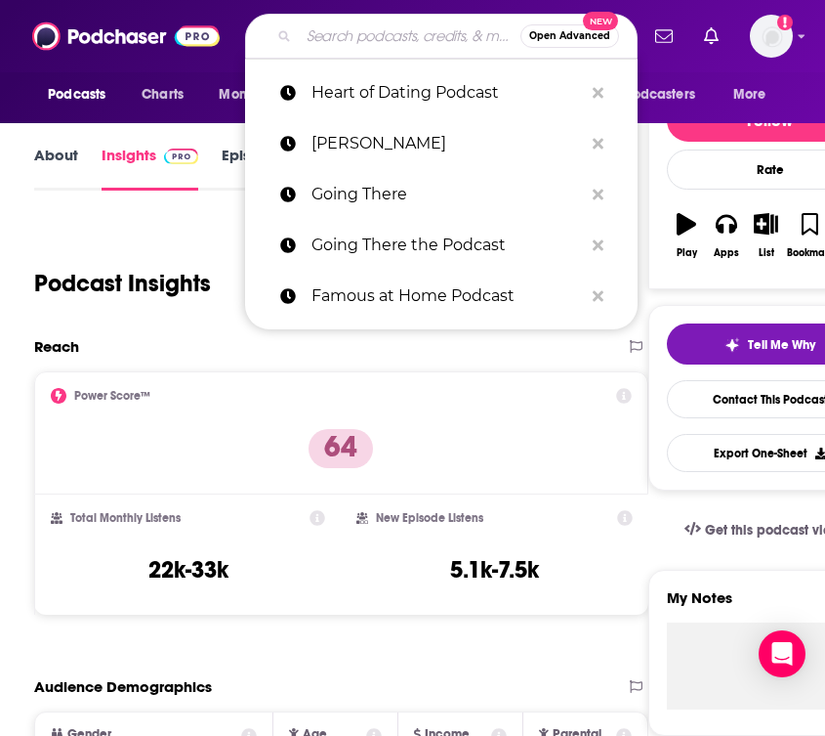
paste input "Happy Home"
type input "Happy Home"
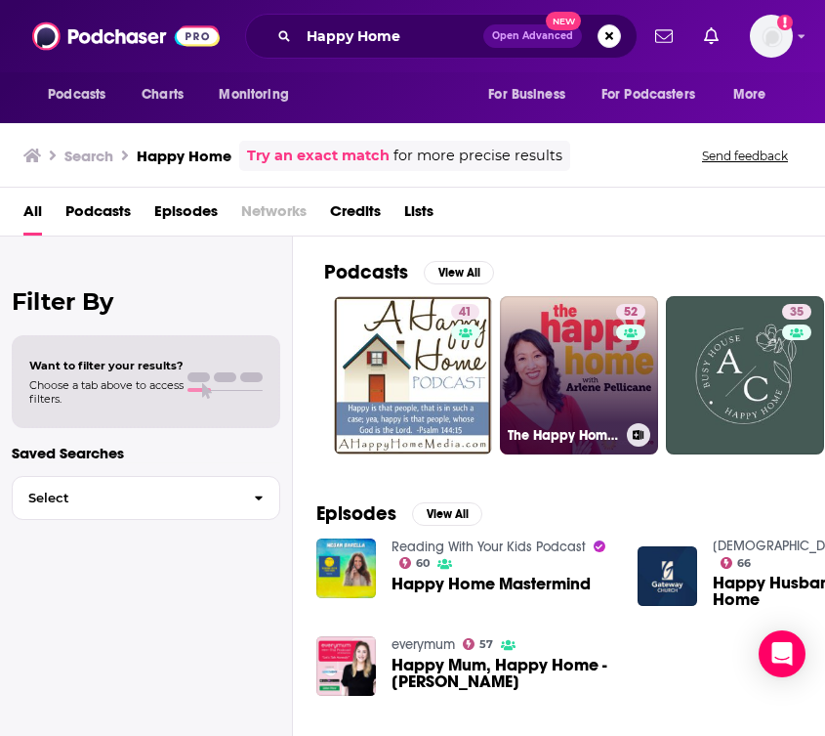
click at [556, 329] on link "52 The Happy Home Podcast with [PERSON_NAME]" at bounding box center [579, 375] width 158 height 158
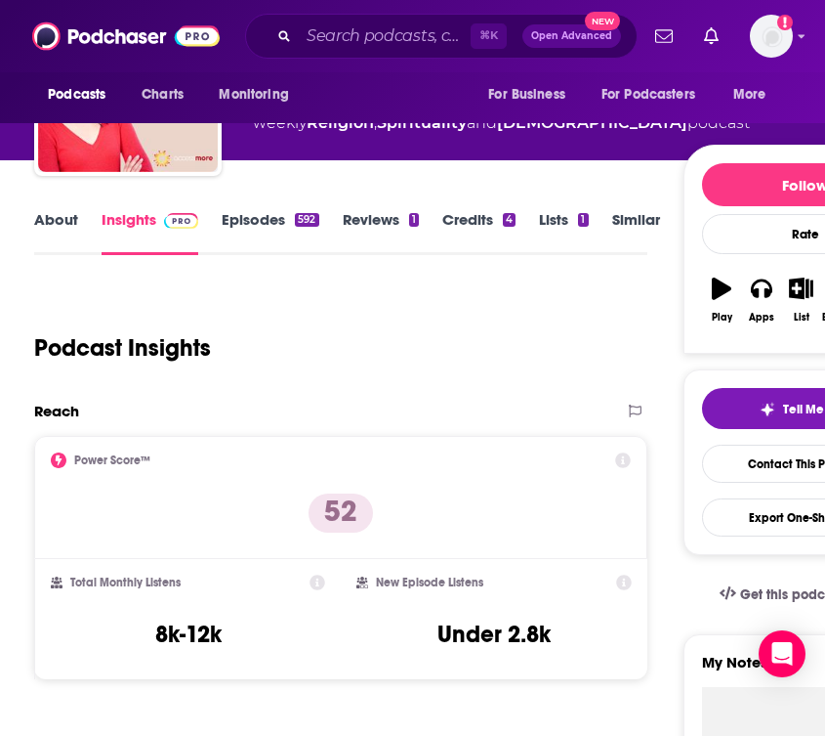
scroll to position [160, 0]
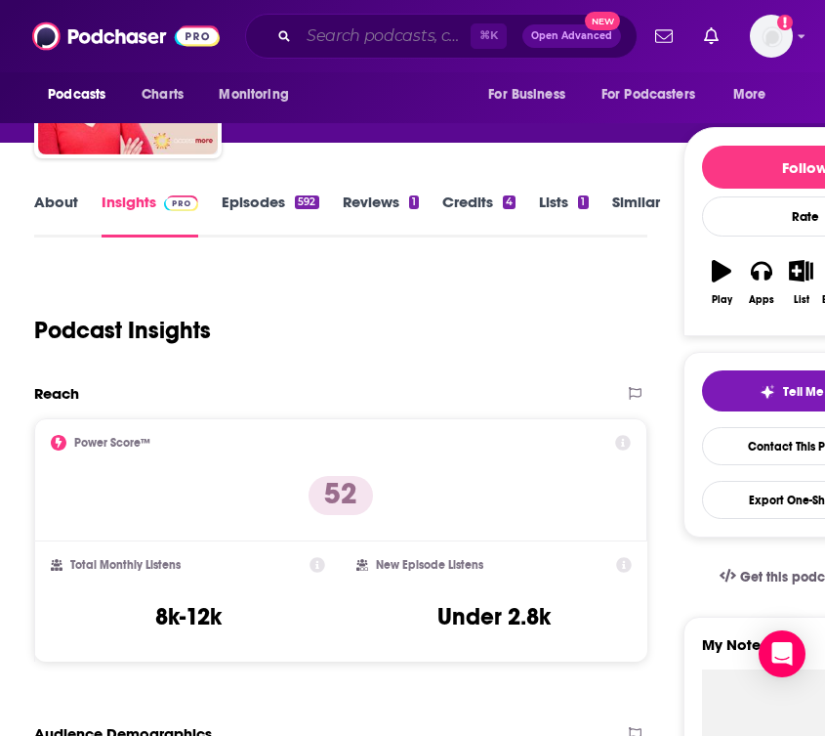
click at [337, 48] on input "Search podcasts, credits, & more..." at bounding box center [385, 36] width 172 height 31
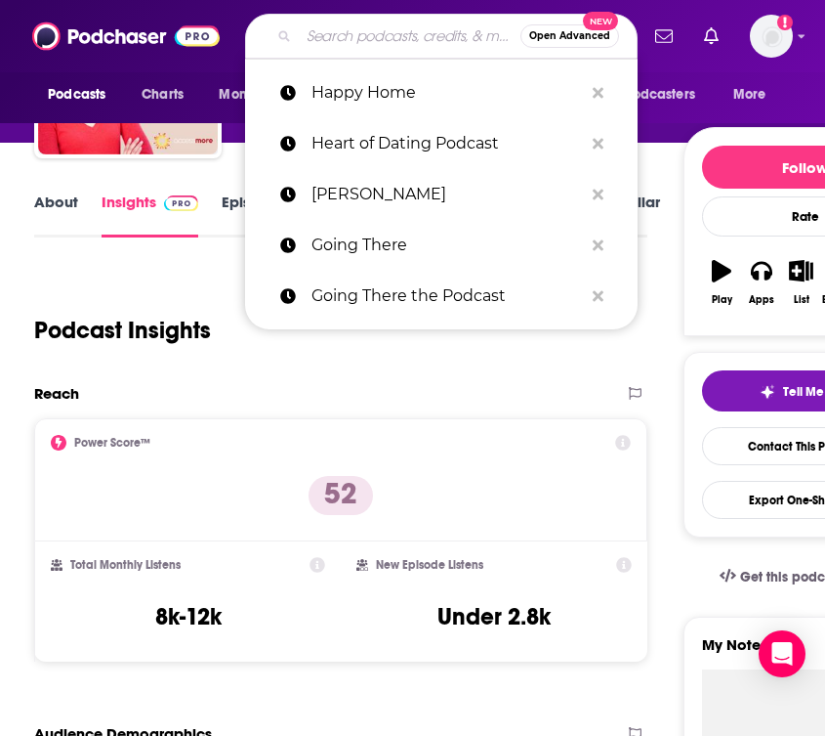
paste input "Truth Talks with [PERSON_NAME]"
type input "Truth Talks with [PERSON_NAME]"
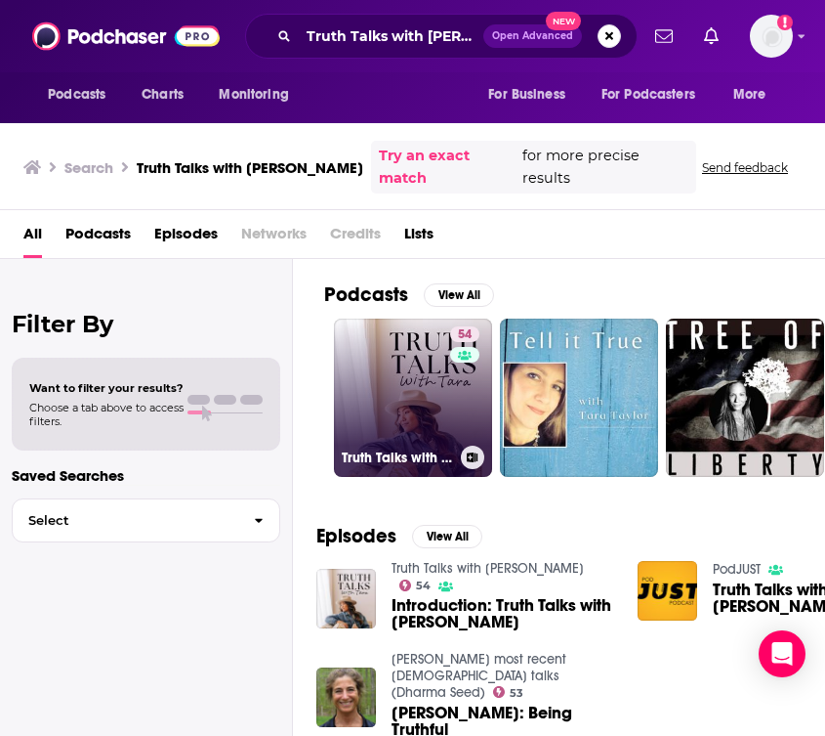
click at [394, 361] on link "54 Truth Talks with [PERSON_NAME]" at bounding box center [413, 397] width 158 height 158
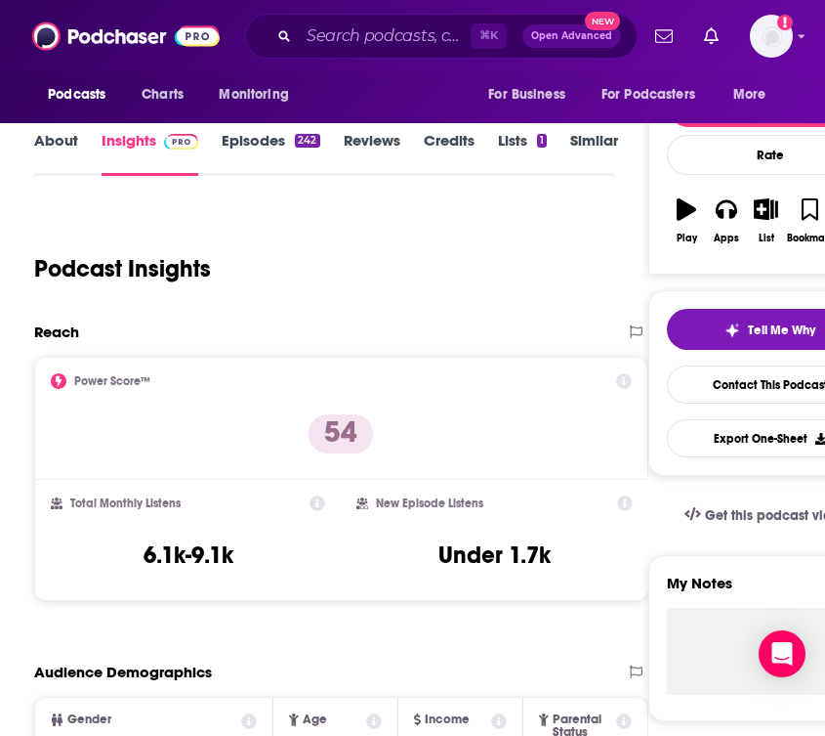
scroll to position [244, 0]
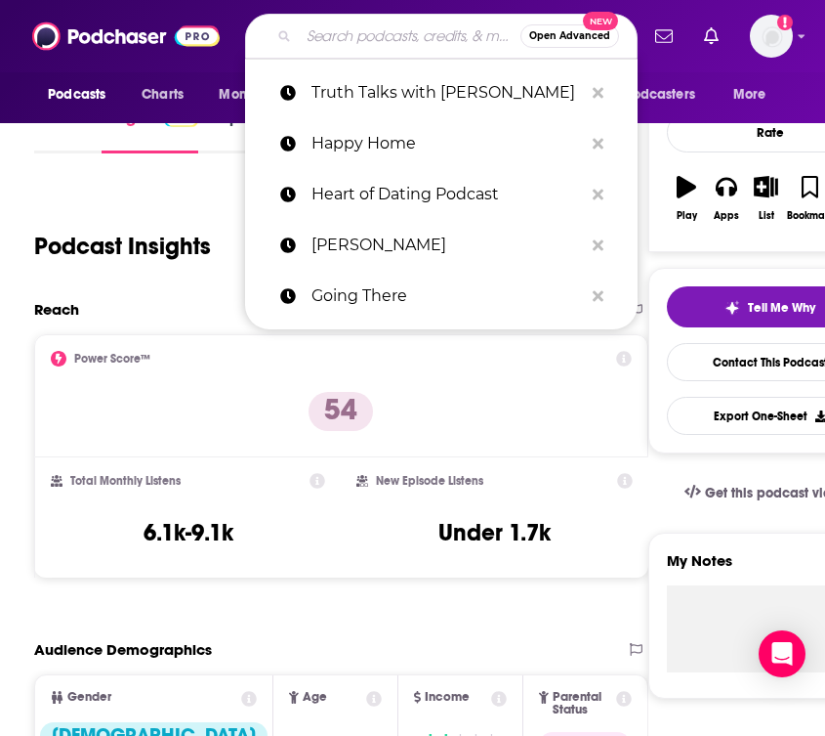
click at [334, 36] on input "Search podcasts, credits, & more..." at bounding box center [410, 36] width 222 height 31
paste input "Real Talk with [PERSON_NAME]"
type input "Real Talk with [PERSON_NAME]"
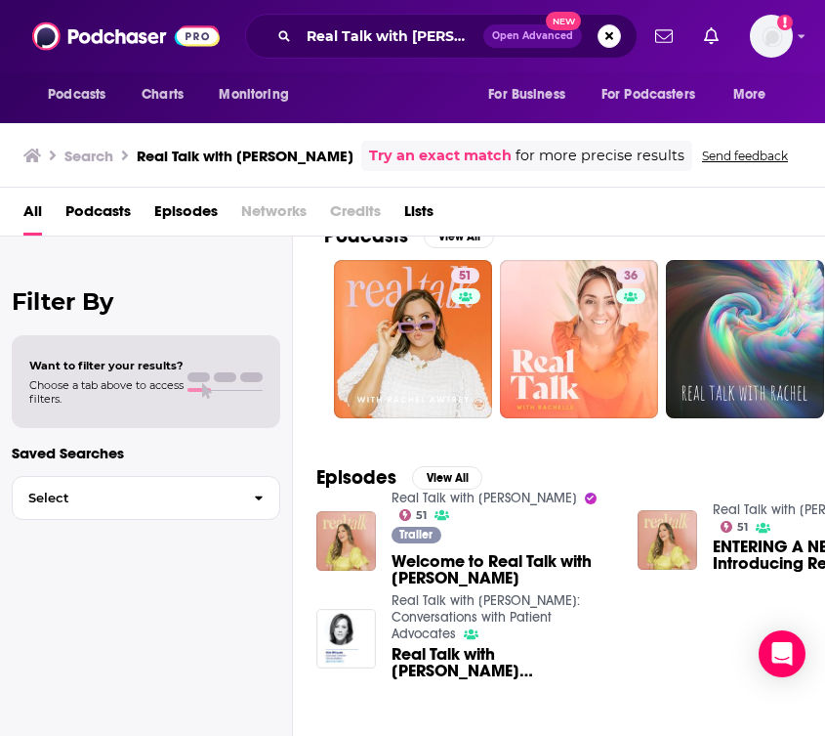
scroll to position [36, 1]
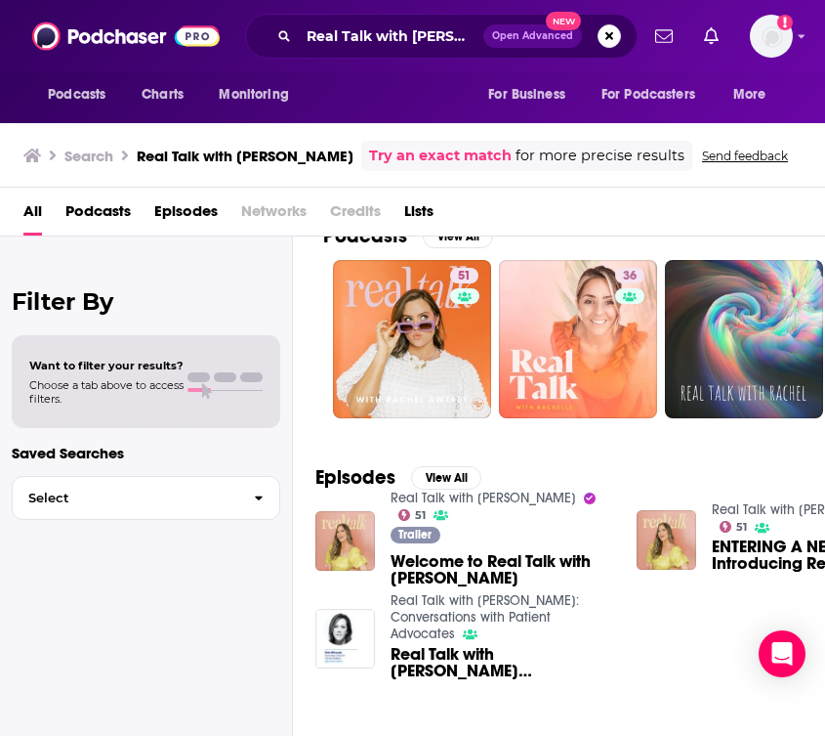
click at [529, 496] on link "Real Talk with [PERSON_NAME]" at bounding box center [484, 497] width 186 height 17
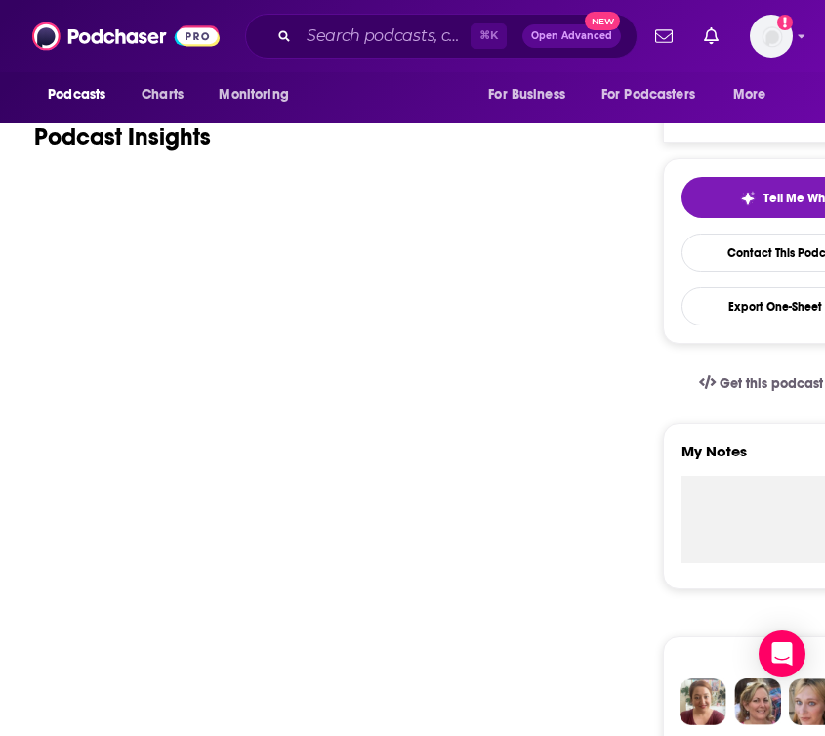
scroll to position [402, 0]
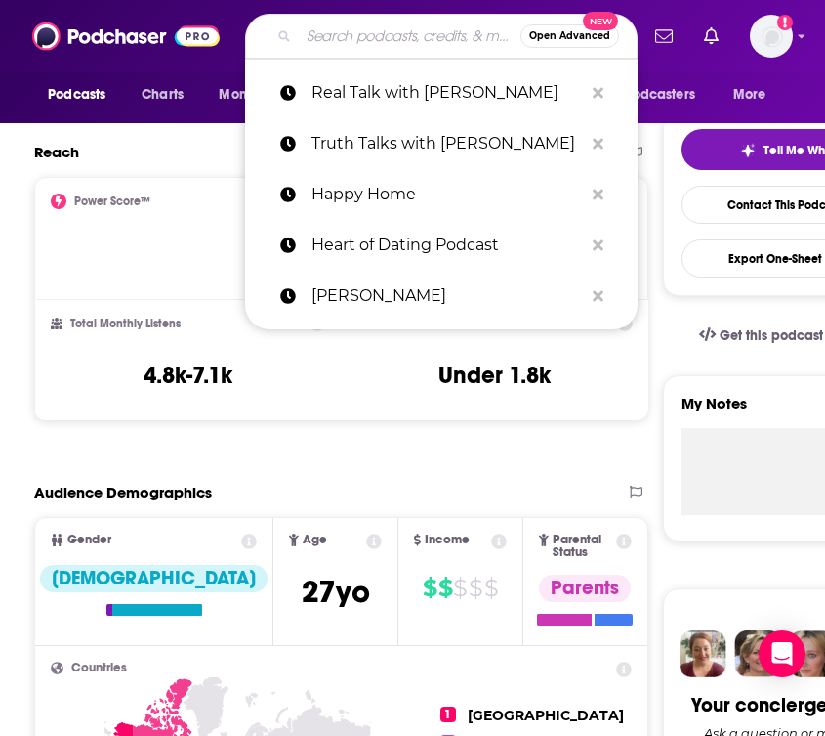
click at [332, 38] on input "Search podcasts, credits, & more..." at bounding box center [410, 36] width 222 height 31
paste input "Being Human - [DEMOGRAPHIC_DATA] [DATE] Podcast Network"
type input "Being Human - [DEMOGRAPHIC_DATA] [DATE] Podcast Network"
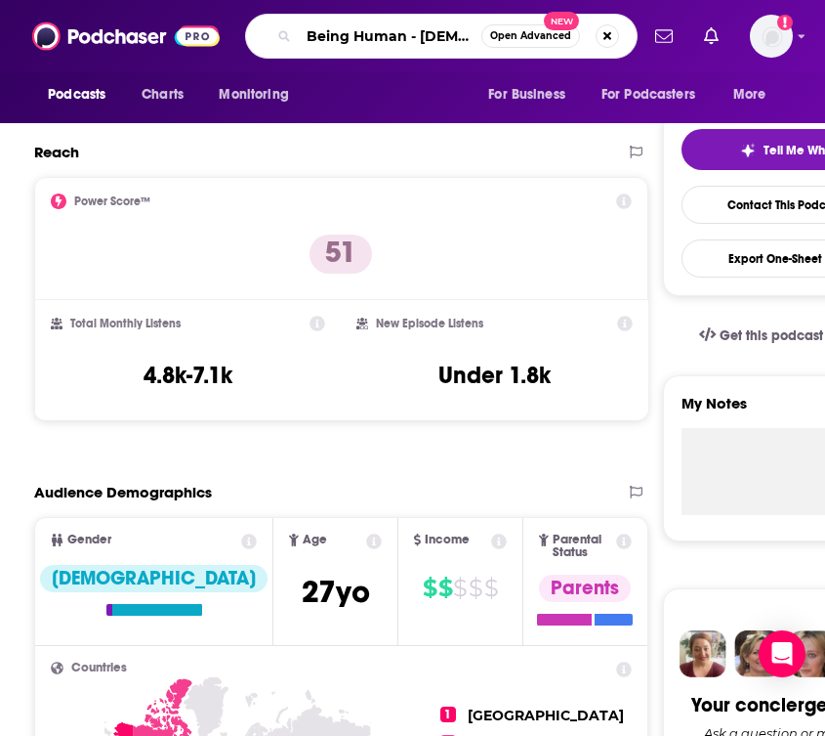
scroll to position [0, 202]
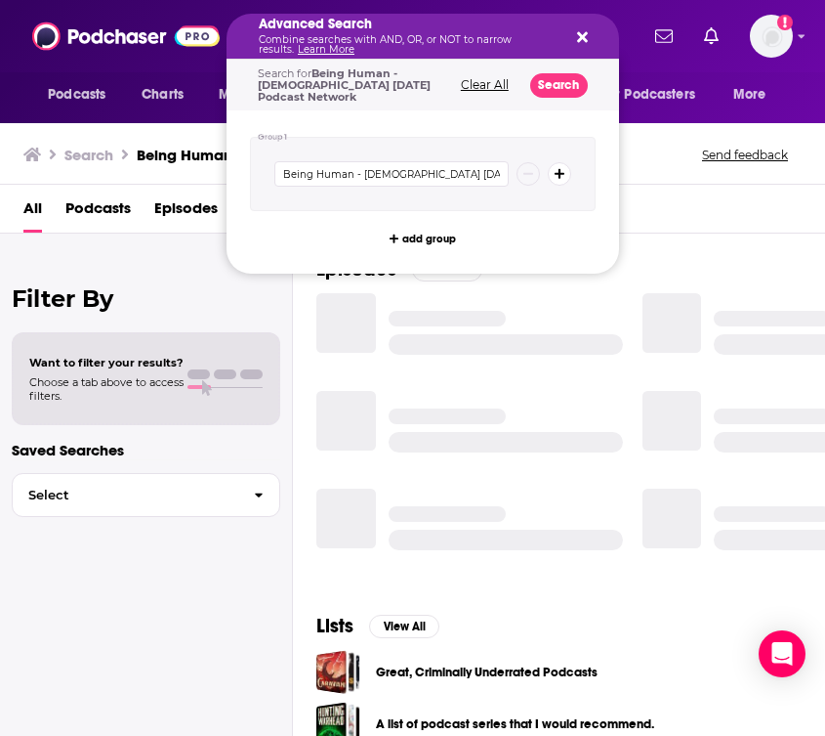
drag, startPoint x: 407, startPoint y: 44, endPoint x: 519, endPoint y: 43, distance: 111.4
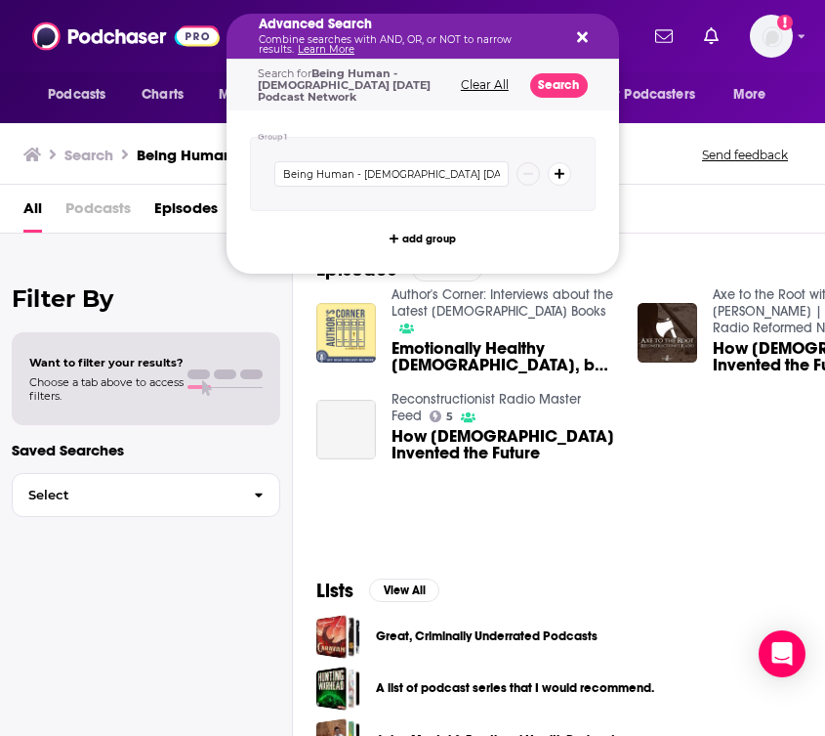
click at [617, 27] on div "Advanced Search Combine searches with AND, OR, or NOT to narrow results. Learn …" at bounding box center [441, 36] width 393 height 45
drag, startPoint x: 406, startPoint y: 42, endPoint x: 527, endPoint y: 44, distance: 120.2
click at [582, 33] on icon "Search podcasts, credits, & more..." at bounding box center [582, 37] width 11 height 16
drag, startPoint x: 409, startPoint y: 36, endPoint x: 511, endPoint y: 38, distance: 101.6
click at [587, 32] on icon "Search podcasts, credits, & more..." at bounding box center [582, 37] width 11 height 16
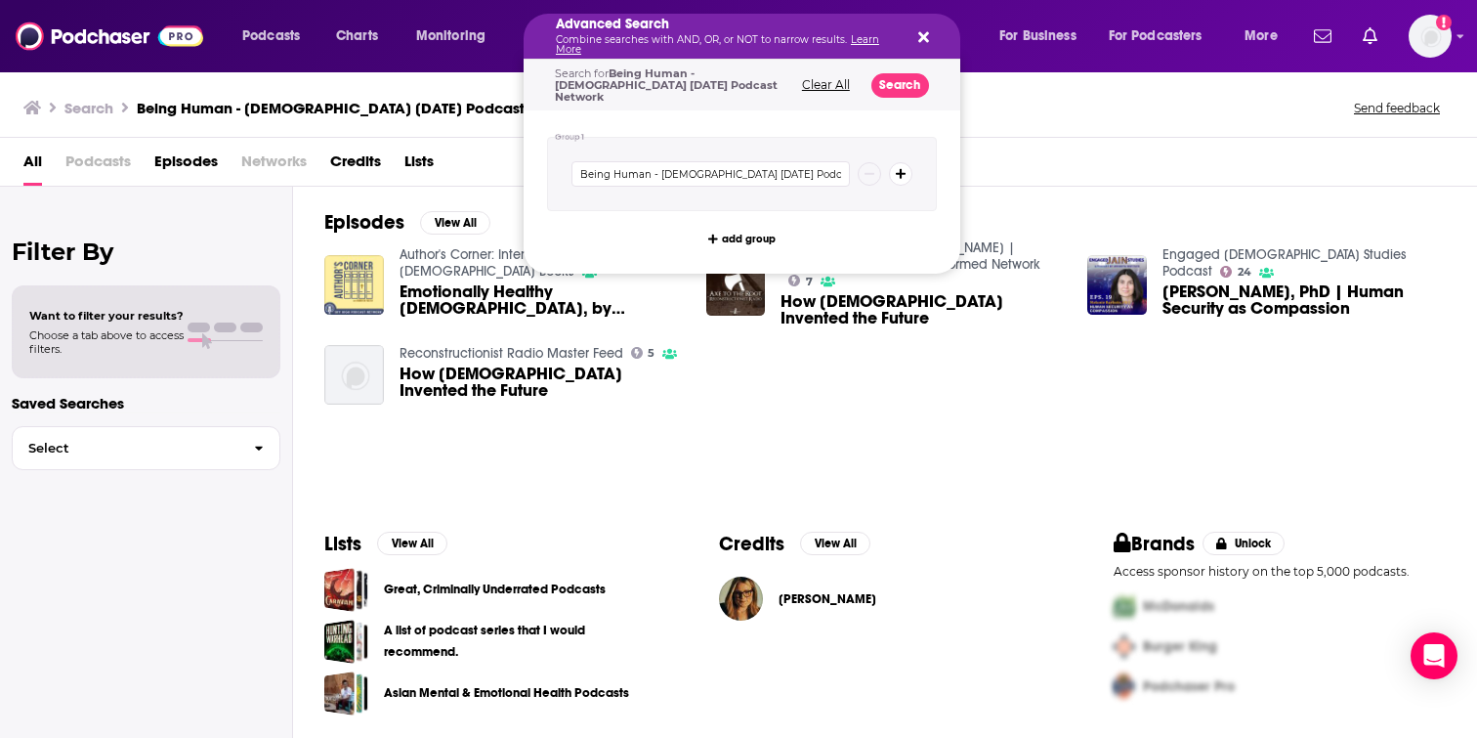
click at [825, 43] on icon "Search podcasts, credits, & more..." at bounding box center [923, 37] width 11 height 16
click at [745, 142] on div "Being Human - [DEMOGRAPHIC_DATA] [DATE] Podcast Network" at bounding box center [742, 174] width 390 height 74
click at [808, 165] on input "Being Human - [DEMOGRAPHIC_DATA] [DATE] Podcast Network" at bounding box center [710, 173] width 278 height 25
click at [649, 165] on input "Being Human - [DEMOGRAPHIC_DATA] [DATE] Podcast Network" at bounding box center [710, 173] width 278 height 25
drag, startPoint x: 649, startPoint y: 165, endPoint x: 826, endPoint y: 172, distance: 177.9
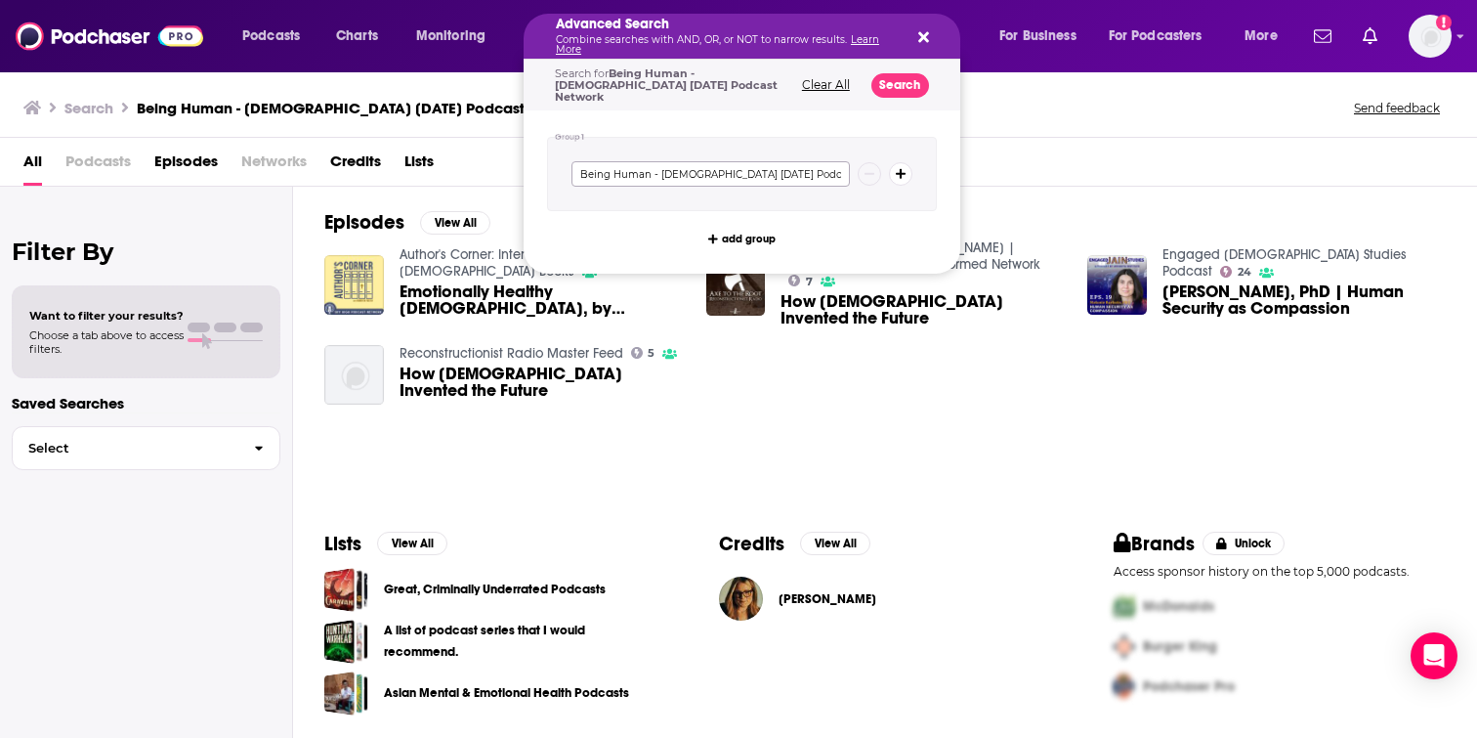
click at [825, 172] on input "Being Human - [DEMOGRAPHIC_DATA] [DATE] Podcast Network" at bounding box center [710, 173] width 278 height 25
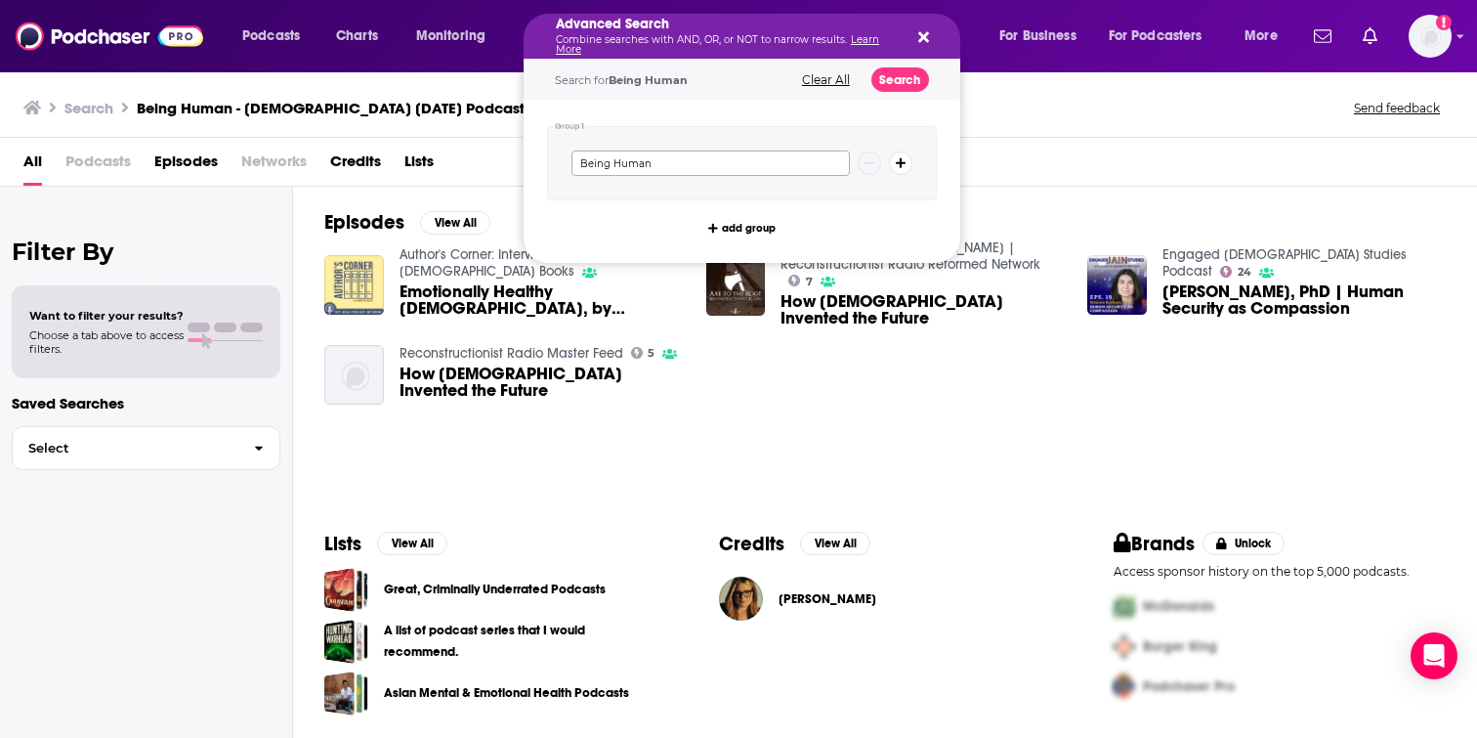
type input "Being Human"
click at [825, 37] on div "Advanced Search Combine searches with AND, OR, or NOT to narrow results. Learn …" at bounding box center [742, 36] width 437 height 45
click at [825, 74] on button "Search" at bounding box center [900, 79] width 58 height 24
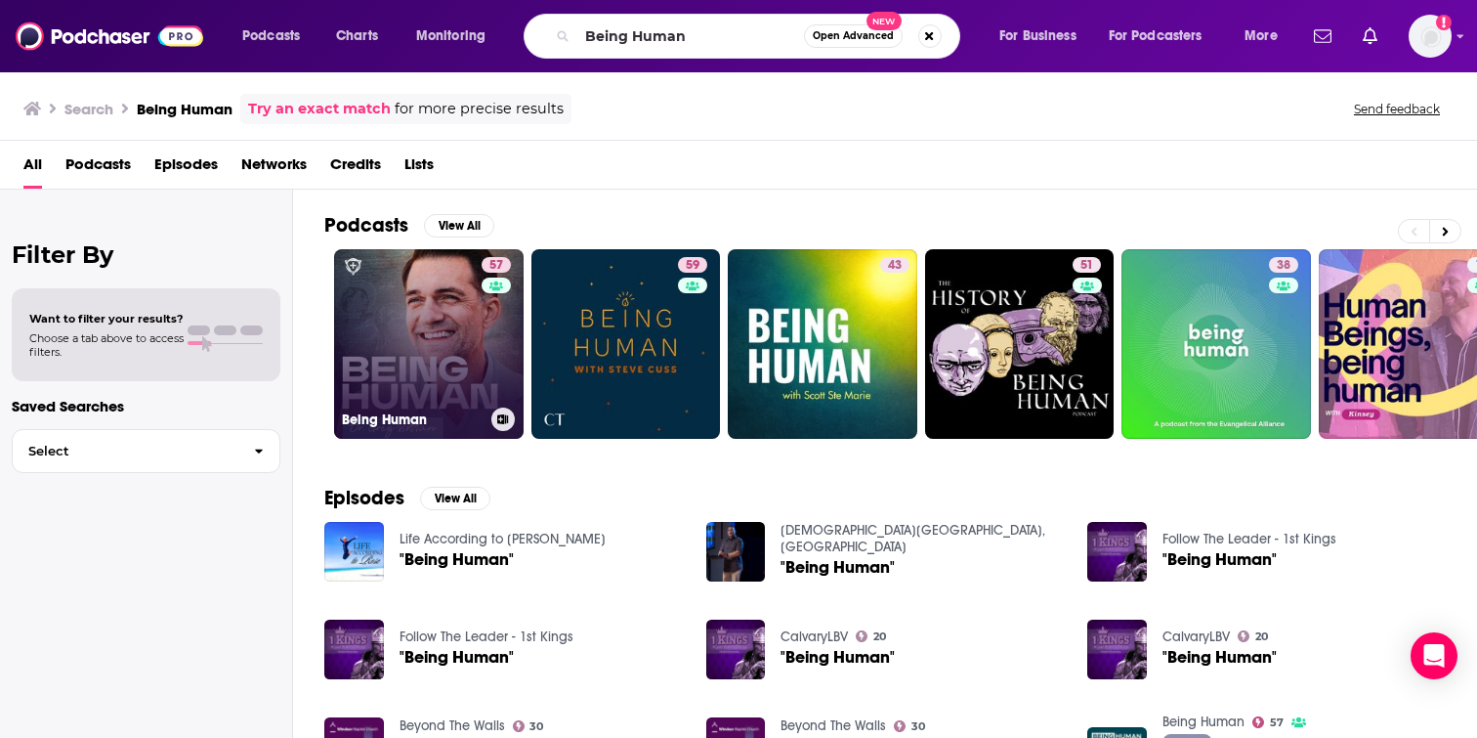
click at [386, 362] on link "57 Being Human" at bounding box center [429, 344] width 190 height 190
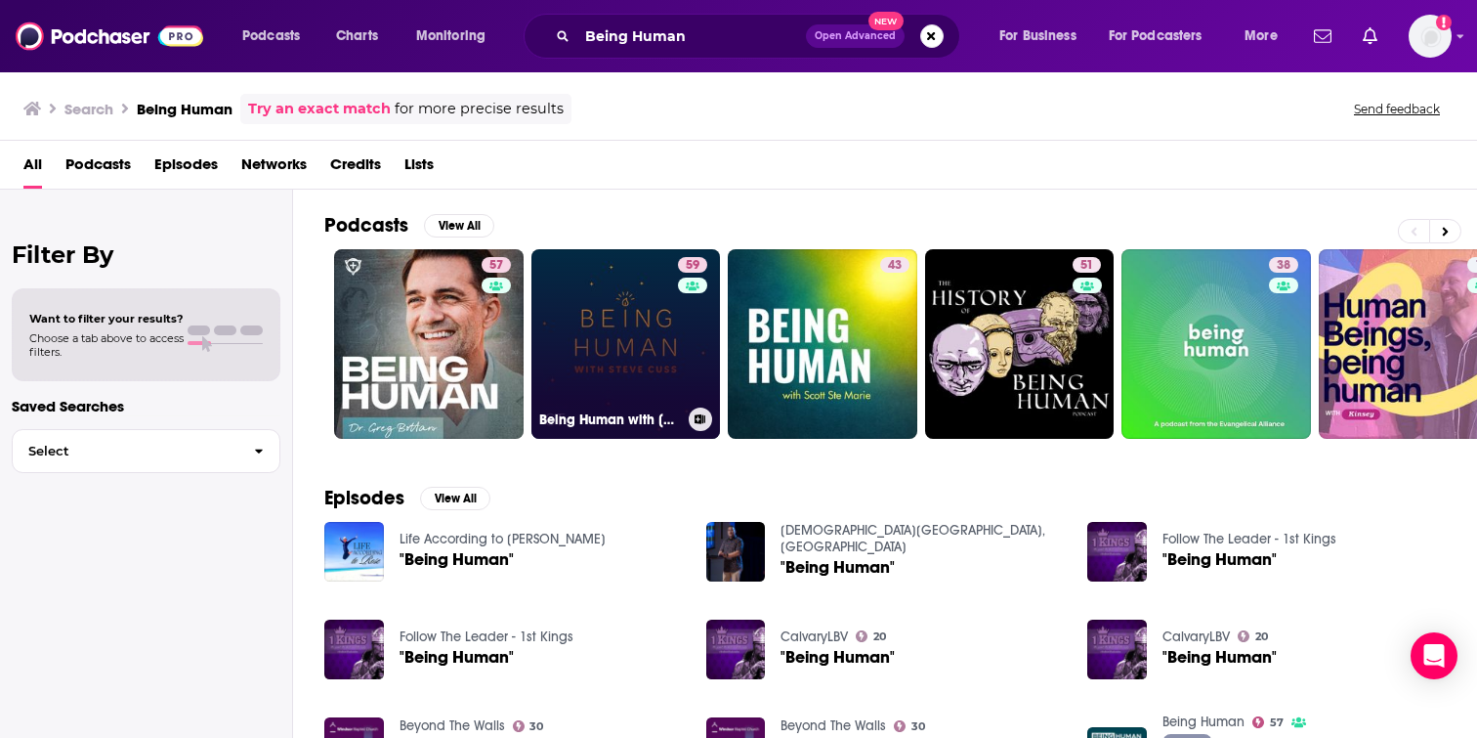
click at [651, 358] on link "59 Being Human with [PERSON_NAME]" at bounding box center [626, 344] width 190 height 190
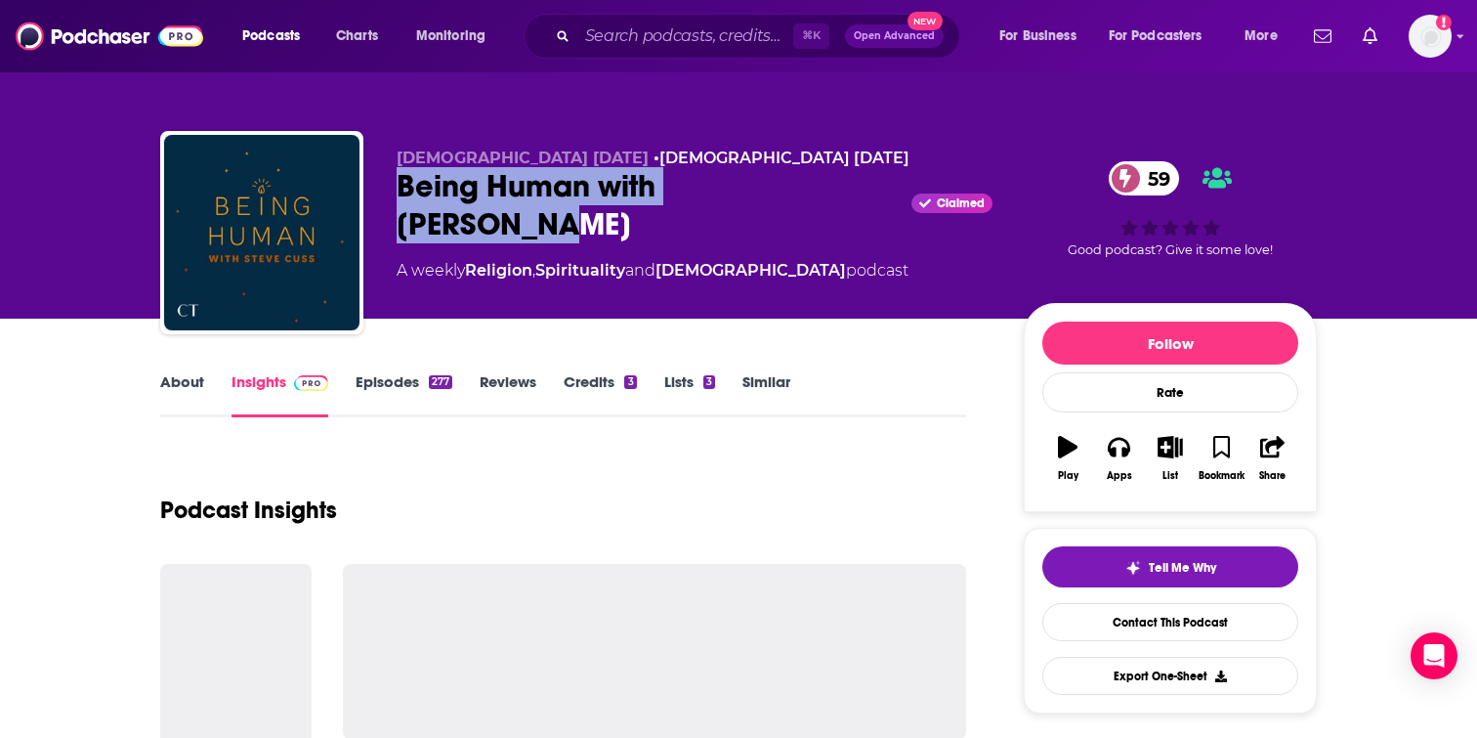
drag, startPoint x: 820, startPoint y: 189, endPoint x: 400, endPoint y: 190, distance: 420.1
click at [400, 190] on div "Being Human with [PERSON_NAME] Claimed 59" at bounding box center [695, 205] width 596 height 76
copy h2 "Being Human with [PERSON_NAME]"
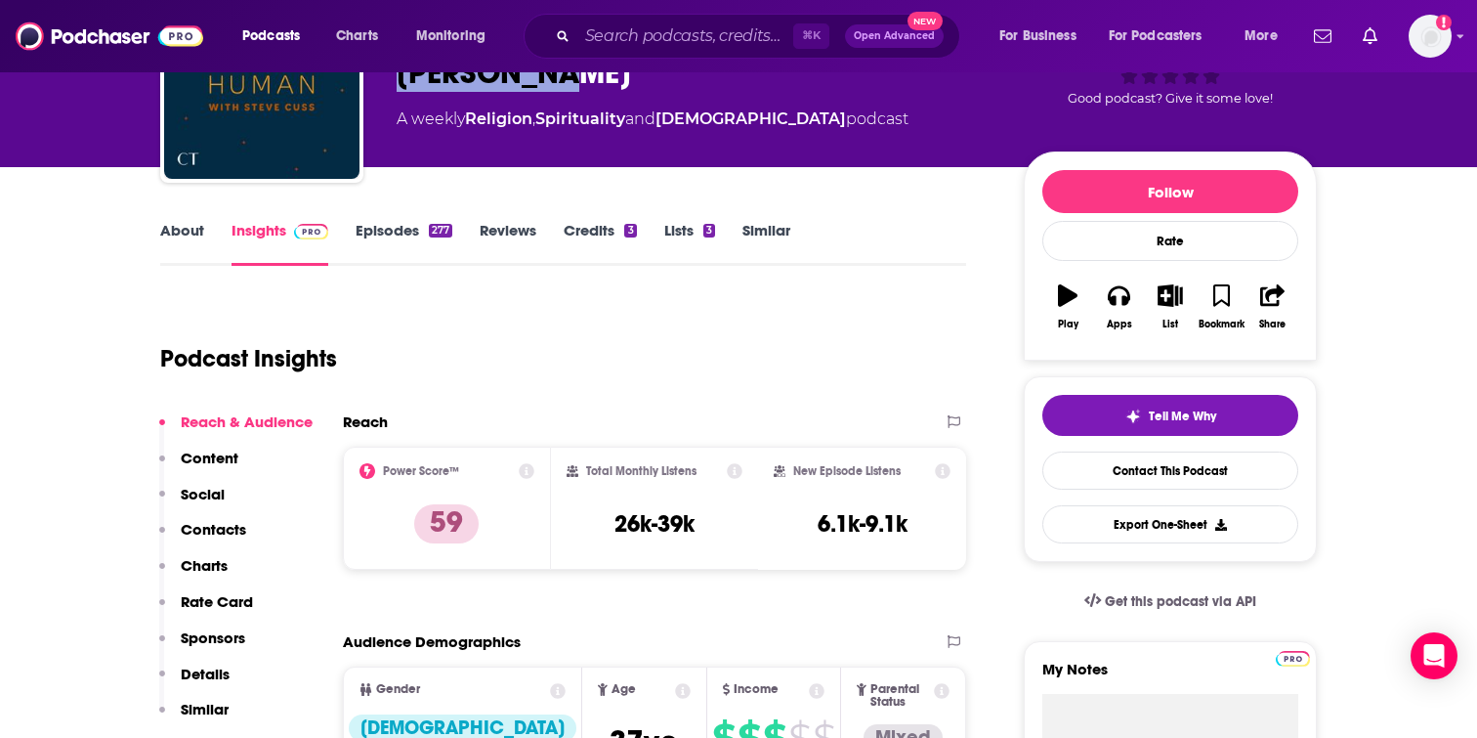
scroll to position [320, 0]
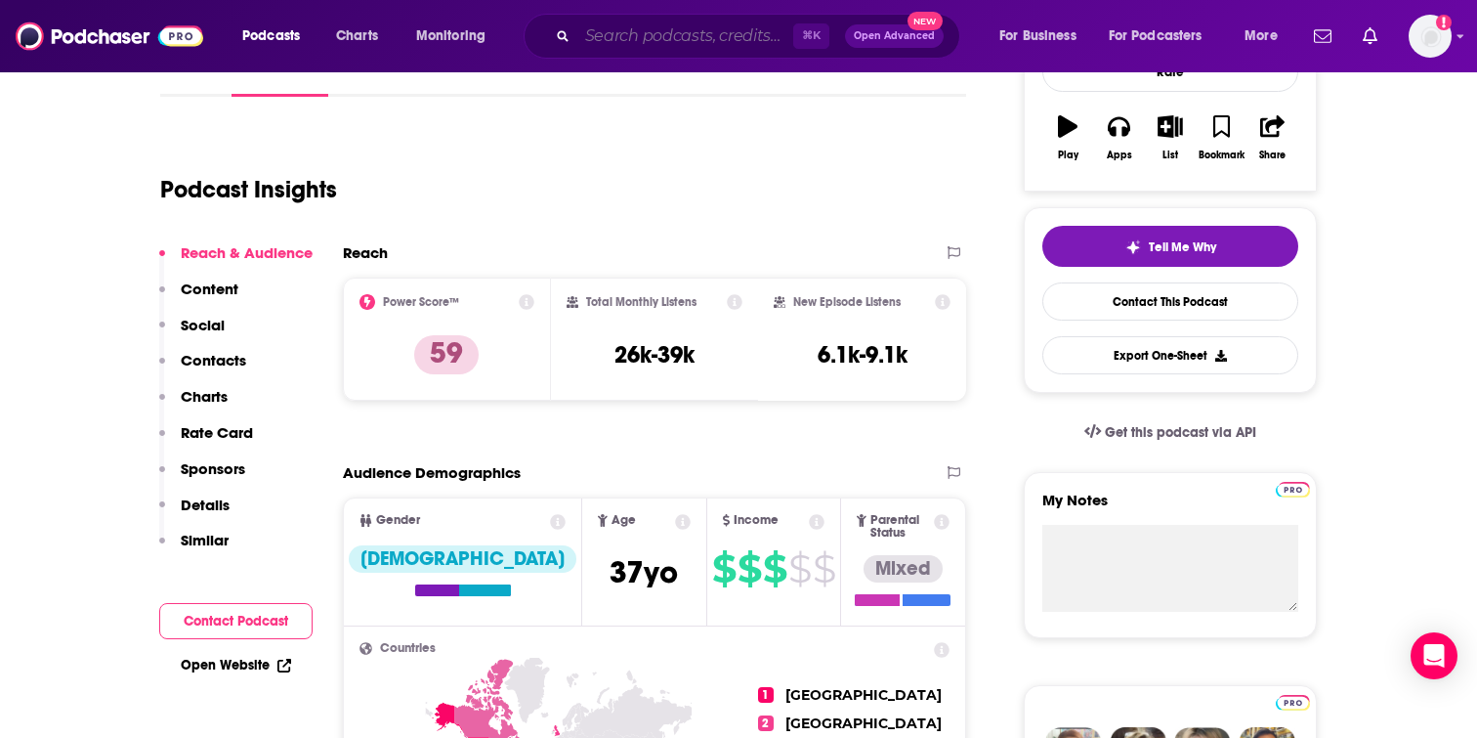
click at [695, 39] on input "Search podcasts, credits, & more..." at bounding box center [685, 36] width 216 height 31
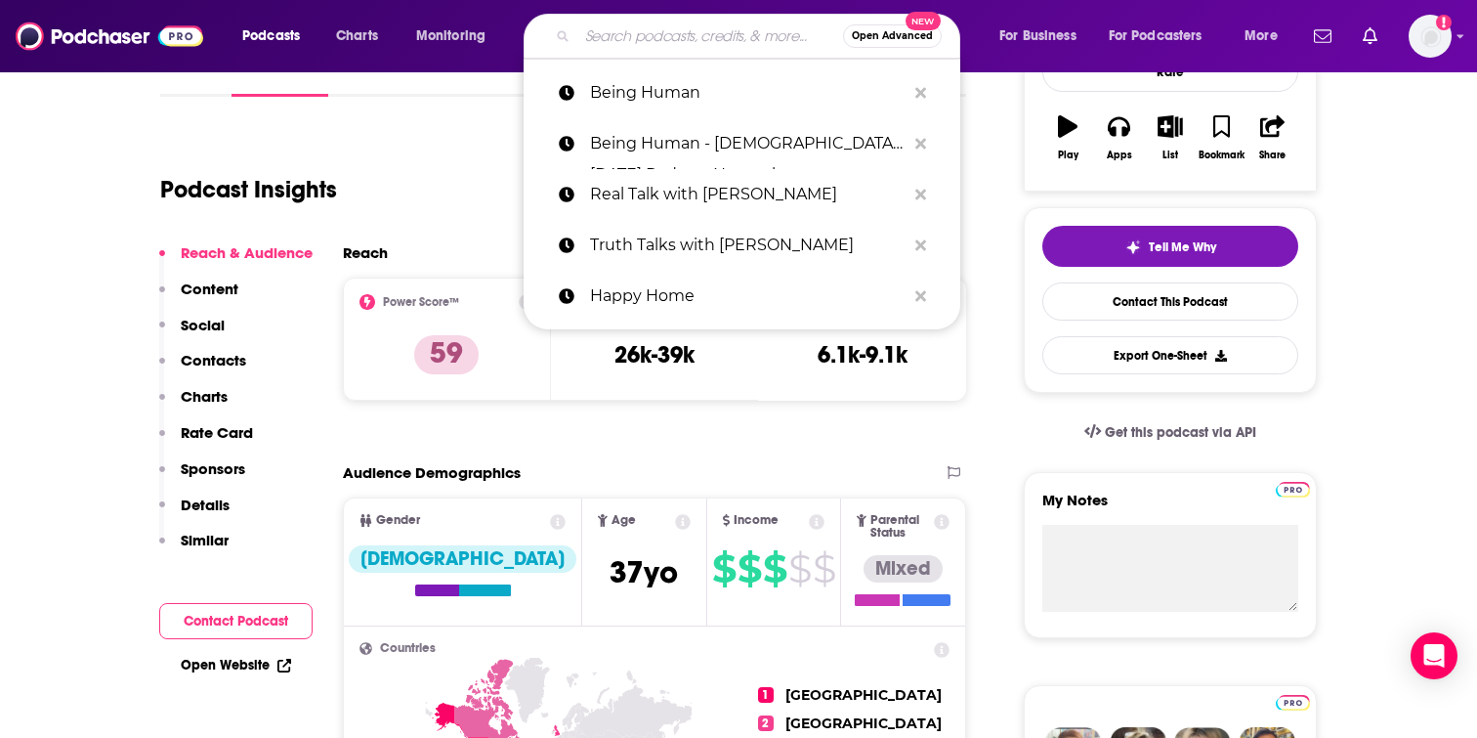
paste input "The [PERSON_NAME] Show"
type input "The [PERSON_NAME] Show"
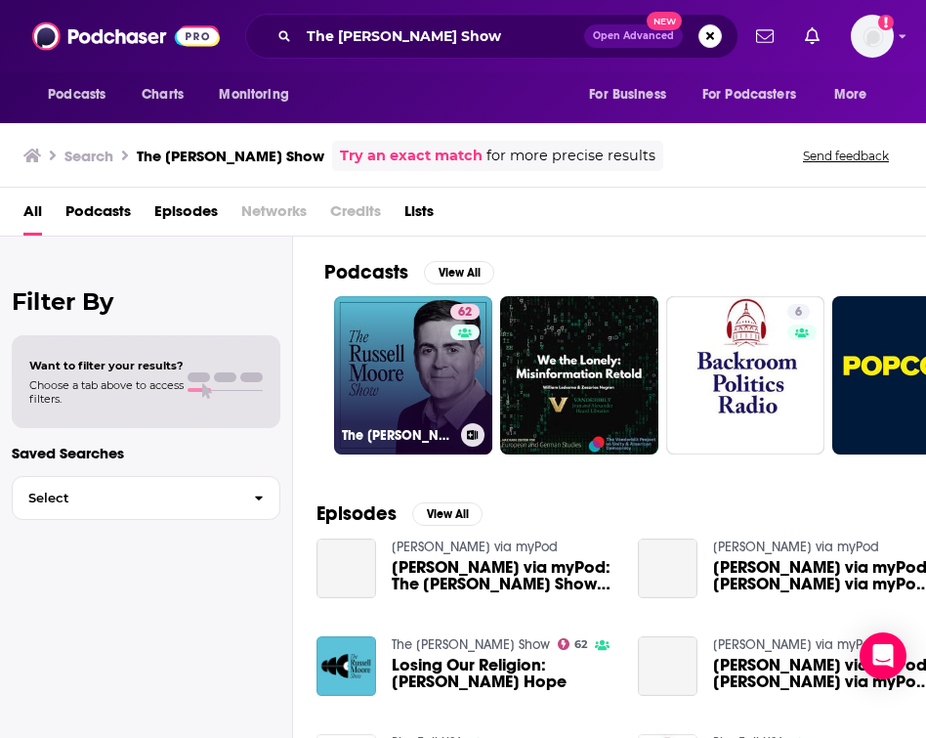
click at [367, 374] on link "62 The [PERSON_NAME] Show" at bounding box center [413, 375] width 158 height 158
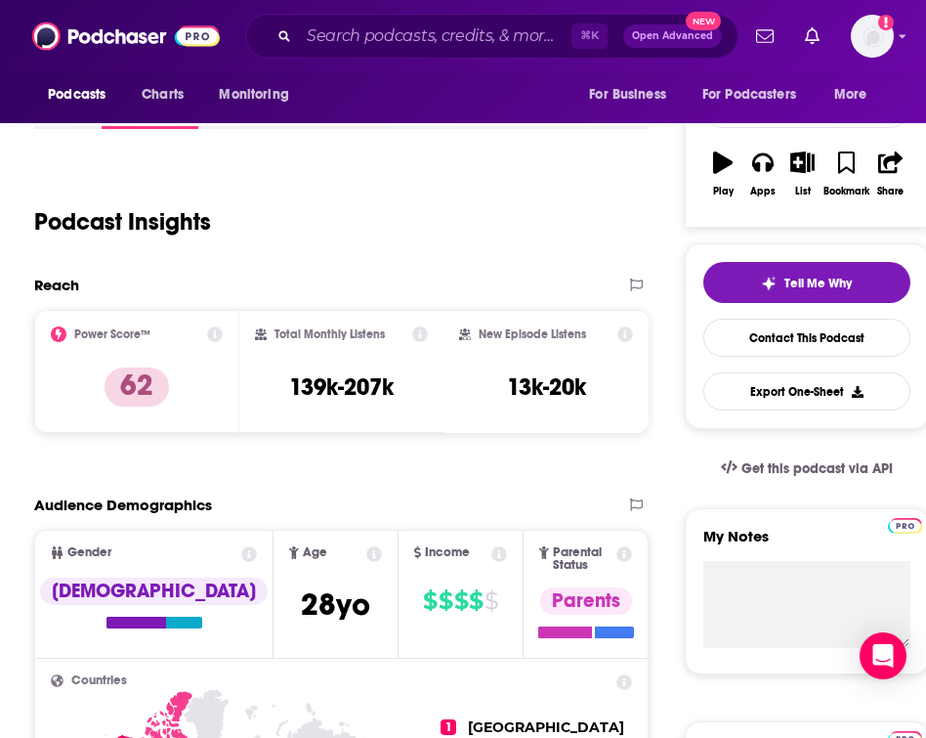
scroll to position [271, 0]
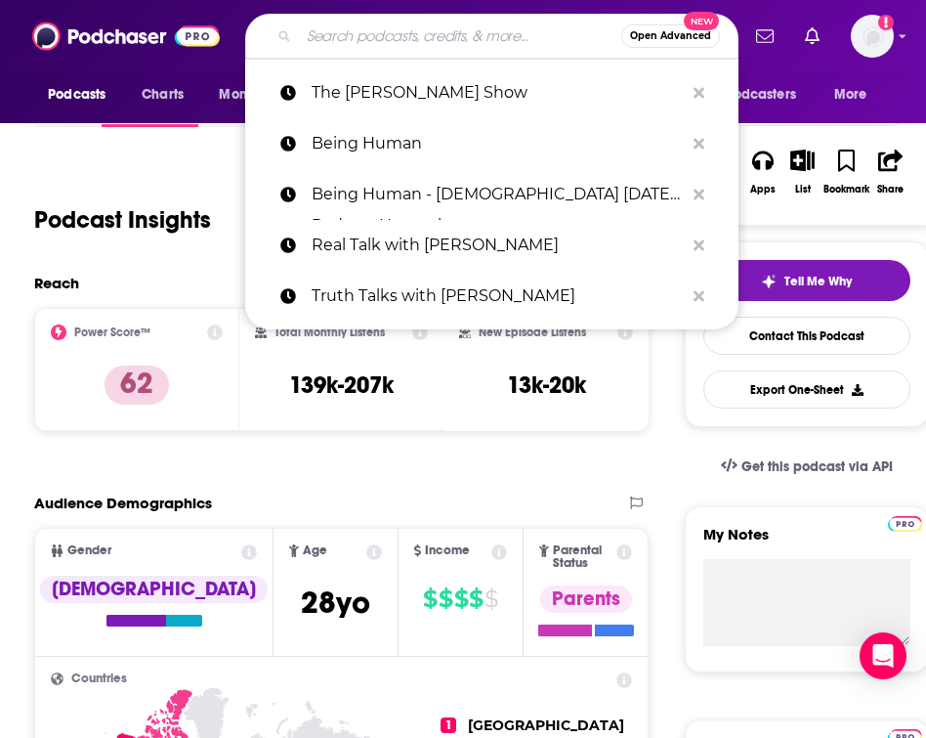
click at [375, 46] on input "Search podcasts, credits, & more..." at bounding box center [460, 36] width 322 height 31
paste input "Man Within Podcast"
type input "Man Within Podcast"
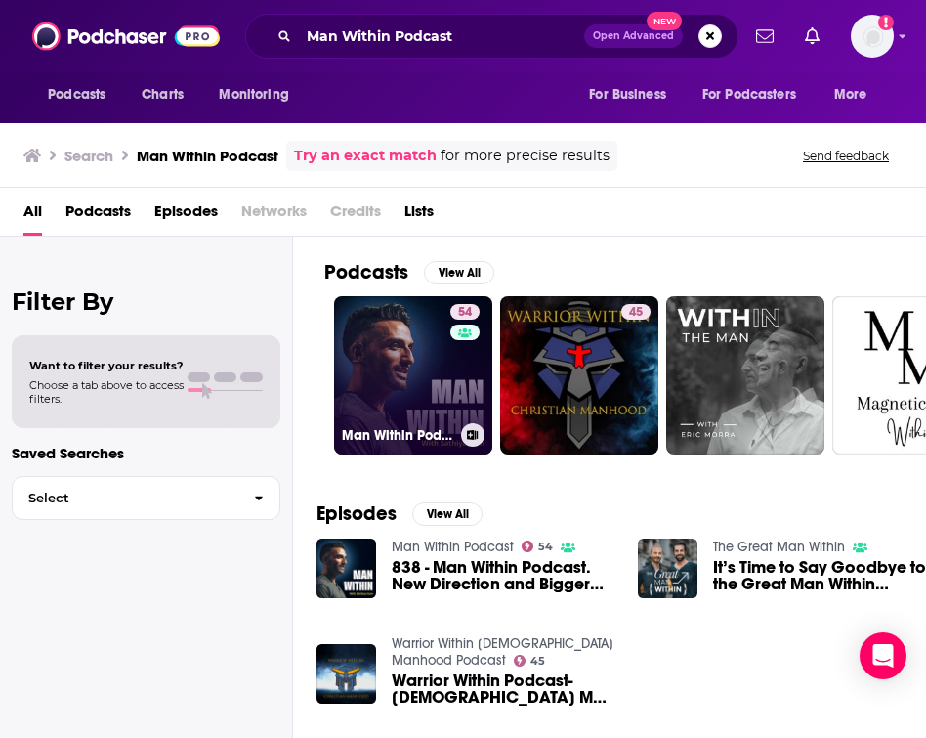
click at [365, 342] on link "54 Man Within Podcast" at bounding box center [413, 375] width 158 height 158
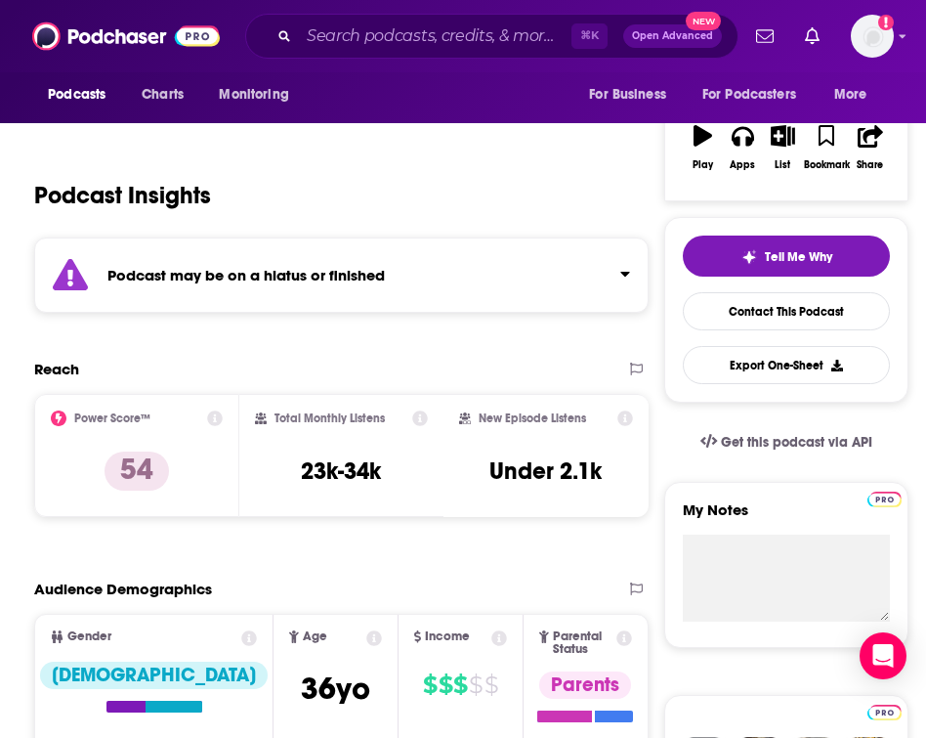
scroll to position [457, 0]
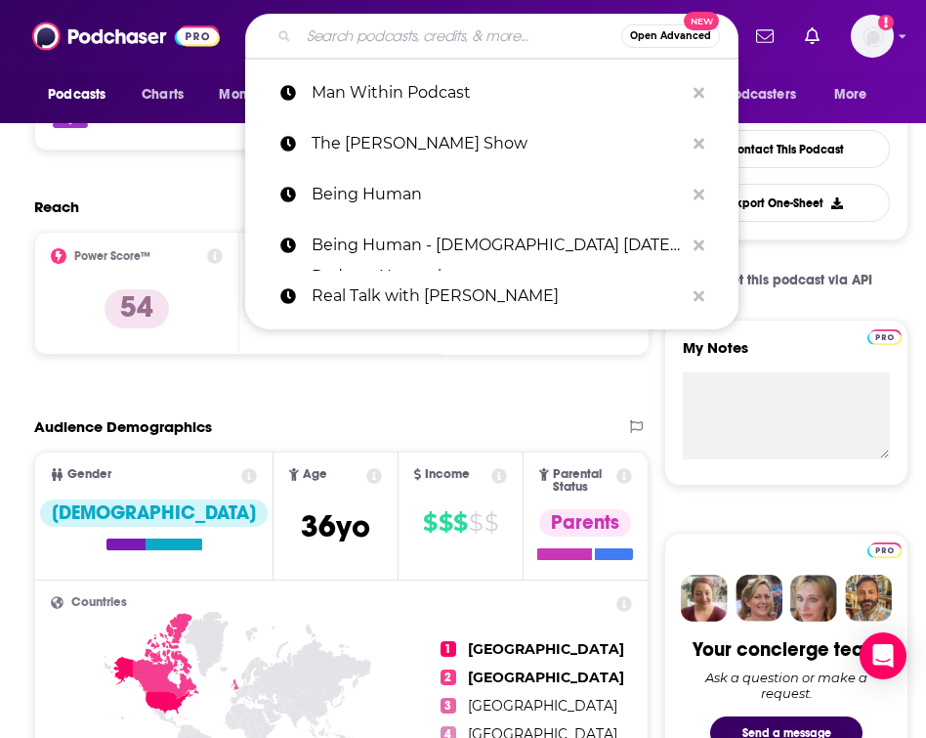
click at [423, 44] on input "Search podcasts, credits, & more..." at bounding box center [460, 36] width 322 height 31
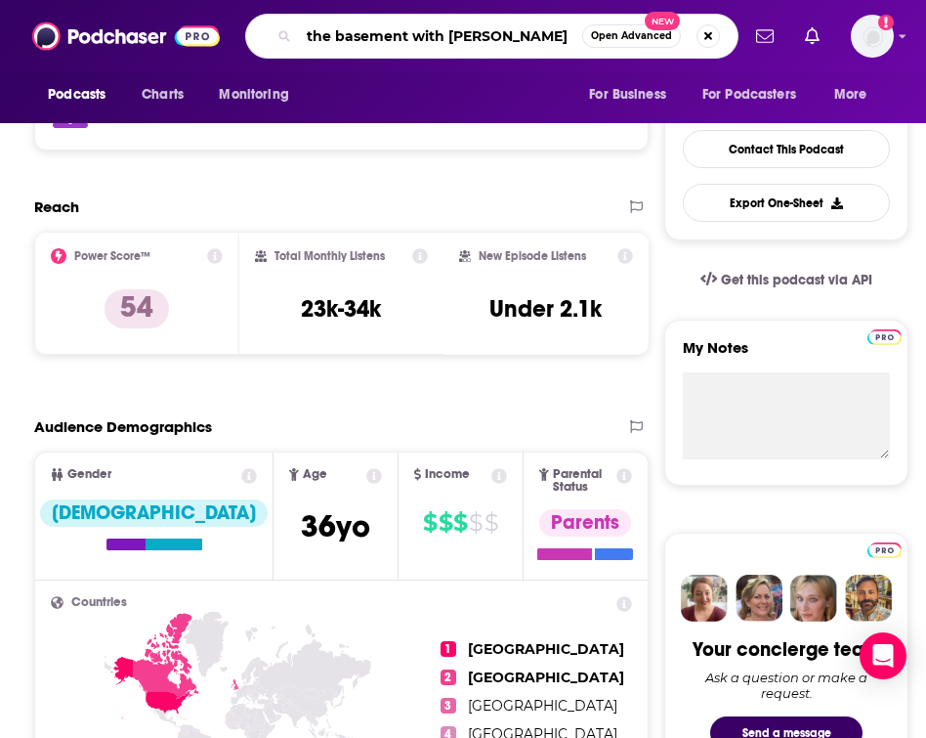
type input "the basement with [PERSON_NAME]"
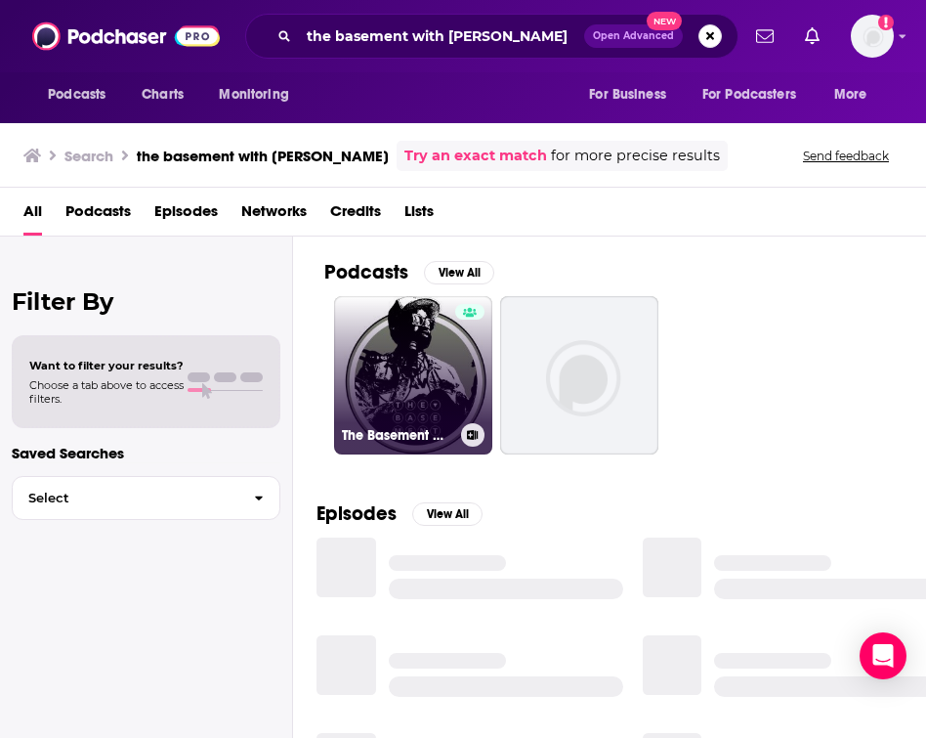
click at [458, 358] on div at bounding box center [469, 363] width 29 height 119
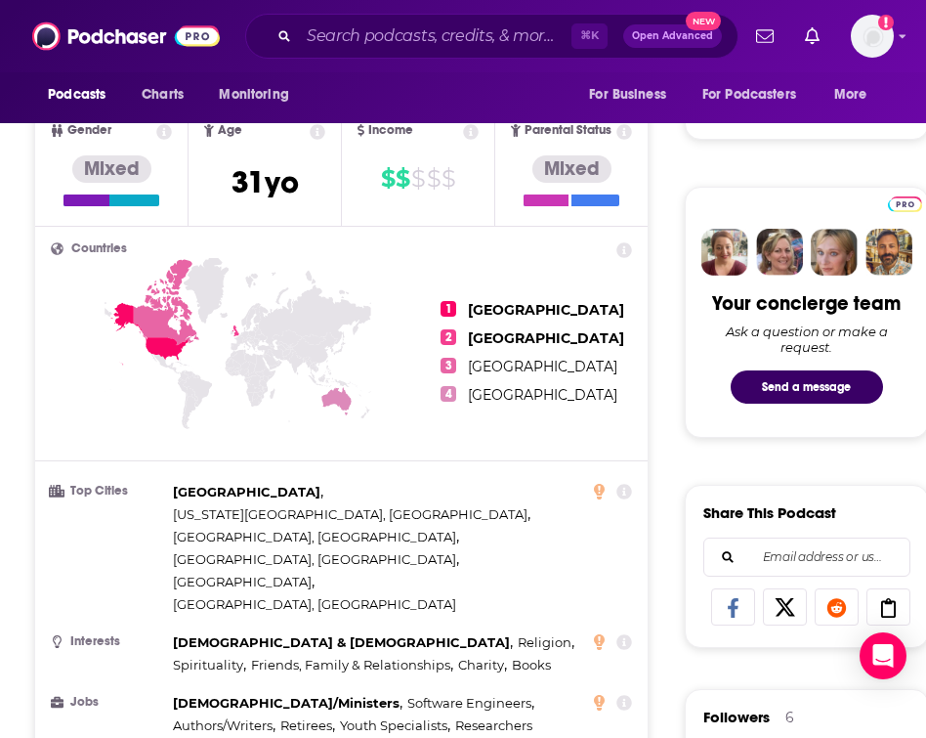
scroll to position [812, 0]
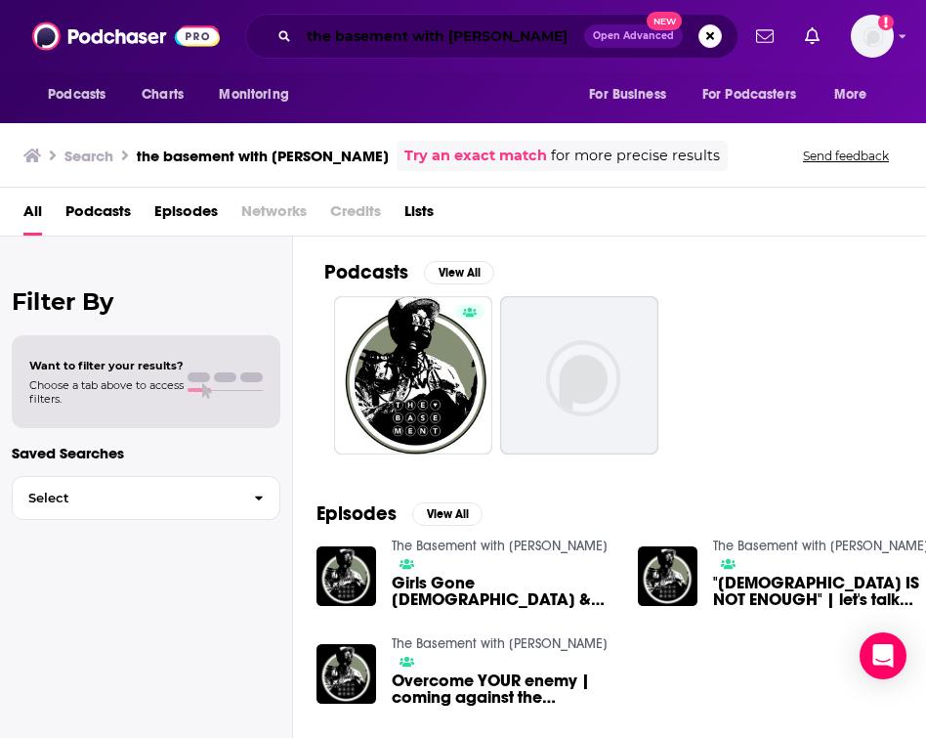
click at [341, 35] on input "the basement with [PERSON_NAME]" at bounding box center [441, 36] width 285 height 31
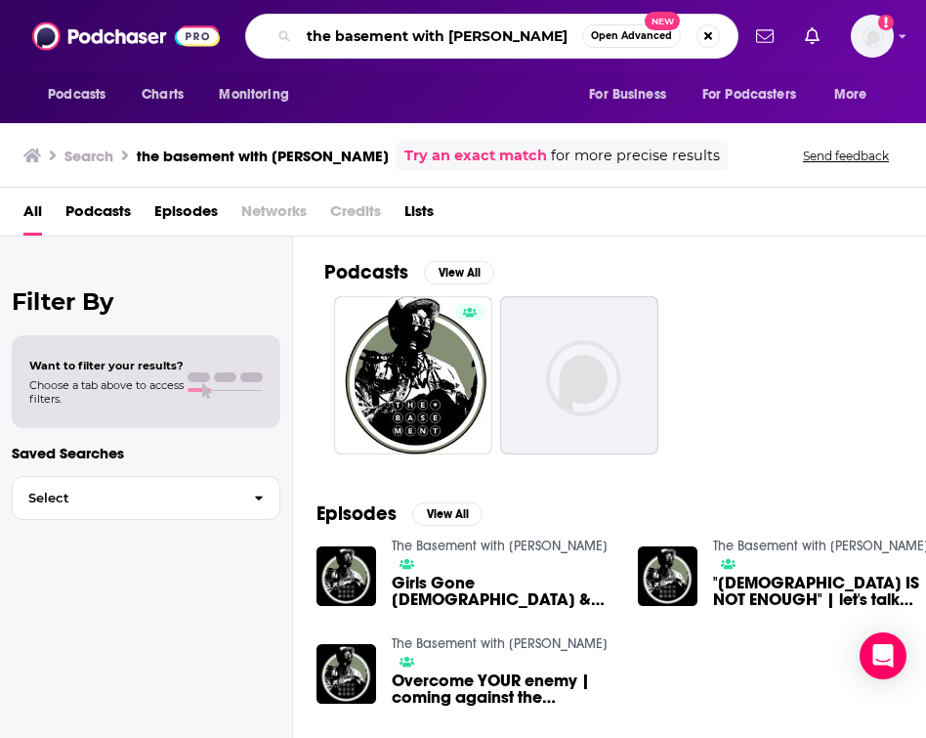
click at [341, 35] on input "the basement with [PERSON_NAME]" at bounding box center [440, 36] width 283 height 31
type input "[PERSON_NAME]"
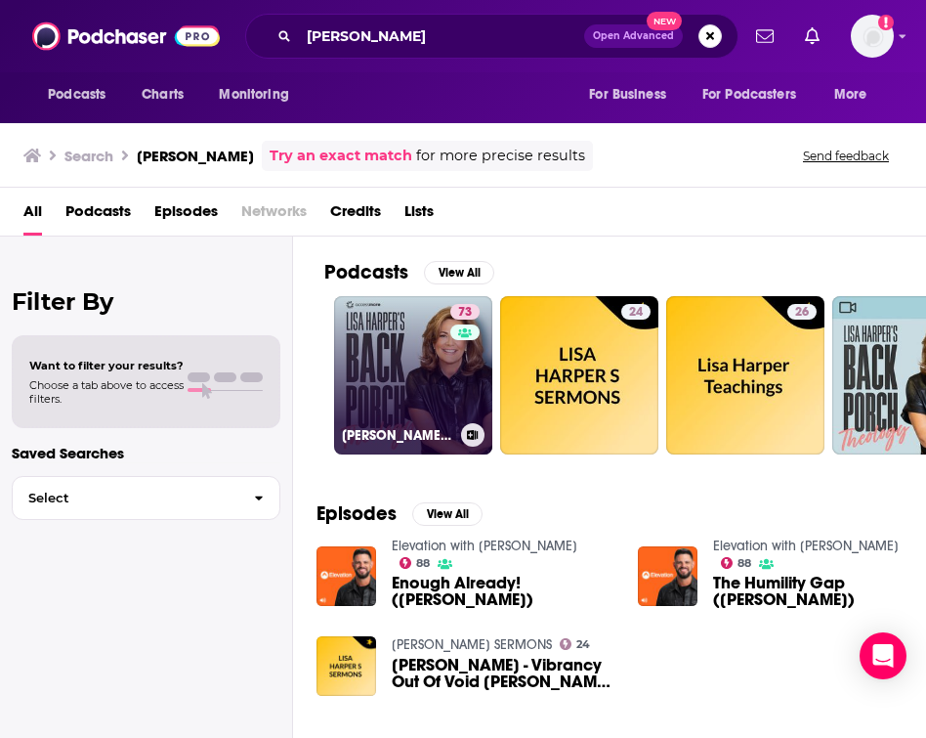
click at [402, 394] on link "73 [PERSON_NAME] Back Porch Theology" at bounding box center [413, 375] width 158 height 158
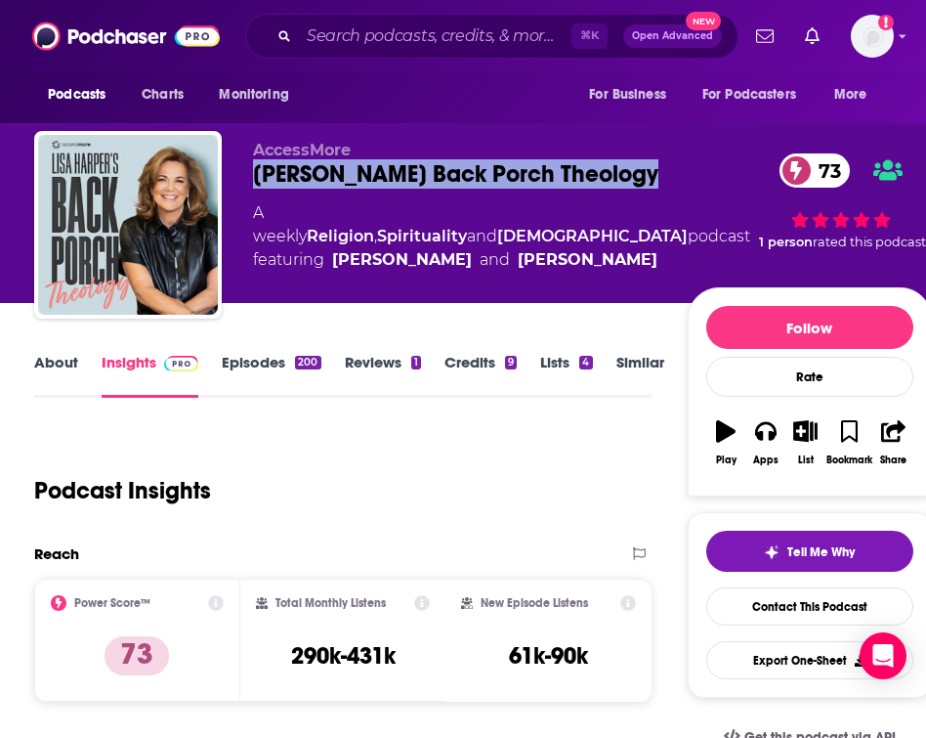
drag, startPoint x: 623, startPoint y: 174, endPoint x: 256, endPoint y: 173, distance: 367.3
click at [256, 173] on div "[PERSON_NAME] Back Porch Theology 73" at bounding box center [501, 173] width 497 height 29
copy h2 "[PERSON_NAME] Back Porch Theology"
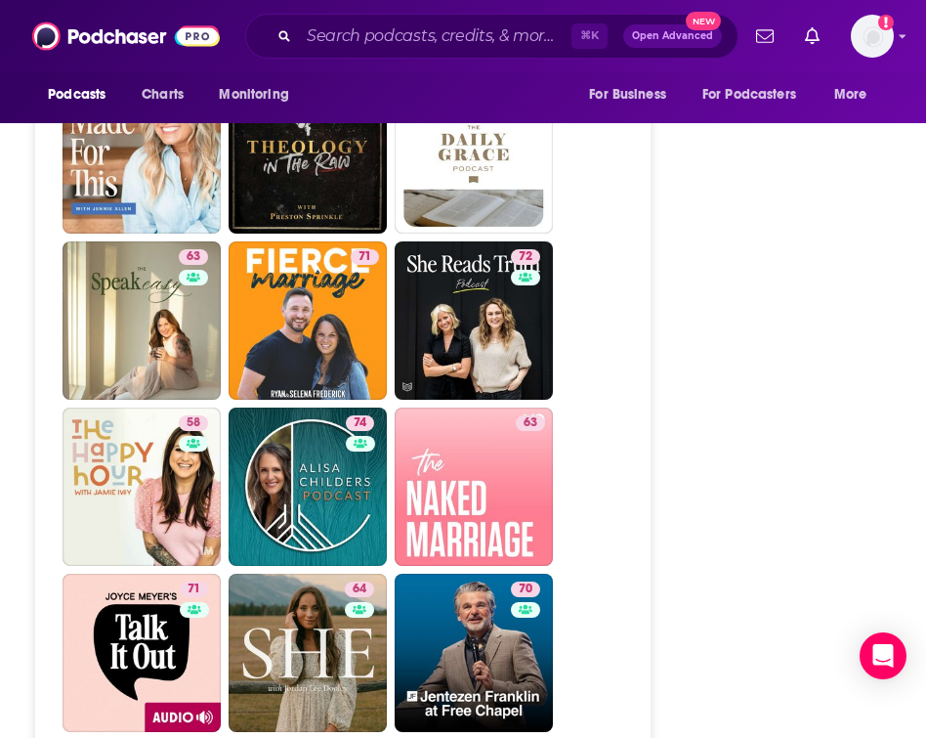
scroll to position [5428, 0]
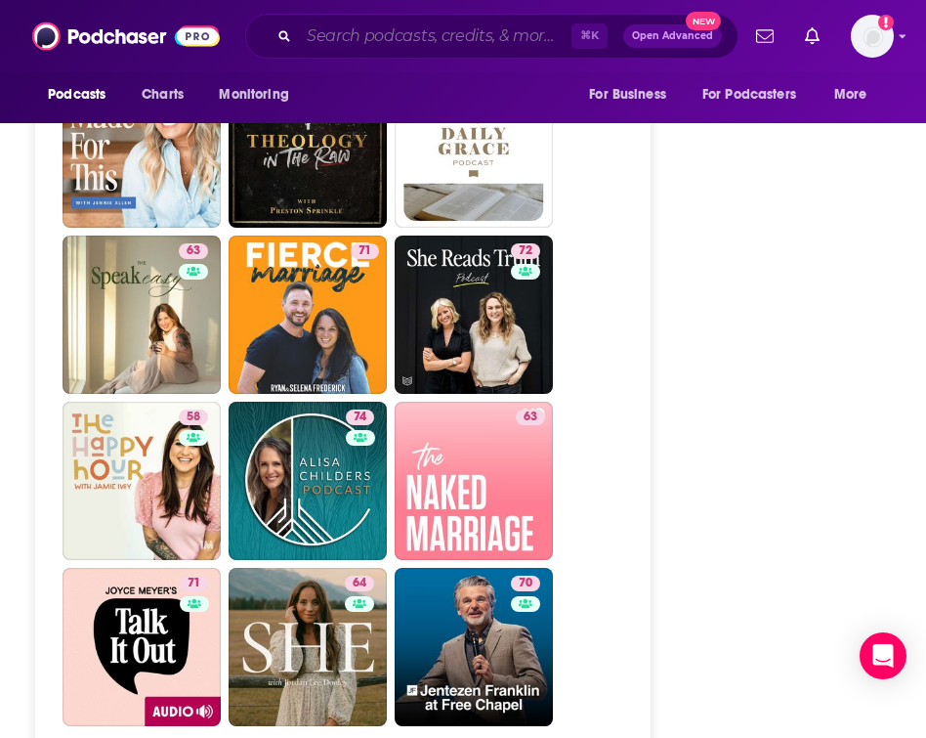
click at [505, 41] on input "Search podcasts, credits, & more..." at bounding box center [435, 36] width 273 height 31
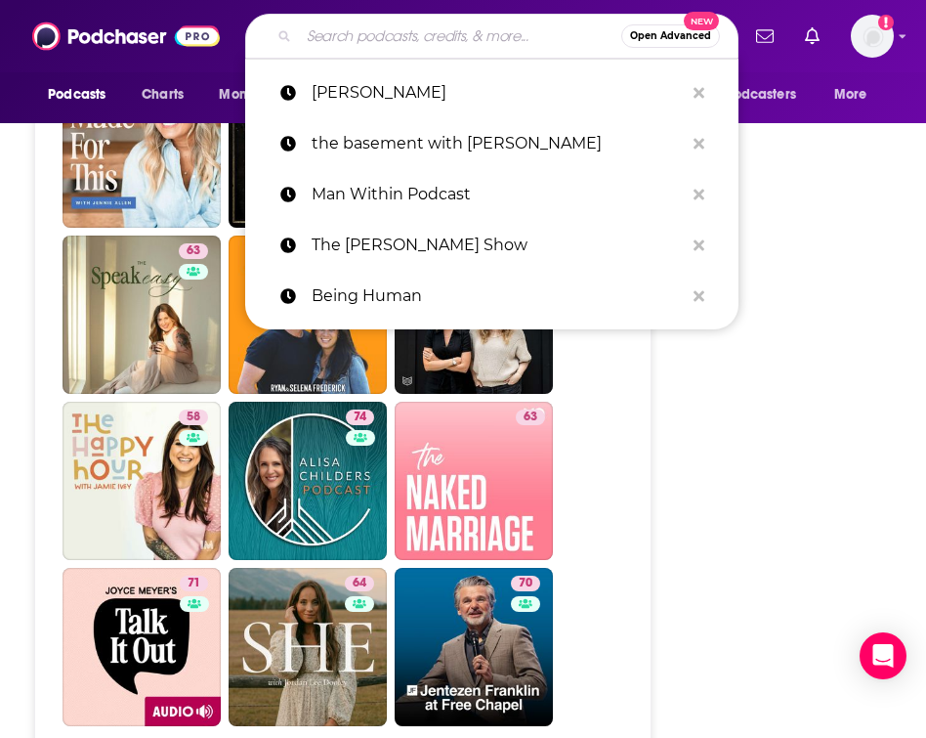
click at [499, 39] on input "Search podcasts, credits, & more..." at bounding box center [460, 36] width 322 height 31
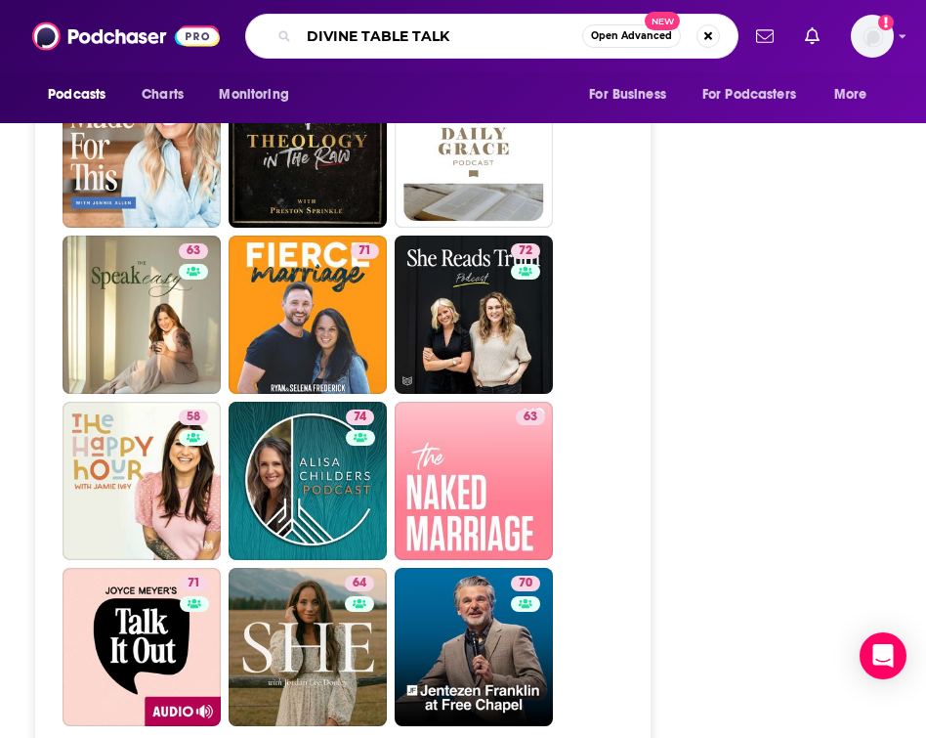
type input "DIVINE TABLE TALKS"
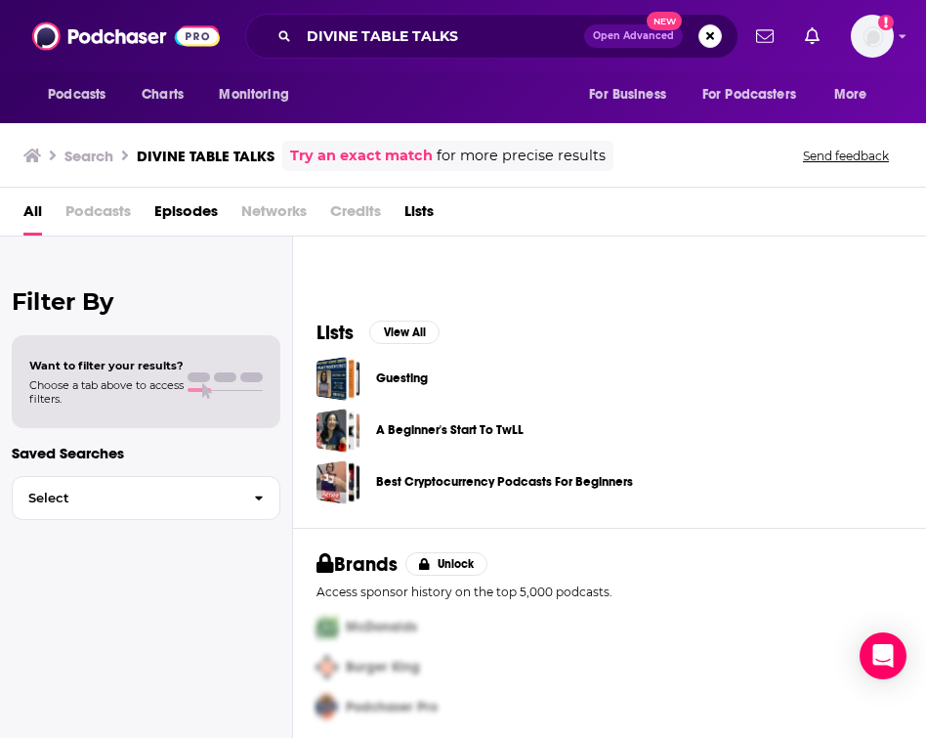
scroll to position [269, 0]
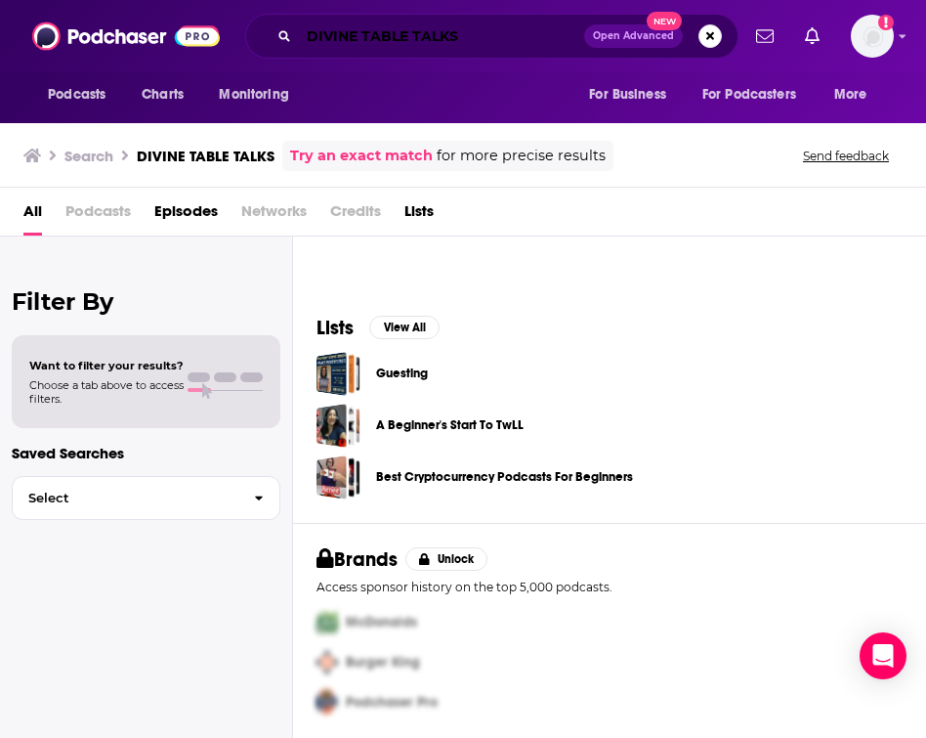
click at [490, 43] on input "DIVINE TABLE TALKS" at bounding box center [441, 36] width 285 height 31
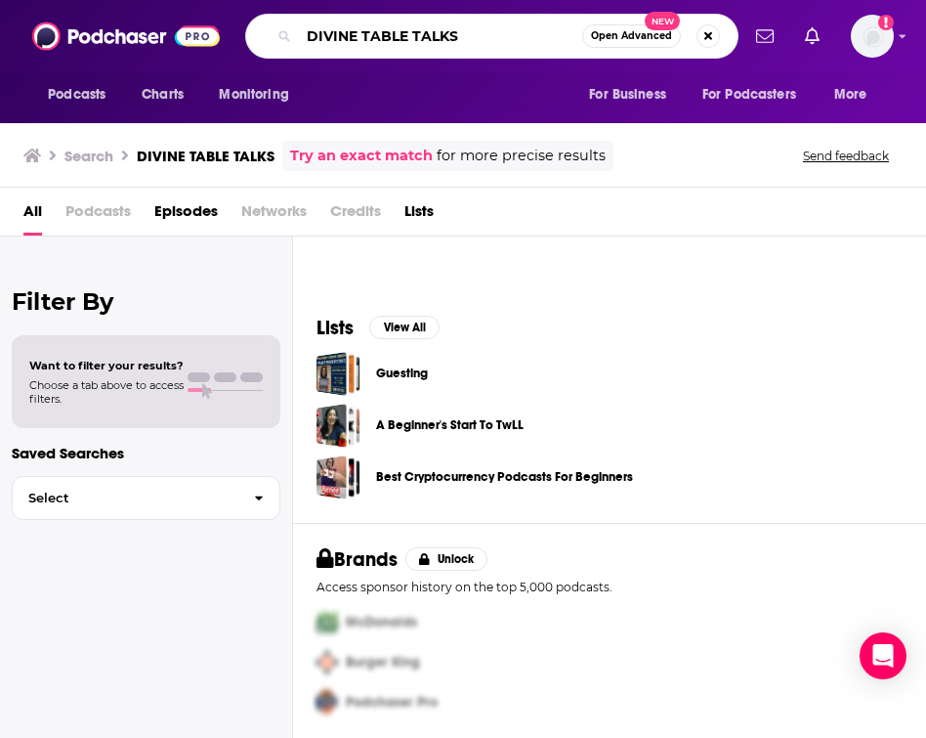
click at [490, 43] on input "DIVINE TABLE TALKS" at bounding box center [440, 36] width 283 height 31
click at [490, 41] on input "DIVINE TABLE TALKS" at bounding box center [440, 36] width 283 height 31
paste input "ivine Table Talk"
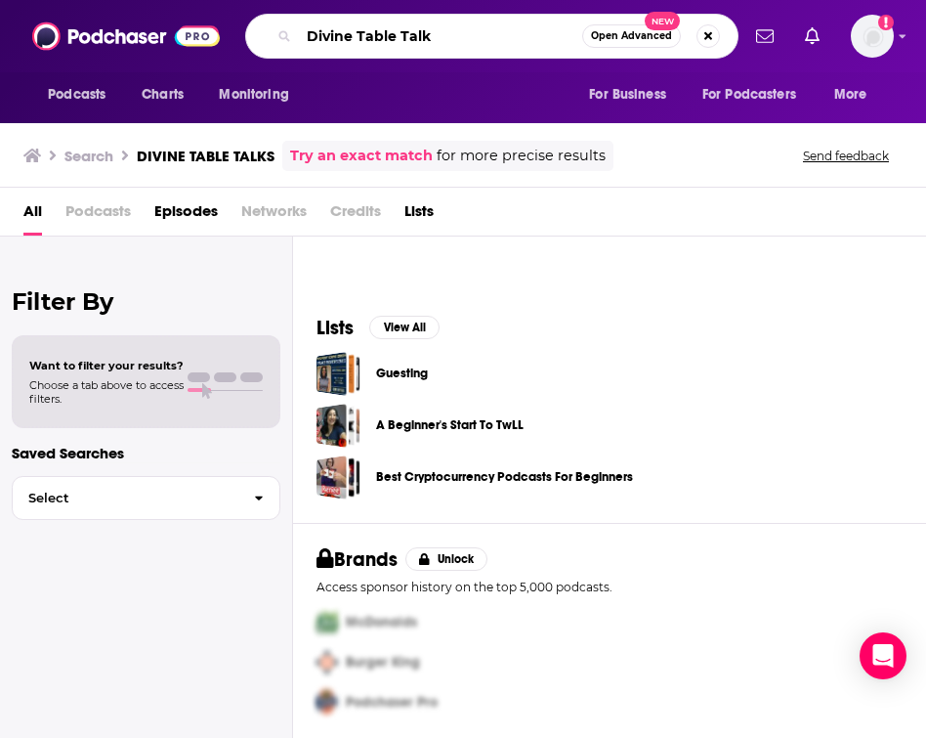
type input "Divine Table Talk"
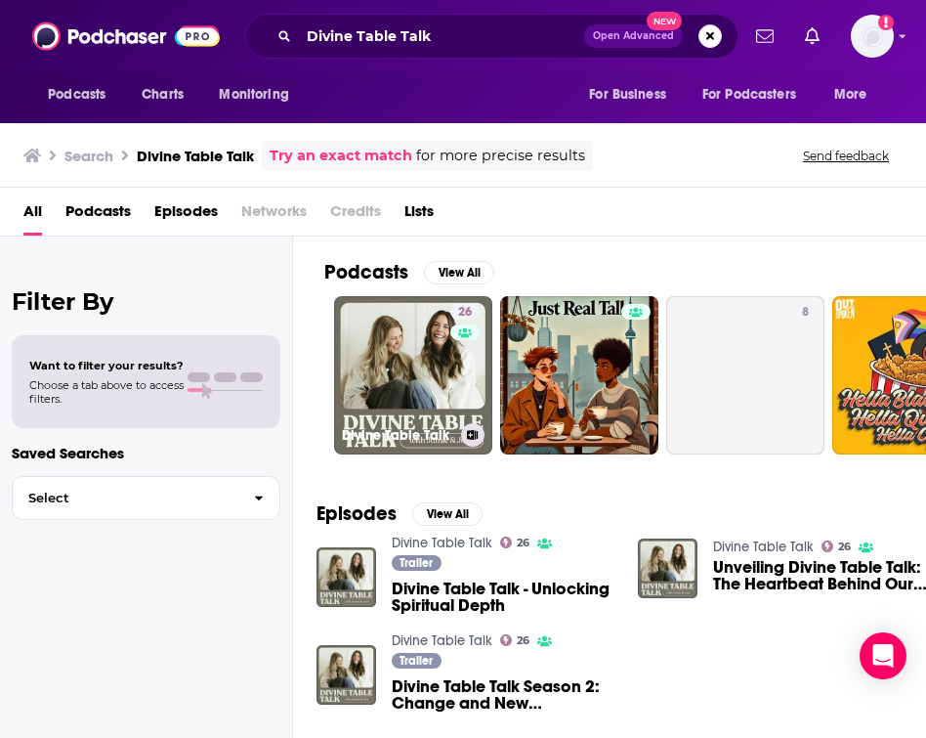
click at [450, 338] on div "26" at bounding box center [467, 363] width 34 height 119
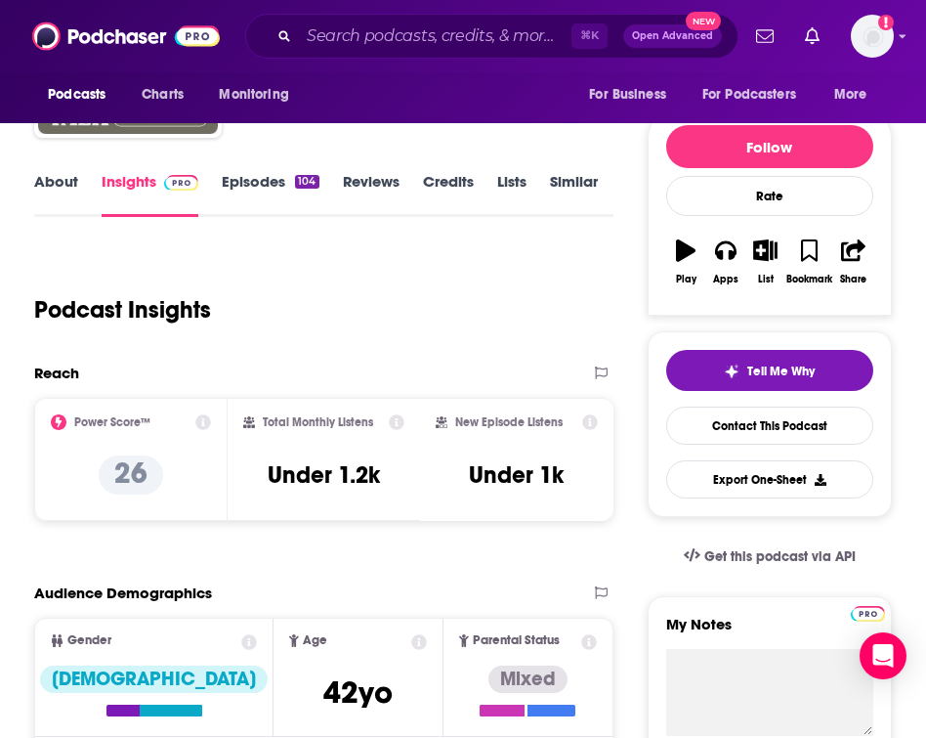
scroll to position [237, 0]
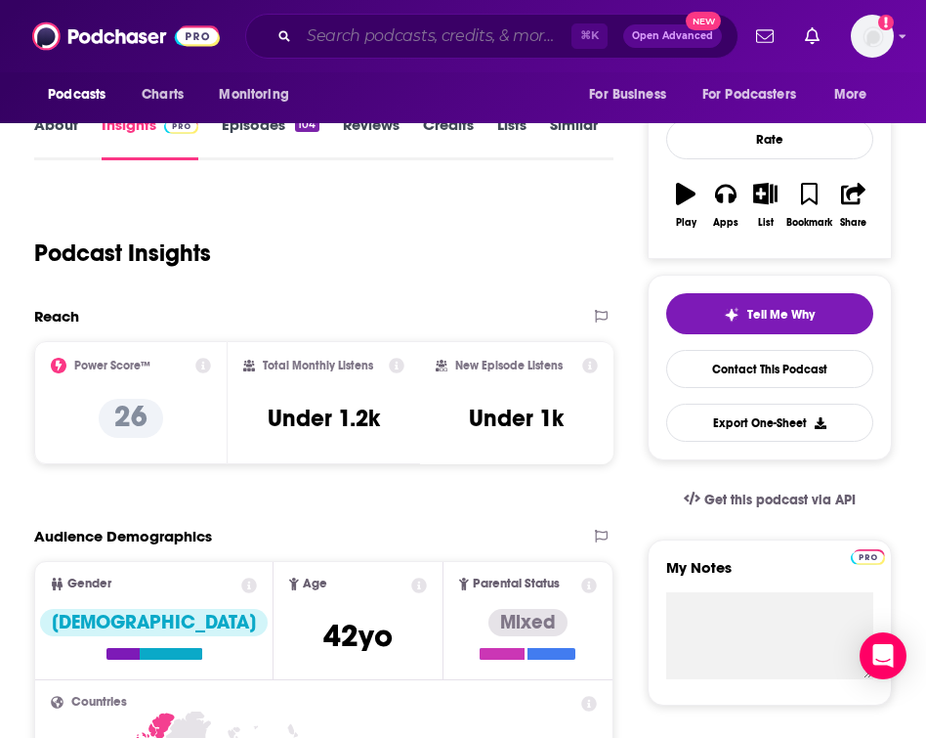
click at [484, 25] on input "Search podcasts, credits, & more..." at bounding box center [435, 36] width 273 height 31
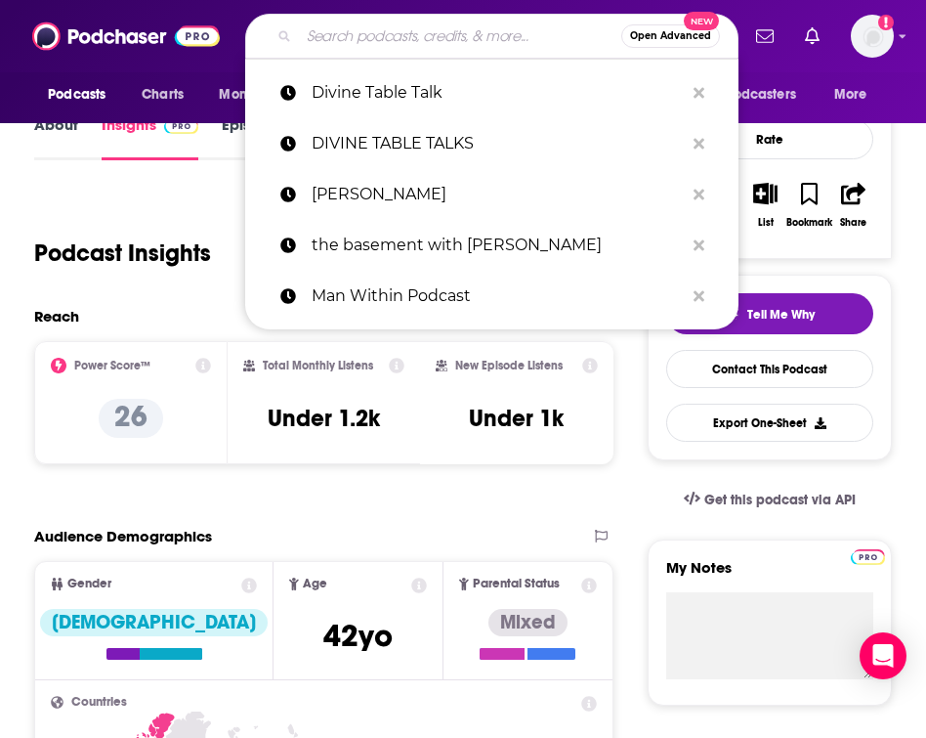
type input "T"
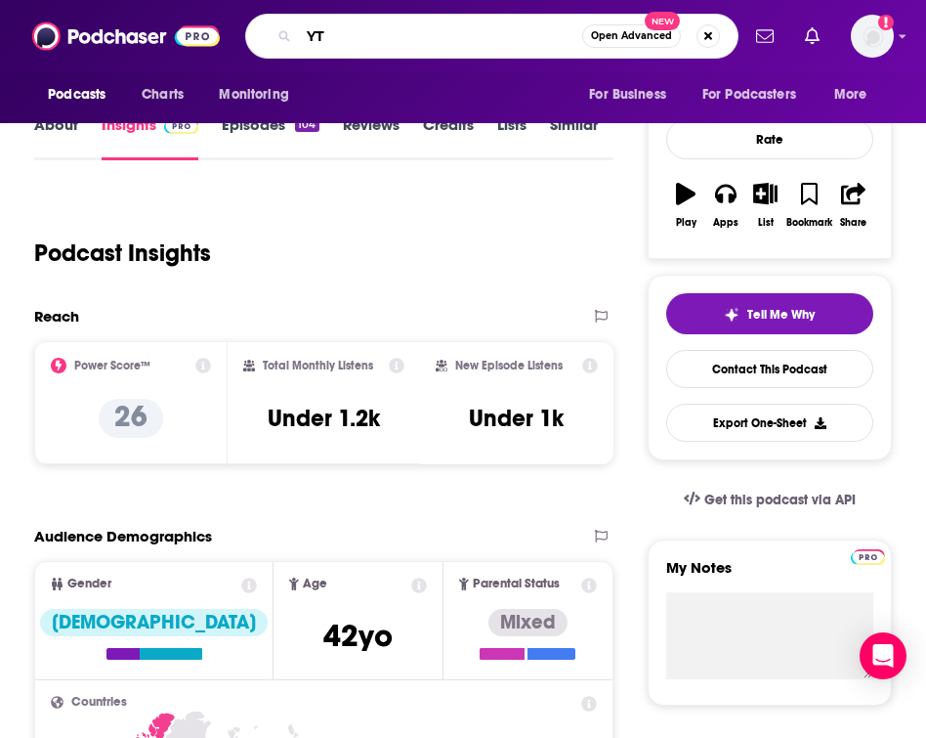
type input "Y"
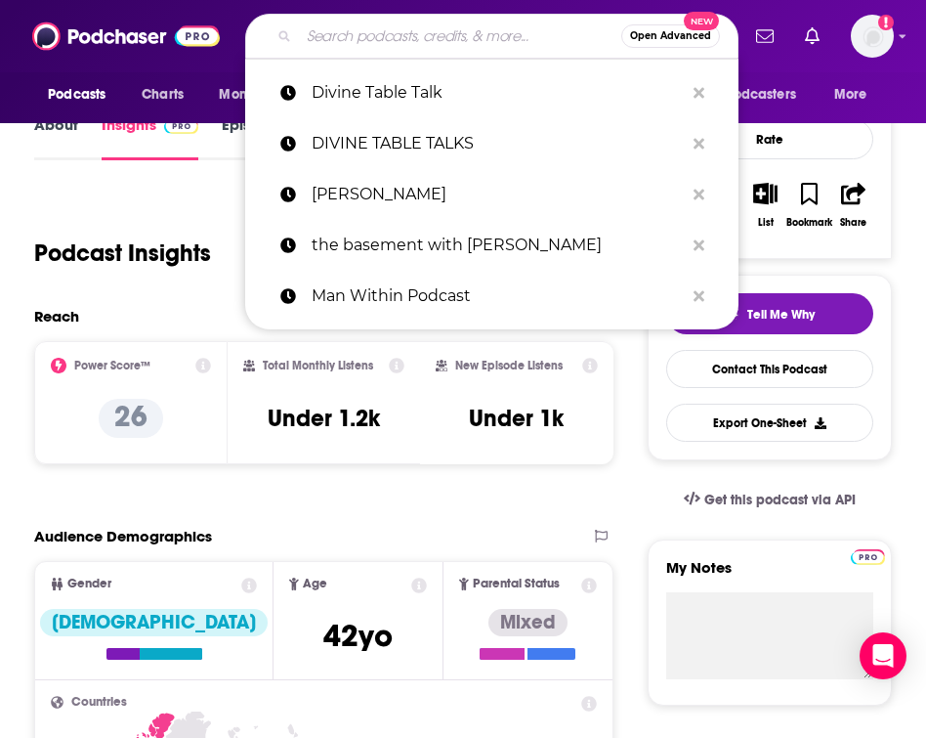
type input "T"
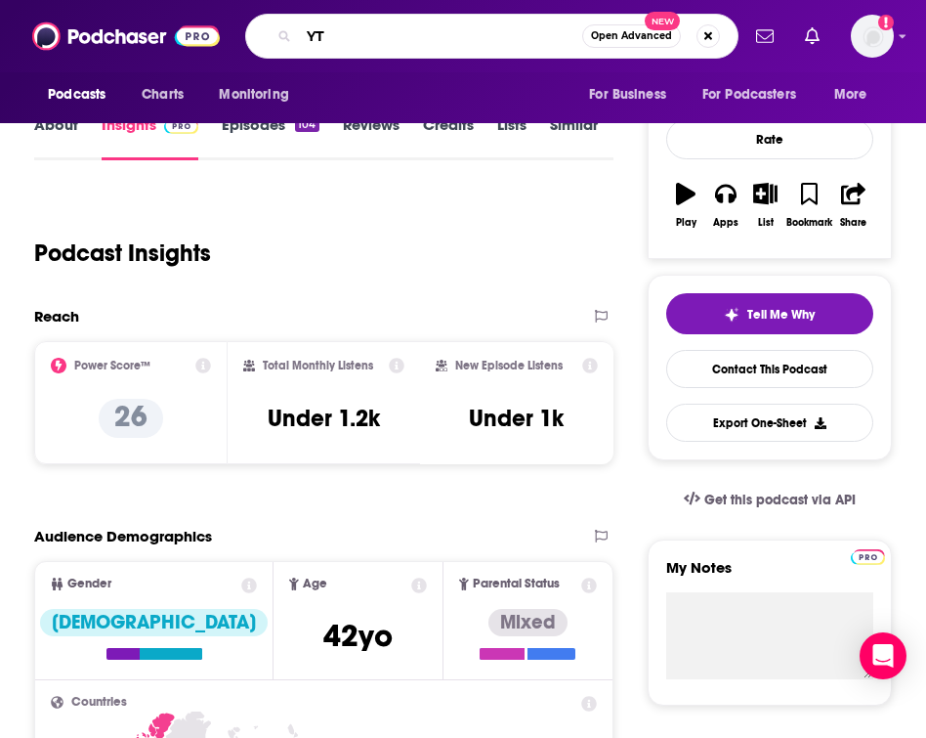
type input "YTN"
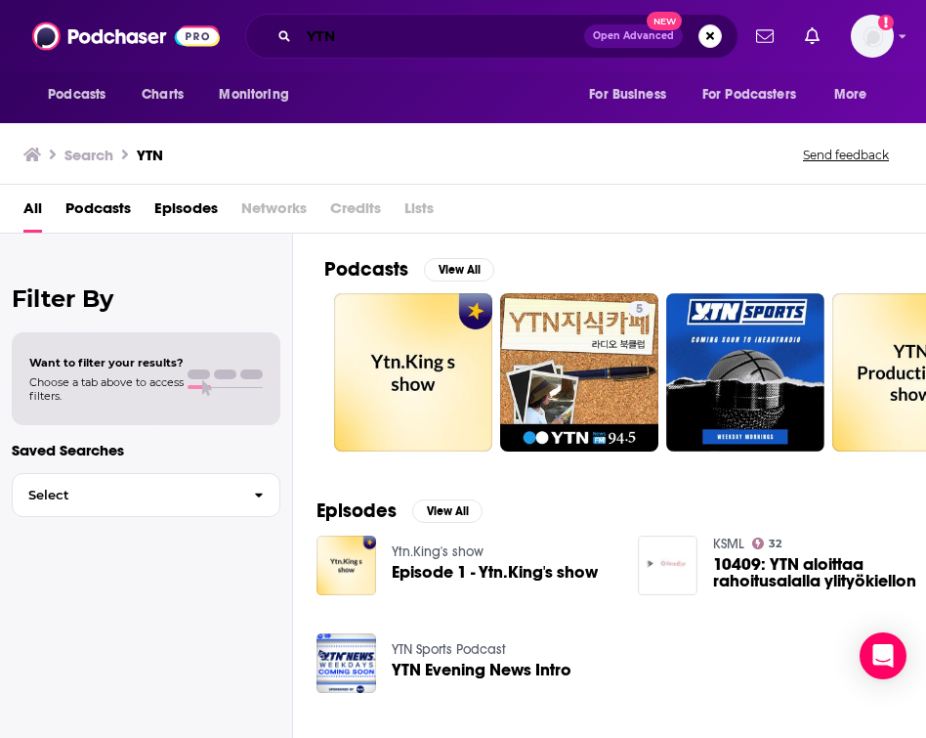
click at [491, 35] on input "YTN" at bounding box center [441, 36] width 285 height 31
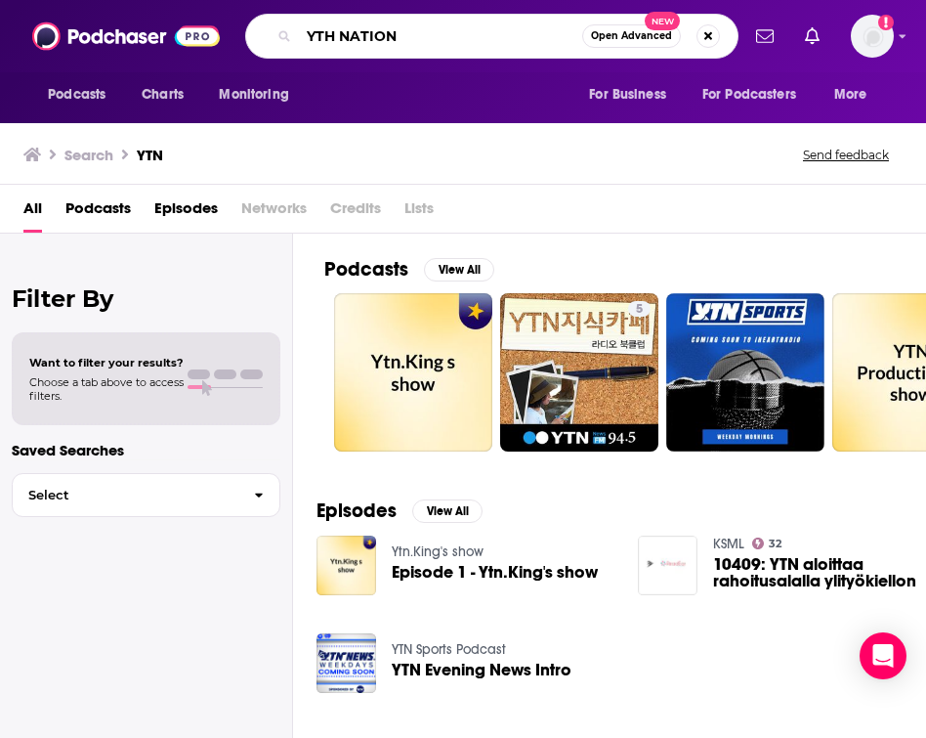
type input "YTH NATION"
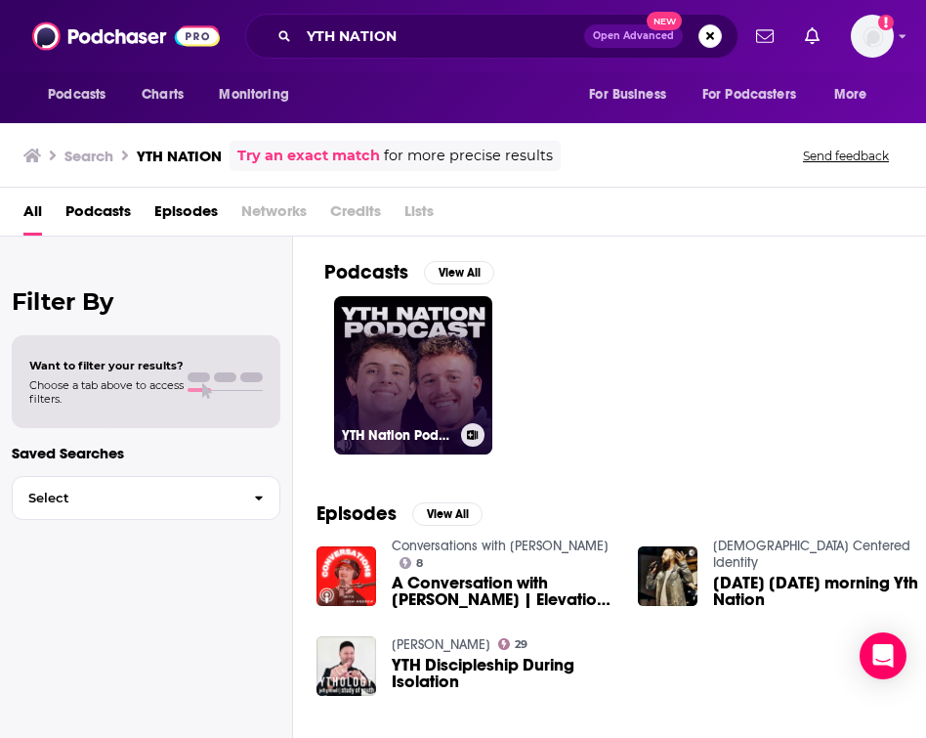
click at [356, 365] on link "YTH Nation Podcast" at bounding box center [413, 375] width 158 height 158
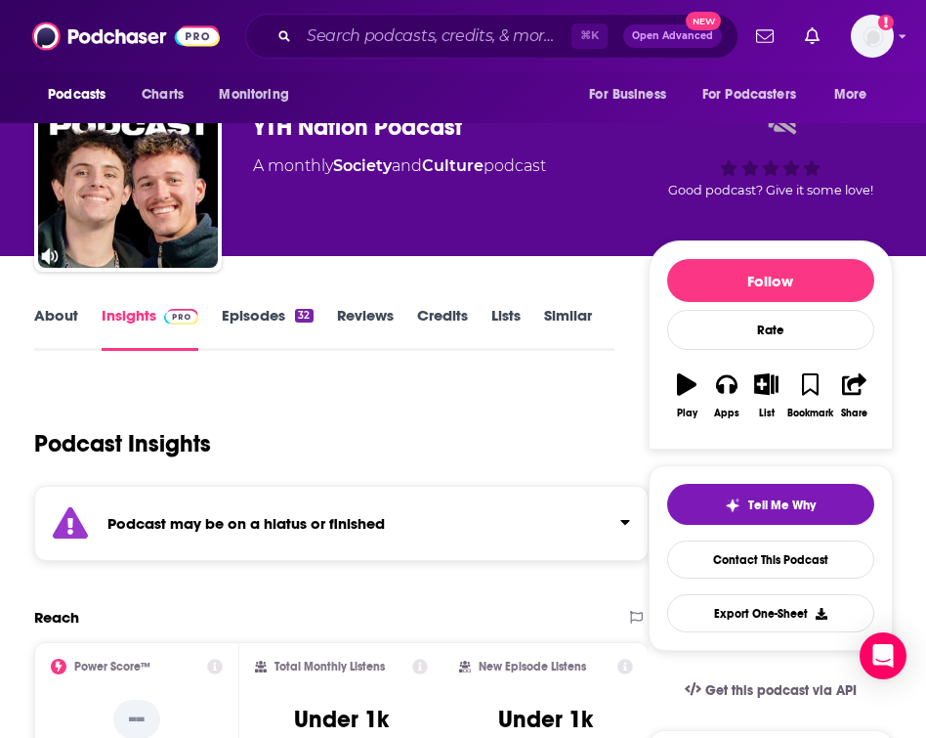
scroll to position [113, 0]
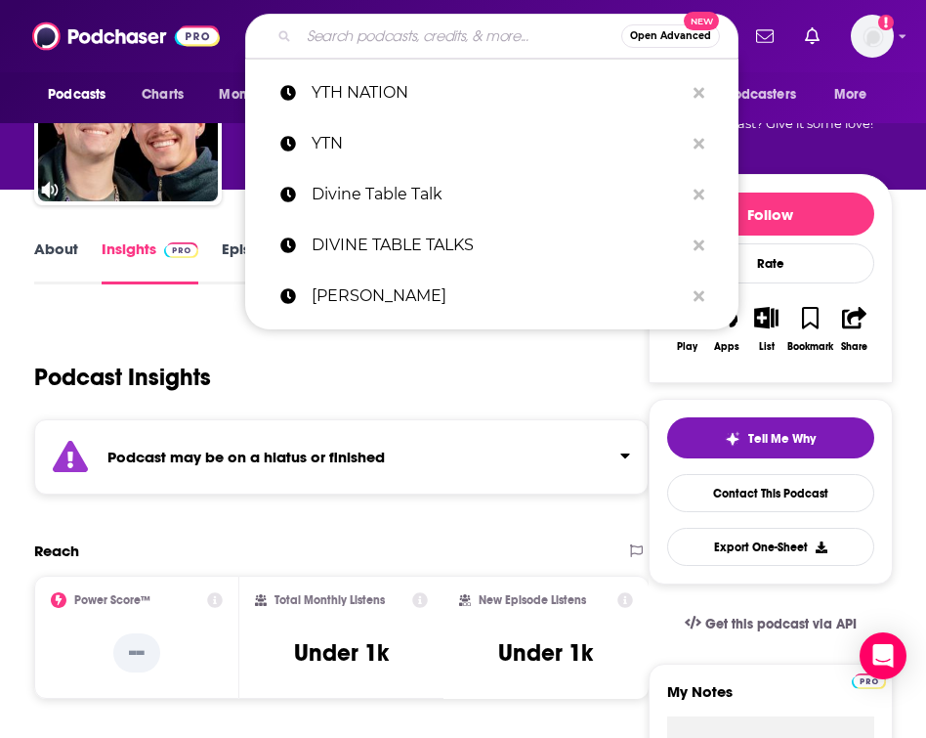
click at [404, 35] on input "Search podcasts, credits, & more..." at bounding box center [460, 36] width 322 height 31
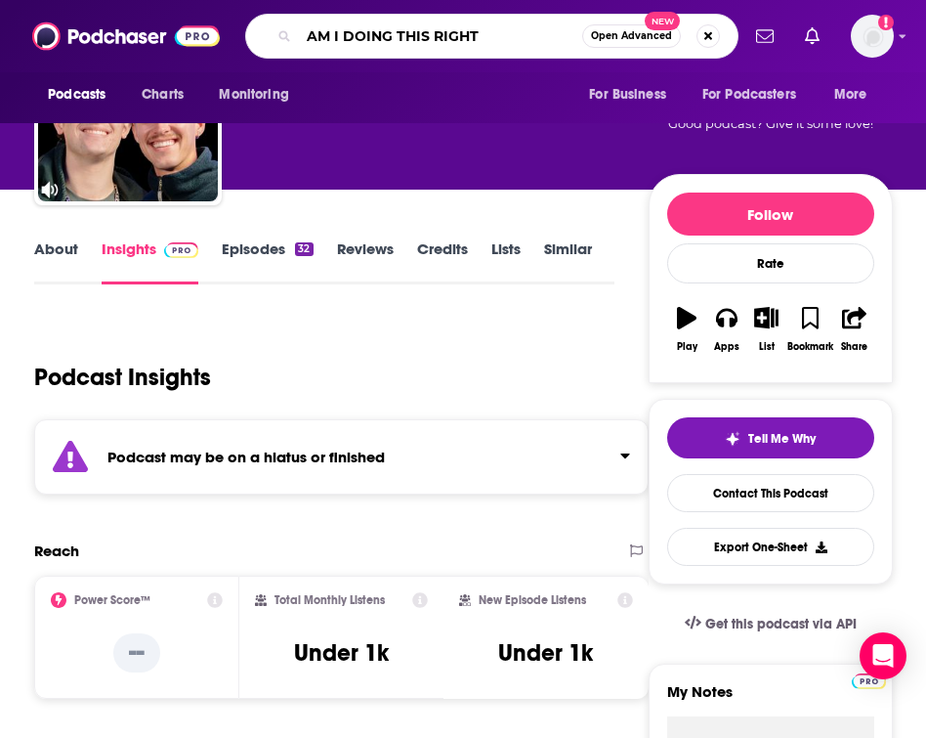
type input "AM I DOING THIS RIGHT?"
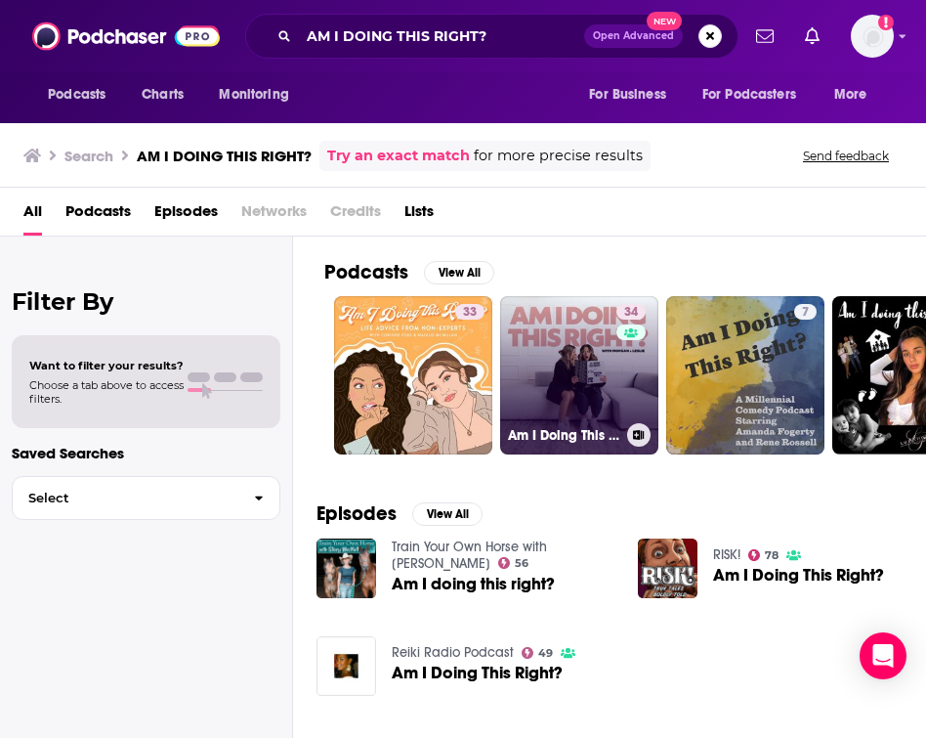
click at [618, 360] on div "34" at bounding box center [633, 363] width 34 height 119
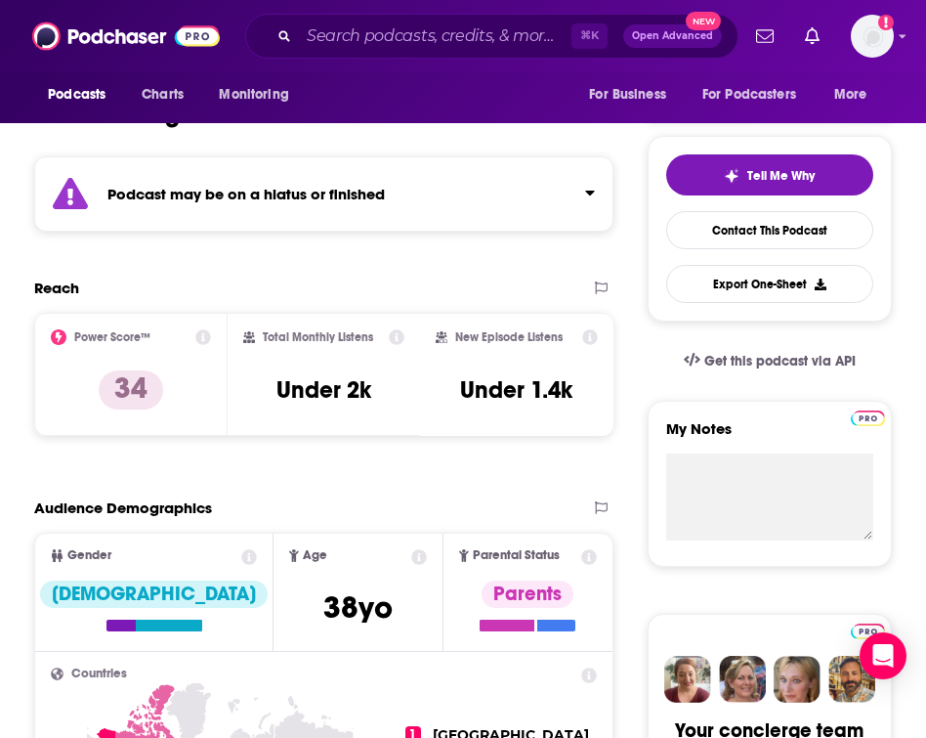
scroll to position [377, 0]
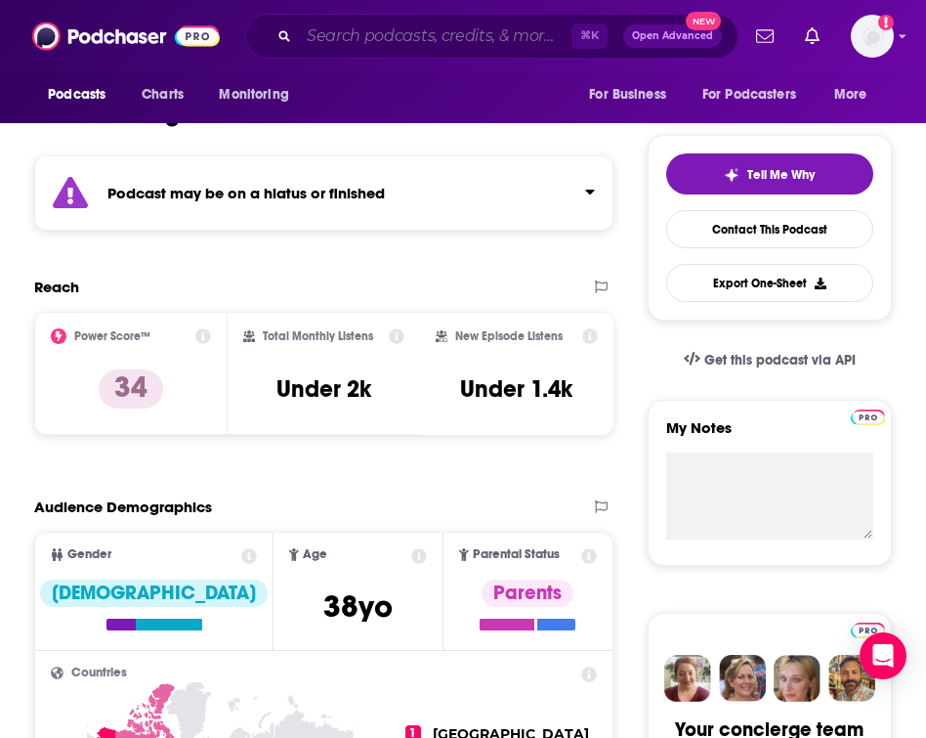
click at [404, 39] on input "Search podcasts, credits, & more..." at bounding box center [435, 36] width 273 height 31
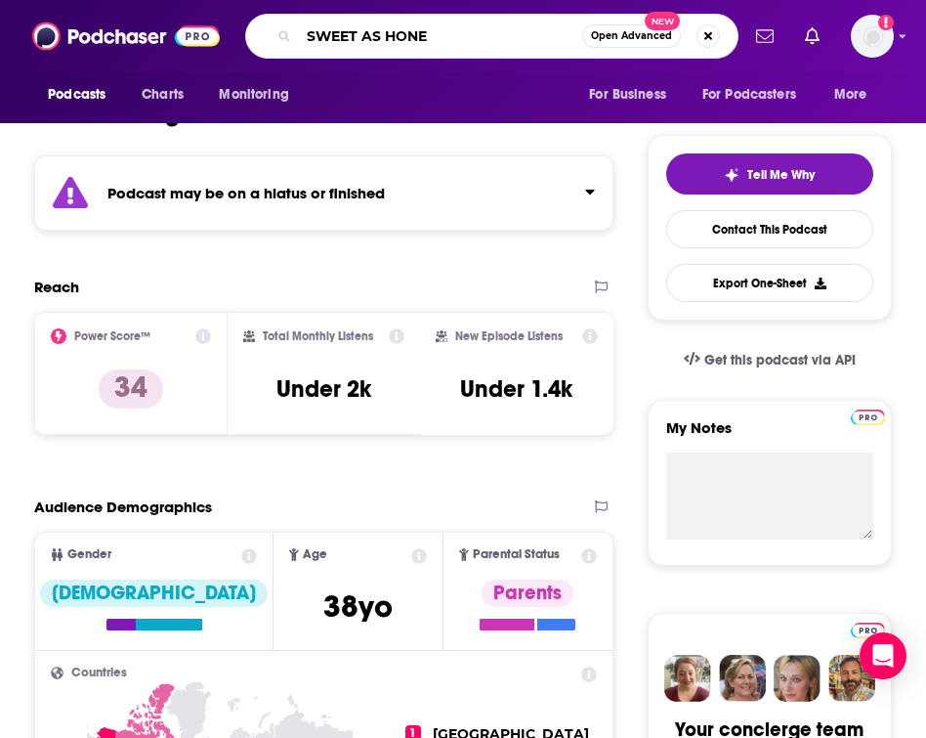
type input "SWEET AS HONEY"
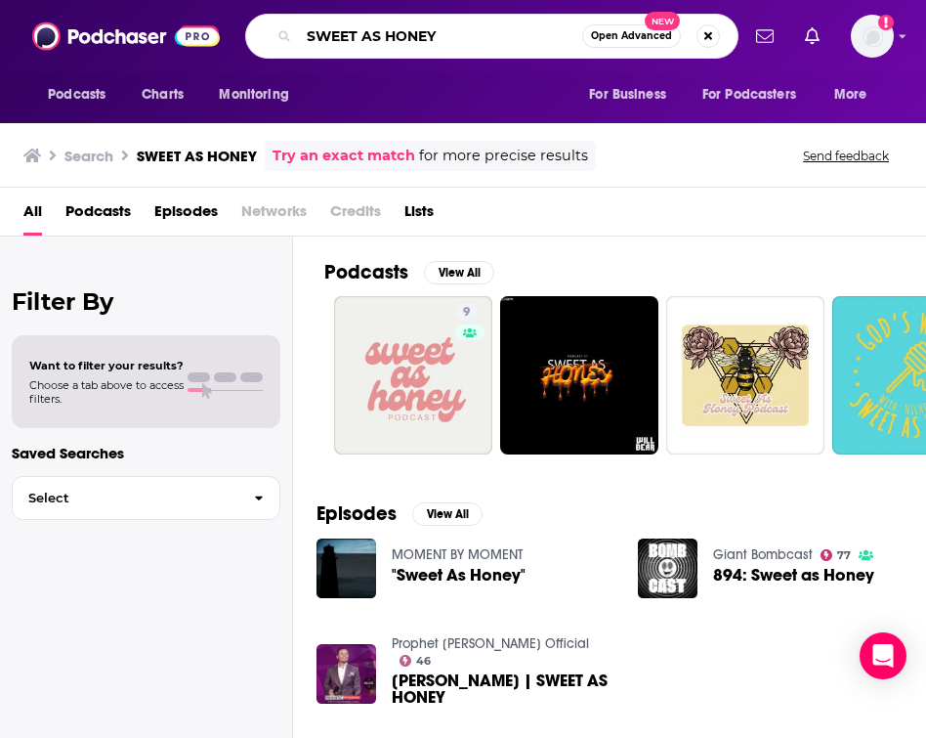
click at [424, 49] on input "SWEET AS HONEY" at bounding box center [440, 36] width 283 height 31
type input "UNPLANNED"
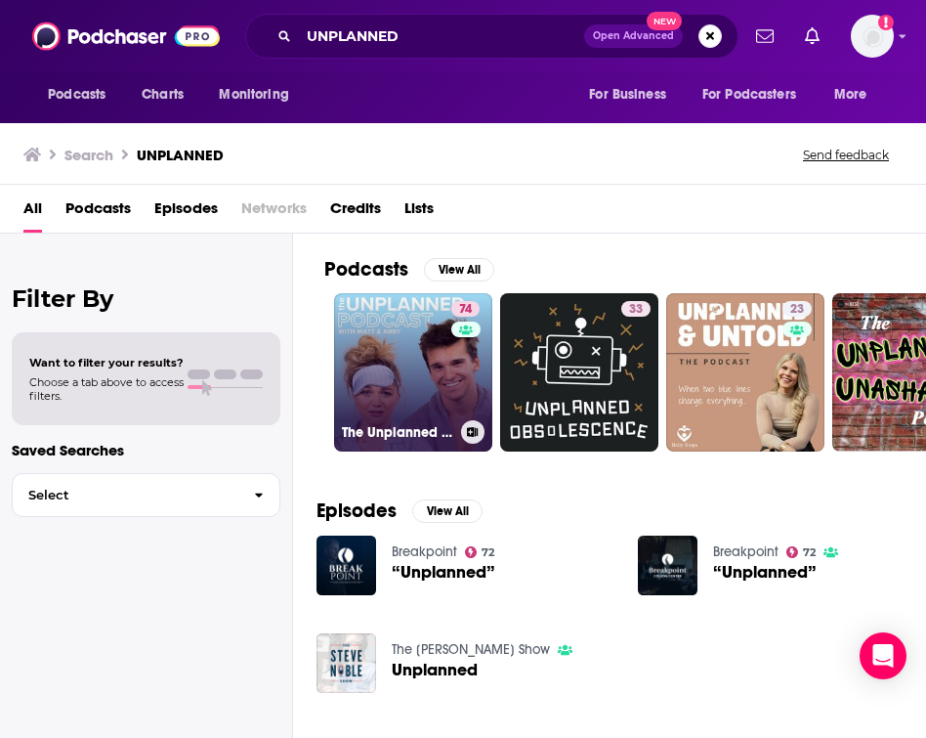
click at [455, 394] on div "74" at bounding box center [467, 360] width 33 height 119
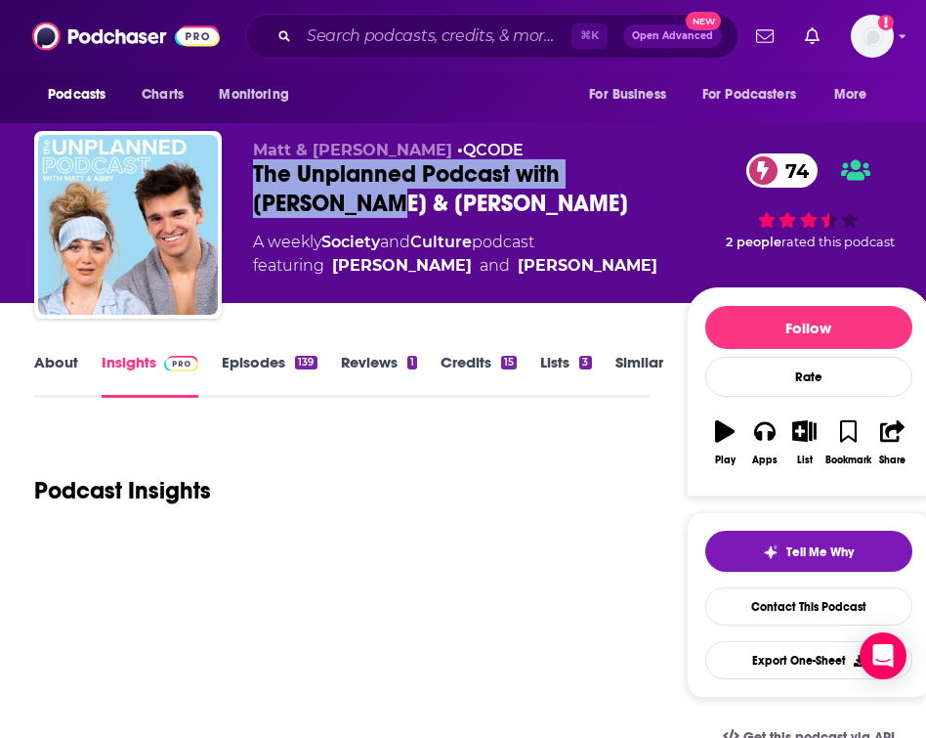
drag, startPoint x: 336, startPoint y: 208, endPoint x: 248, endPoint y: 186, distance: 90.7
click at [248, 185] on div "[PERSON_NAME] & [PERSON_NAME] • QCODE The Unplanned Podcast with [PERSON_NAME] …" at bounding box center [482, 228] width 896 height 195
copy h2 "The Unplanned Podcast with [PERSON_NAME] & [PERSON_NAME]"
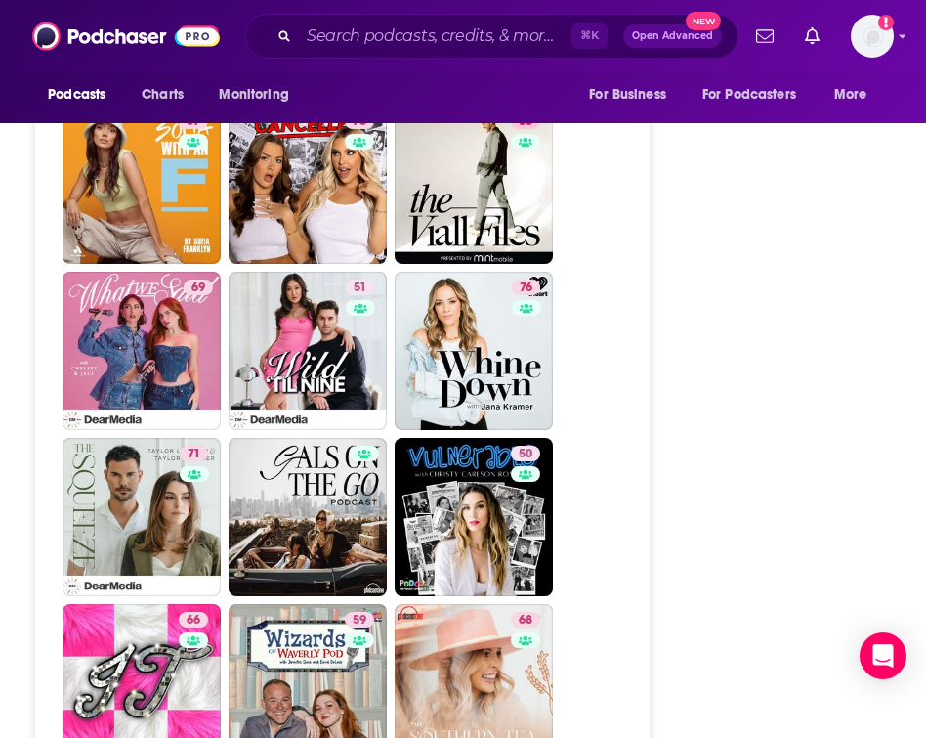
scroll to position [5549, 0]
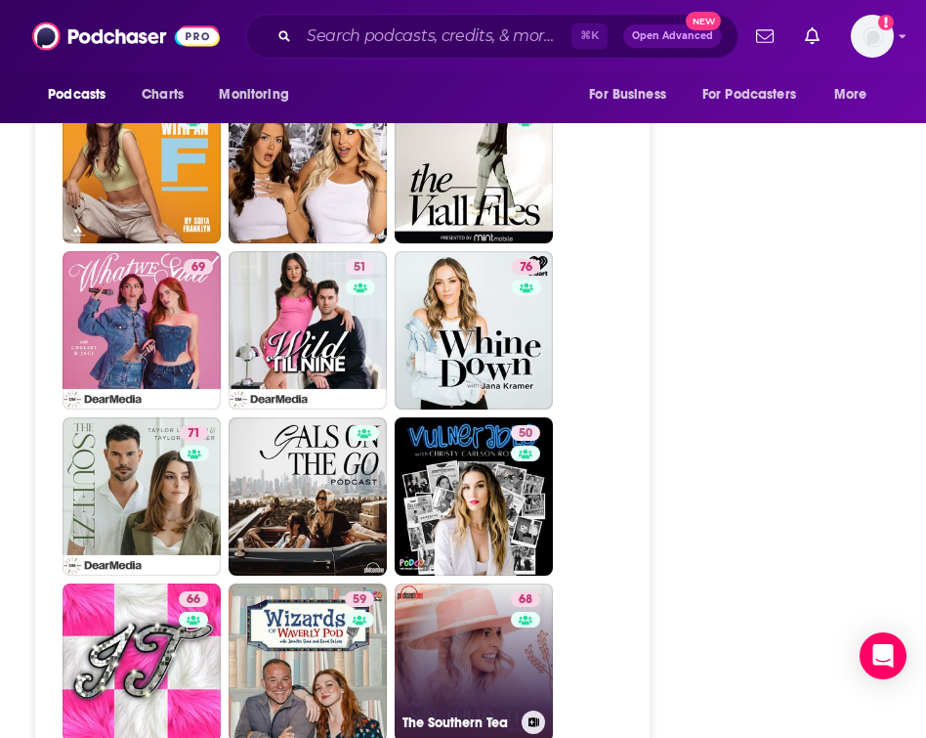
click at [452, 583] on link "68 The Southern Tea" at bounding box center [474, 662] width 158 height 158
type input "[URL][DOMAIN_NAME]"
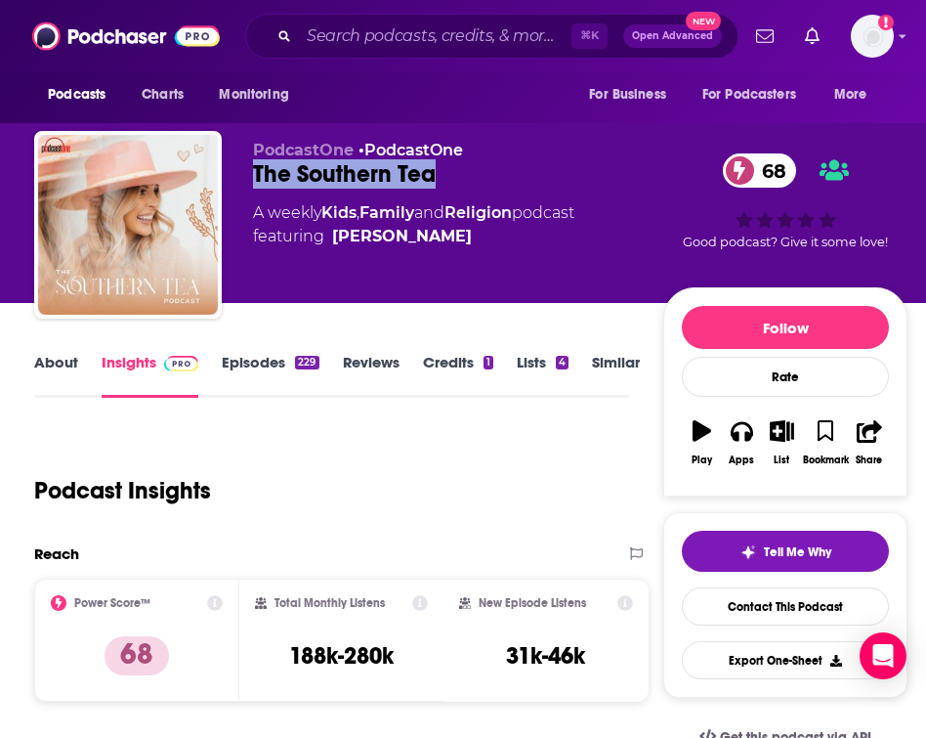
drag, startPoint x: 454, startPoint y: 181, endPoint x: 258, endPoint y: 178, distance: 196.4
click at [257, 178] on div "The Southern Tea 68" at bounding box center [458, 173] width 410 height 29
copy h2 "The Southern Tea"
